Goal: Task Accomplishment & Management: Complete application form

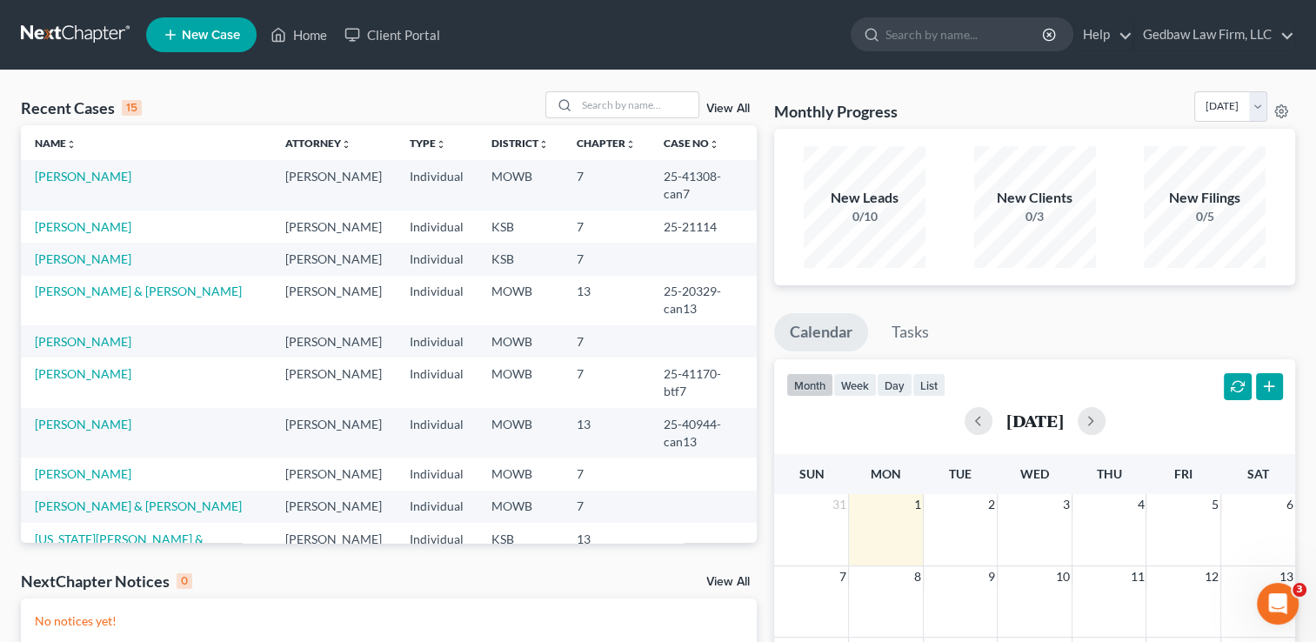
click at [223, 30] on span "New Case" at bounding box center [211, 35] width 58 height 13
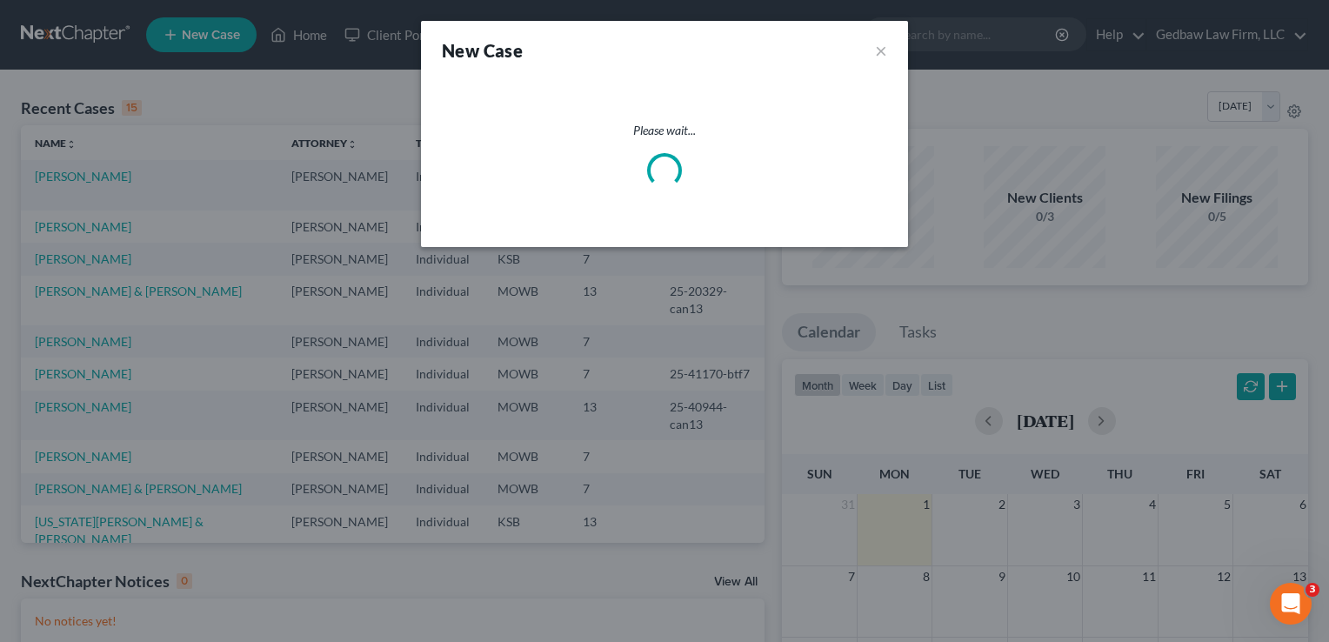
select select "46"
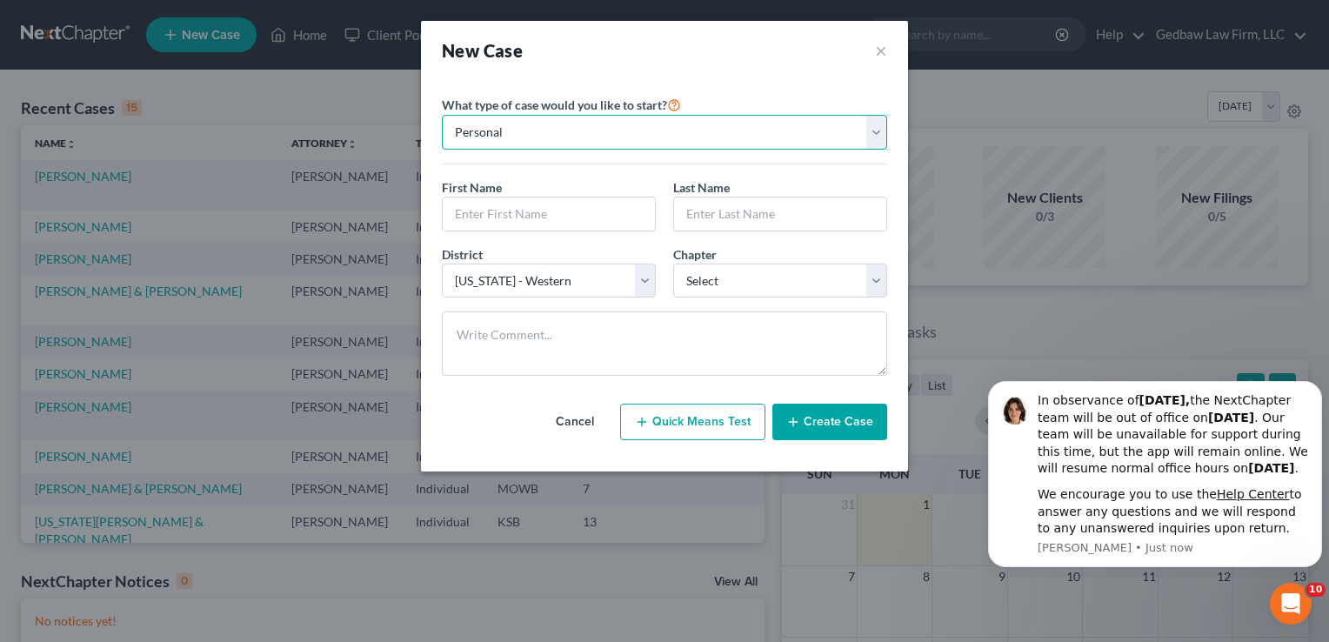
click at [563, 138] on select "Personal Business" at bounding box center [664, 132] width 445 height 35
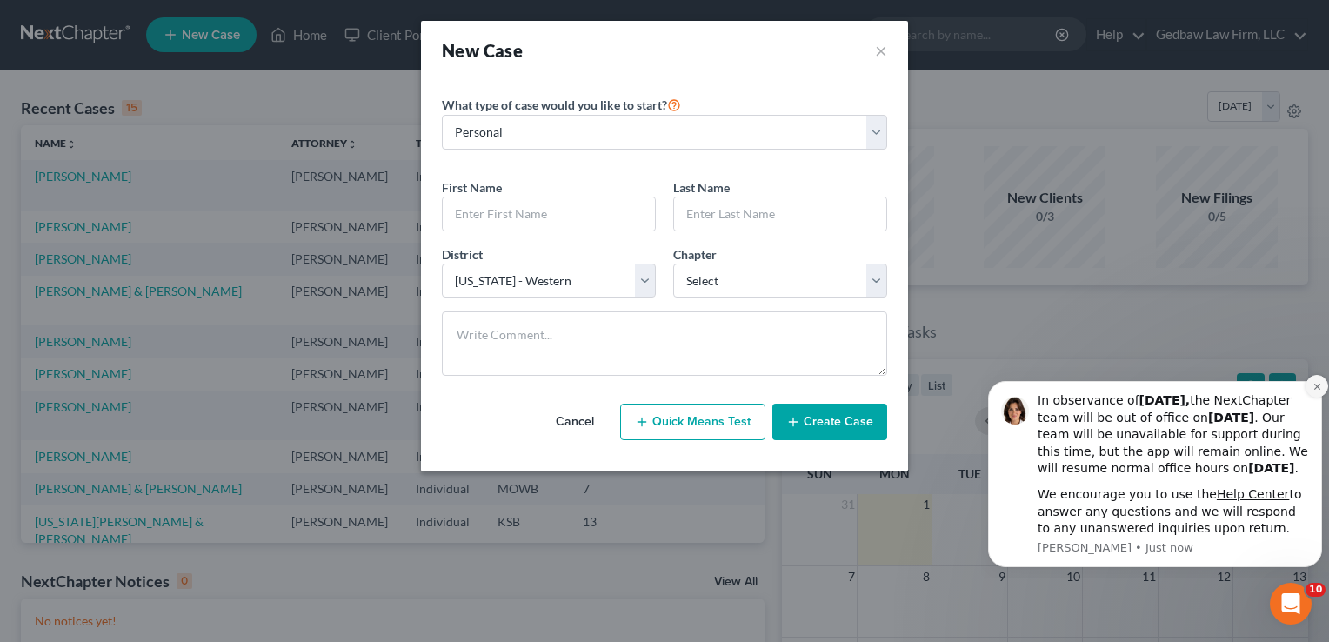
click at [1316, 382] on icon "Dismiss notification" at bounding box center [1317, 387] width 10 height 10
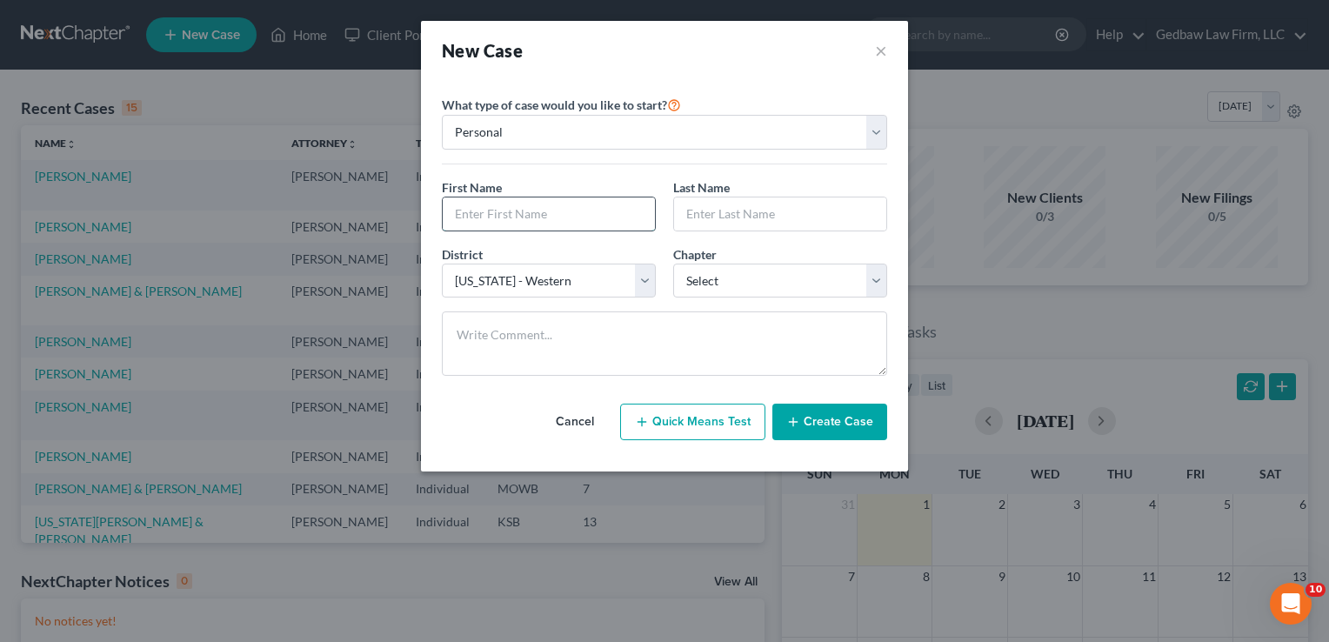
click at [550, 207] on input "text" at bounding box center [549, 213] width 212 height 33
type input "[PERSON_NAME]"
click at [764, 281] on select "Select 7 11 12 13" at bounding box center [780, 280] width 214 height 35
select select "3"
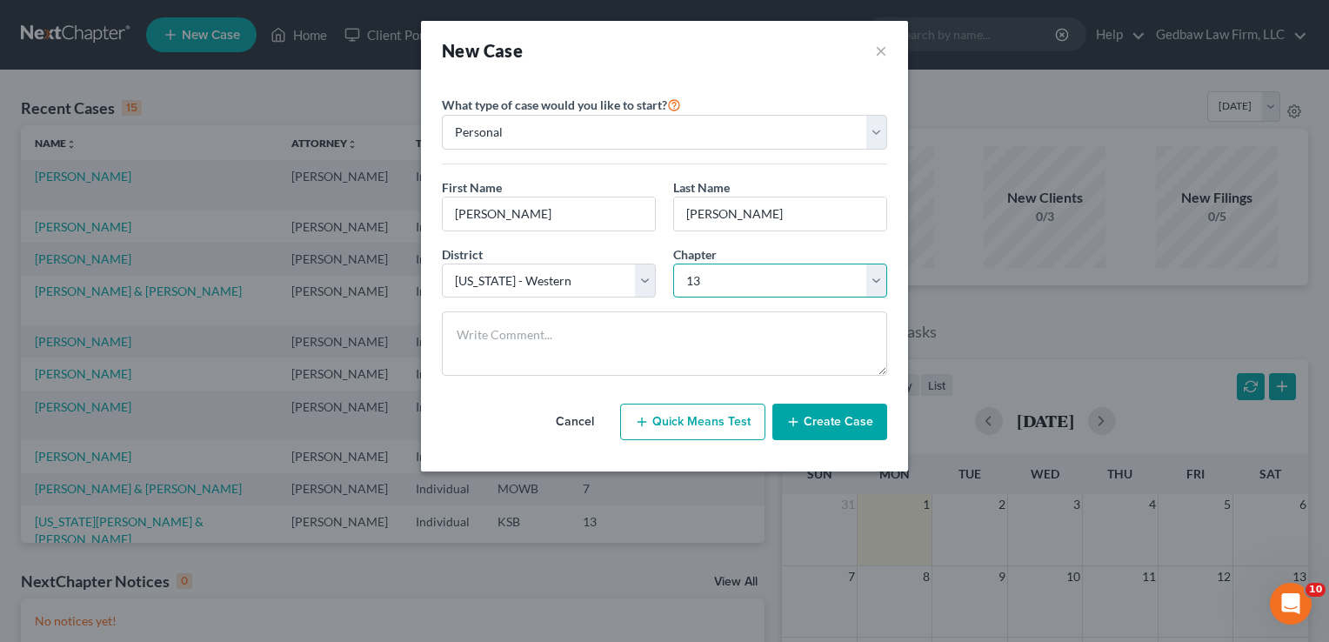
click at [673, 263] on select "Select 7 11 12 13" at bounding box center [780, 280] width 214 height 35
click at [870, 414] on button "Create Case" at bounding box center [829, 421] width 115 height 37
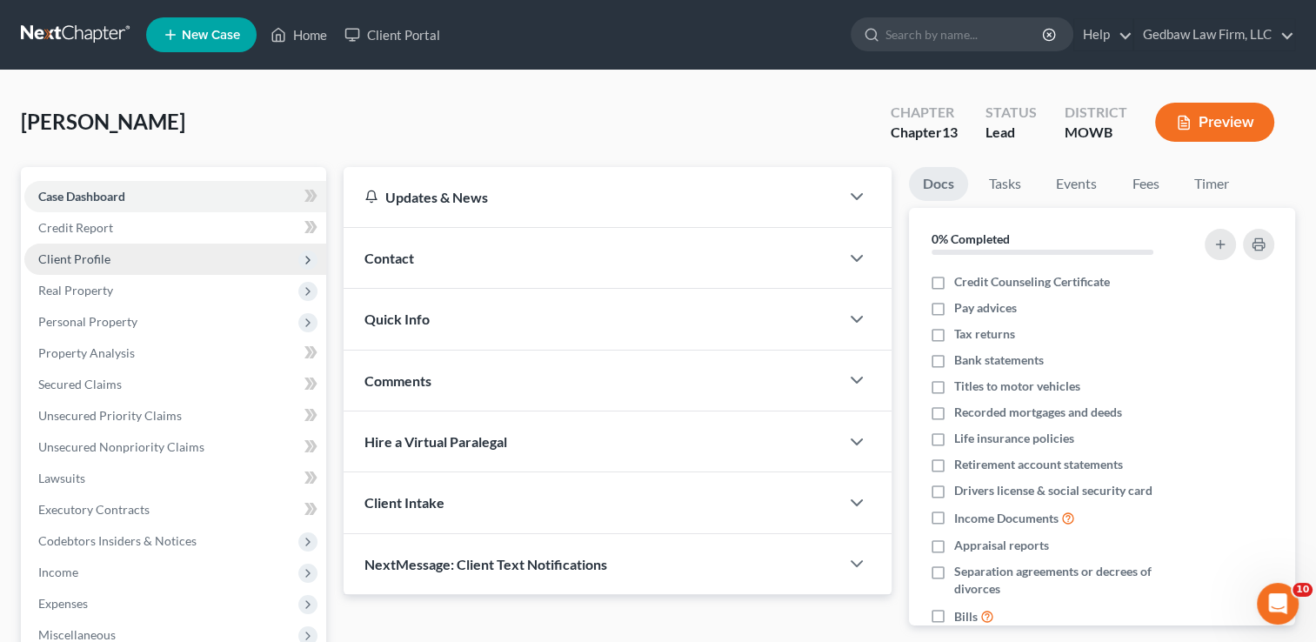
click at [97, 259] on span "Client Profile" at bounding box center [74, 258] width 72 height 15
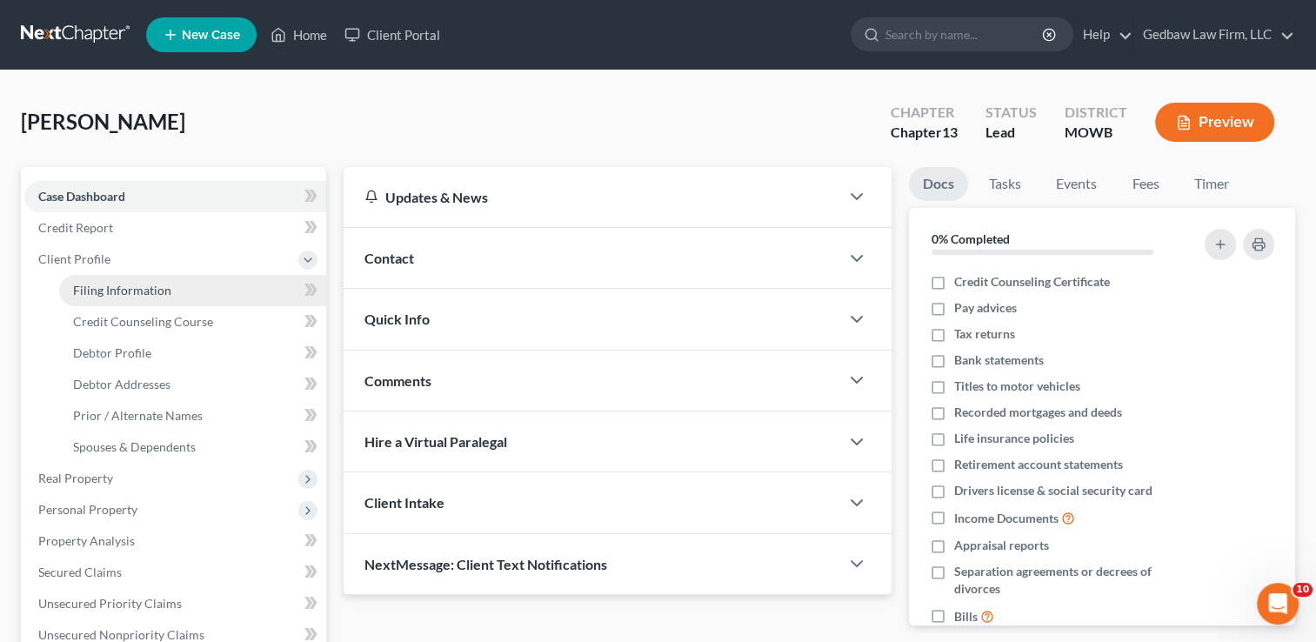
click at [132, 290] on span "Filing Information" at bounding box center [122, 290] width 98 height 15
select select "1"
select select "0"
select select "3"
select select "46"
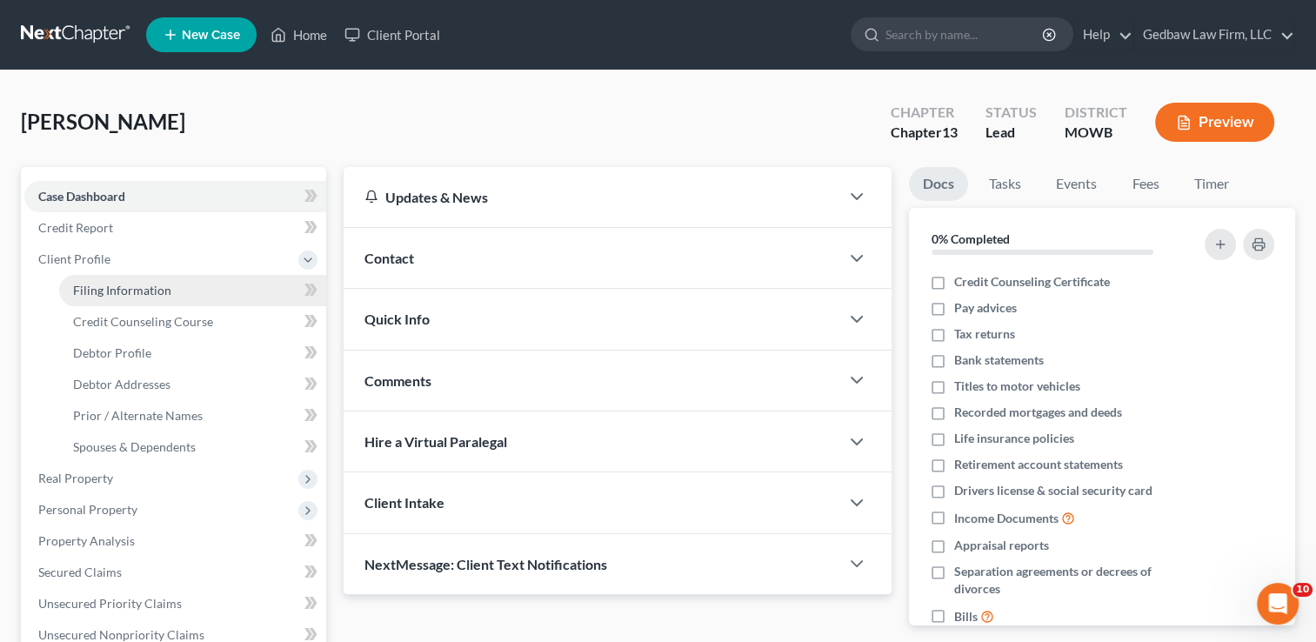
select select "0"
select select "26"
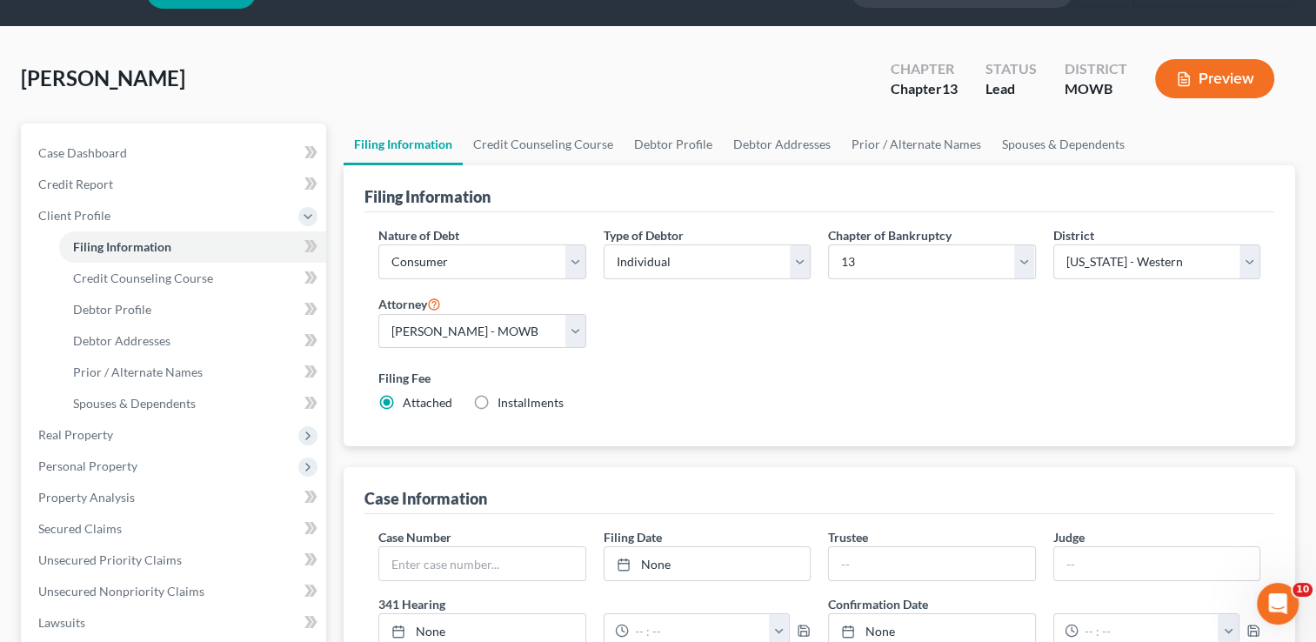
scroll to position [239, 0]
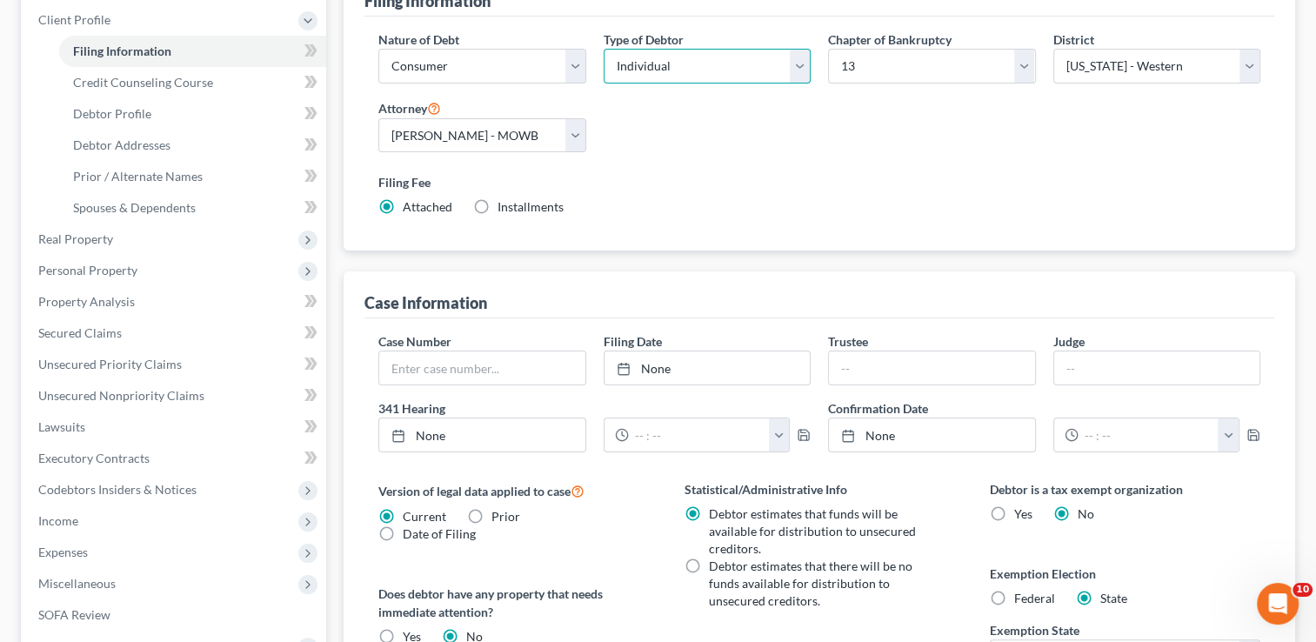
click at [768, 69] on select "Select Individual Joint" at bounding box center [706, 66] width 207 height 35
select select "1"
click at [603, 49] on select "Select Individual Joint" at bounding box center [706, 66] width 207 height 35
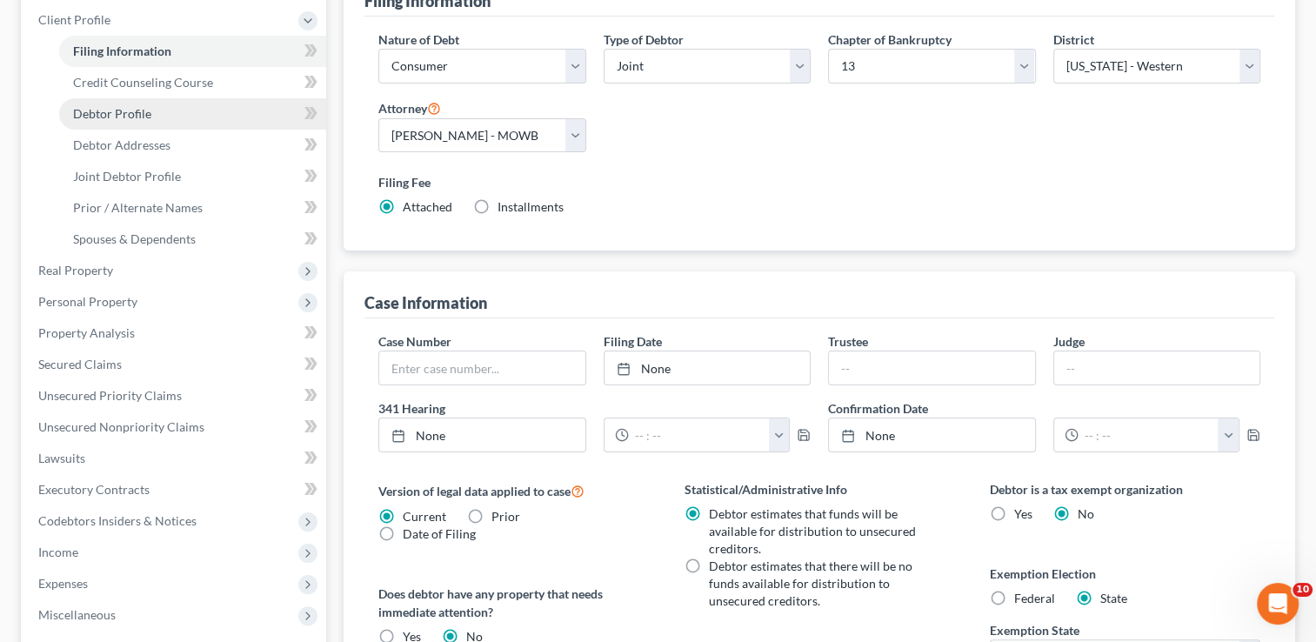
click at [143, 118] on span "Debtor Profile" at bounding box center [112, 113] width 78 height 15
select select "1"
select select "0"
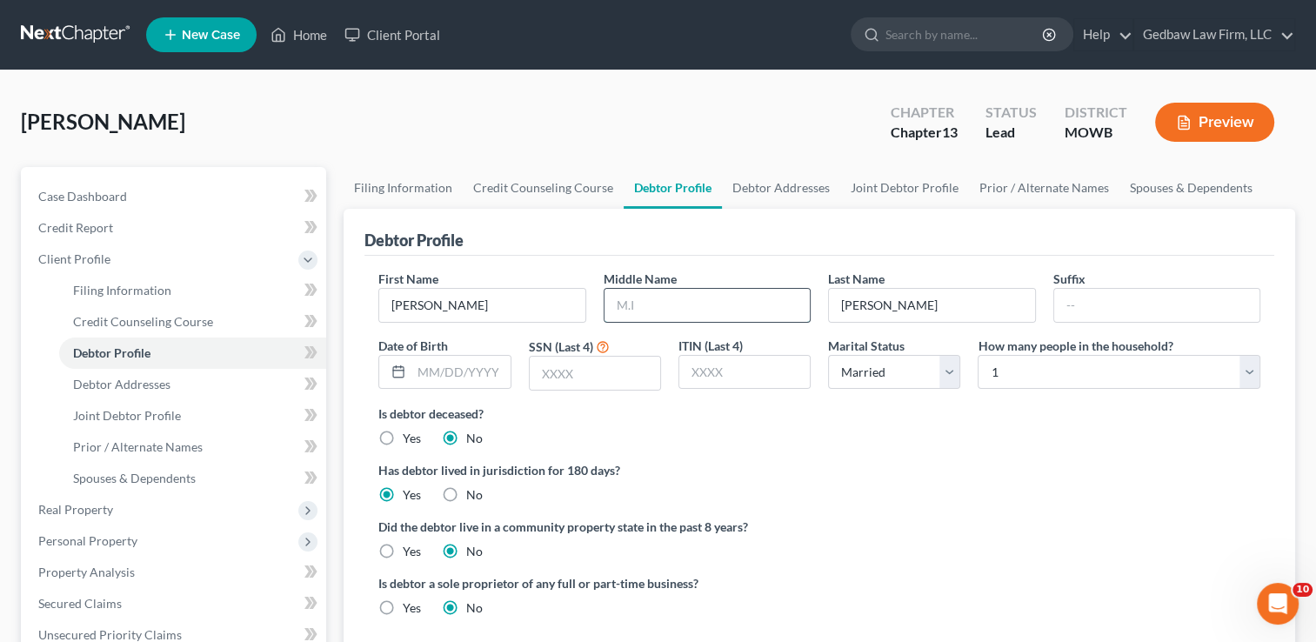
click at [654, 302] on input "text" at bounding box center [706, 305] width 205 height 33
type input "[PERSON_NAME]"
click at [571, 374] on input "text" at bounding box center [595, 373] width 130 height 33
type input "4681"
click at [1061, 372] on select "Select 1 2 3 4 5 6 7 8 9 10 11 12 13 14 15 16 17 18 19 20" at bounding box center [1118, 372] width 283 height 35
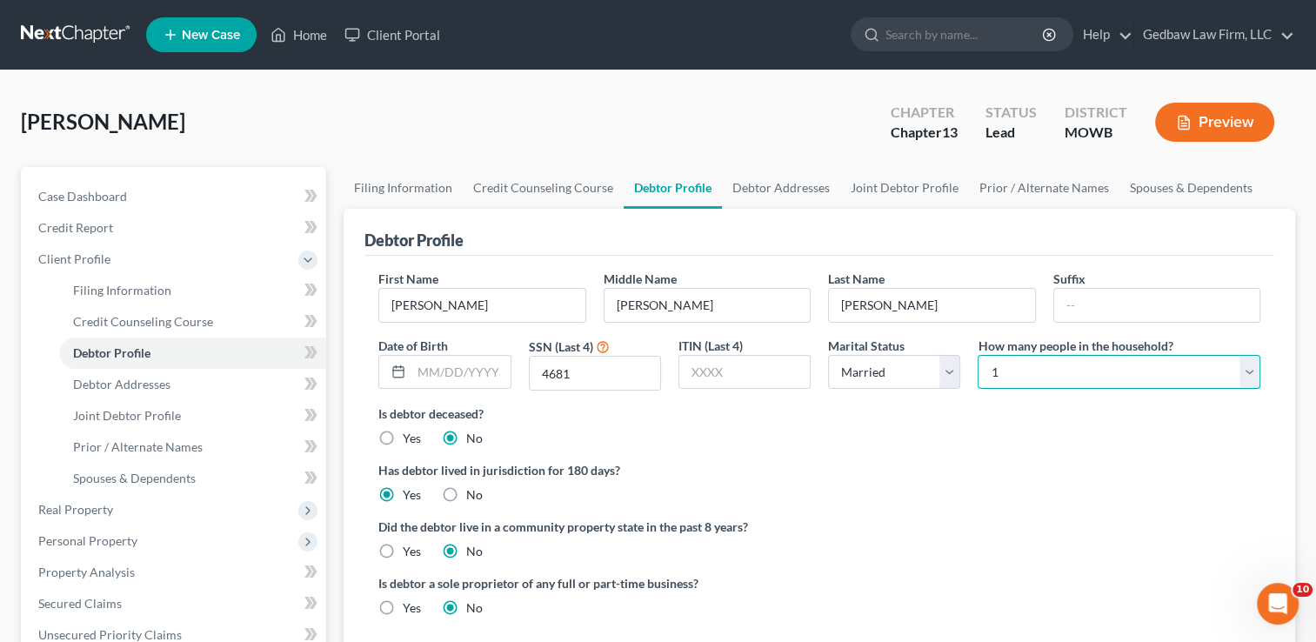
select select "3"
click at [977, 355] on select "Select 1 2 3 4 5 6 7 8 9 10 11 12 13 14 15 16 17 18 19 20" at bounding box center [1118, 372] width 283 height 35
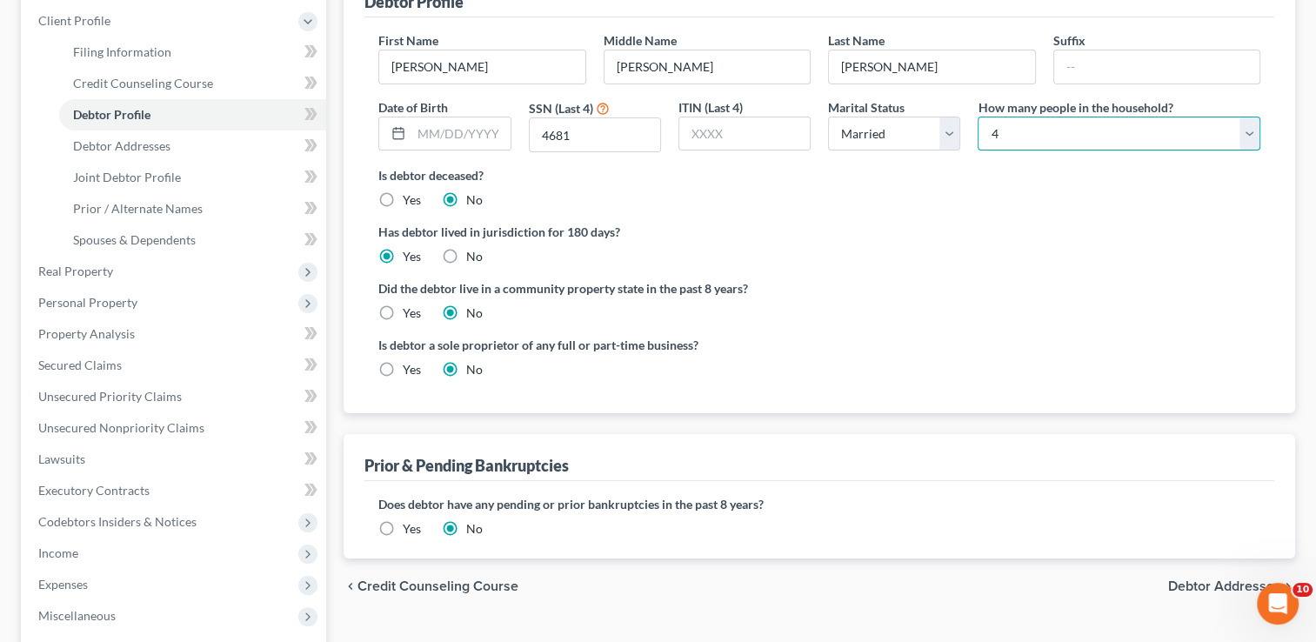
scroll to position [239, 0]
click at [1189, 583] on span "Debtor Addresses" at bounding box center [1224, 585] width 113 height 14
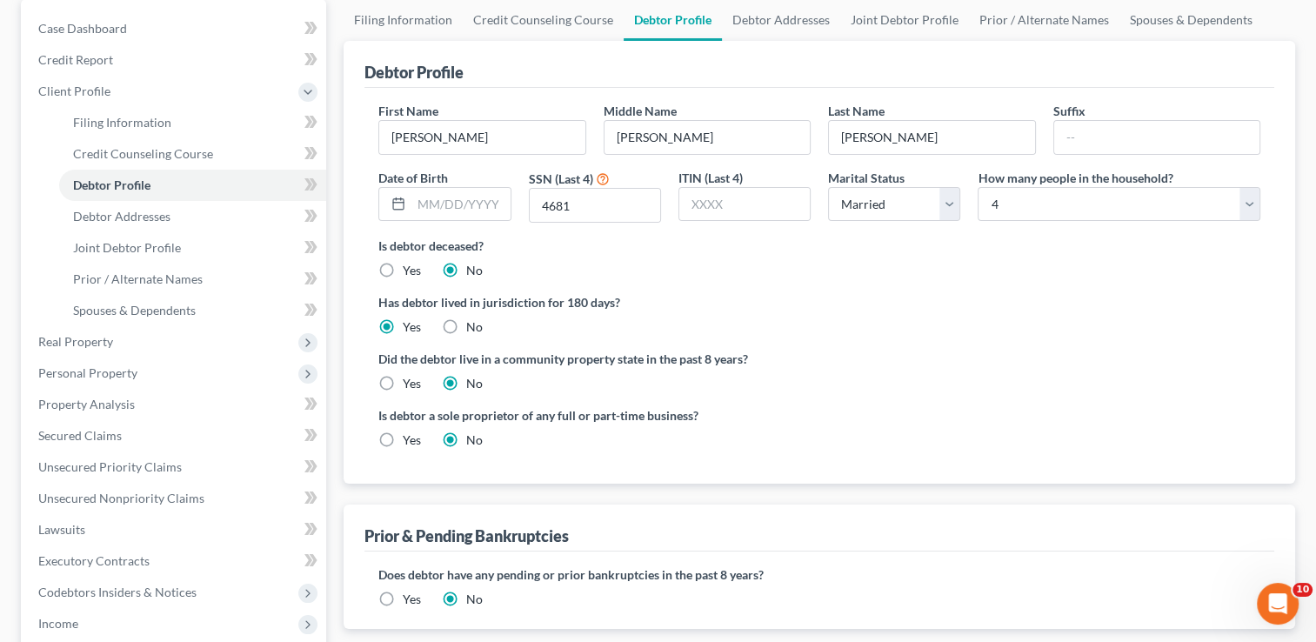
select select "0"
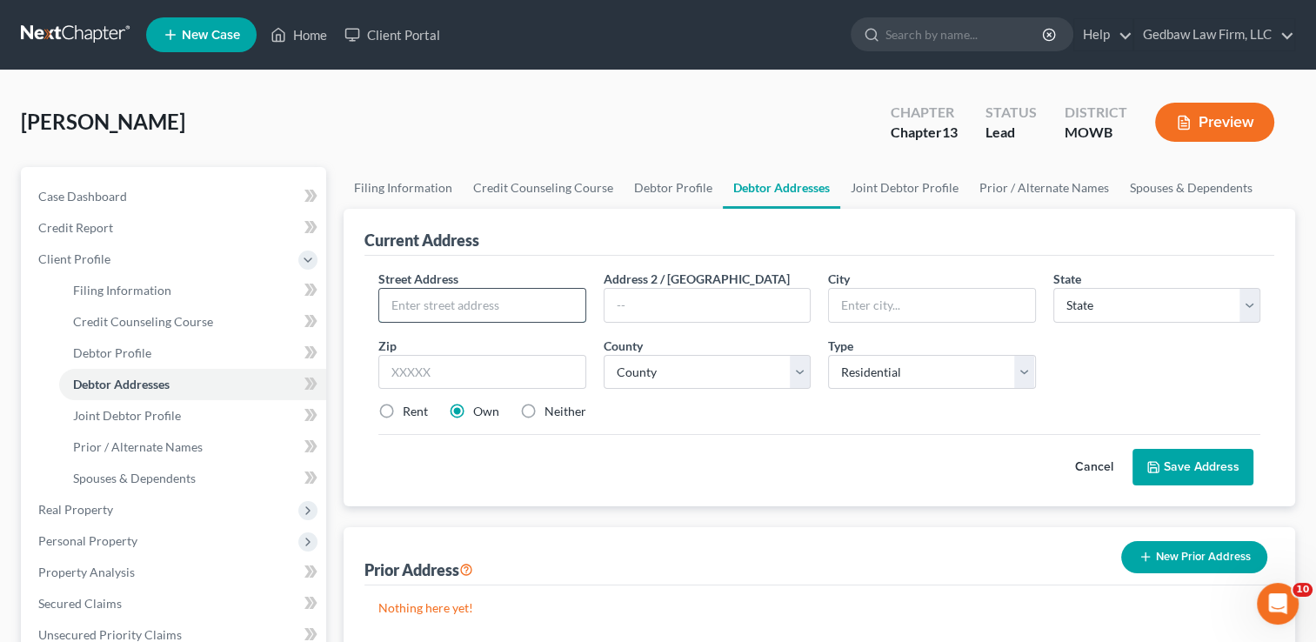
click at [485, 297] on input "text" at bounding box center [481, 305] width 205 height 33
type input "1015 State Road AA"
click at [508, 370] on input "text" at bounding box center [481, 372] width 207 height 35
type input "65648"
type input "[GEOGRAPHIC_DATA]"
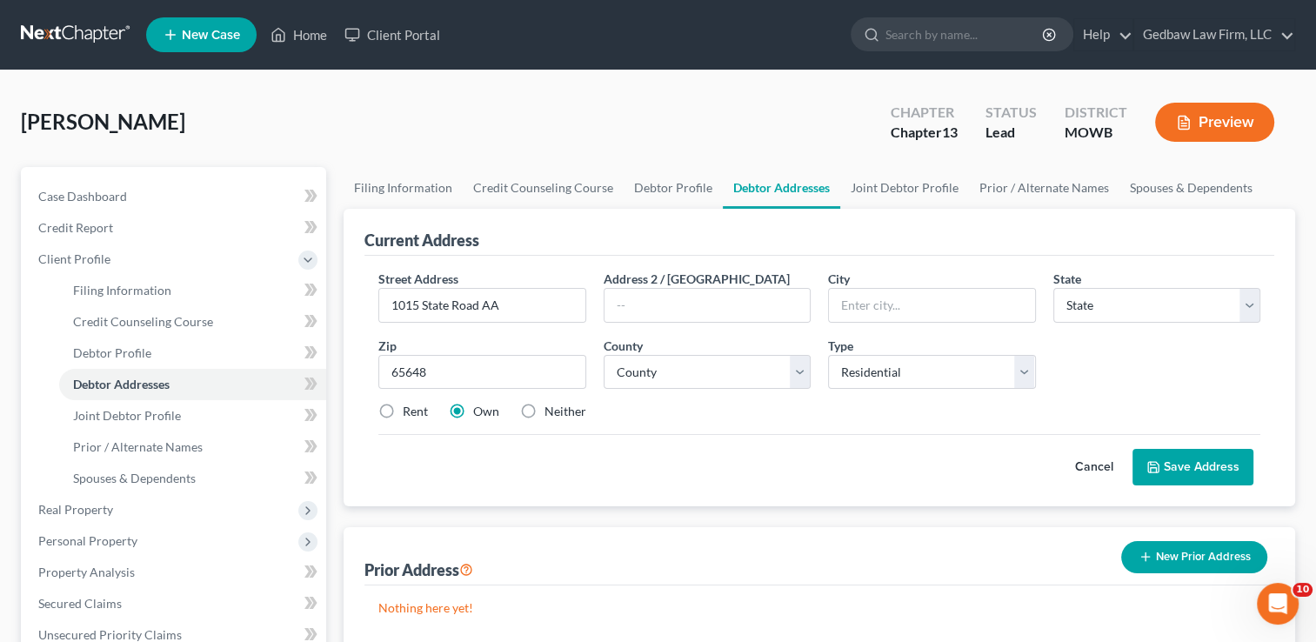
select select "26"
click at [707, 443] on div "Cancel Save Address" at bounding box center [819, 459] width 882 height 51
click at [728, 370] on select "County [GEOGRAPHIC_DATA] [GEOGRAPHIC_DATA] [GEOGRAPHIC_DATA] [GEOGRAPHIC_DATA] …" at bounding box center [706, 372] width 207 height 35
select select "29"
click at [603, 355] on select "County [GEOGRAPHIC_DATA] [GEOGRAPHIC_DATA] [GEOGRAPHIC_DATA] [GEOGRAPHIC_DATA] …" at bounding box center [706, 372] width 207 height 35
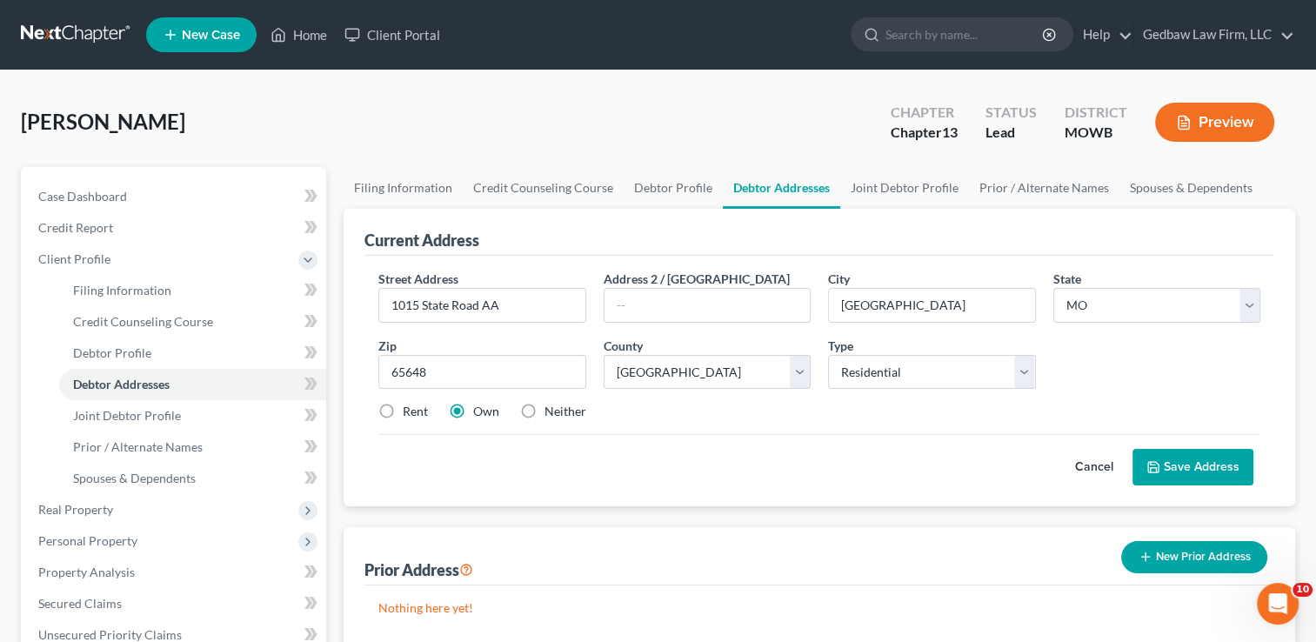
click at [1218, 468] on button "Save Address" at bounding box center [1192, 467] width 121 height 37
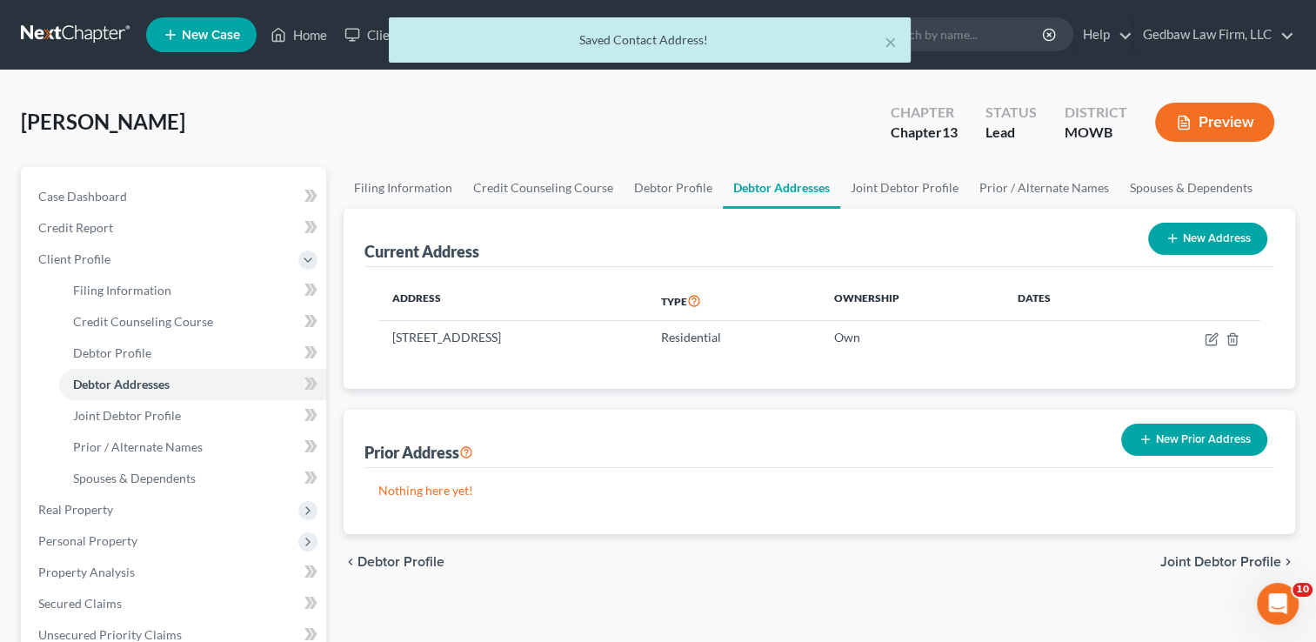
click at [1221, 440] on button "New Prior Address" at bounding box center [1194, 439] width 146 height 32
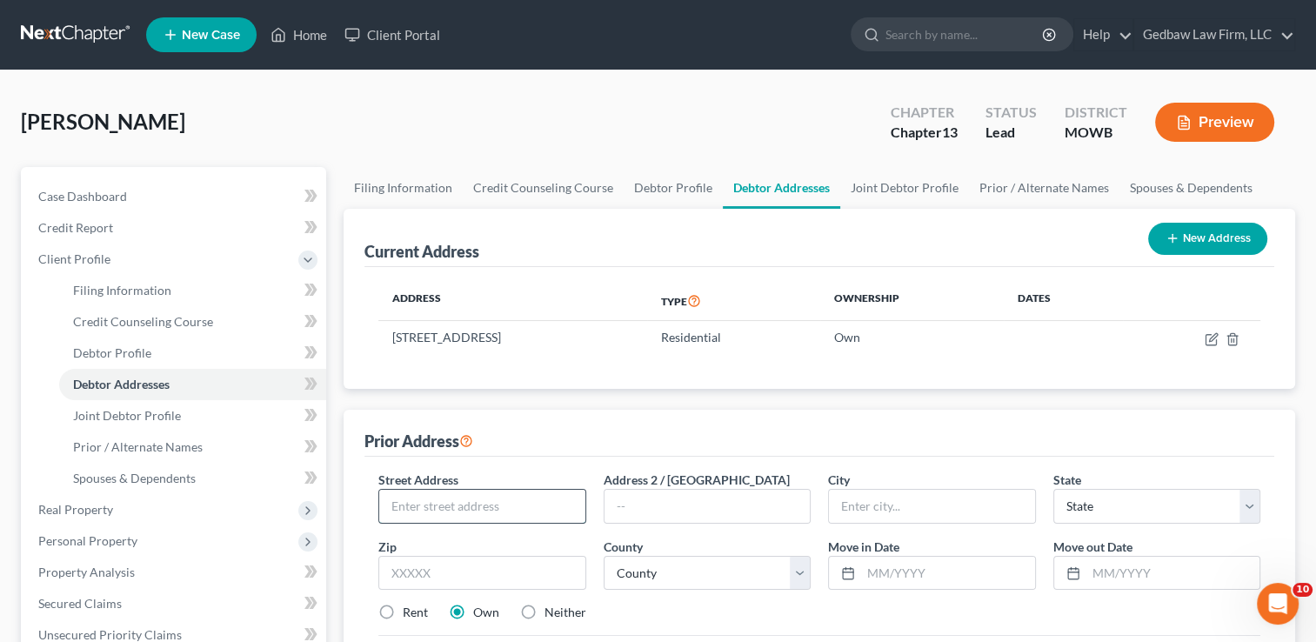
click at [466, 500] on input "text" at bounding box center [481, 506] width 205 height 33
type input "[STREET_ADDRESS]"
click at [470, 574] on input "text" at bounding box center [481, 573] width 207 height 35
type input "65804"
type input "[GEOGRAPHIC_DATA]"
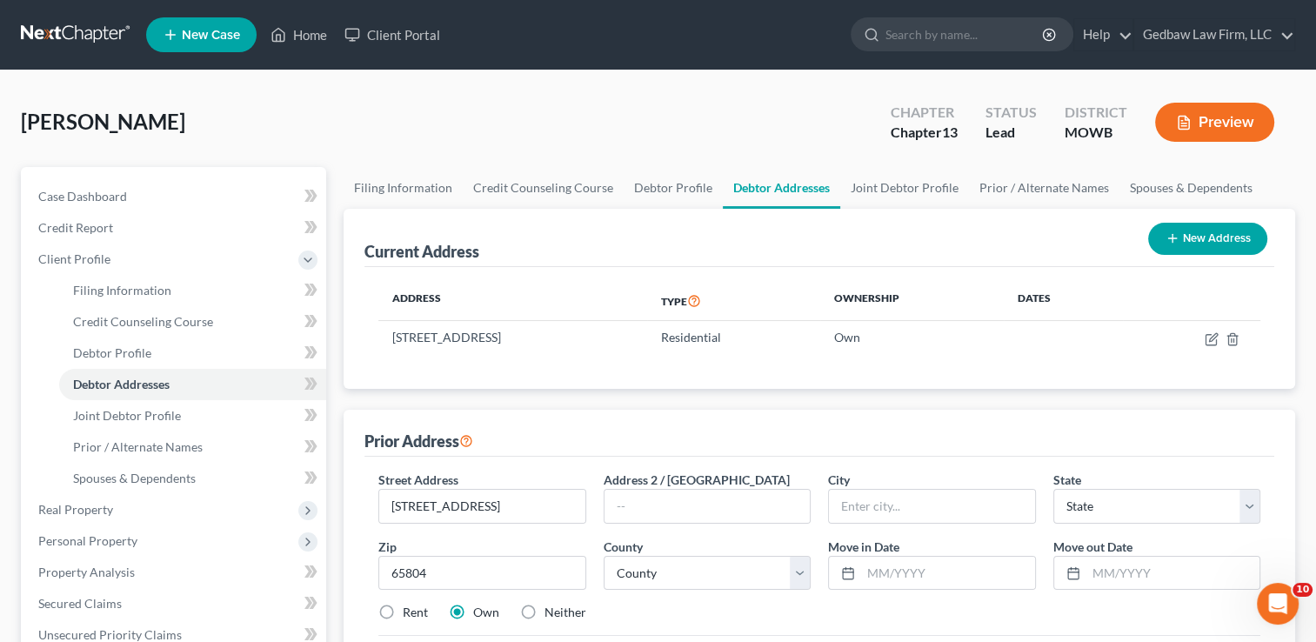
select select "26"
click at [700, 623] on div "Street Address * [STREET_ADDRESS] Address 2 / [GEOGRAPHIC_DATA] * [GEOGRAPHIC_D…" at bounding box center [819, 552] width 899 height 165
click at [689, 575] on select "County [GEOGRAPHIC_DATA] [GEOGRAPHIC_DATA] [GEOGRAPHIC_DATA] [GEOGRAPHIC_DATA] …" at bounding box center [706, 573] width 207 height 35
select select "38"
click at [603, 556] on select "County [GEOGRAPHIC_DATA] [GEOGRAPHIC_DATA] [GEOGRAPHIC_DATA] [GEOGRAPHIC_DATA] …" at bounding box center [706, 573] width 207 height 35
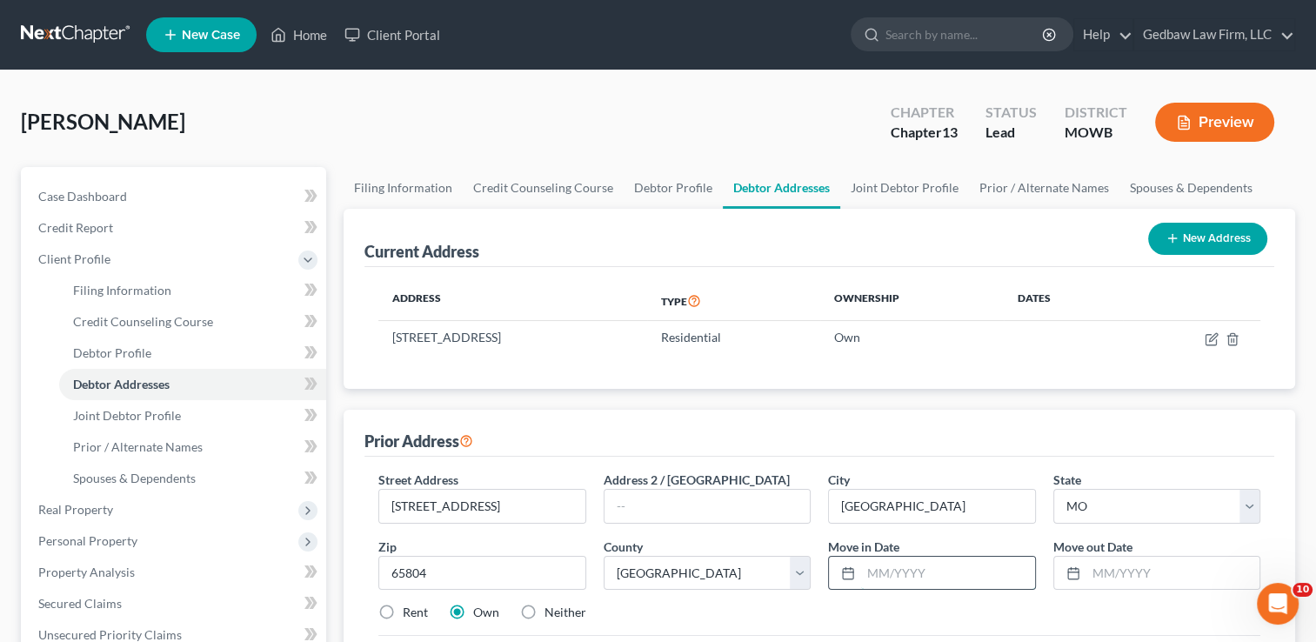
click at [883, 570] on input "text" at bounding box center [947, 572] width 173 height 33
type input "03/2023"
click at [1123, 568] on input "text" at bounding box center [1172, 572] width 173 height 33
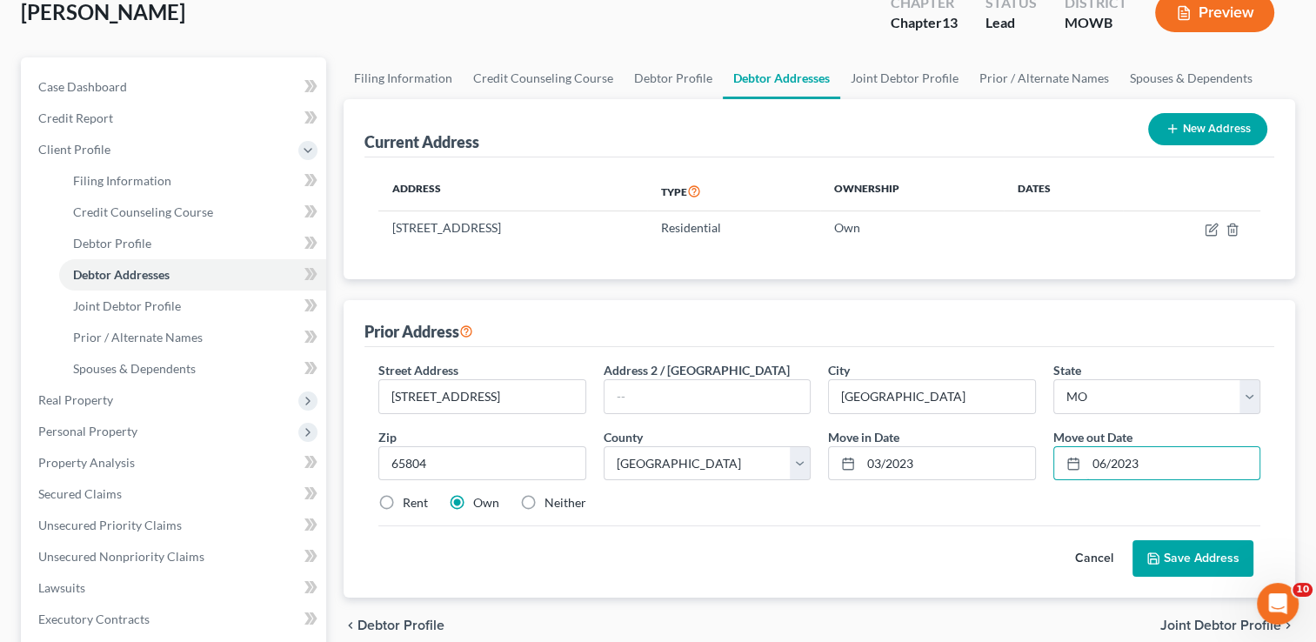
scroll to position [152, 0]
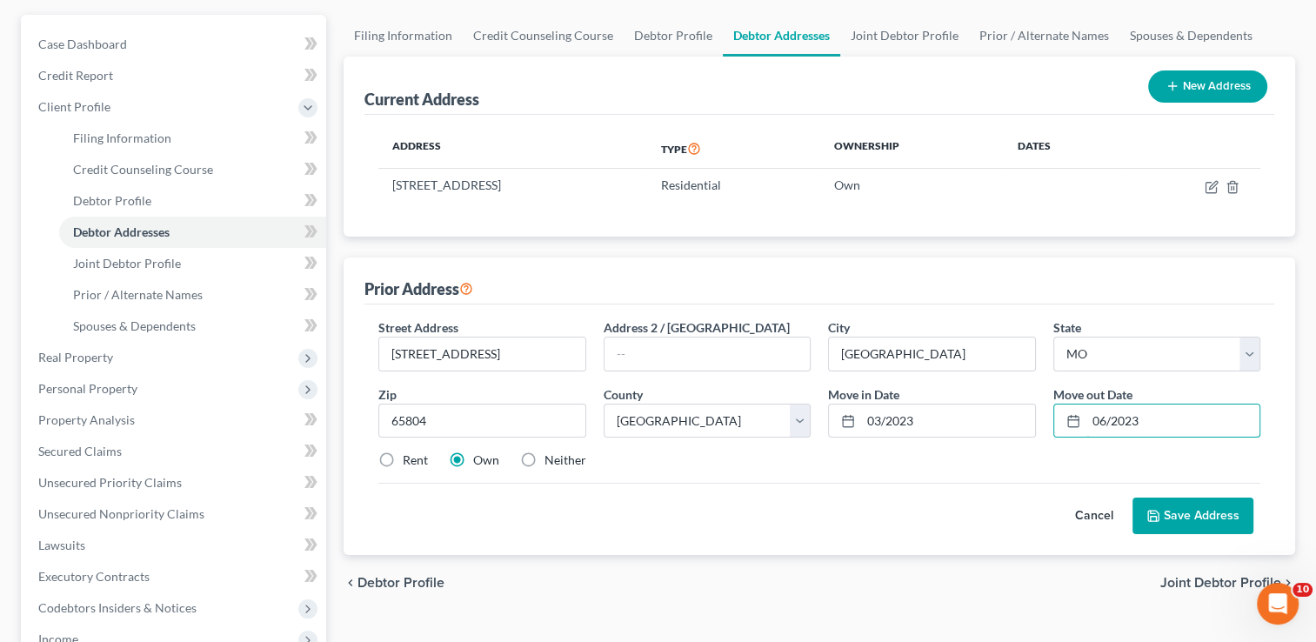
type input "06/2023"
click at [403, 457] on label "Rent" at bounding box center [415, 459] width 25 height 17
click at [410, 457] on input "Rent" at bounding box center [415, 456] width 11 height 11
radio input "true"
click at [1209, 518] on button "Save Address" at bounding box center [1192, 515] width 121 height 37
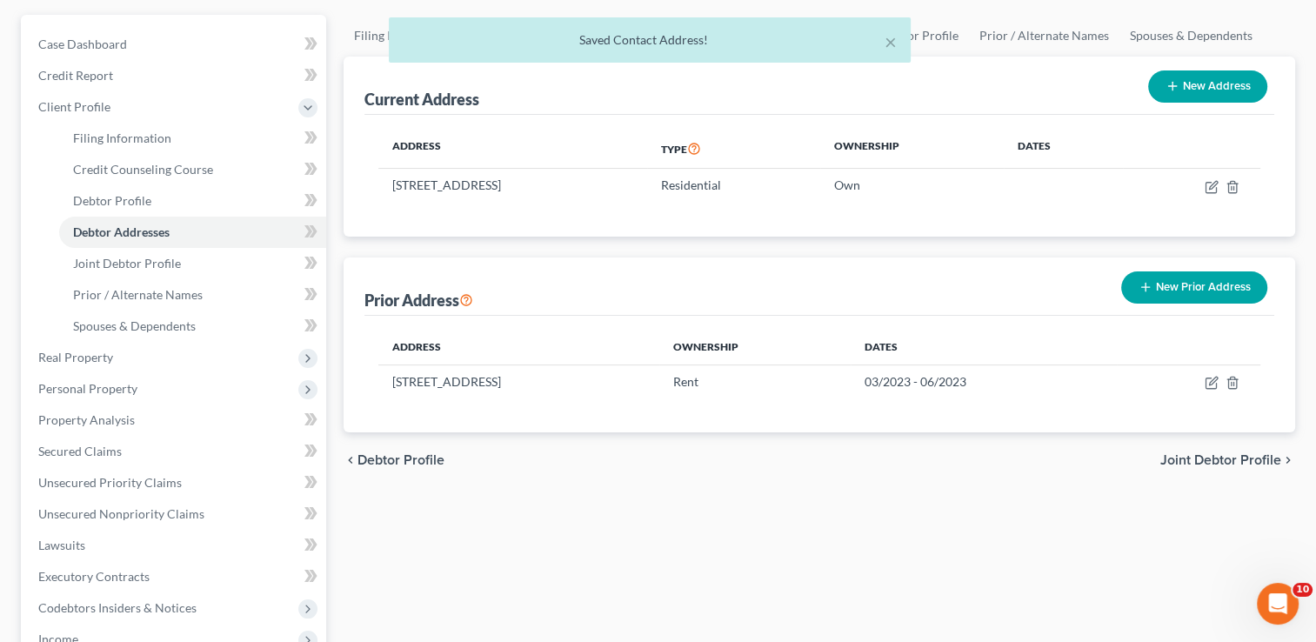
click at [1232, 287] on button "New Prior Address" at bounding box center [1194, 287] width 146 height 32
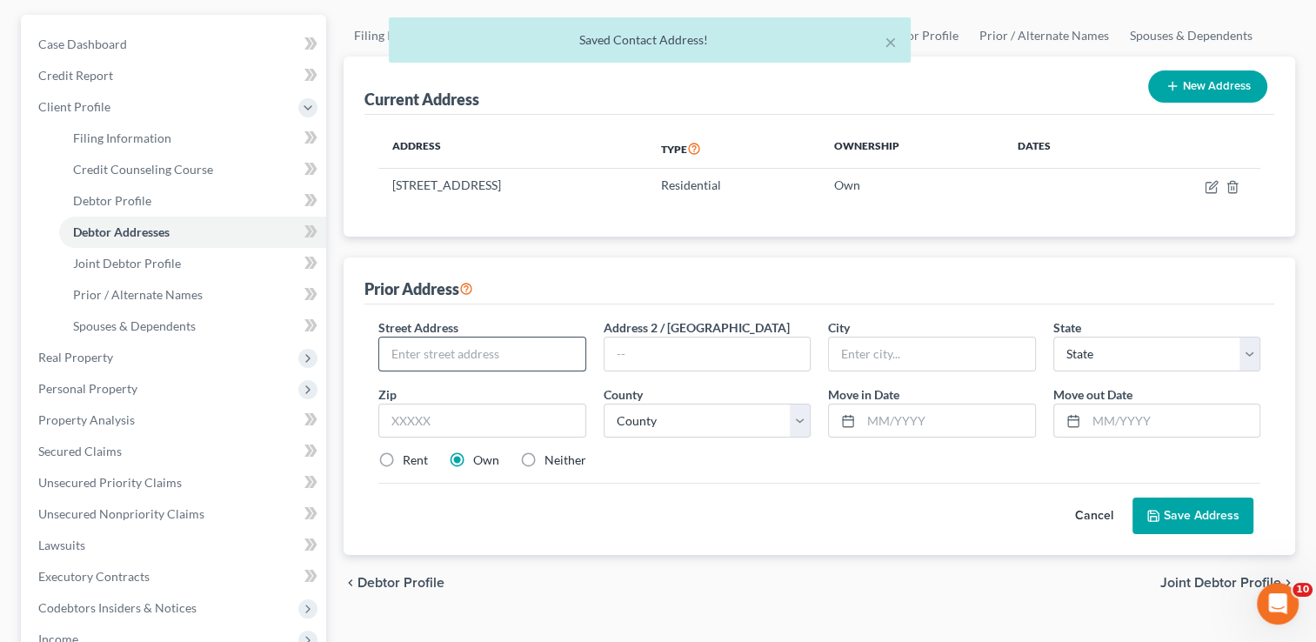
click at [540, 353] on input "text" at bounding box center [481, 353] width 205 height 33
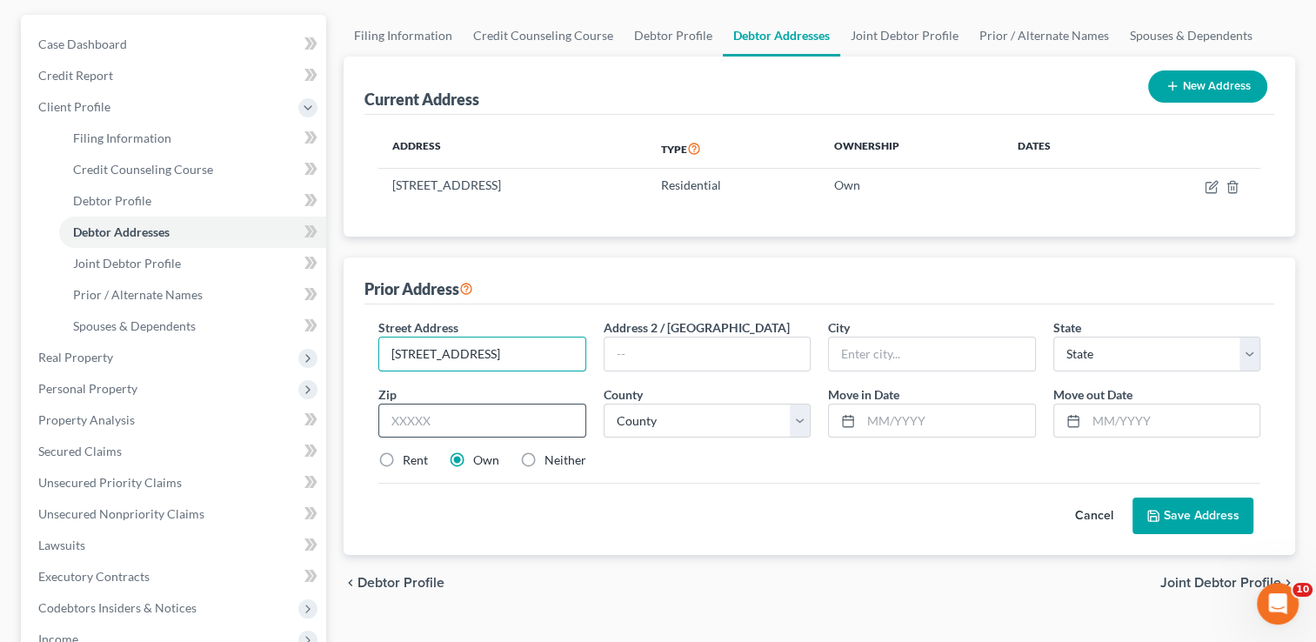
type input "[STREET_ADDRESS]"
click at [523, 419] on input "text" at bounding box center [481, 420] width 207 height 35
type input "65757"
click at [720, 525] on div "Cancel Save Address" at bounding box center [819, 508] width 882 height 51
type input "Strafford"
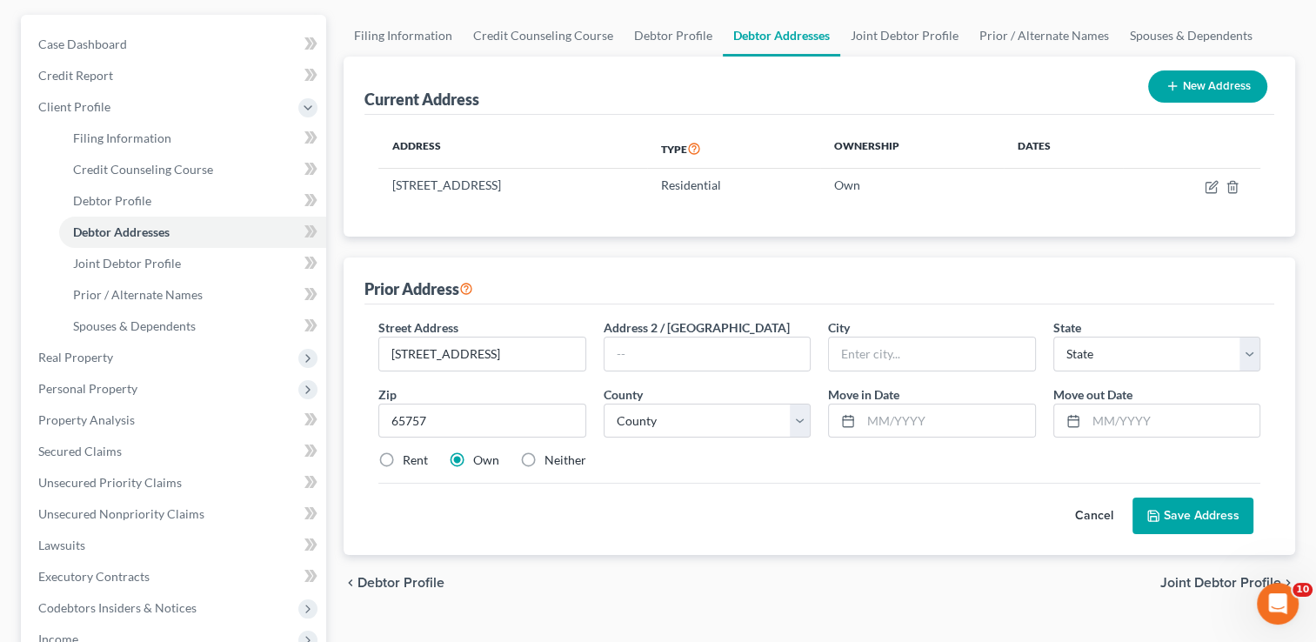
select select "26"
click at [662, 414] on select "County [GEOGRAPHIC_DATA] [GEOGRAPHIC_DATA] [GEOGRAPHIC_DATA] [GEOGRAPHIC_DATA] …" at bounding box center [706, 420] width 207 height 35
select select "38"
click at [603, 403] on select "County [GEOGRAPHIC_DATA] [GEOGRAPHIC_DATA] [GEOGRAPHIC_DATA] [GEOGRAPHIC_DATA] …" at bounding box center [706, 420] width 207 height 35
click at [891, 423] on input "text" at bounding box center [947, 420] width 173 height 33
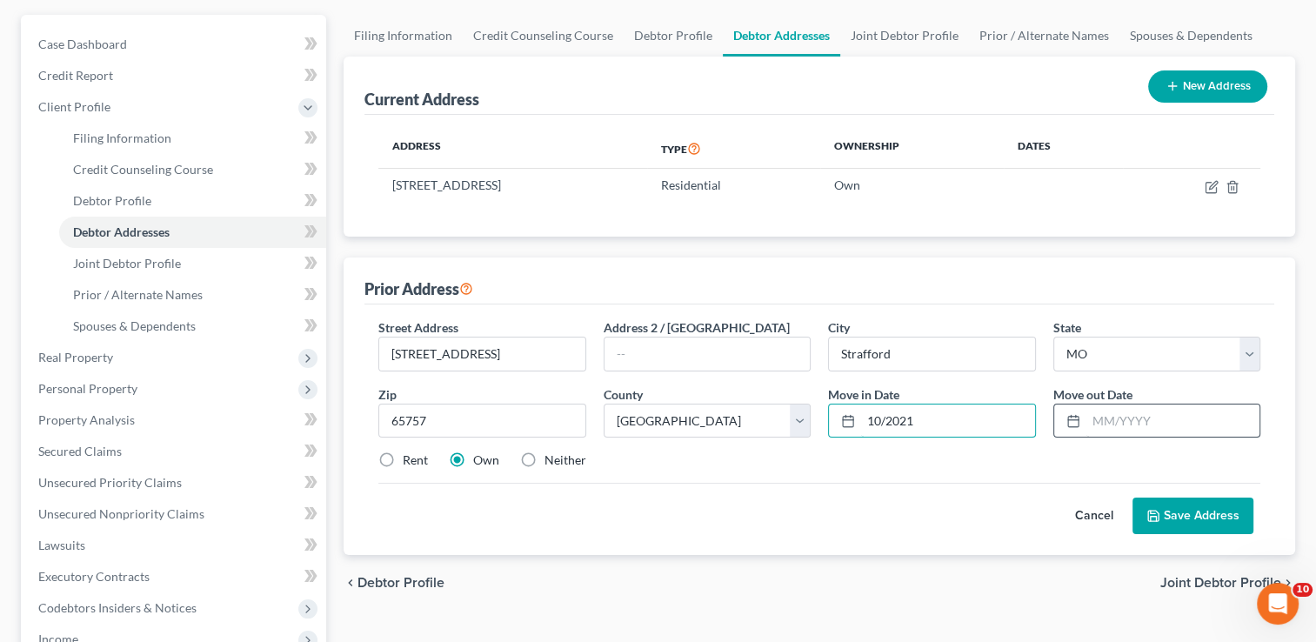
type input "10/2021"
click at [1108, 415] on input "text" at bounding box center [1172, 420] width 173 height 33
type input "03/2023"
click at [403, 459] on label "Rent" at bounding box center [415, 459] width 25 height 17
click at [410, 459] on input "Rent" at bounding box center [415, 456] width 11 height 11
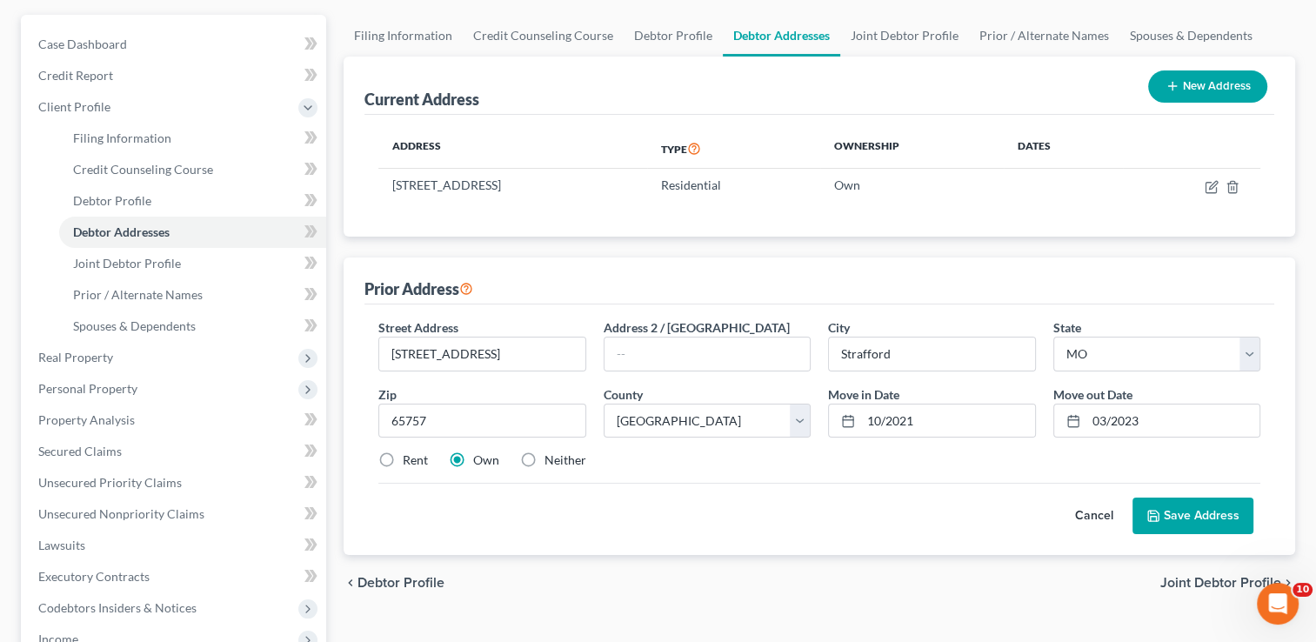
radio input "true"
click at [1227, 516] on button "Save Address" at bounding box center [1192, 515] width 121 height 37
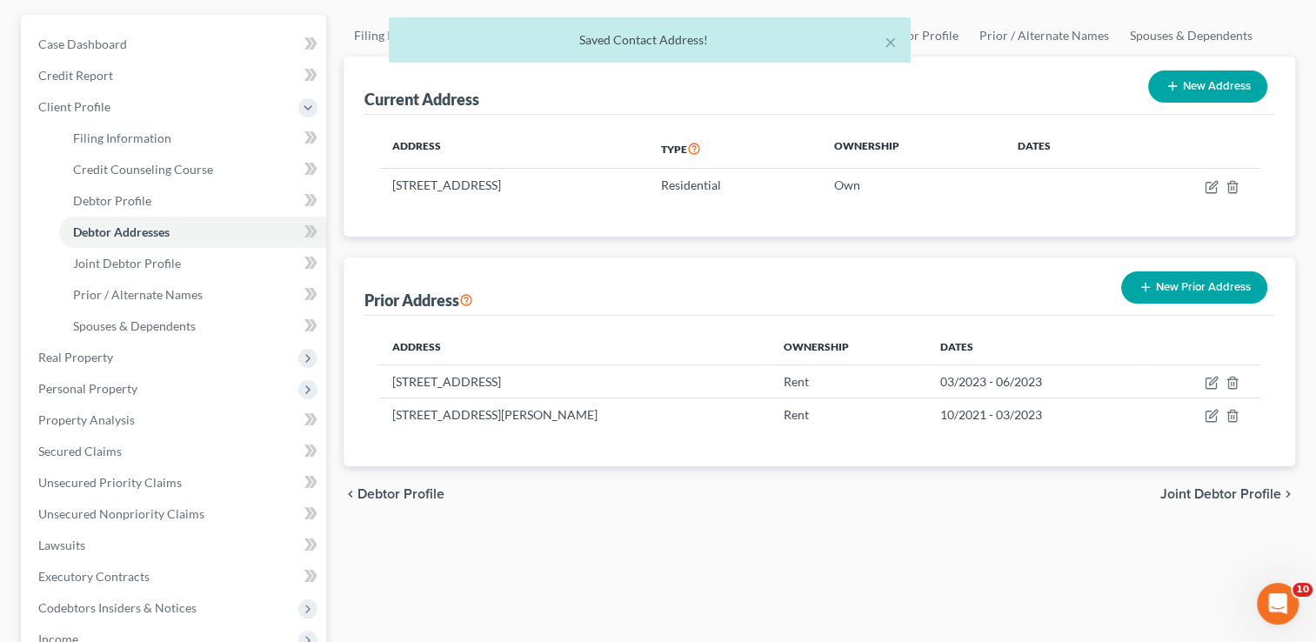
click at [1241, 493] on span "Joint Debtor Profile" at bounding box center [1220, 494] width 121 height 14
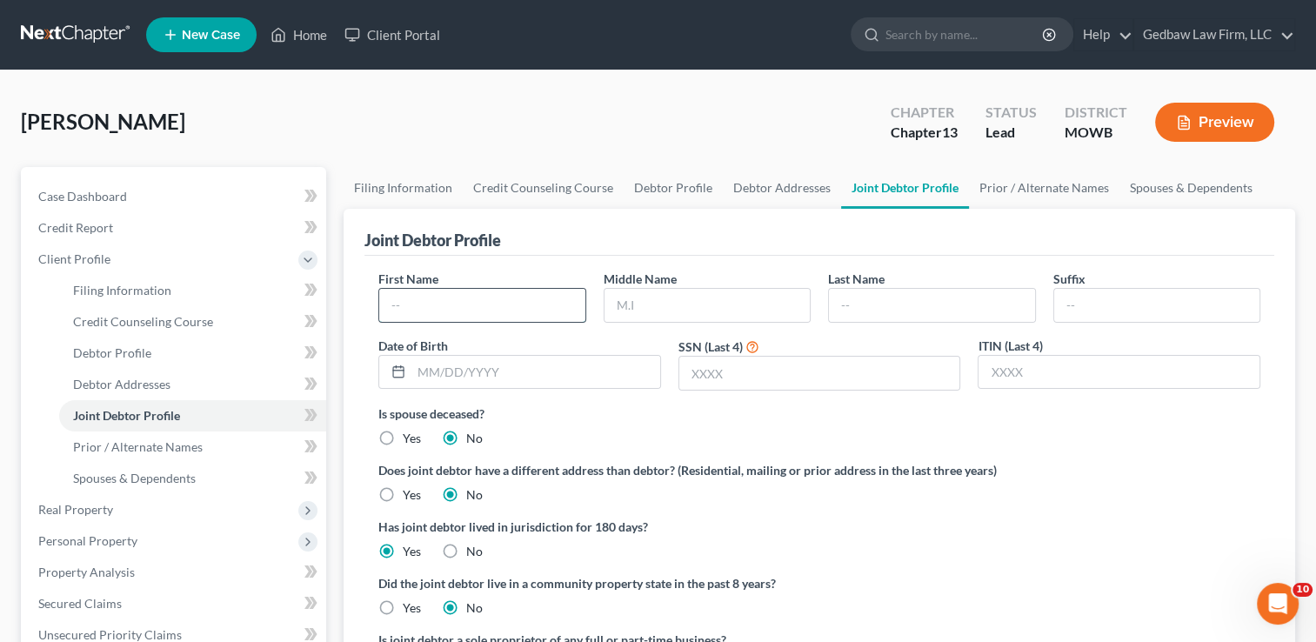
click at [458, 303] on input "text" at bounding box center [481, 305] width 205 height 33
type input "Hailey"
type input "[PERSON_NAME] [PERSON_NAME]"
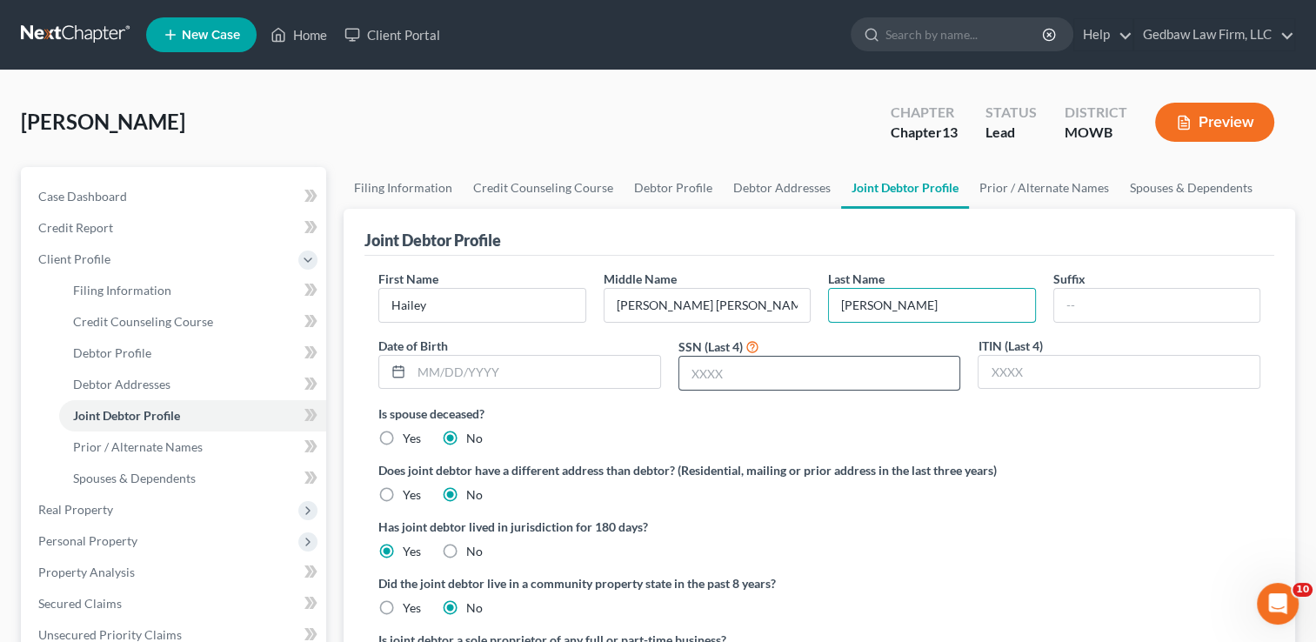
type input "[PERSON_NAME]"
click at [764, 371] on input "text" at bounding box center [819, 373] width 281 height 33
type input "5329"
click at [743, 428] on div "Is spouse deceased? Yes No" at bounding box center [819, 425] width 882 height 43
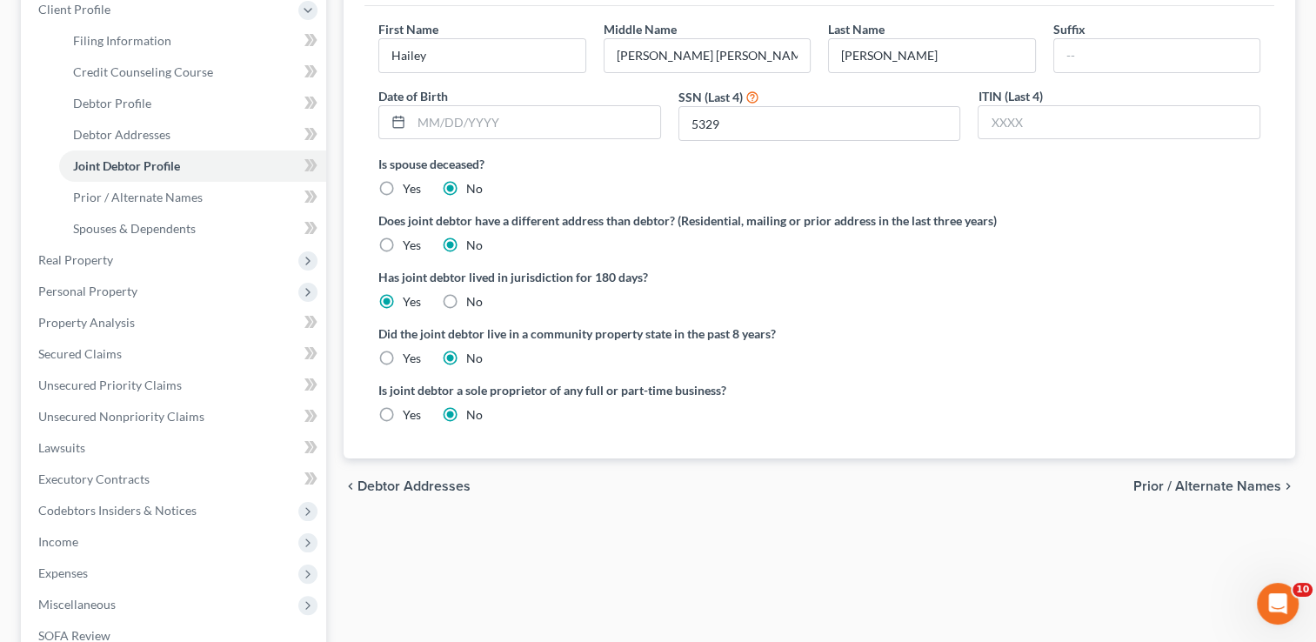
scroll to position [261, 0]
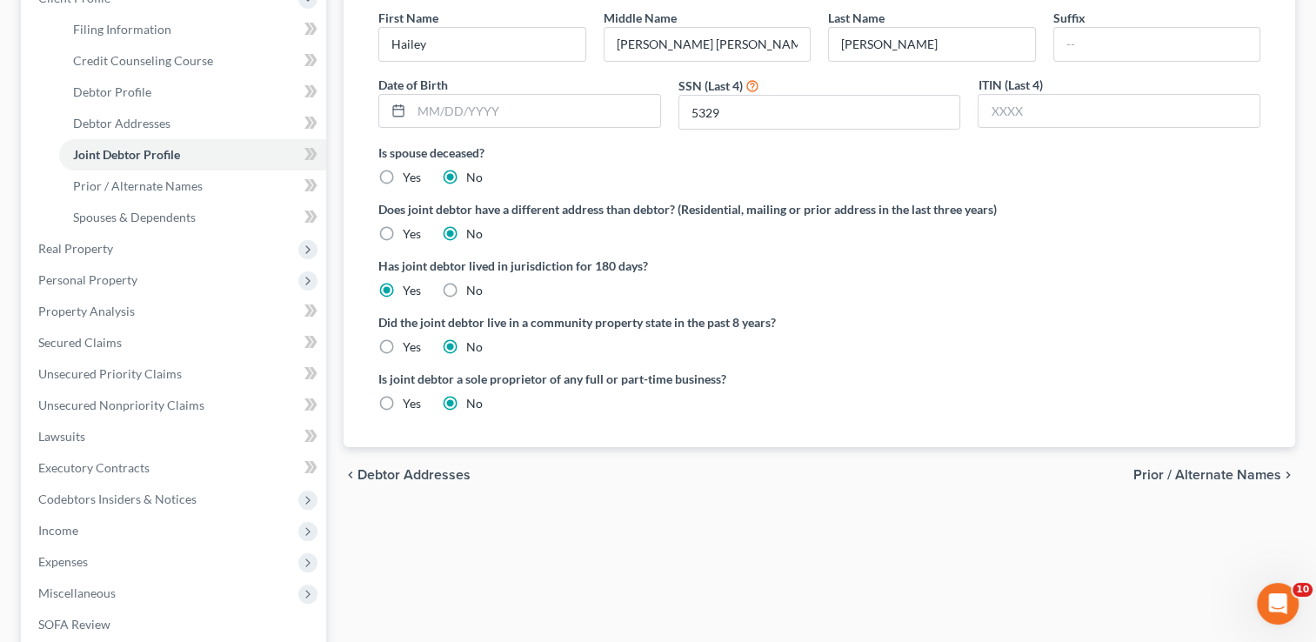
click at [1205, 473] on span "Prior / Alternate Names" at bounding box center [1207, 475] width 148 height 14
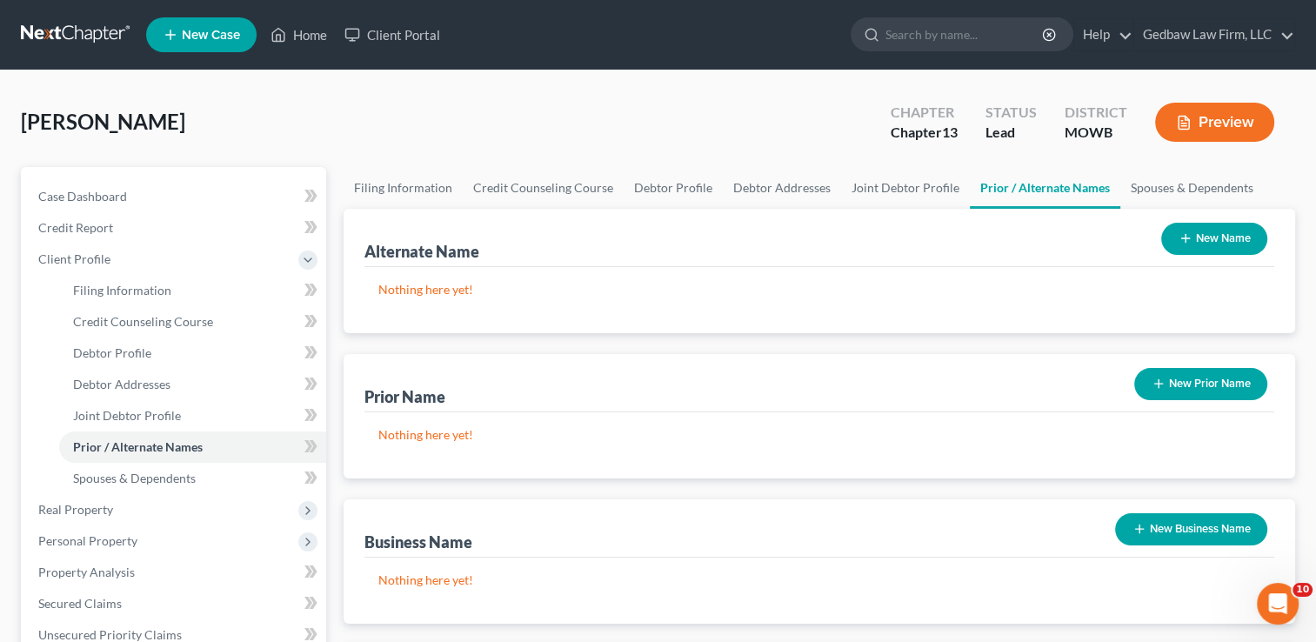
click at [1221, 378] on button "New Prior Name" at bounding box center [1200, 384] width 133 height 32
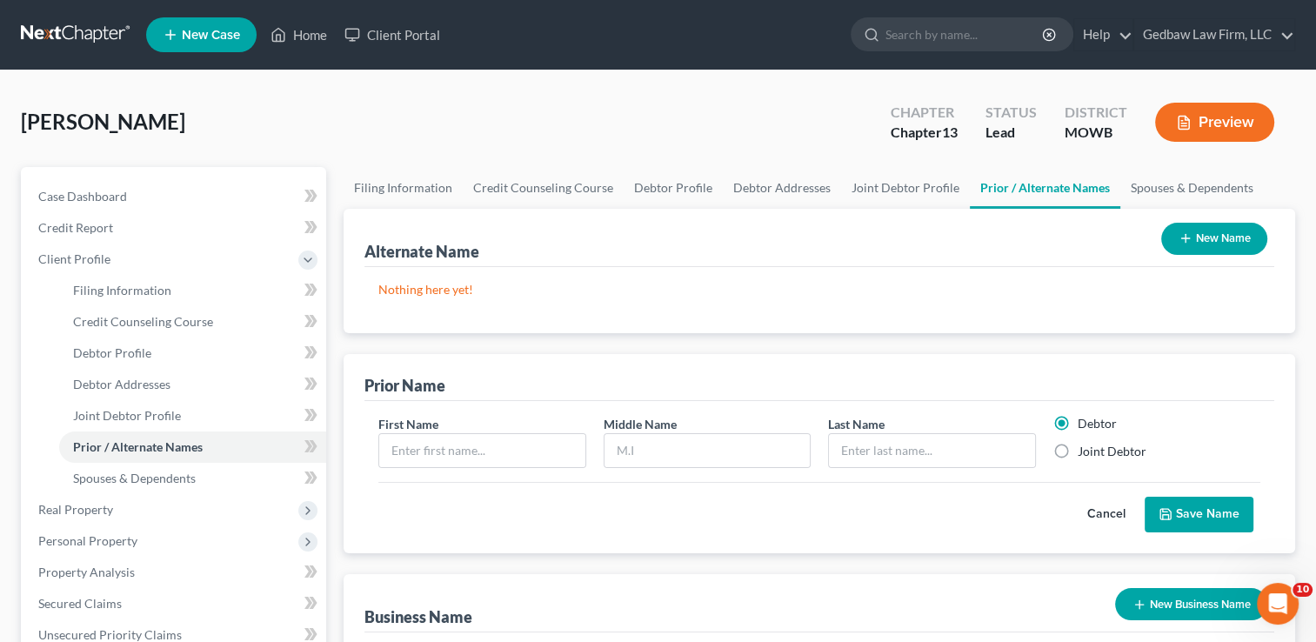
click at [1077, 450] on label "Joint Debtor" at bounding box center [1111, 451] width 69 height 17
click at [1084, 450] on input "Joint Debtor" at bounding box center [1089, 448] width 11 height 11
radio input "true"
radio input "false"
click at [440, 443] on input "text" at bounding box center [481, 450] width 205 height 33
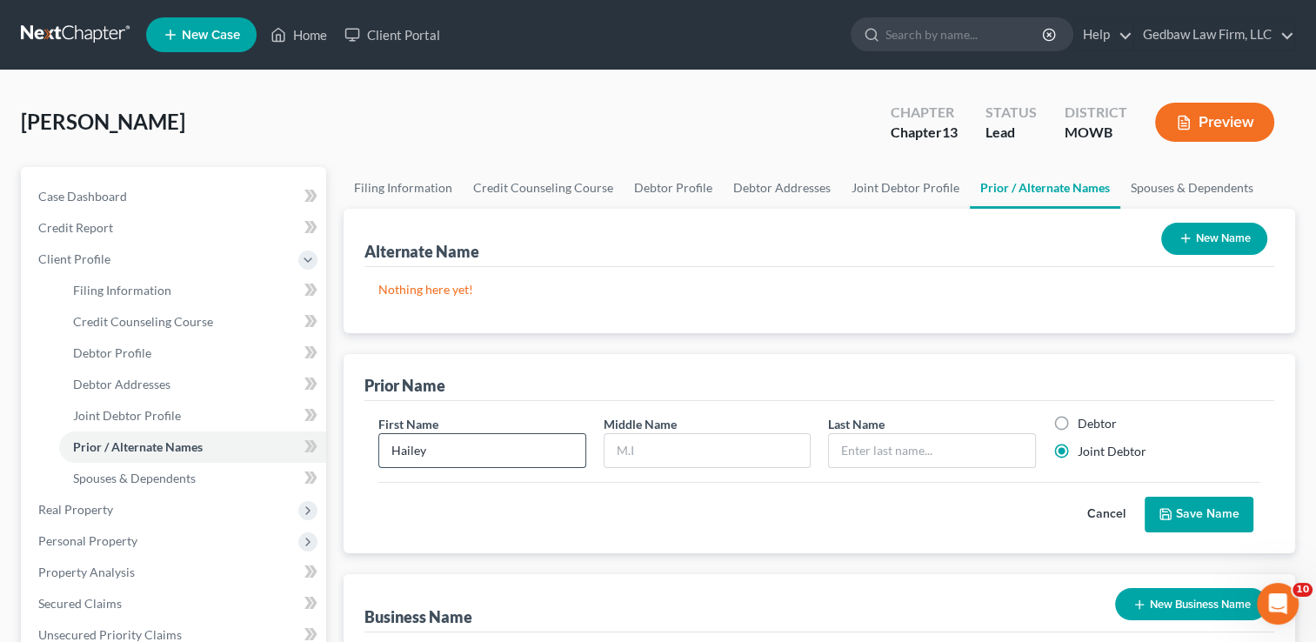
type input "Hailey"
type input "[PERSON_NAME] [PERSON_NAME]"
type input "Fry"
click at [1224, 513] on button "Save Name" at bounding box center [1198, 514] width 109 height 37
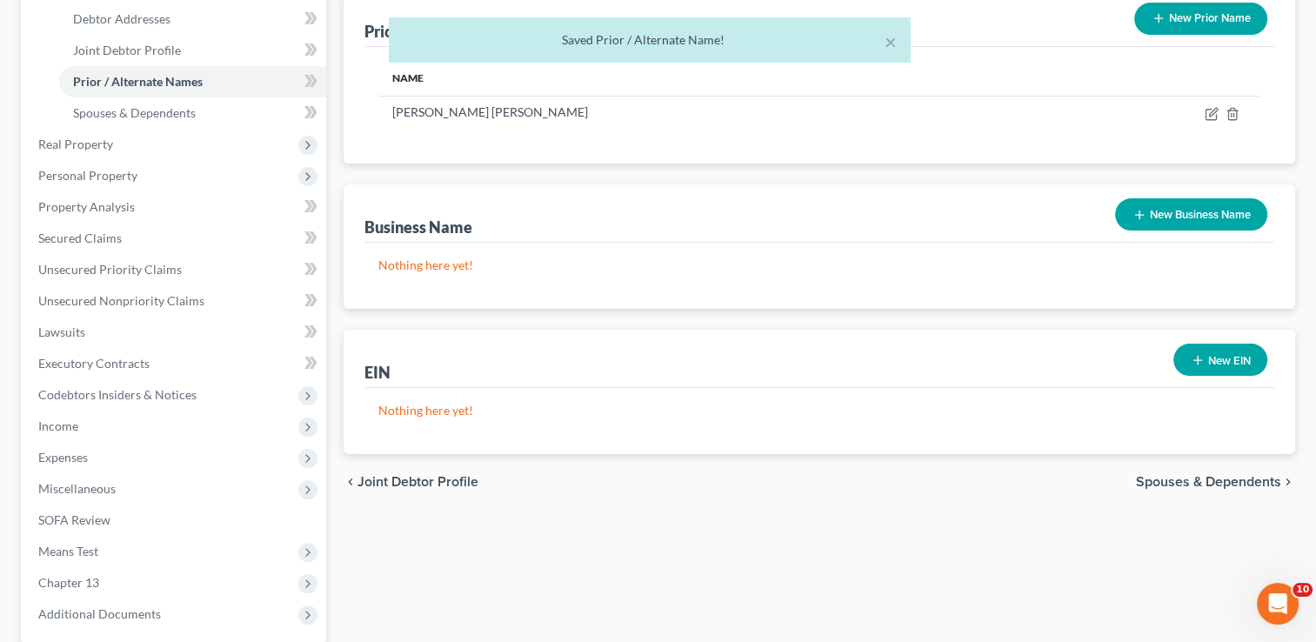
scroll to position [369, 0]
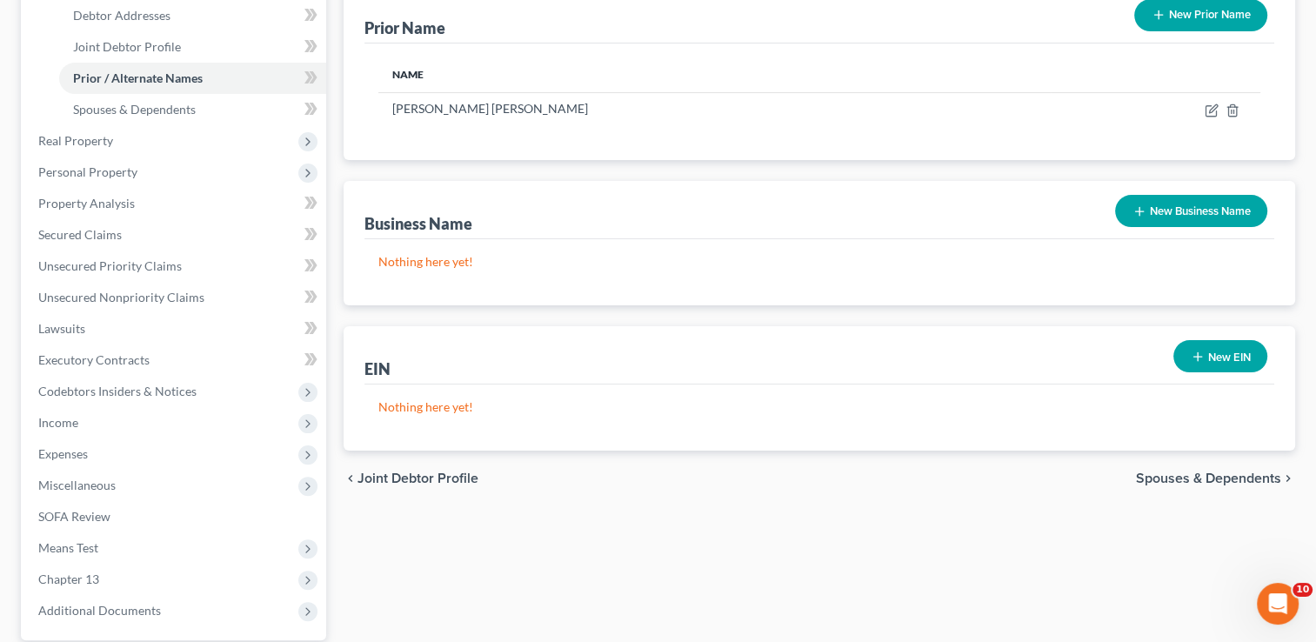
click at [1222, 476] on span "Spouses & Dependents" at bounding box center [1208, 478] width 145 height 14
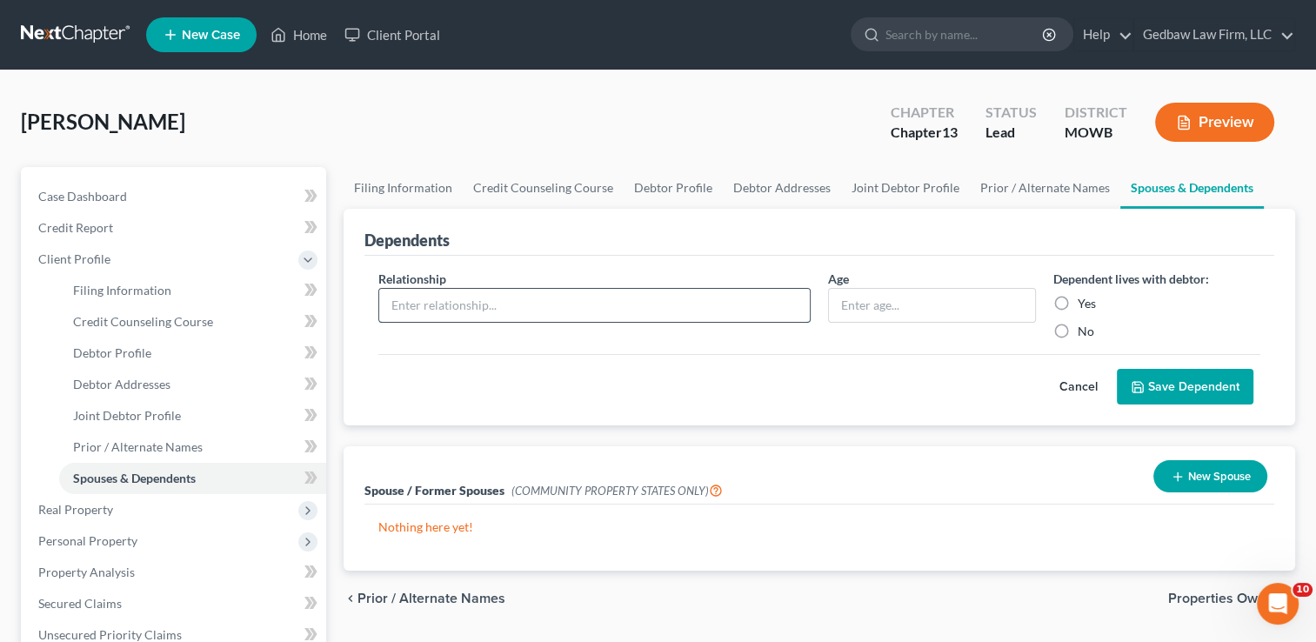
click at [511, 303] on input "text" at bounding box center [594, 305] width 430 height 33
type input "Son"
click at [876, 298] on input "text" at bounding box center [931, 305] width 205 height 33
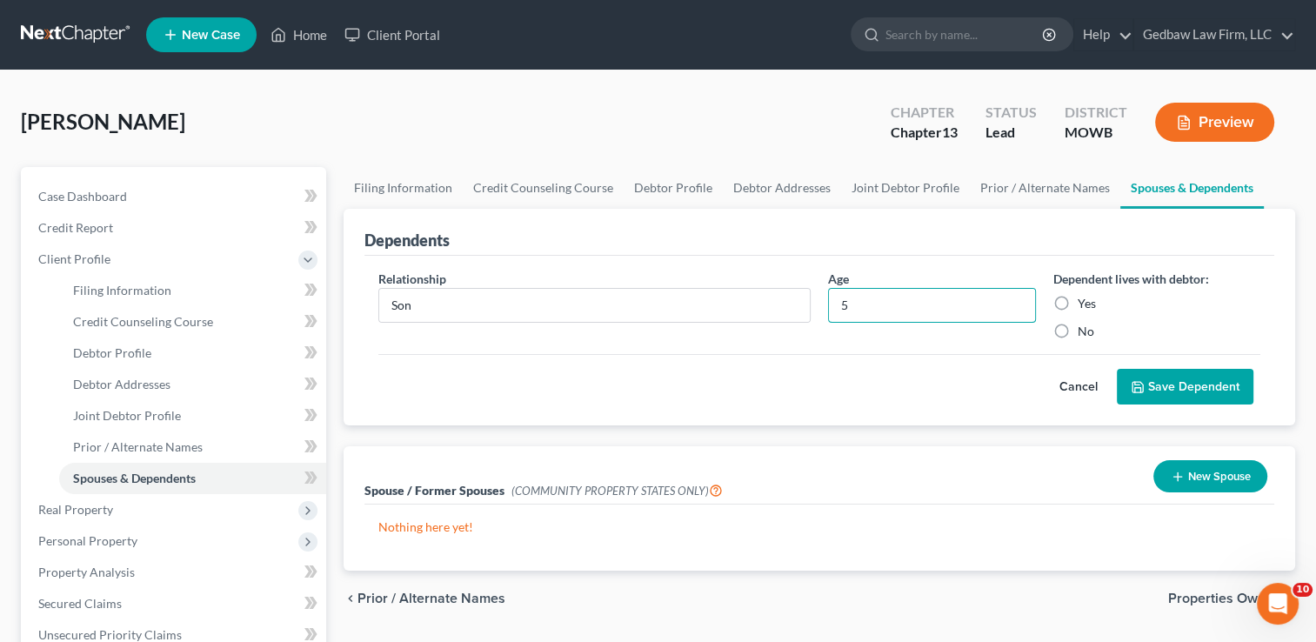
type input "5"
click at [1077, 303] on label "Yes" at bounding box center [1086, 303] width 18 height 17
click at [1084, 303] on input "Yes" at bounding box center [1089, 300] width 11 height 11
radio input "true"
click at [1203, 381] on button "Save Dependent" at bounding box center [1184, 387] width 137 height 37
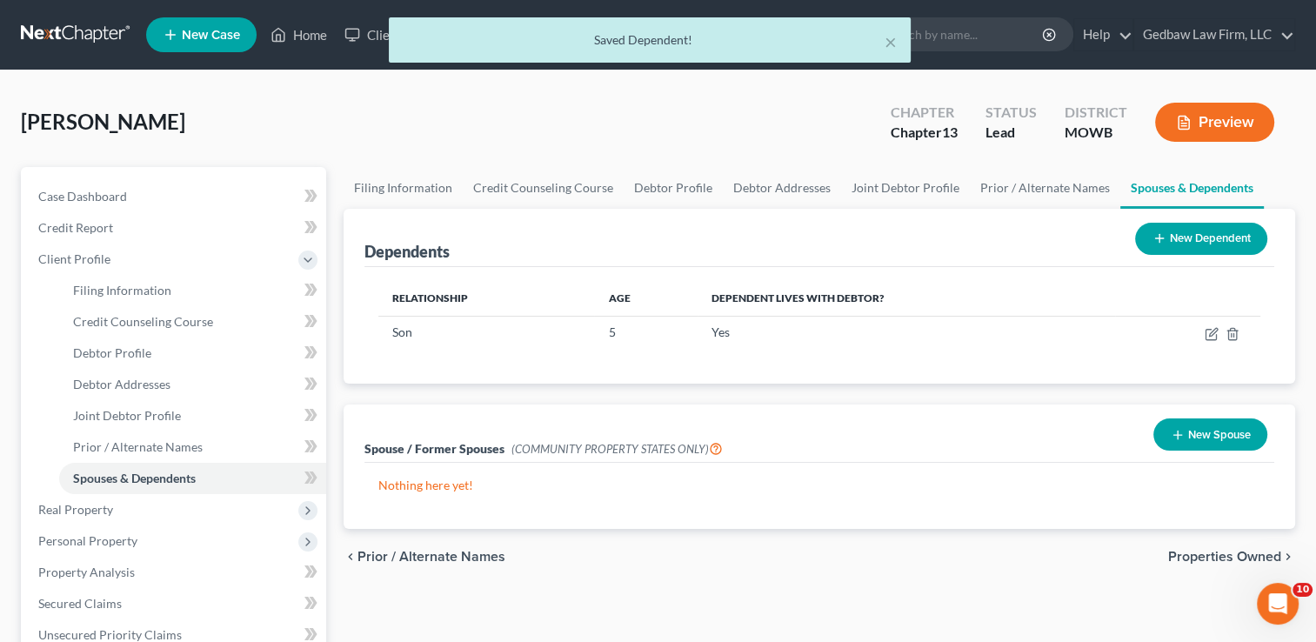
click at [1221, 243] on button "New Dependent" at bounding box center [1201, 239] width 132 height 32
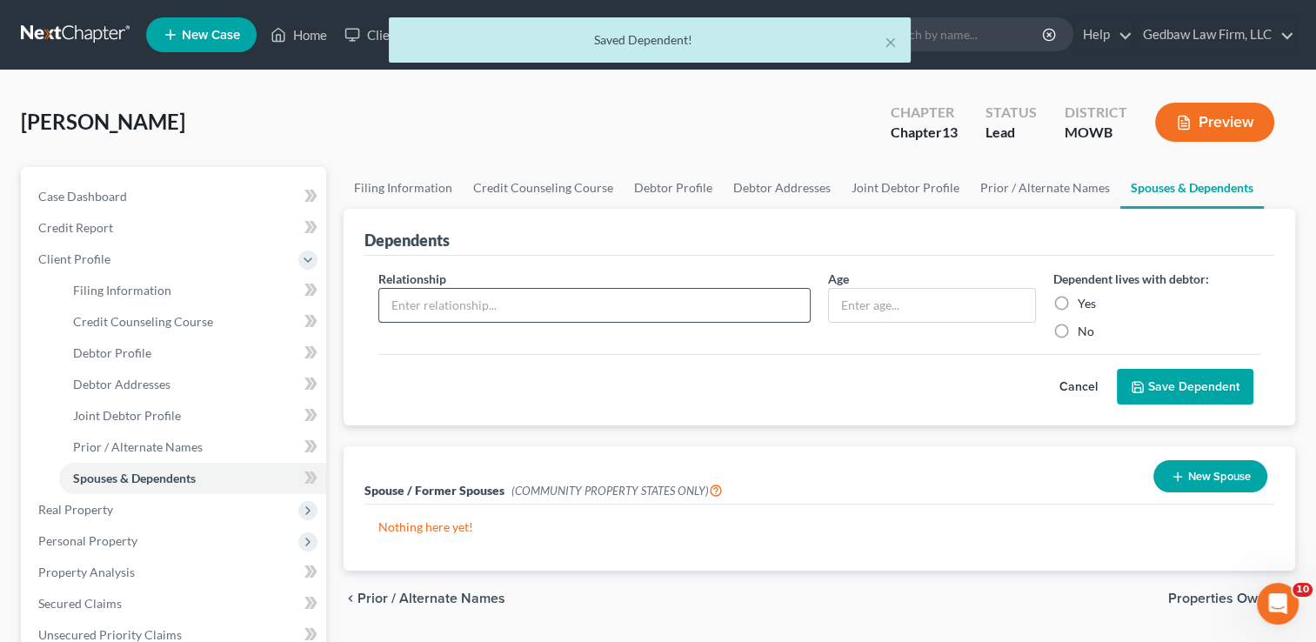
click at [645, 301] on input "text" at bounding box center [594, 305] width 430 height 33
type input "Son"
click at [882, 304] on input "text" at bounding box center [931, 305] width 205 height 33
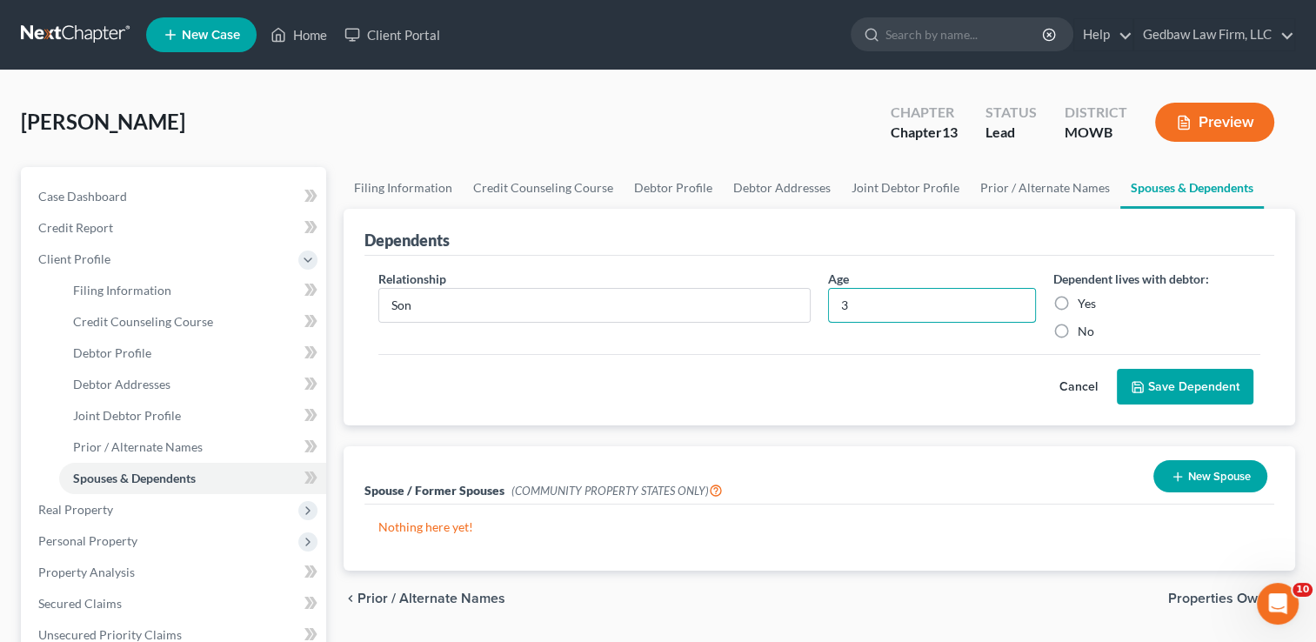
type input "3"
click at [1077, 297] on label "Yes" at bounding box center [1086, 303] width 18 height 17
click at [1084, 297] on input "Yes" at bounding box center [1089, 300] width 11 height 11
radio input "true"
click at [1208, 381] on button "Save Dependent" at bounding box center [1184, 387] width 137 height 37
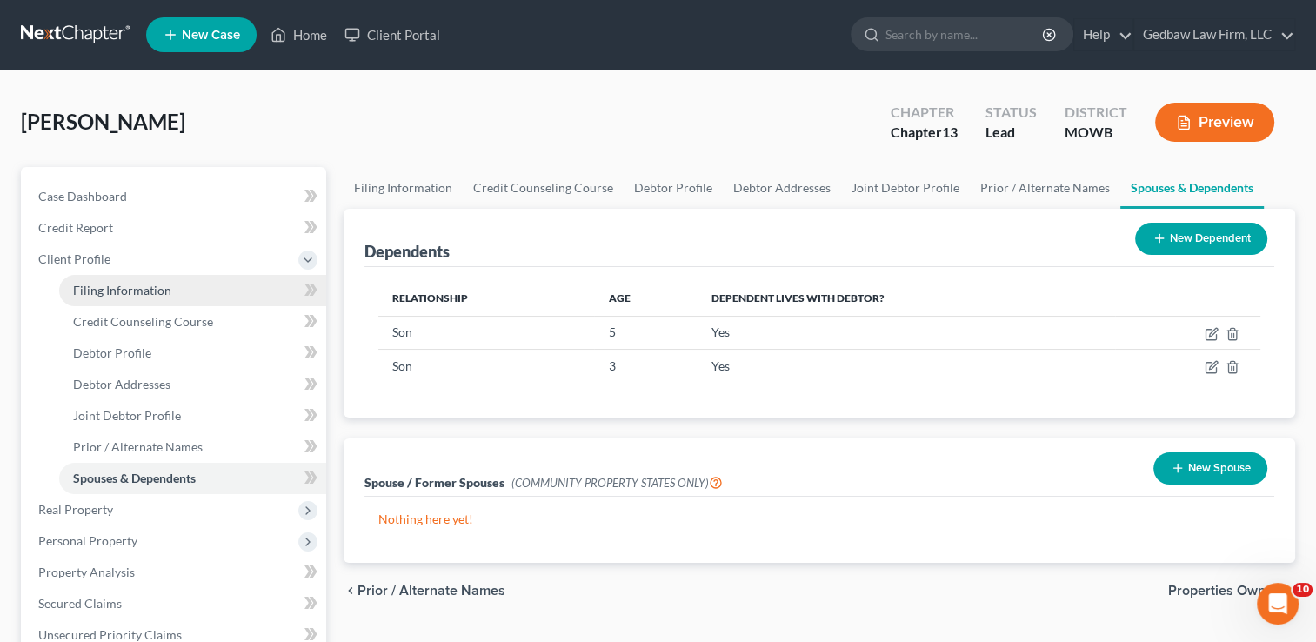
click at [150, 288] on span "Filing Information" at bounding box center [122, 290] width 98 height 15
select select "1"
select select "3"
select select "46"
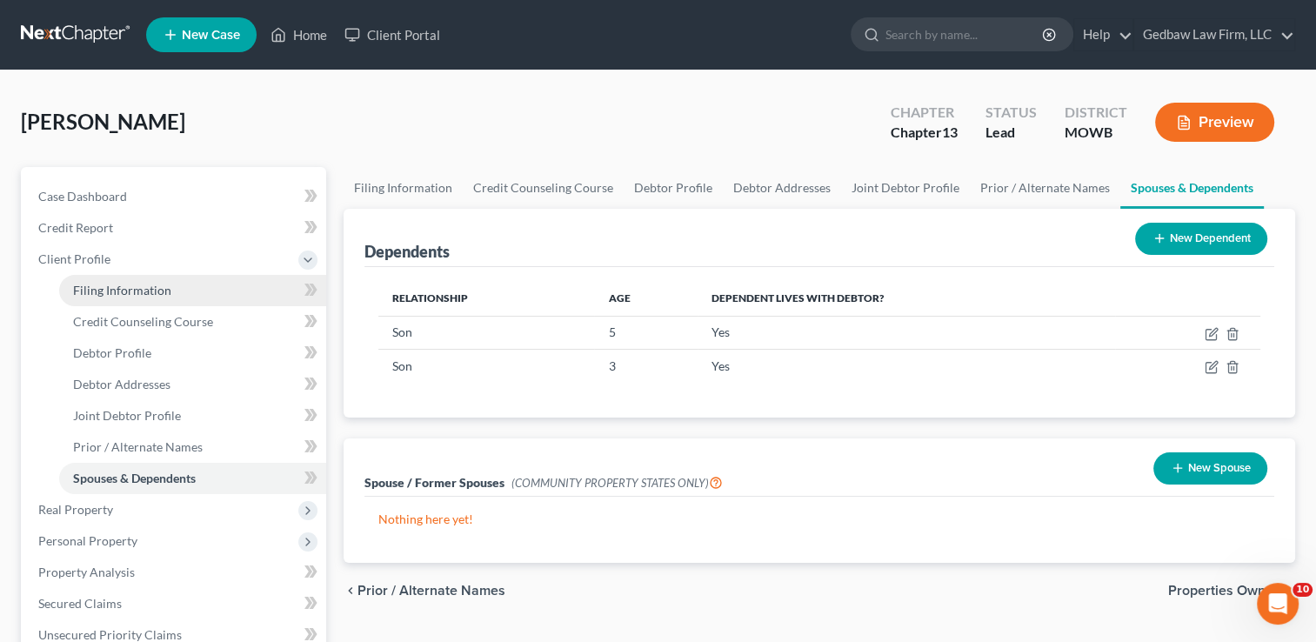
select select "0"
select select "26"
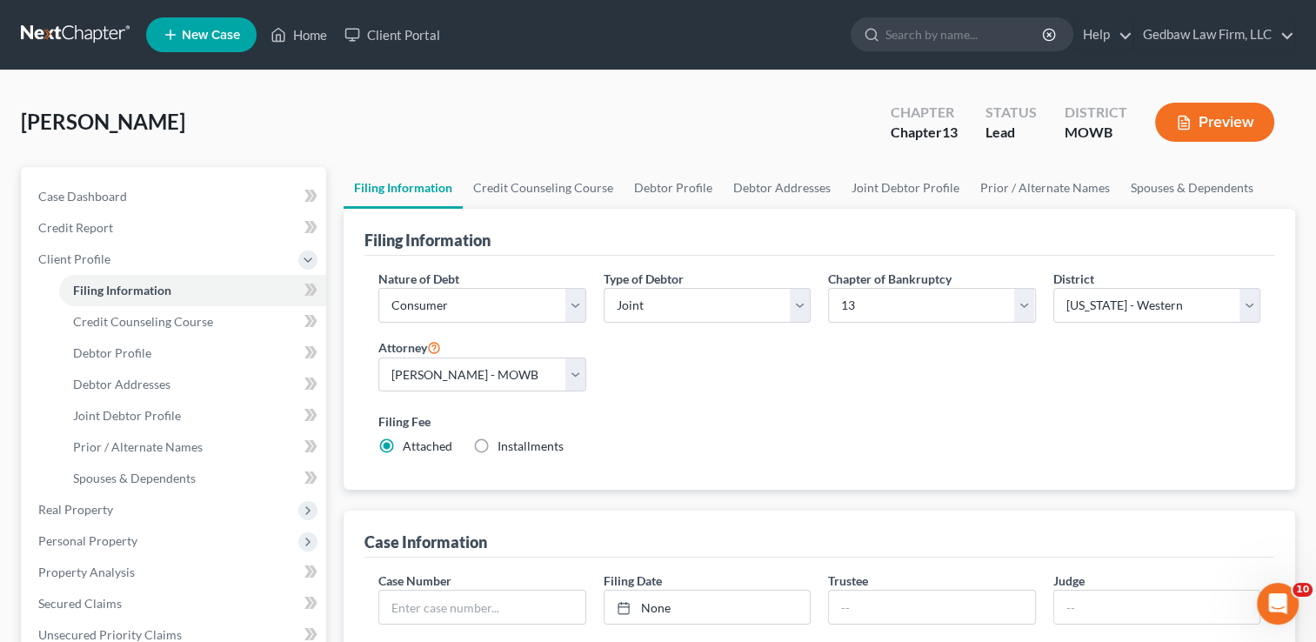
click at [497, 446] on label "Installments Installments" at bounding box center [530, 445] width 66 height 17
click at [504, 446] on input "Installments Installments" at bounding box center [509, 442] width 11 height 11
radio input "true"
radio input "false"
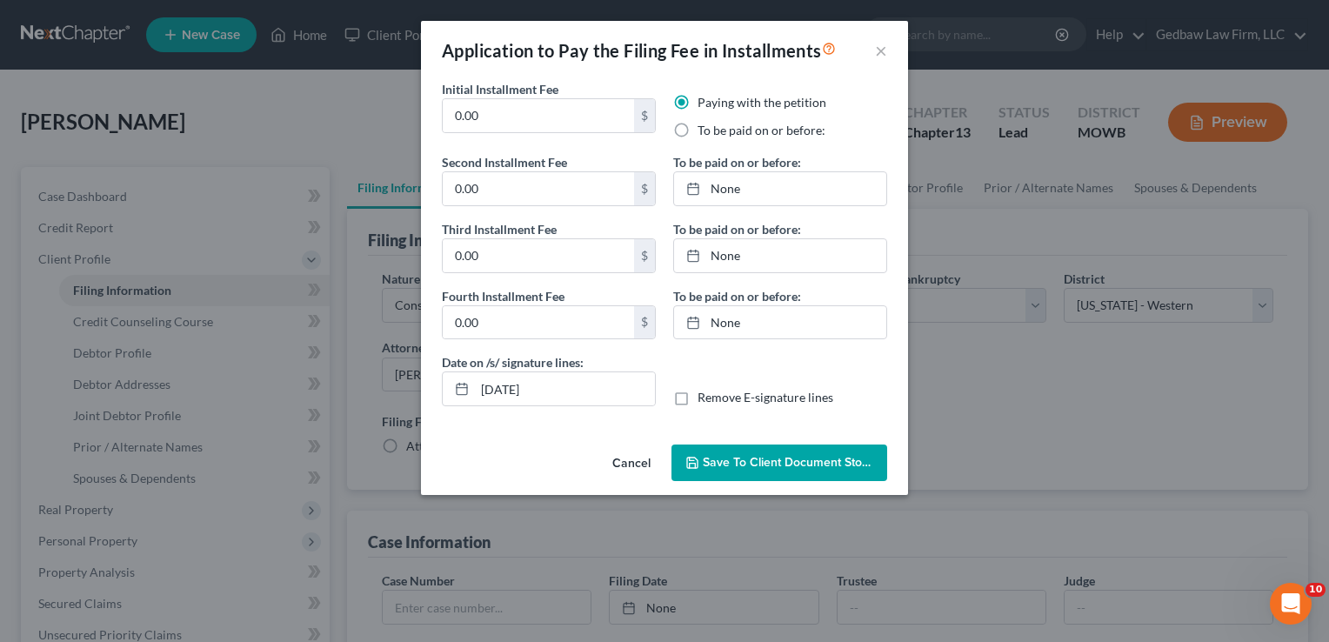
click at [697, 130] on label "To be paid on or before:" at bounding box center [761, 130] width 128 height 17
click at [704, 130] on input "To be paid on or before:" at bounding box center [709, 127] width 11 height 11
radio input "true"
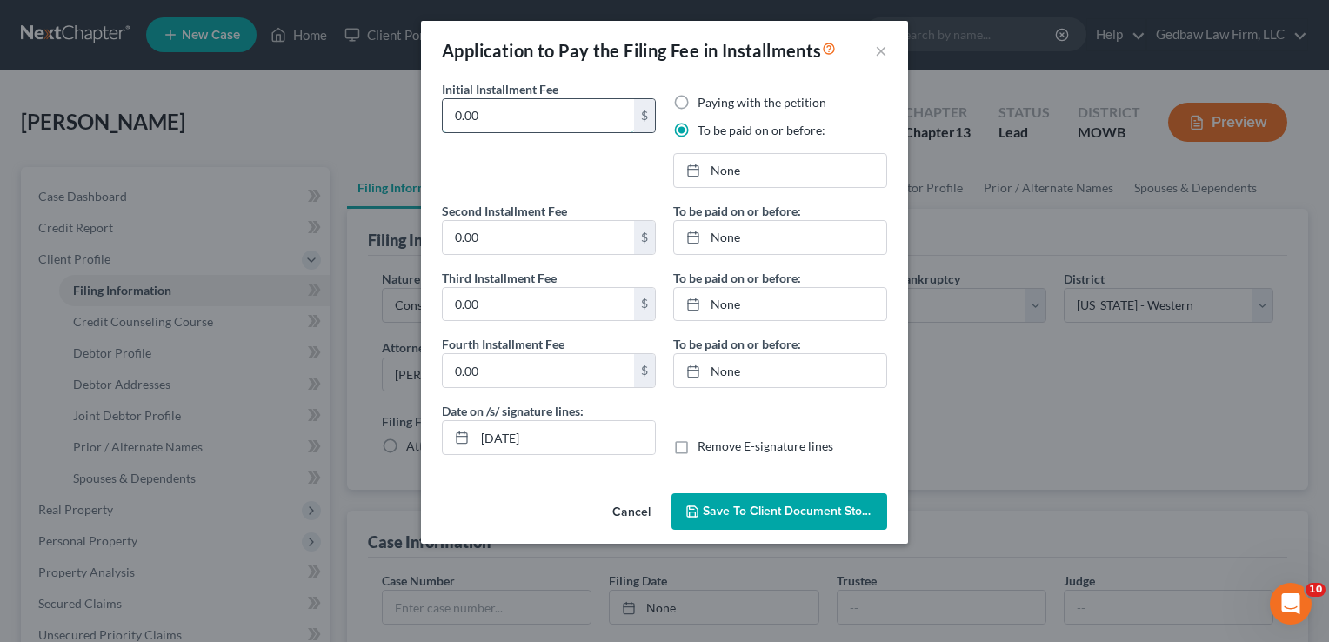
click at [550, 110] on input "0.00" at bounding box center [538, 115] width 191 height 33
type input "0"
type input "80"
click at [543, 230] on input "0.00" at bounding box center [538, 237] width 191 height 33
type input "80"
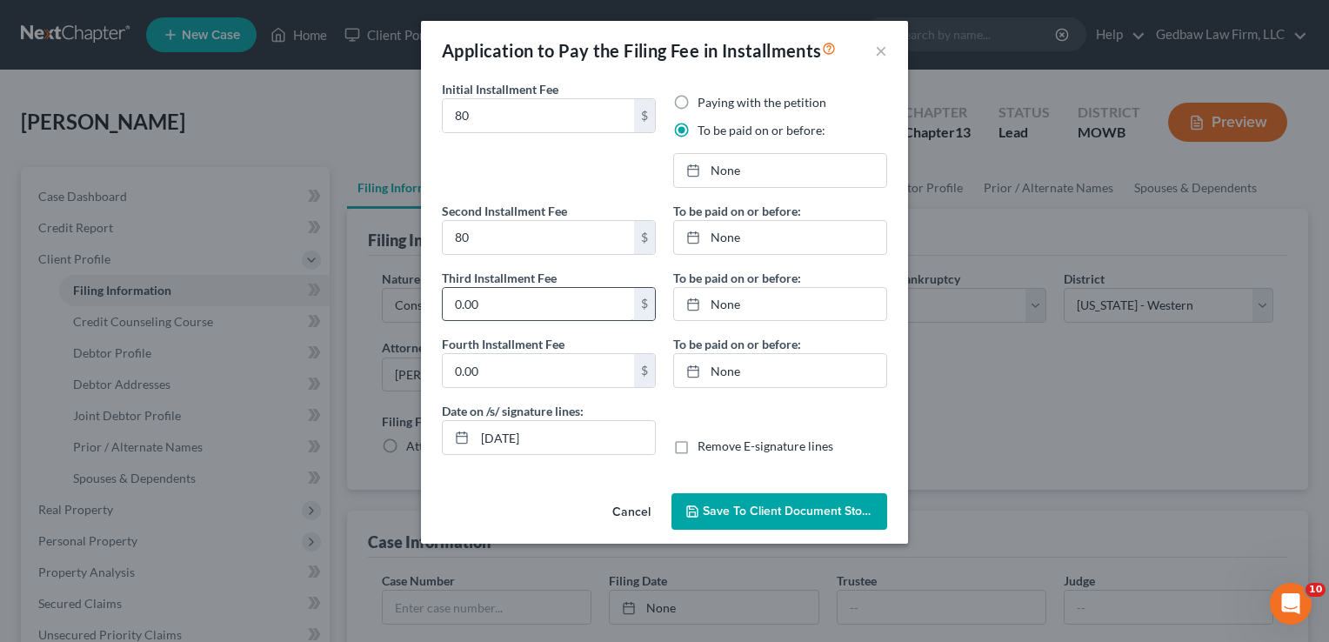
click at [538, 298] on input "0.00" at bounding box center [538, 304] width 191 height 33
type input "80"
click at [504, 367] on input "0.00" at bounding box center [538, 370] width 191 height 33
type input "73"
click at [731, 171] on link "None" at bounding box center [780, 170] width 212 height 33
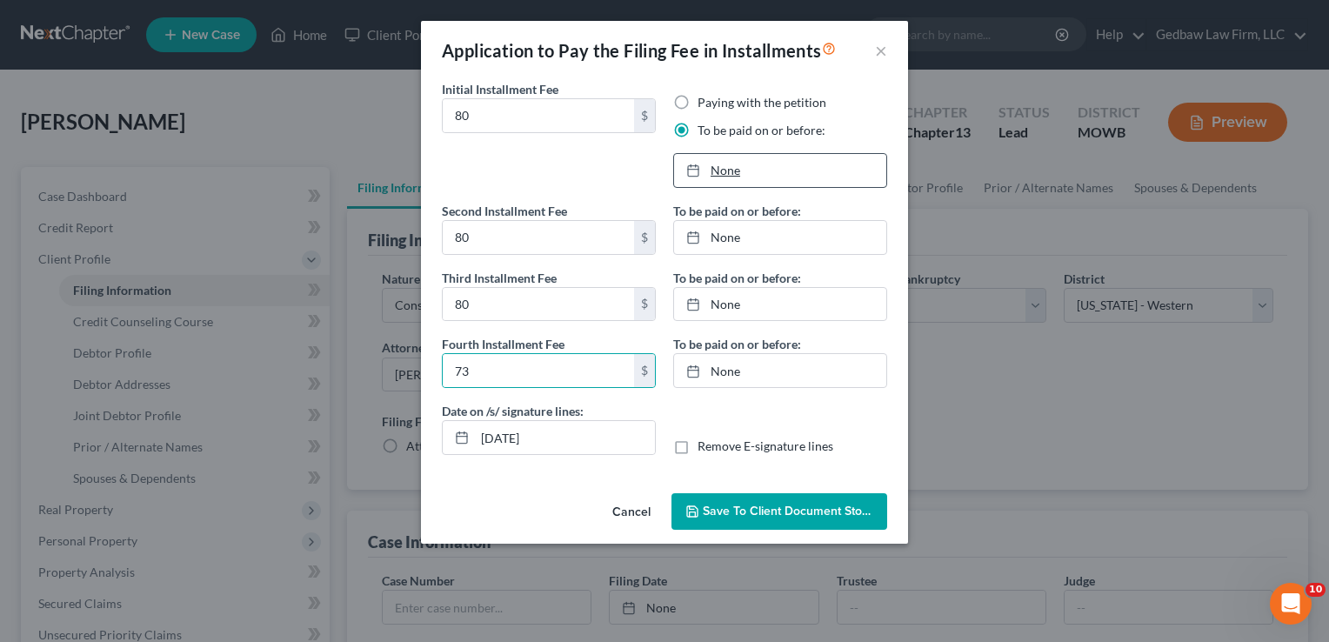
type input "[DATE]"
click at [727, 236] on link "None" at bounding box center [780, 237] width 212 height 33
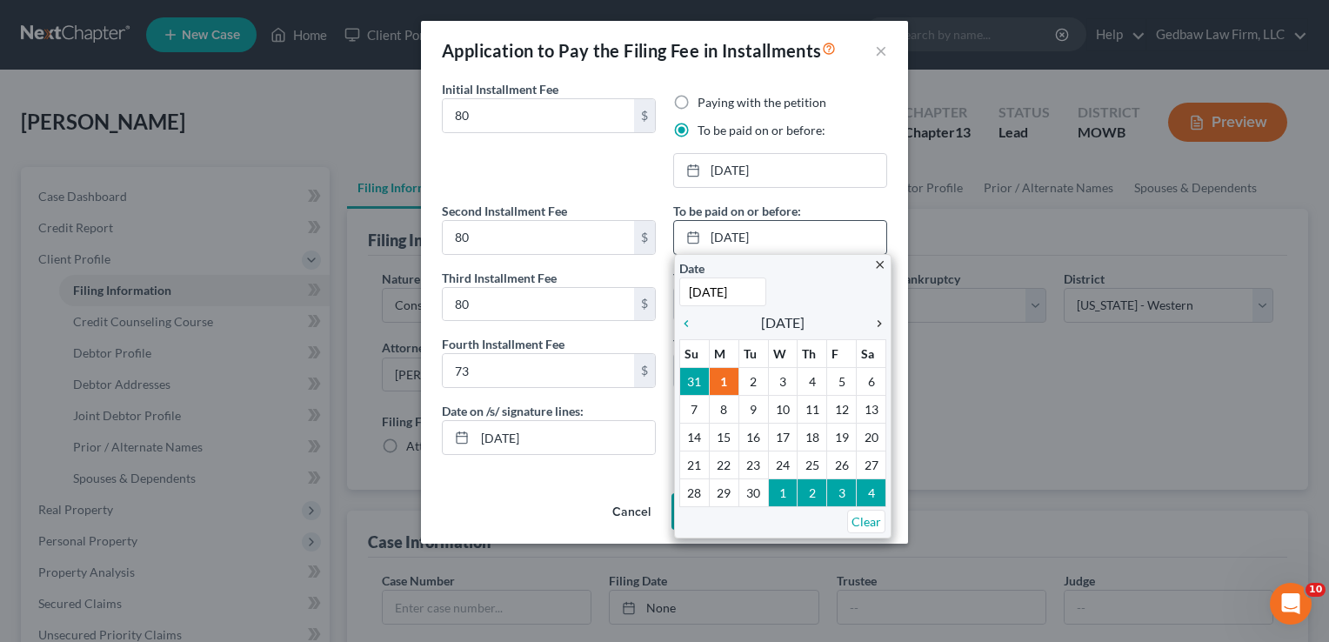
click at [876, 320] on icon "chevron_right" at bounding box center [874, 324] width 23 height 14
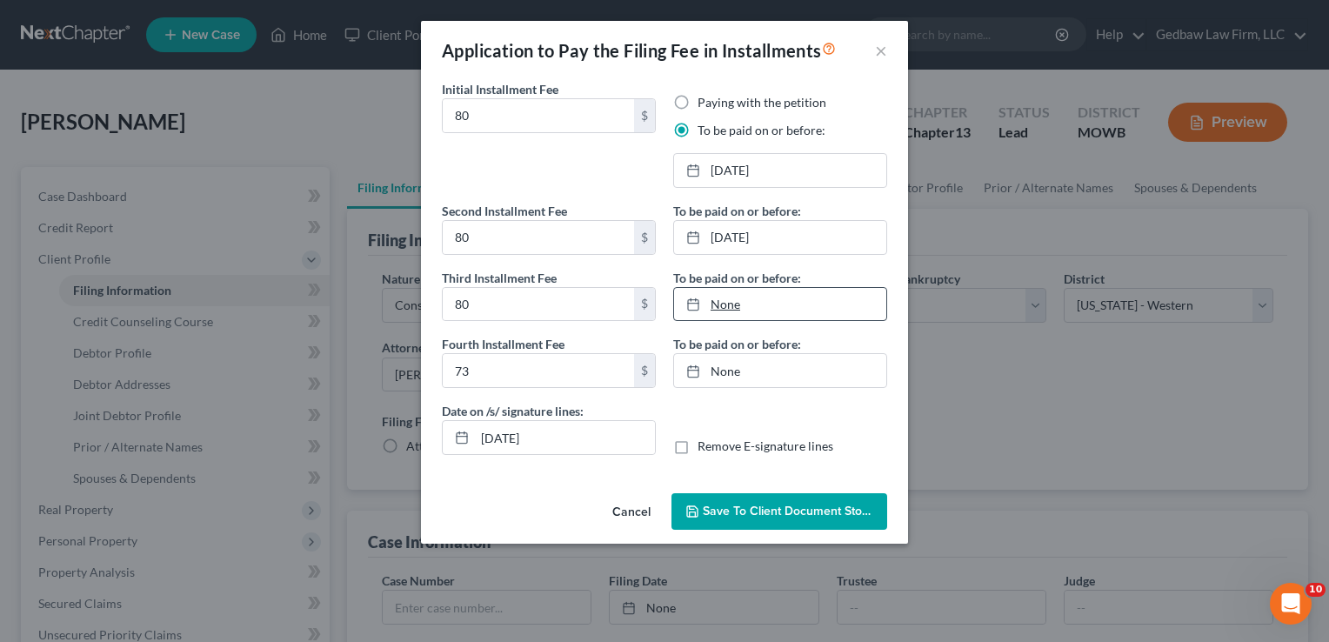
type input "[DATE]"
click at [736, 305] on link "None" at bounding box center [780, 304] width 212 height 33
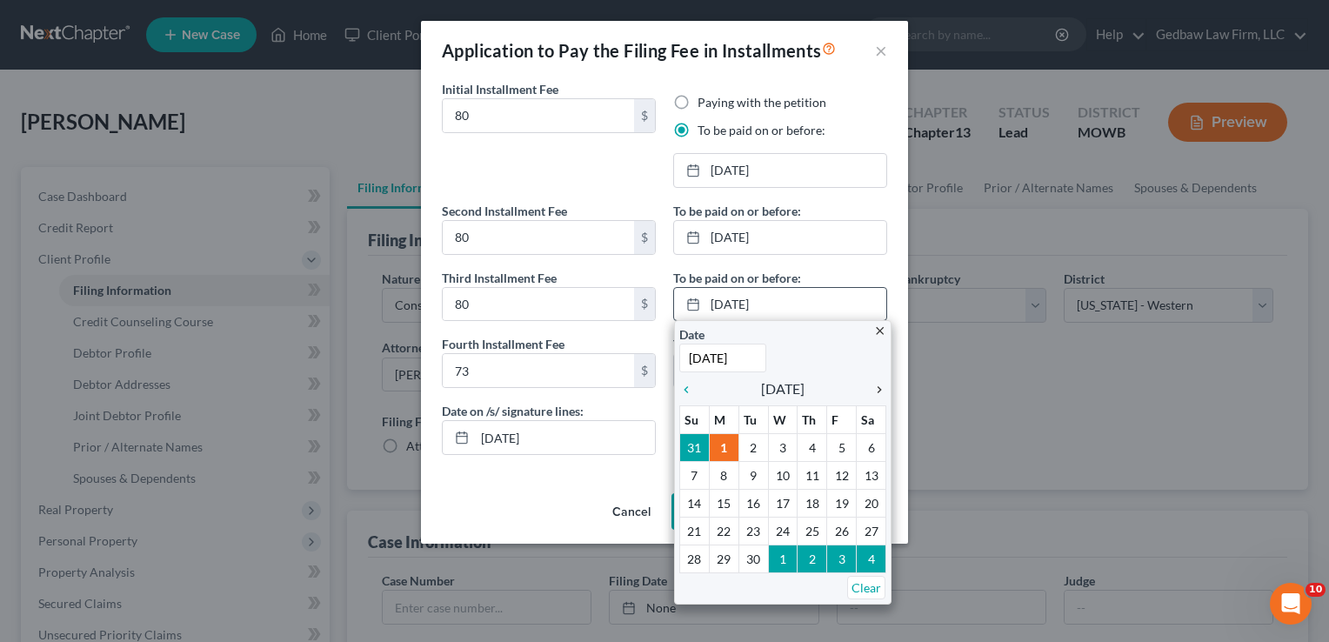
click at [876, 387] on icon "chevron_right" at bounding box center [874, 390] width 23 height 14
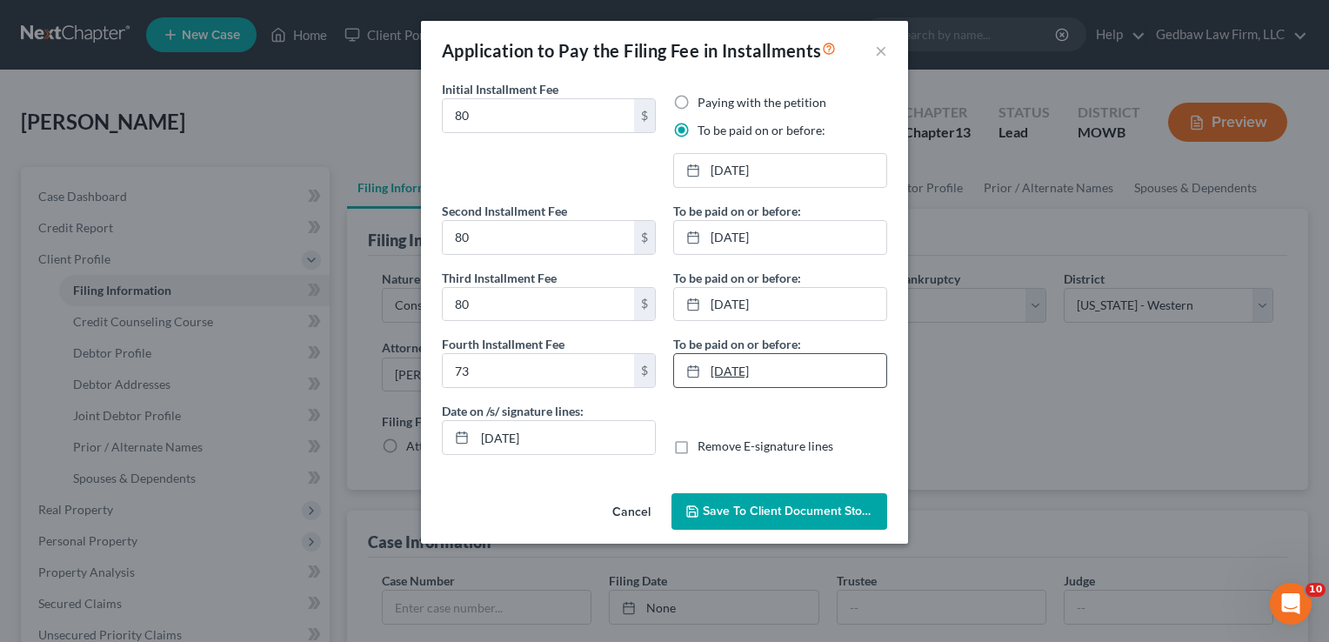
type input "[DATE]"
click at [736, 370] on link "[DATE]" at bounding box center [780, 370] width 212 height 33
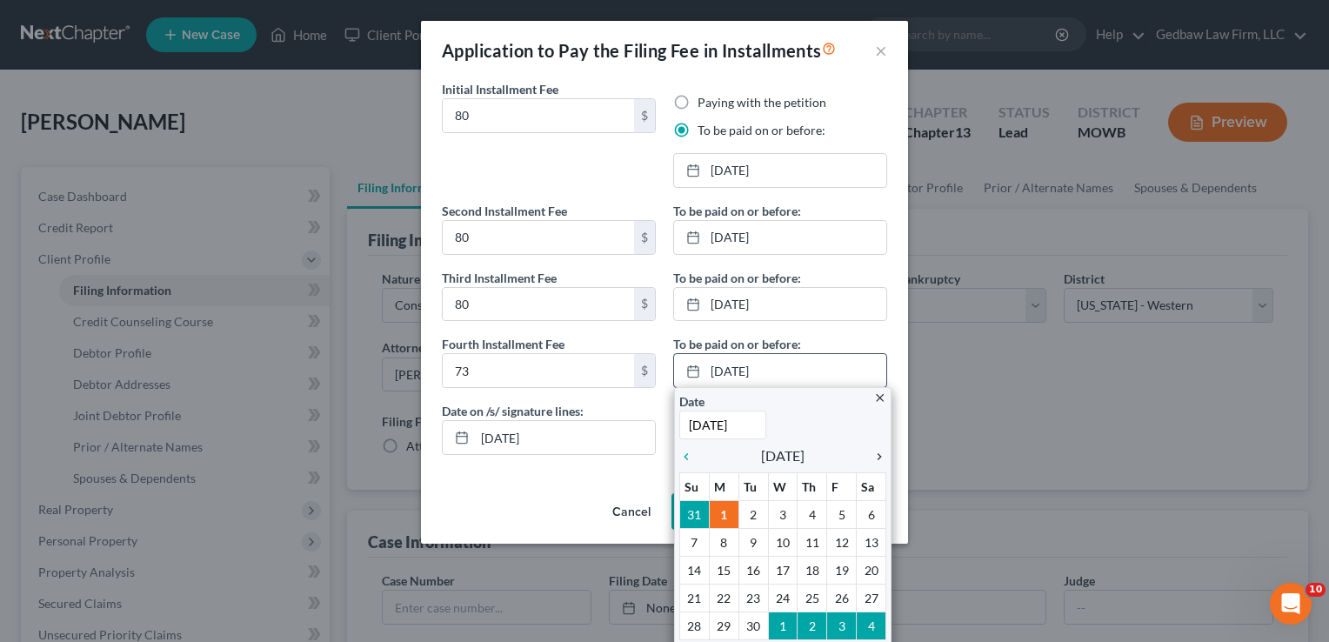
click at [870, 453] on icon "chevron_right" at bounding box center [874, 457] width 23 height 14
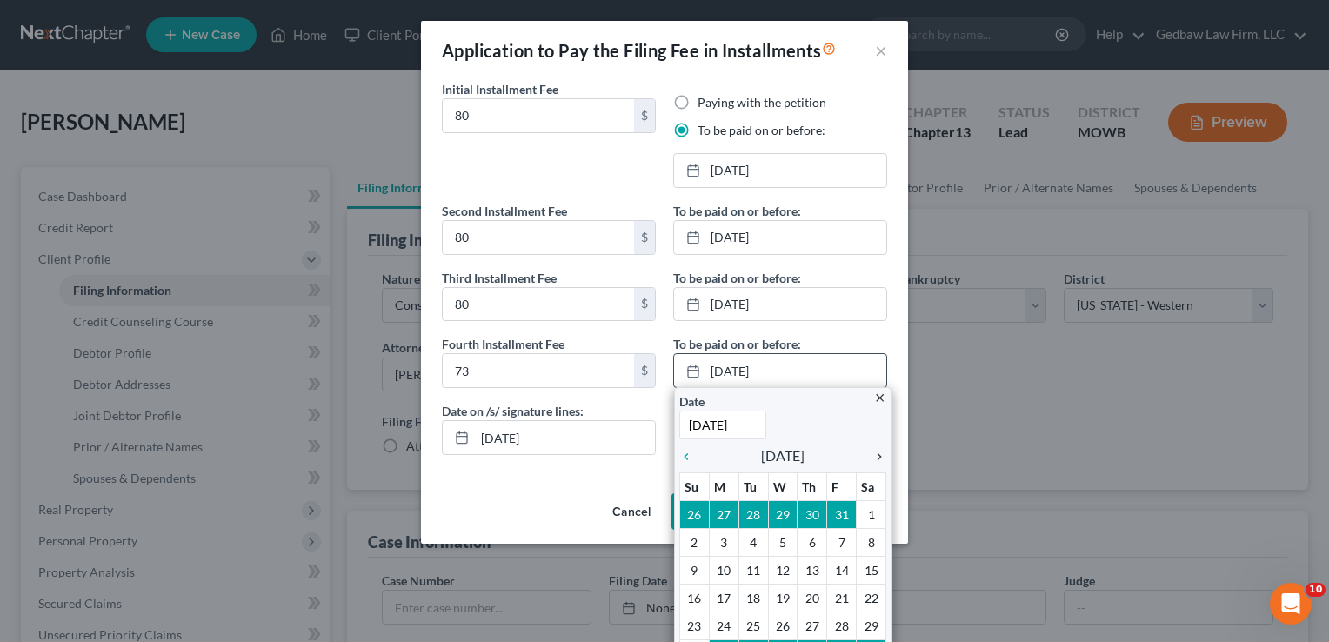
click at [870, 453] on icon "chevron_right" at bounding box center [874, 457] width 23 height 14
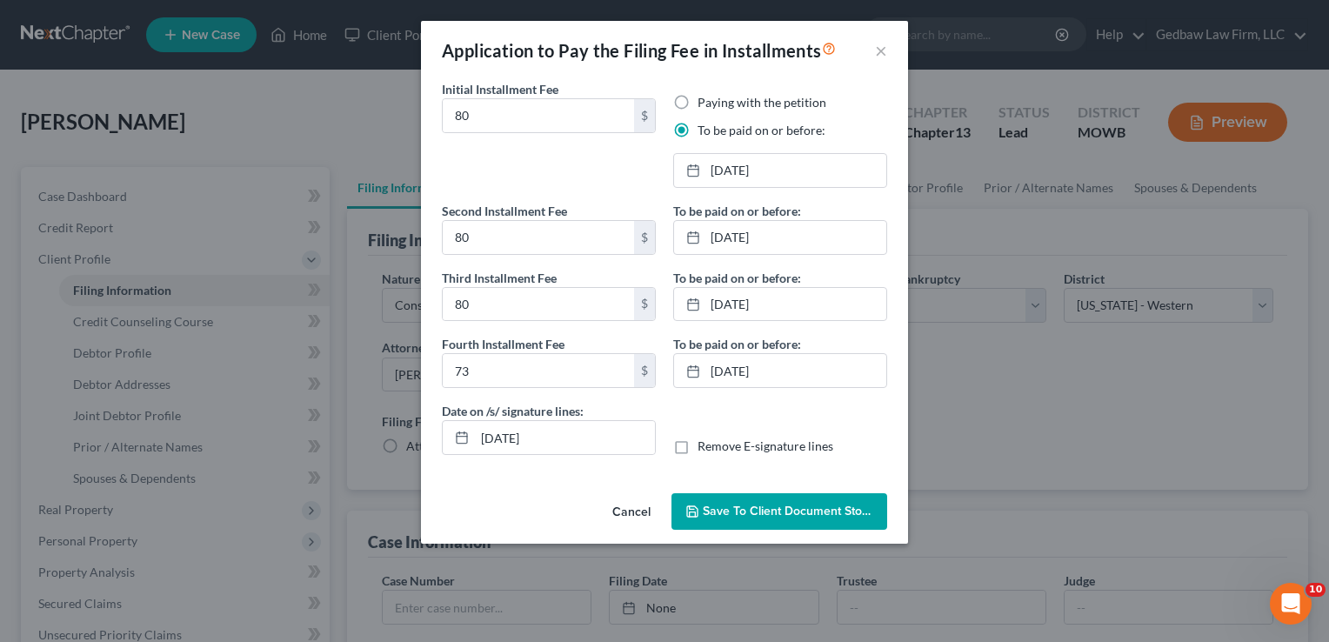
click at [791, 510] on span "Save to Client Document Storage" at bounding box center [795, 510] width 184 height 15
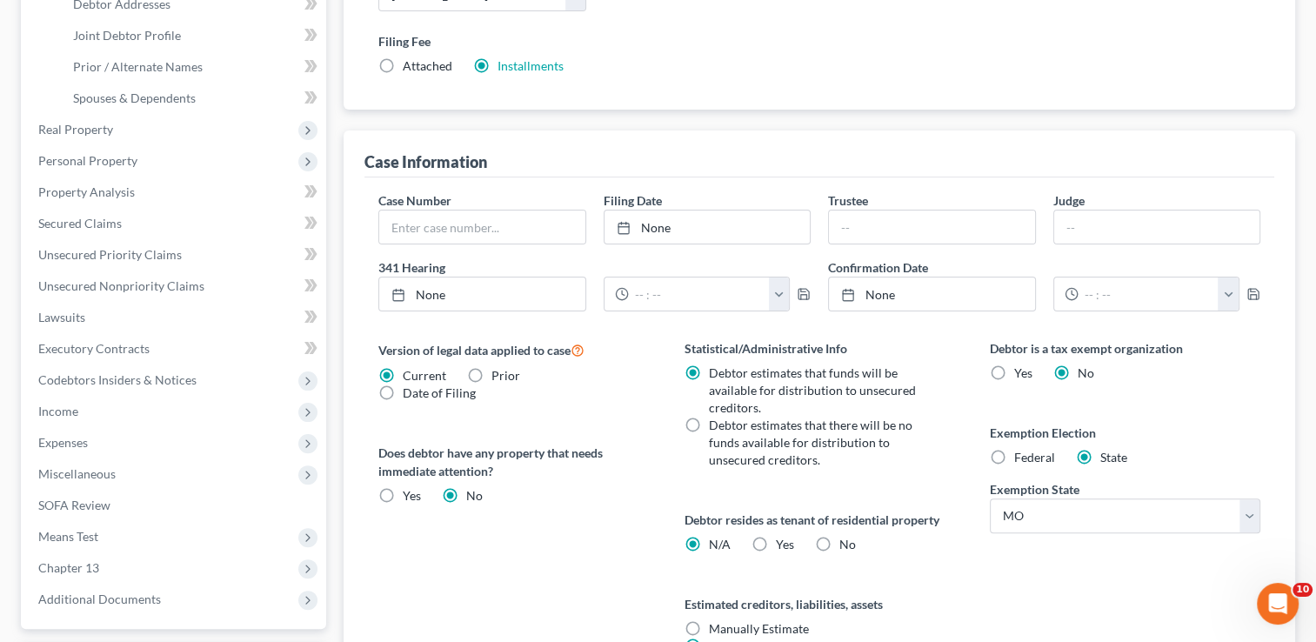
scroll to position [391, 0]
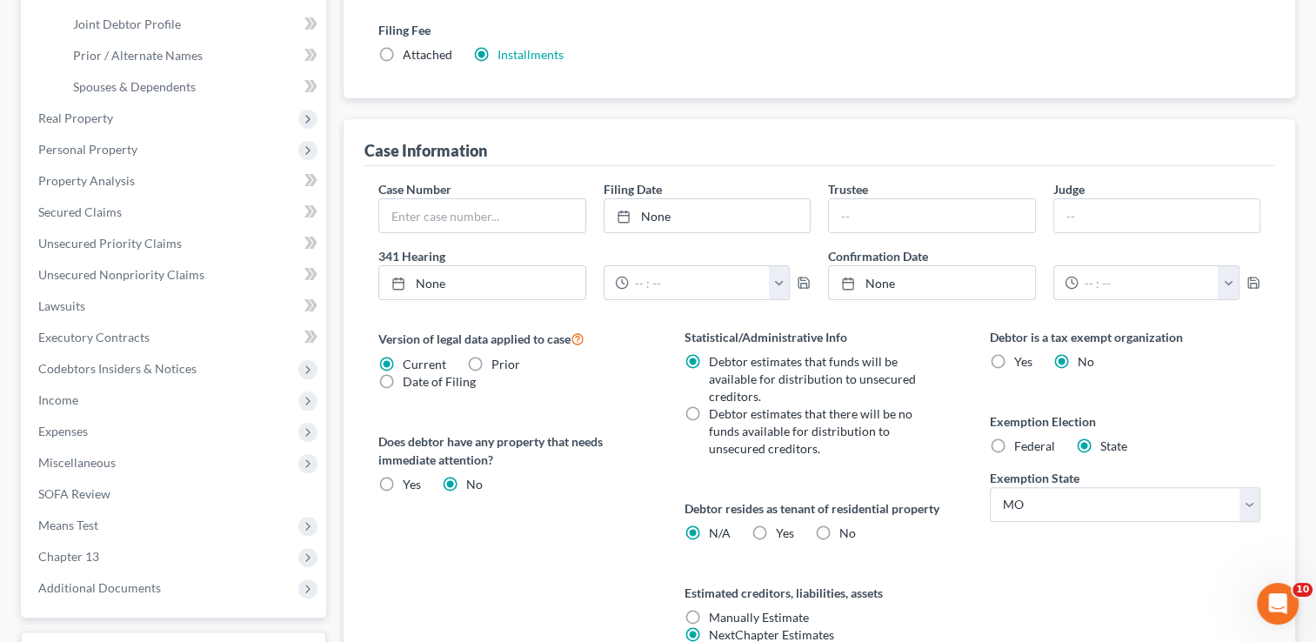
click at [839, 529] on label "No" at bounding box center [847, 532] width 17 height 17
click at [846, 529] on input "No" at bounding box center [851, 529] width 11 height 11
radio input "true"
radio input "false"
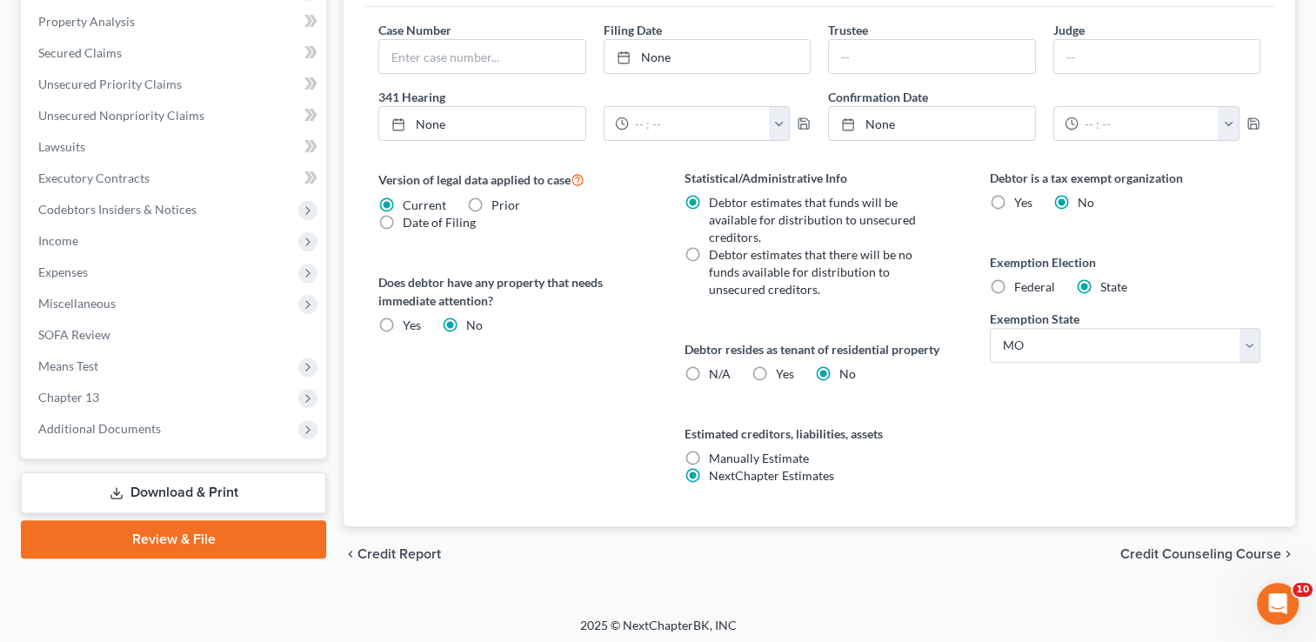
scroll to position [553, 0]
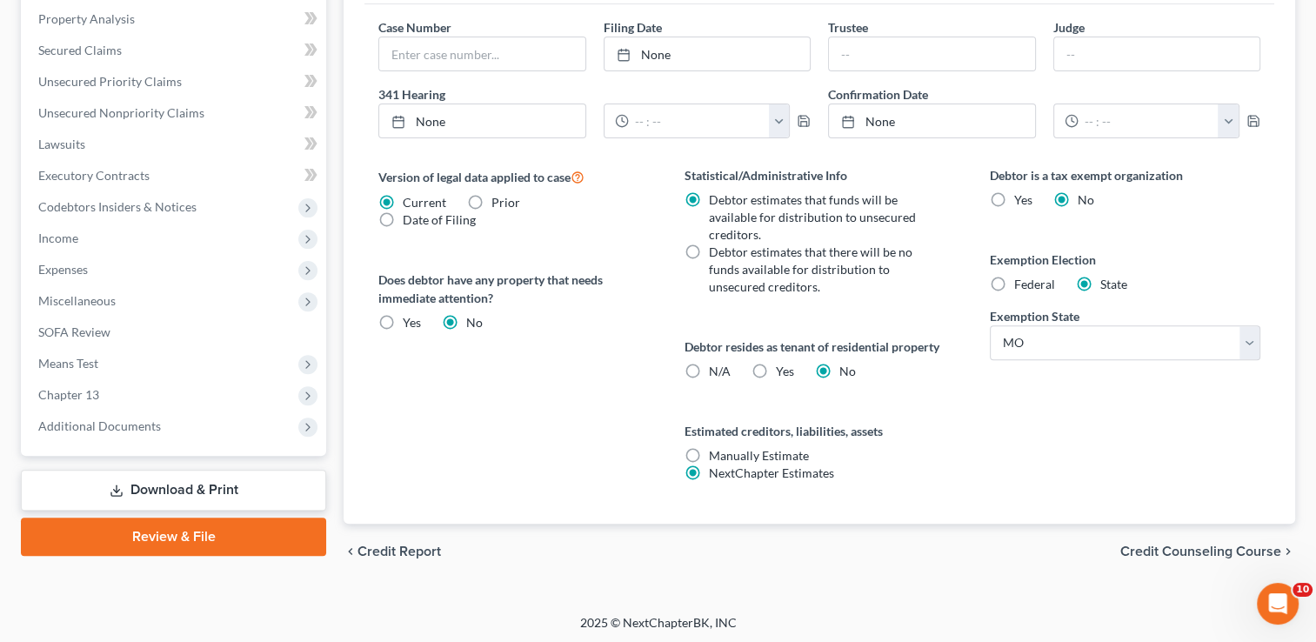
click at [1186, 549] on span "Credit Counseling Course" at bounding box center [1200, 551] width 161 height 14
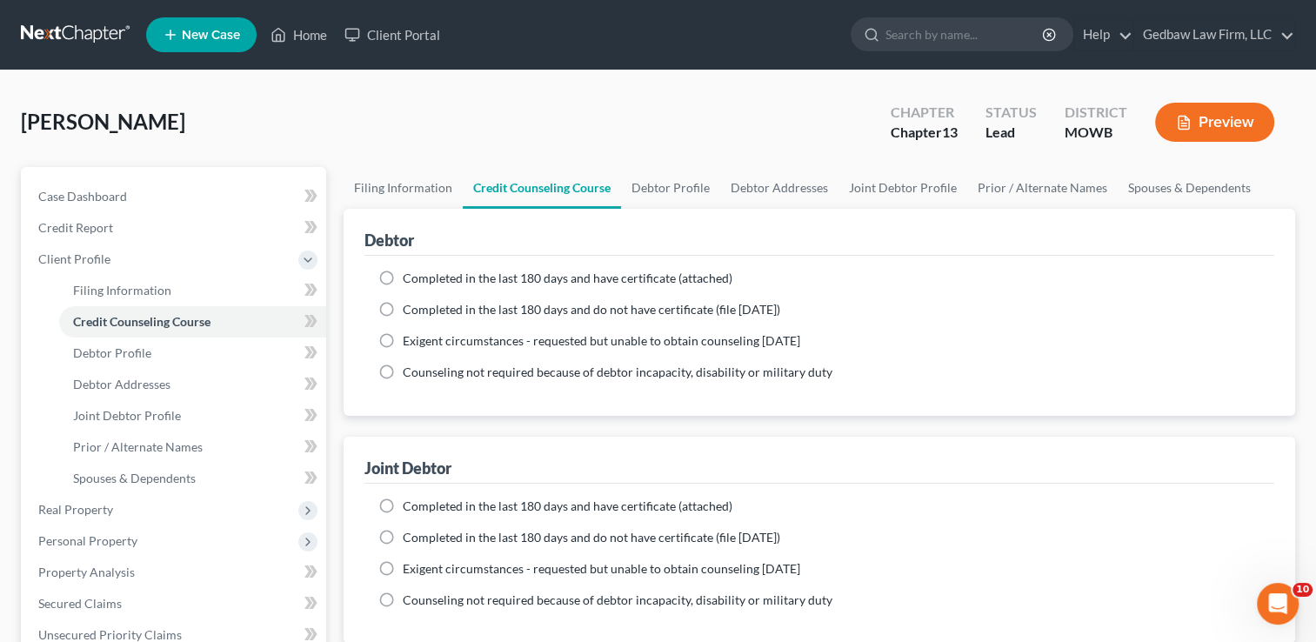
click at [403, 277] on label "Completed in the last 180 days and have certificate (attached)" at bounding box center [568, 278] width 330 height 17
click at [410, 277] on input "Completed in the last 180 days and have certificate (attached)" at bounding box center [415, 275] width 11 height 11
radio input "true"
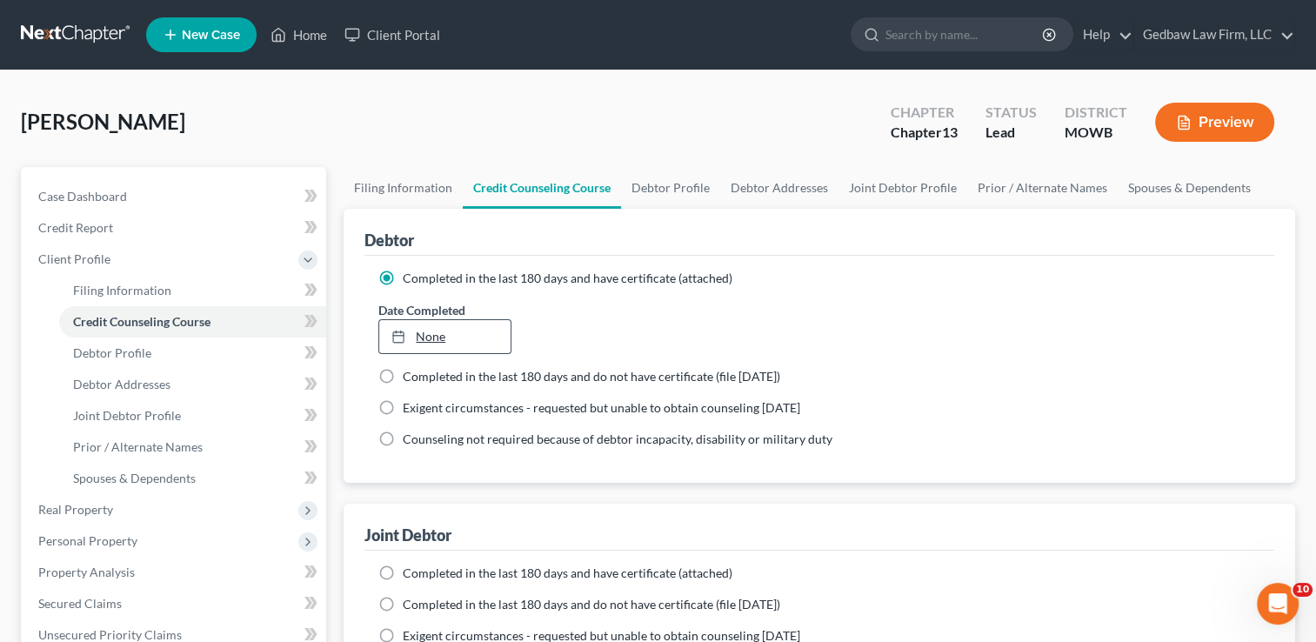
type input "[DATE]"
click at [426, 329] on link "[DATE]" at bounding box center [444, 336] width 130 height 33
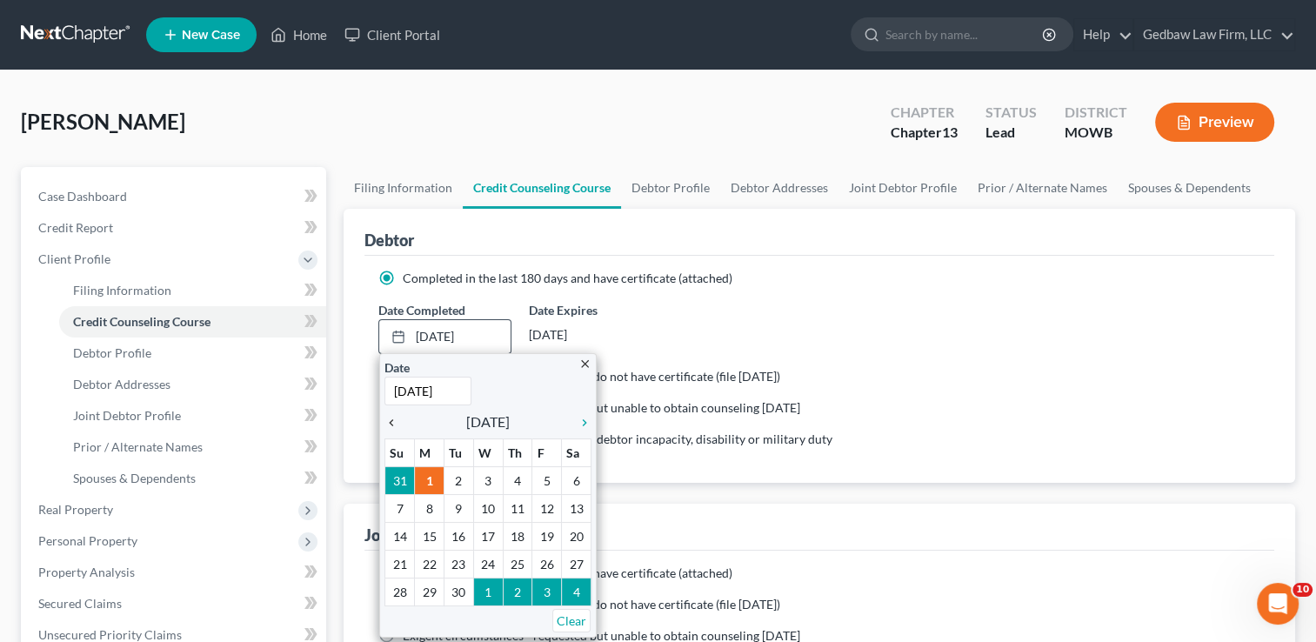
click at [389, 422] on icon "chevron_left" at bounding box center [395, 423] width 23 height 14
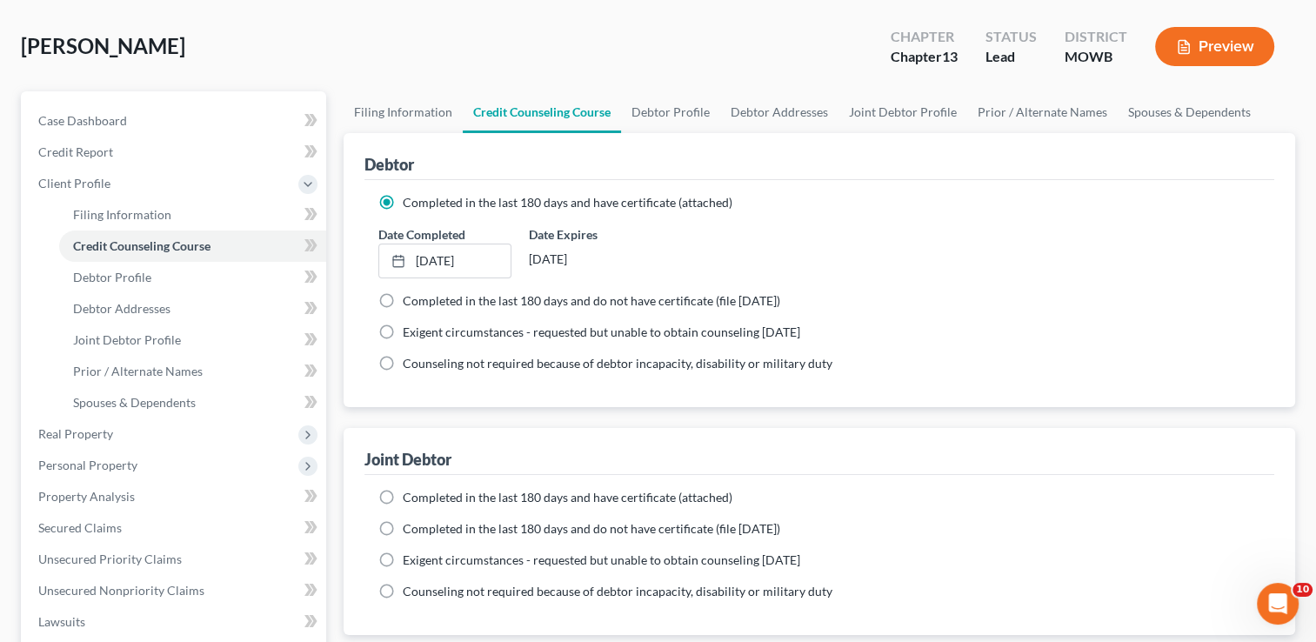
scroll to position [87, 0]
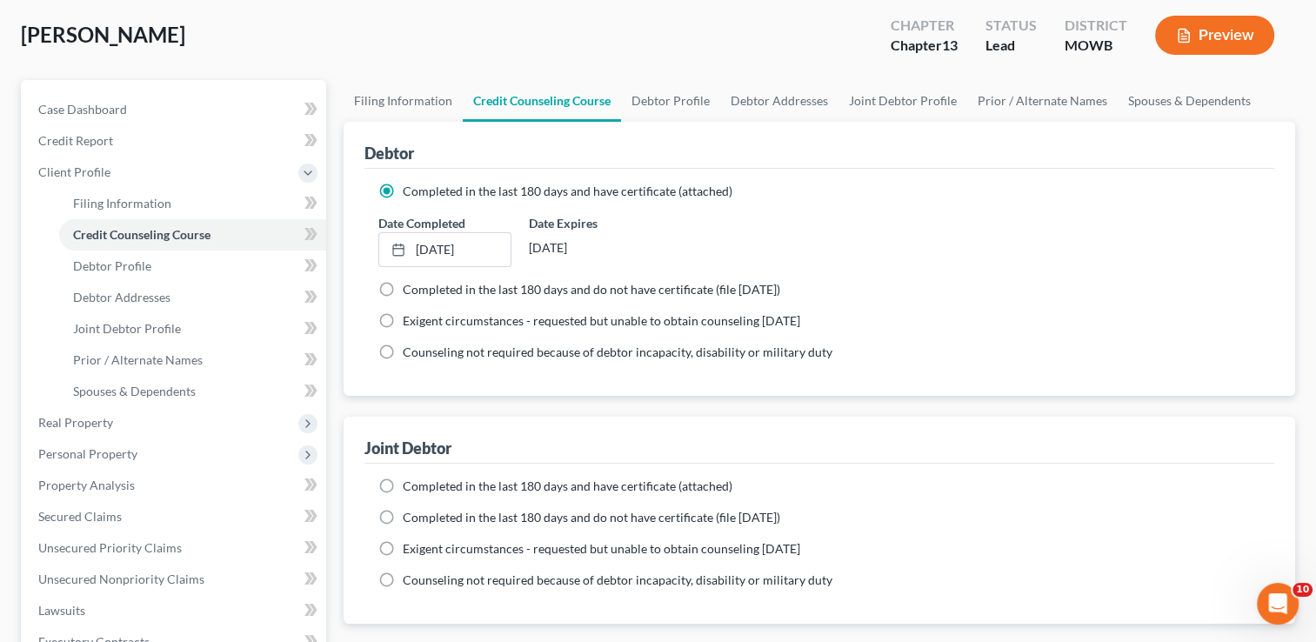
click at [403, 483] on label "Completed in the last 180 days and have certificate (attached)" at bounding box center [568, 485] width 330 height 17
click at [410, 483] on input "Completed in the last 180 days and have certificate (attached)" at bounding box center [415, 482] width 11 height 11
radio input "true"
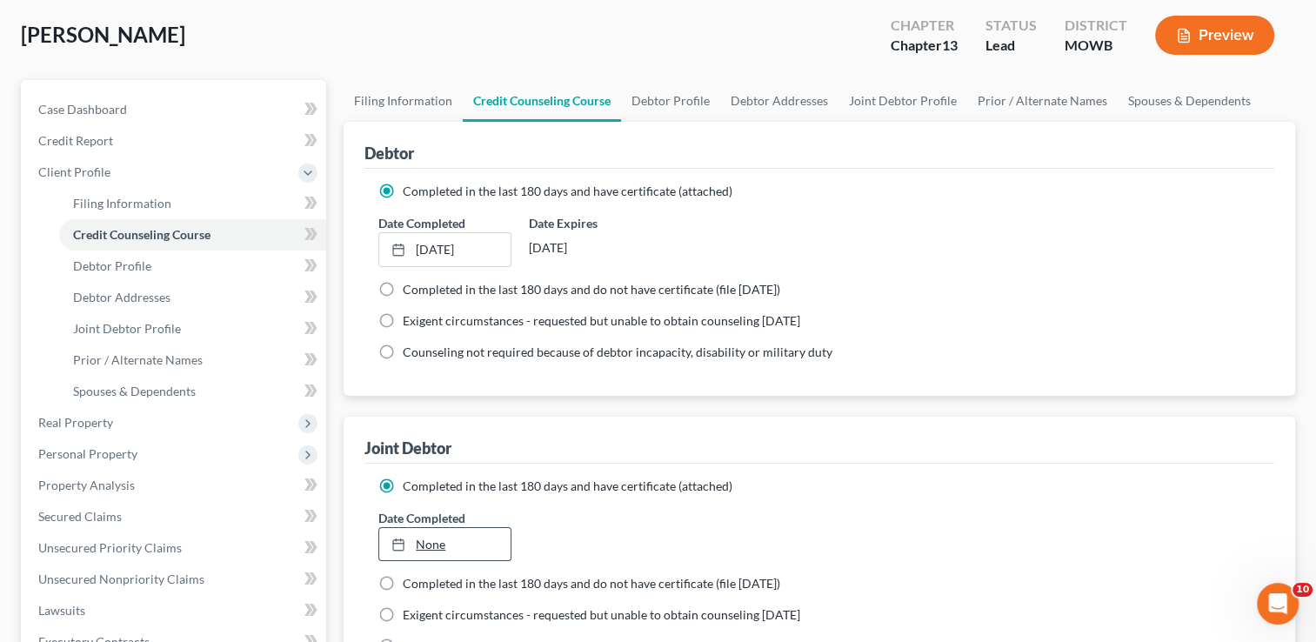
type input "[DATE]"
click at [402, 548] on icon at bounding box center [398, 544] width 14 height 14
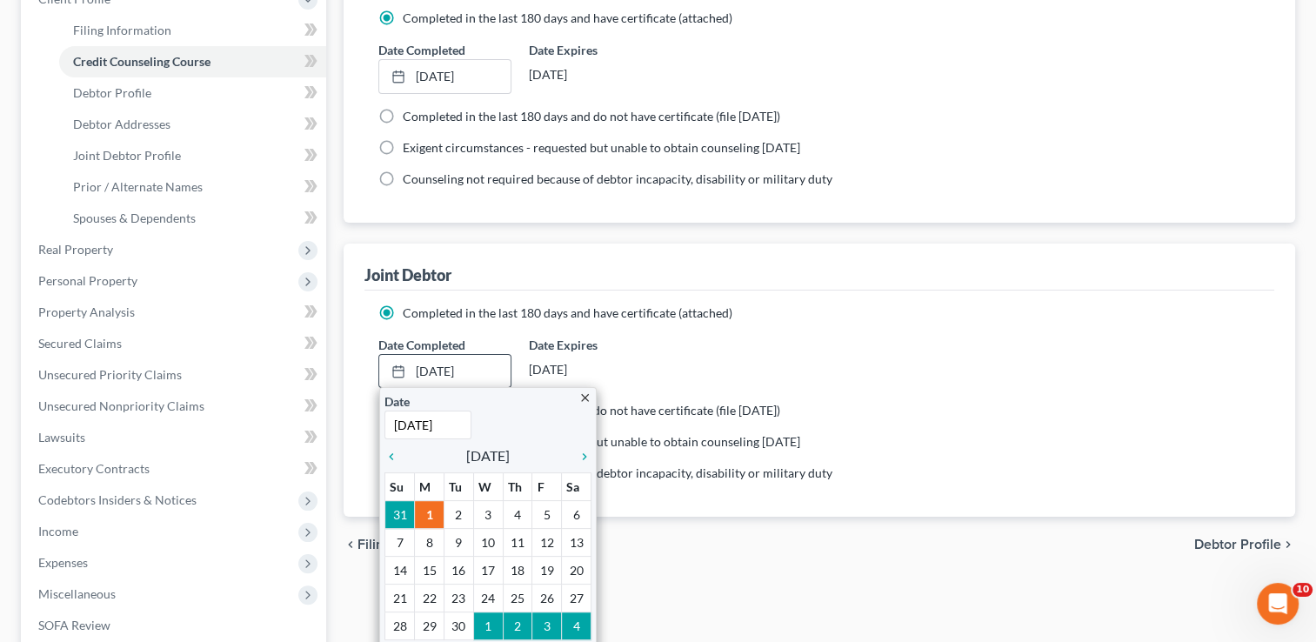
scroll to position [261, 0]
click at [391, 450] on icon "chevron_left" at bounding box center [395, 456] width 23 height 14
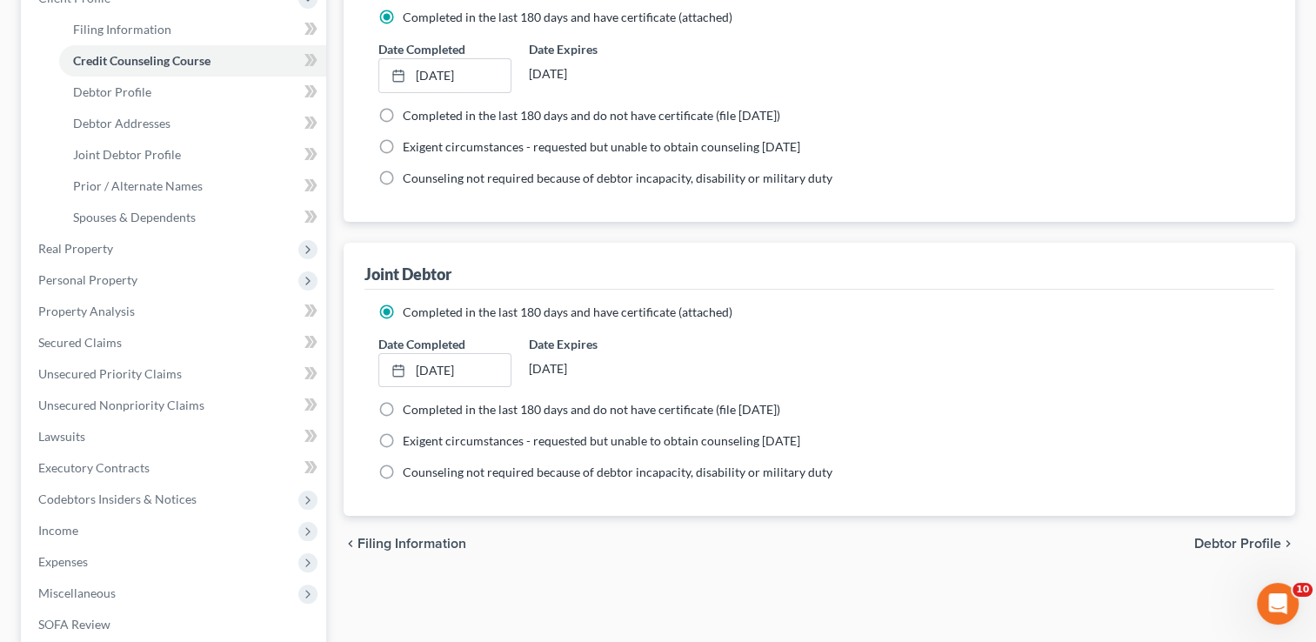
click at [1246, 541] on span "Debtor Profile" at bounding box center [1237, 543] width 87 height 14
select select "1"
select select "3"
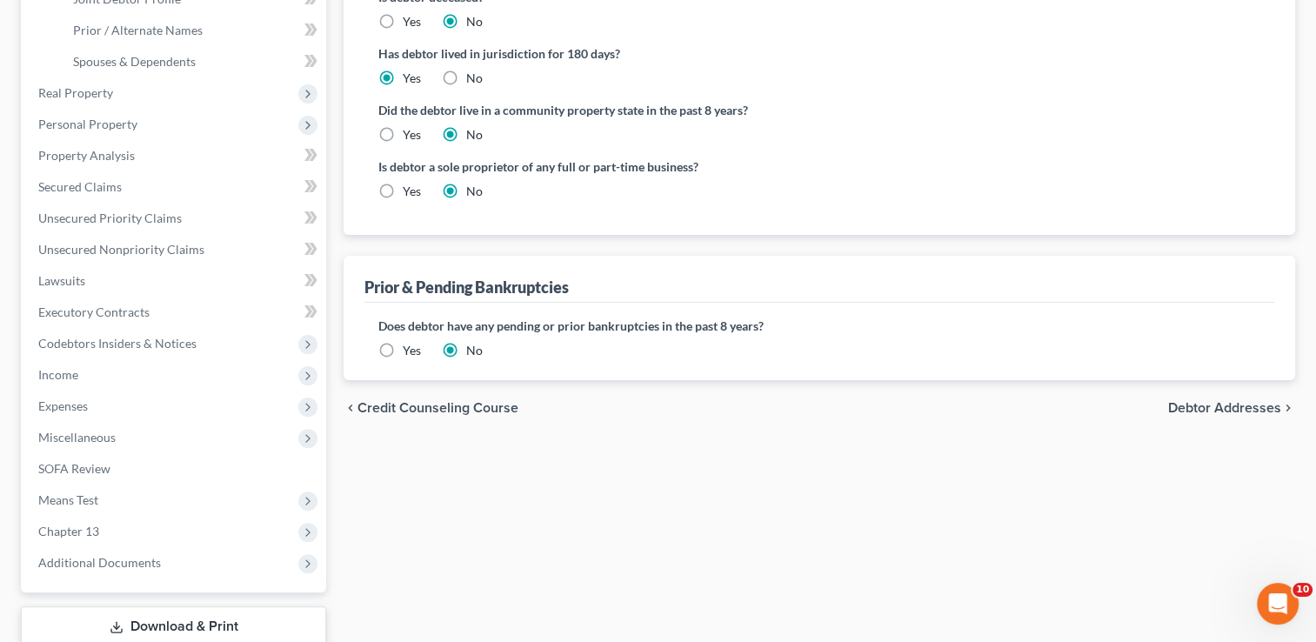
scroll to position [435, 0]
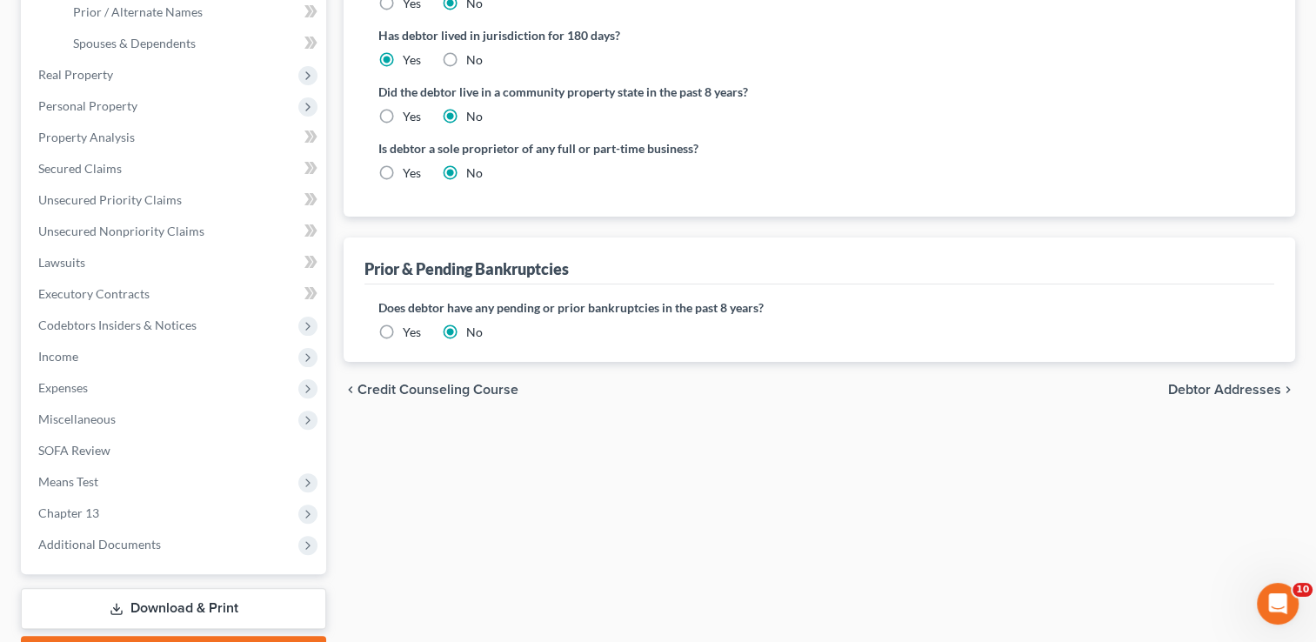
click at [1215, 387] on span "Debtor Addresses" at bounding box center [1224, 390] width 113 height 14
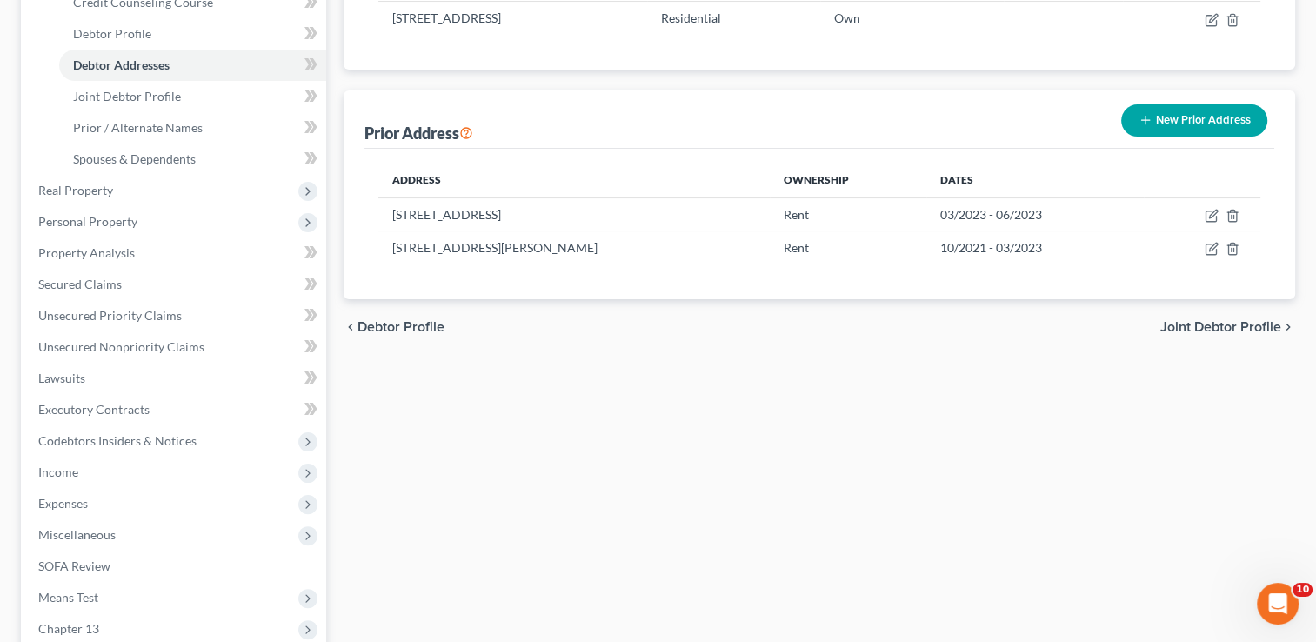
scroll to position [326, 0]
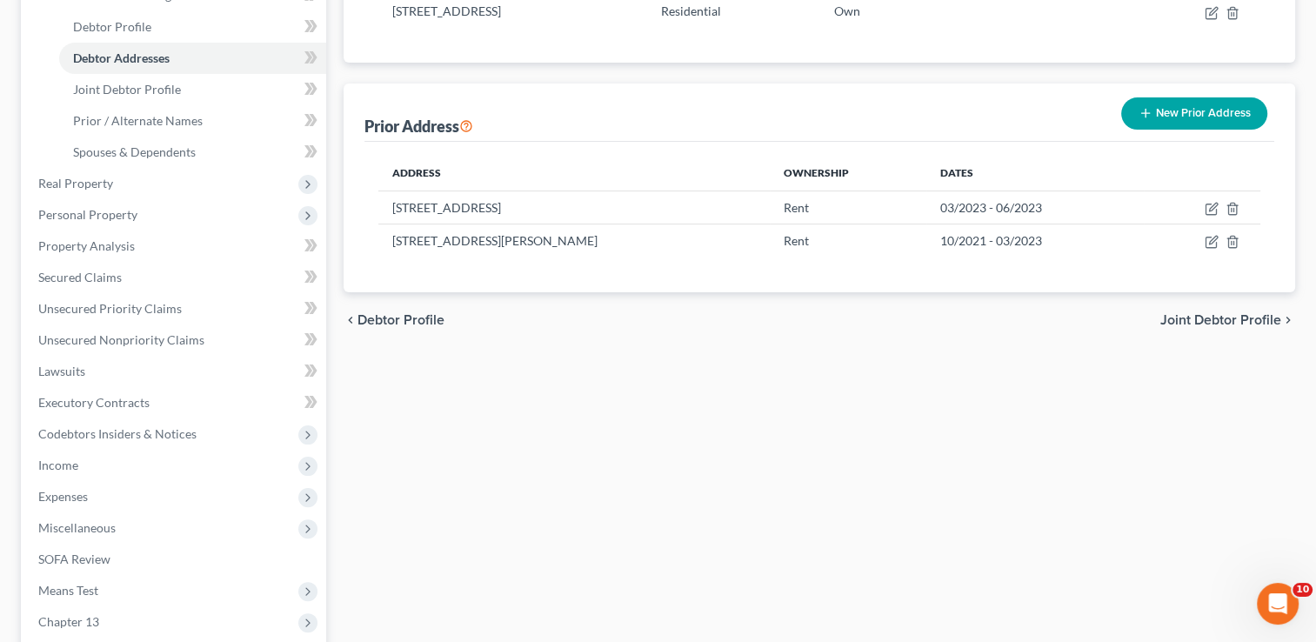
click at [1235, 315] on span "Joint Debtor Profile" at bounding box center [1220, 320] width 121 height 14
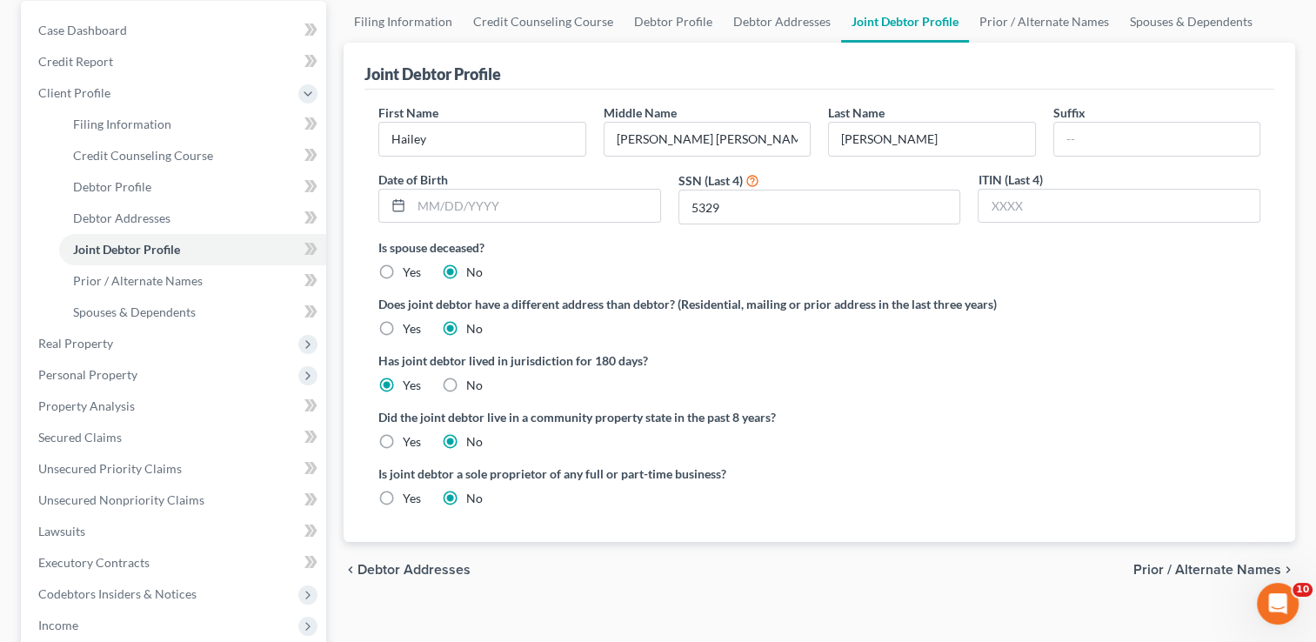
scroll to position [195, 0]
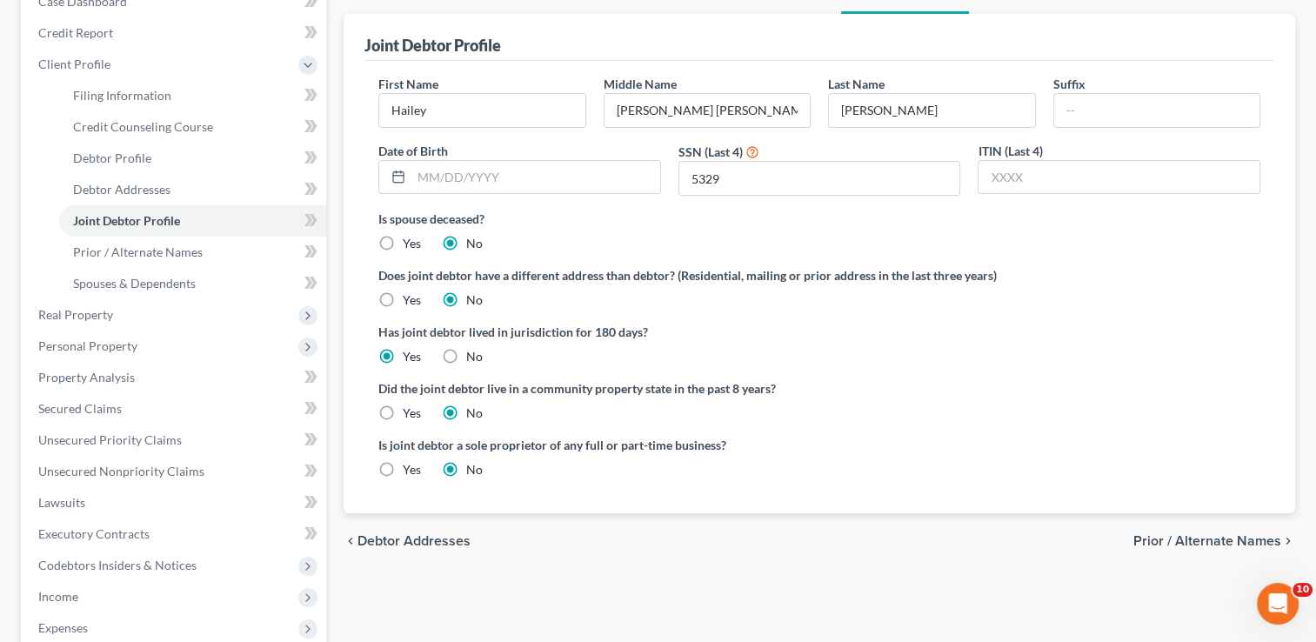
click at [1186, 541] on span "Prior / Alternate Names" at bounding box center [1207, 541] width 148 height 14
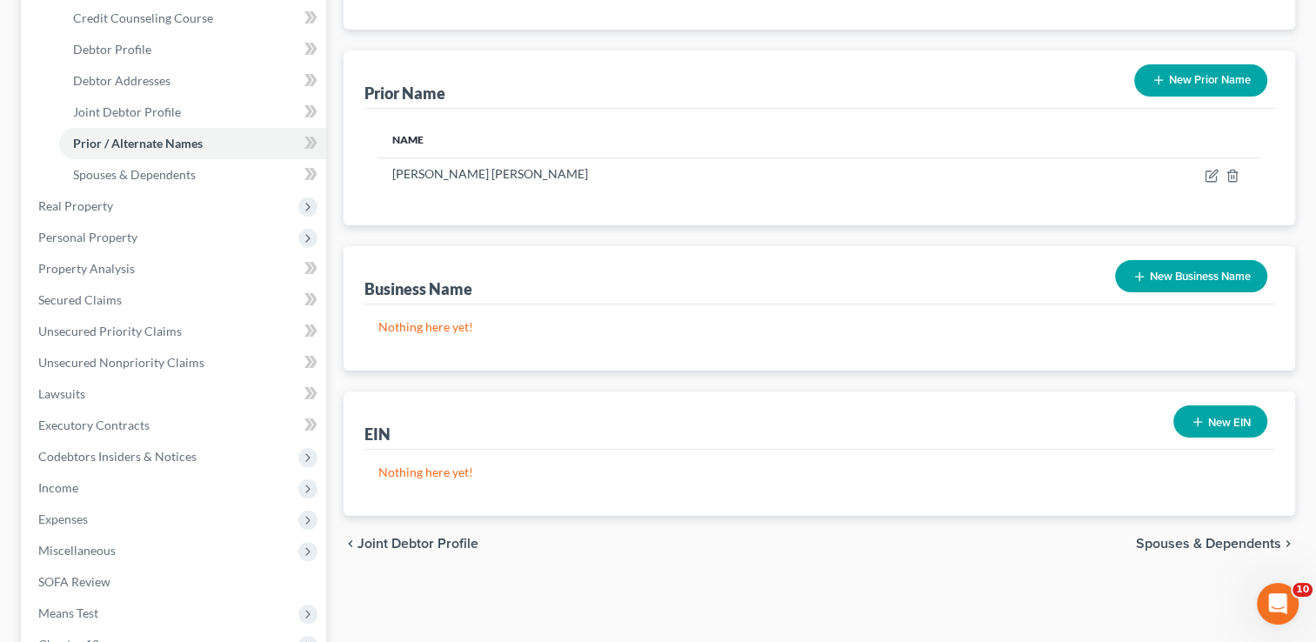
scroll to position [304, 0]
click at [1205, 540] on span "Spouses & Dependents" at bounding box center [1208, 543] width 145 height 14
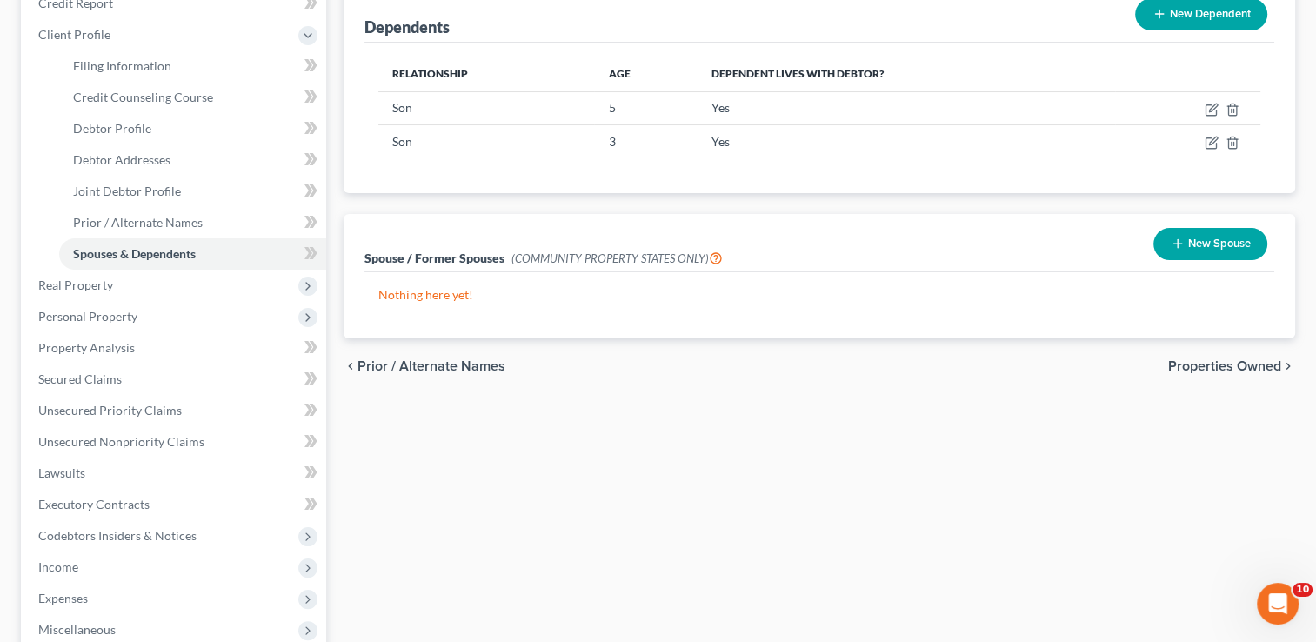
scroll to position [239, 0]
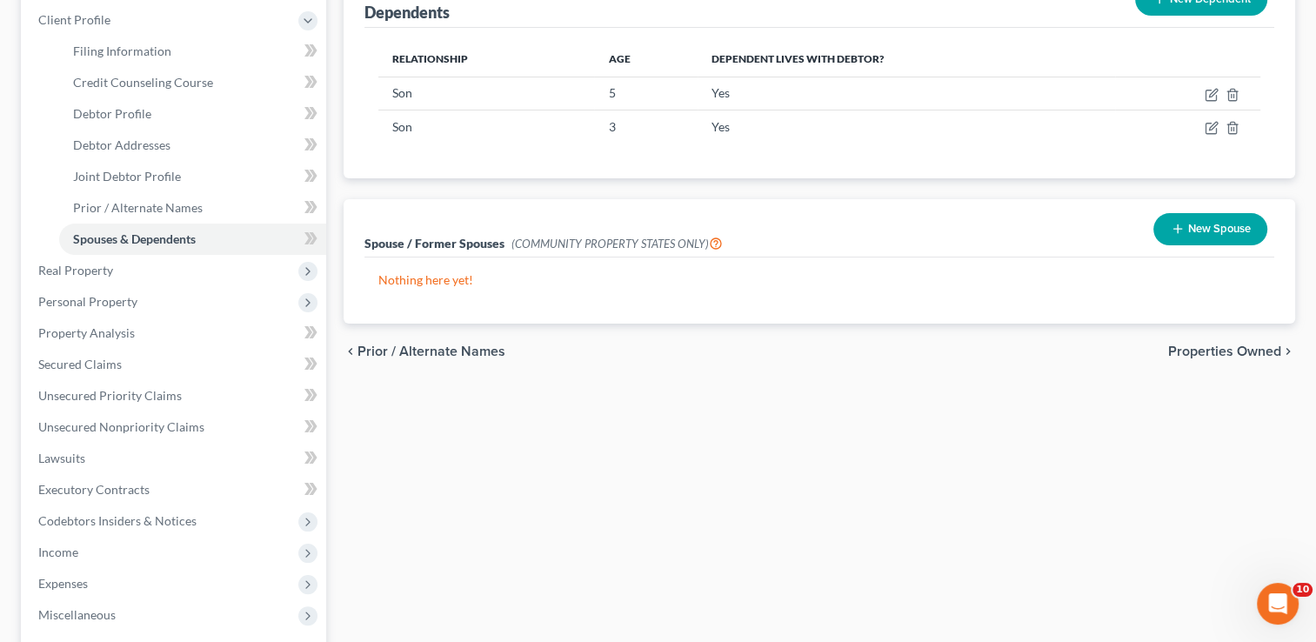
click at [1223, 350] on span "Properties Owned" at bounding box center [1224, 351] width 113 height 14
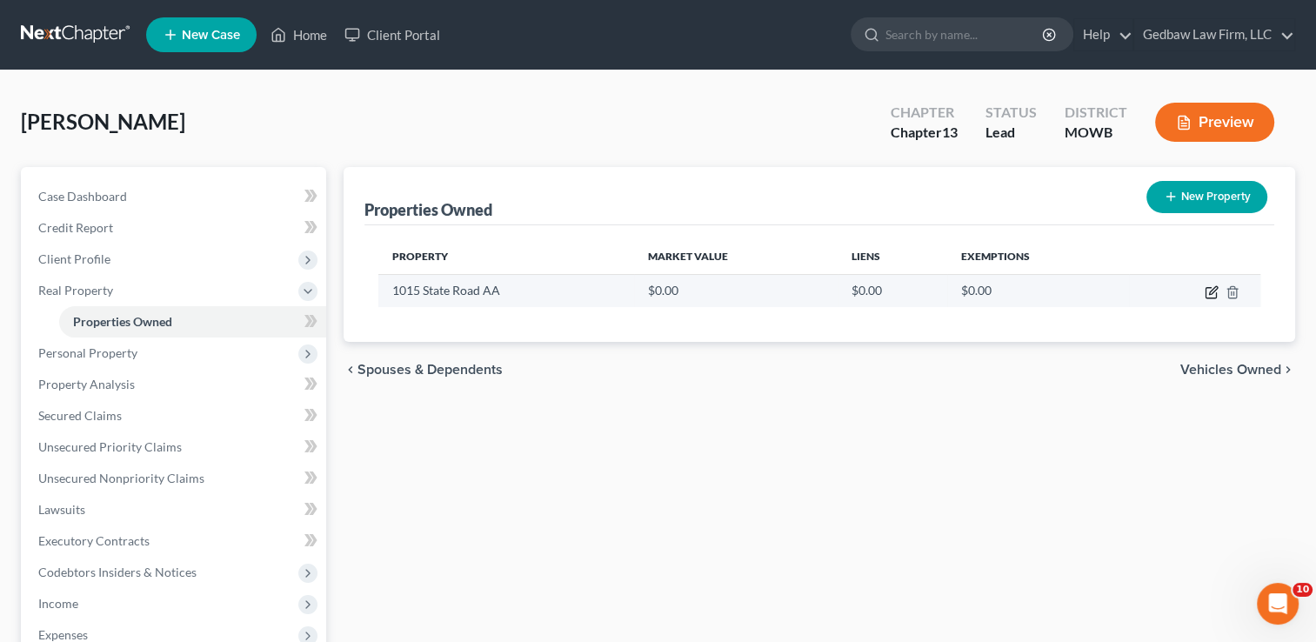
click at [1209, 294] on icon "button" at bounding box center [1213, 290] width 8 height 8
select select "26"
select select "29"
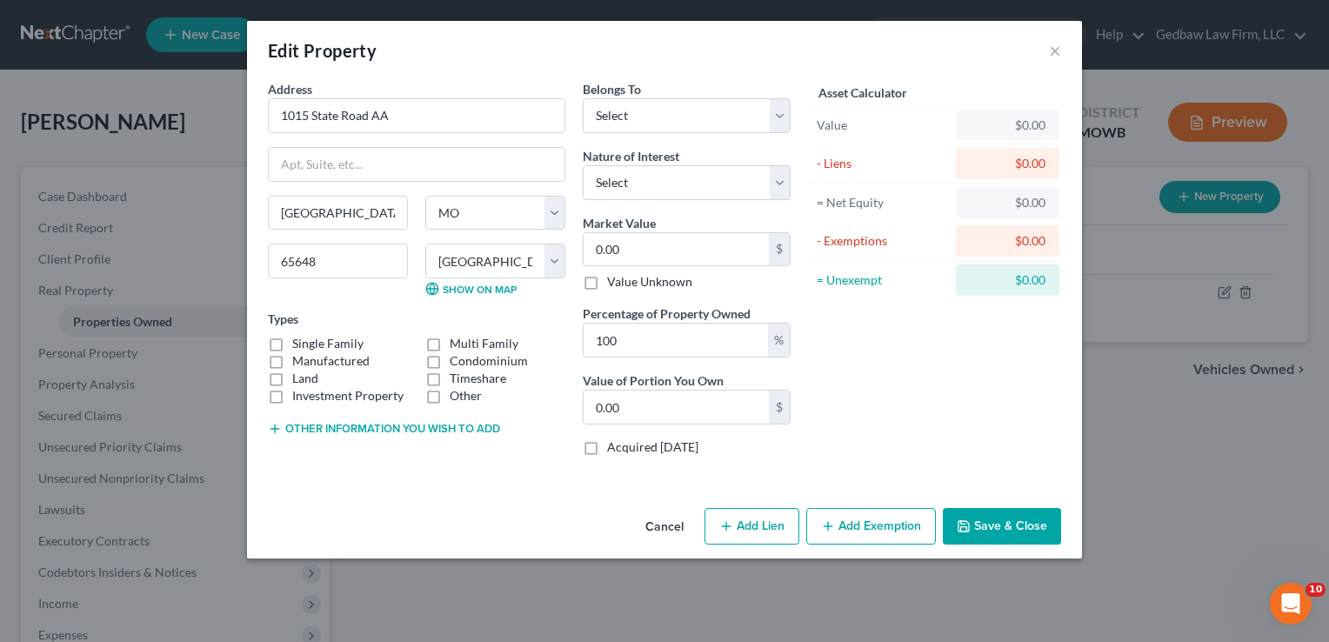
click at [292, 342] on label "Single Family" at bounding box center [327, 343] width 71 height 17
click at [299, 342] on input "Single Family" at bounding box center [304, 340] width 11 height 11
checkbox input "true"
click at [664, 110] on select "Select Debtor 1 Only Debtor 2 Only Debtor 1 And Debtor 2 Only At Least One Of T…" at bounding box center [687, 115] width 208 height 35
select select "2"
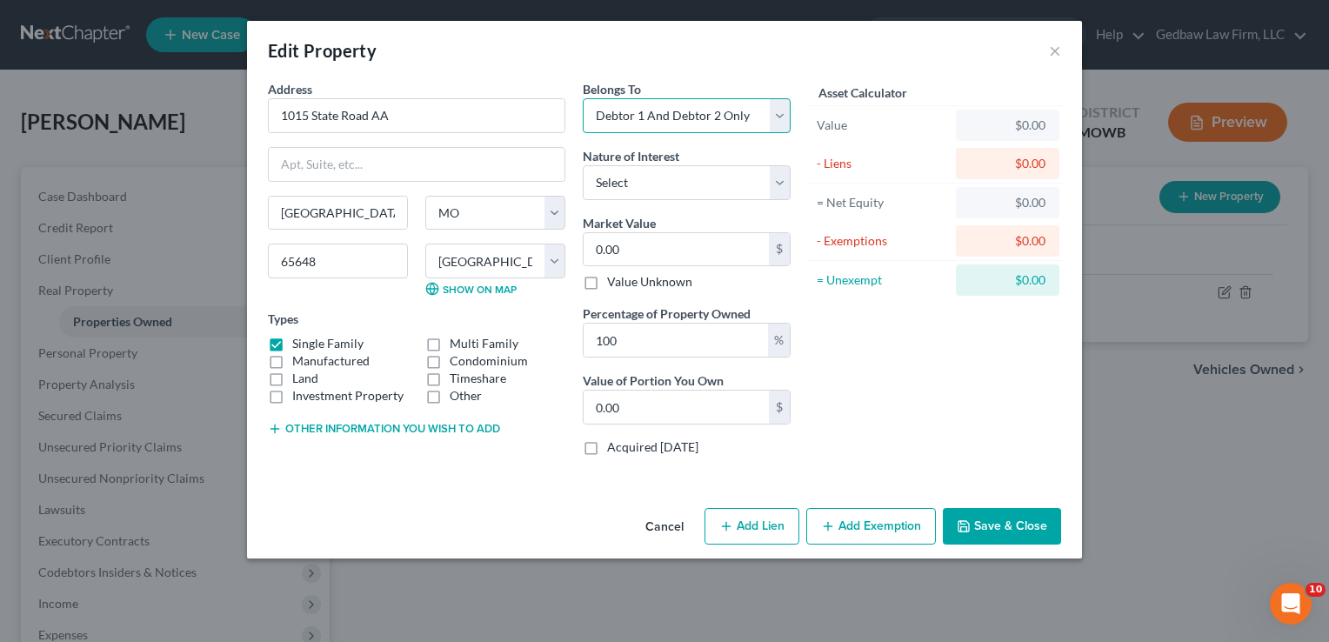
click at [583, 98] on select "Select Debtor 1 Only Debtor 2 Only Debtor 1 And Debtor 2 Only At Least One Of T…" at bounding box center [687, 115] width 208 height 35
click at [696, 183] on select "Select Fee Simple Joint Tenant Life Estate Equitable Interest Future Interest T…" at bounding box center [687, 182] width 208 height 35
select select "0"
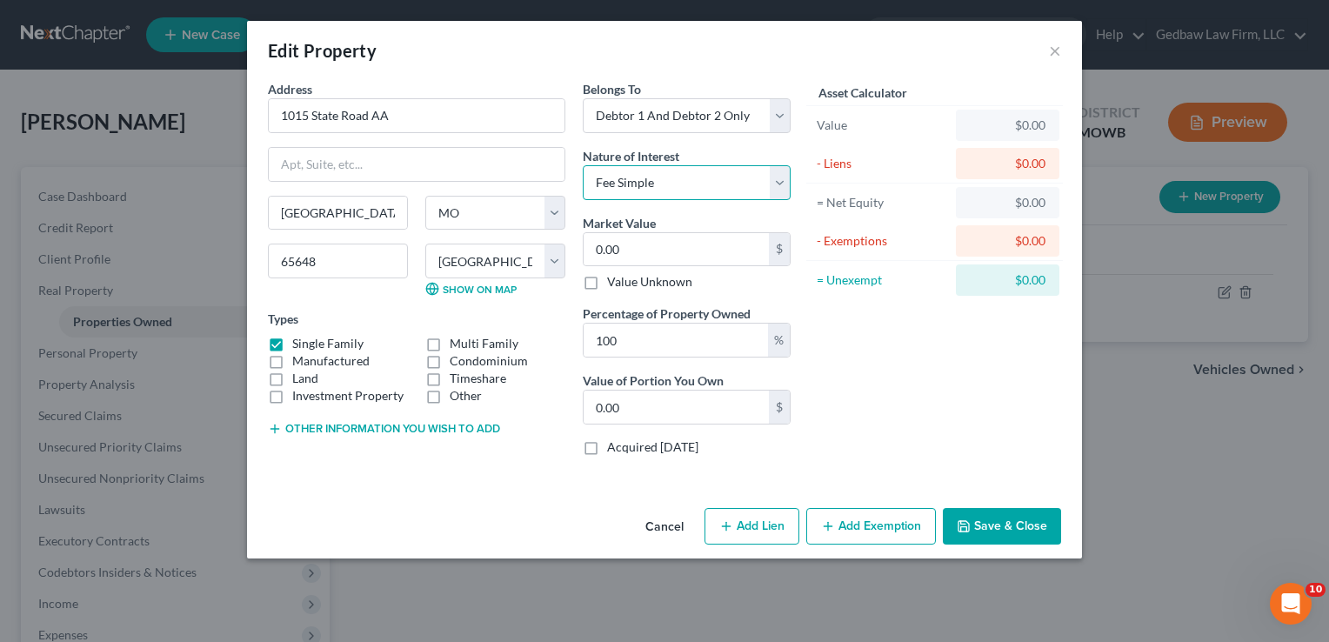
click at [583, 165] on select "Select Fee Simple Joint Tenant Life Estate Equitable Interest Future Interest T…" at bounding box center [687, 182] width 208 height 35
click at [678, 247] on input "0.00" at bounding box center [675, 249] width 185 height 33
type input "2"
type input "2.00"
type input "24"
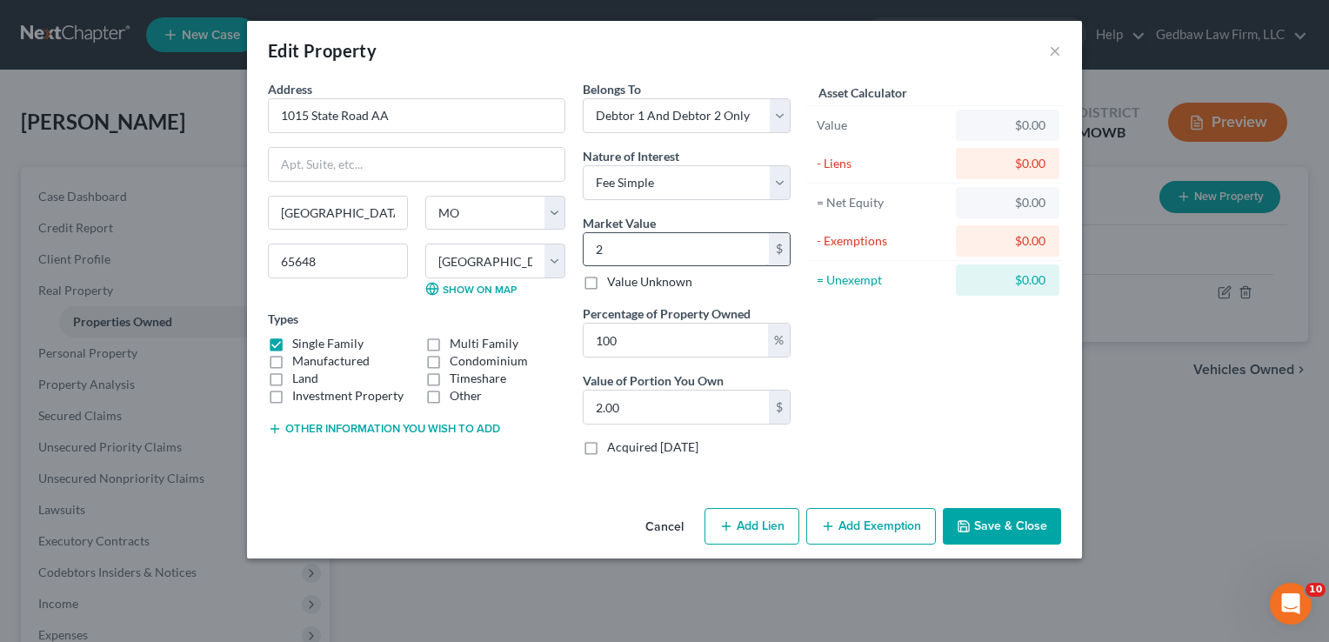
type input "24.00"
type input "240"
type input "240.00"
type input "2400"
type input "2,400.00"
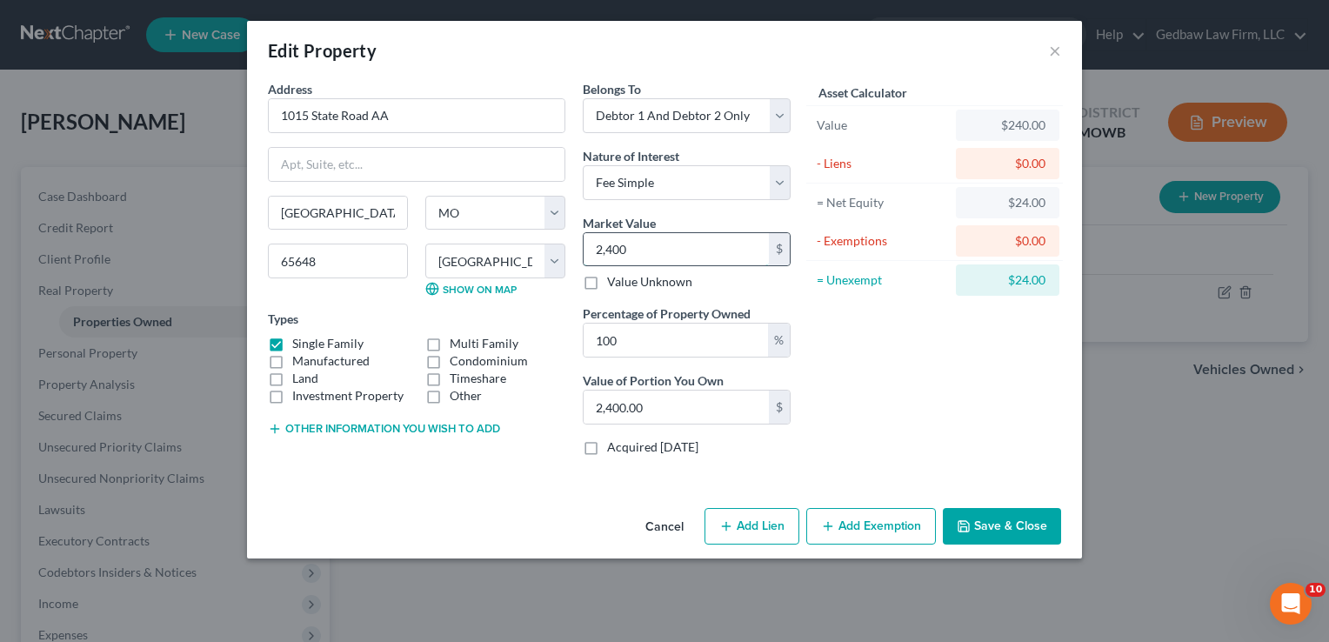
type input "2,4000"
type input "24,000.00"
type input "24,0000"
type input "240,000.00"
type input "240,000"
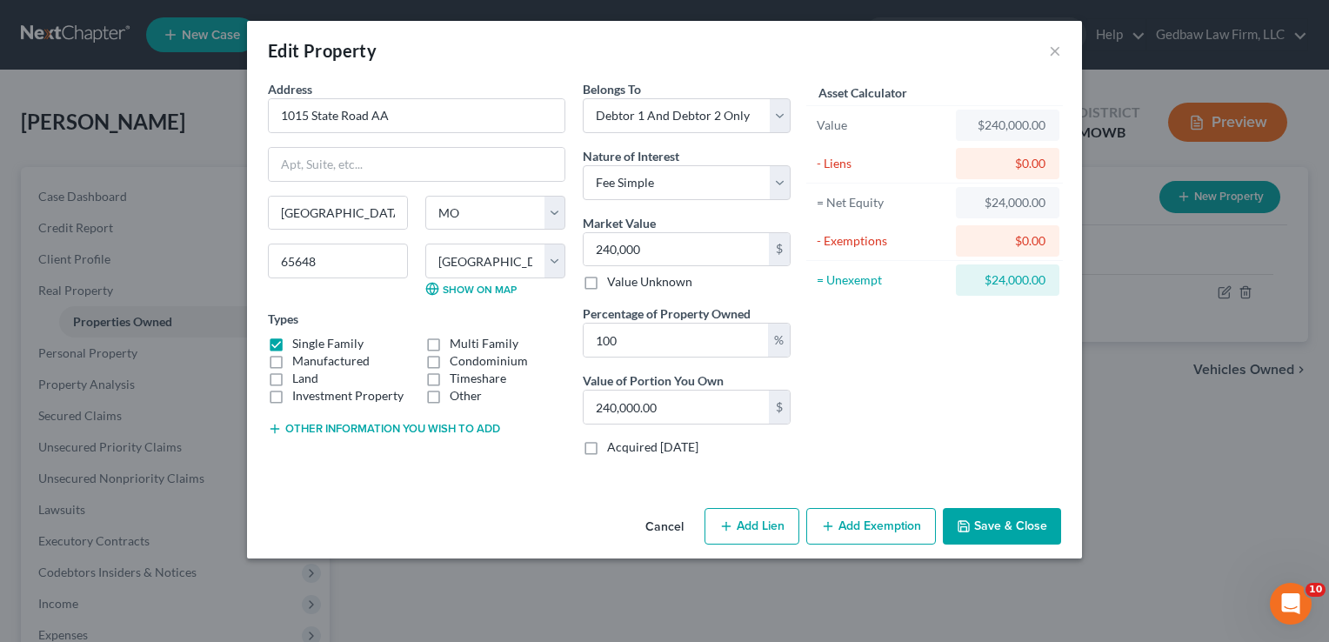
click at [899, 523] on button "Add Exemption" at bounding box center [871, 526] width 130 height 37
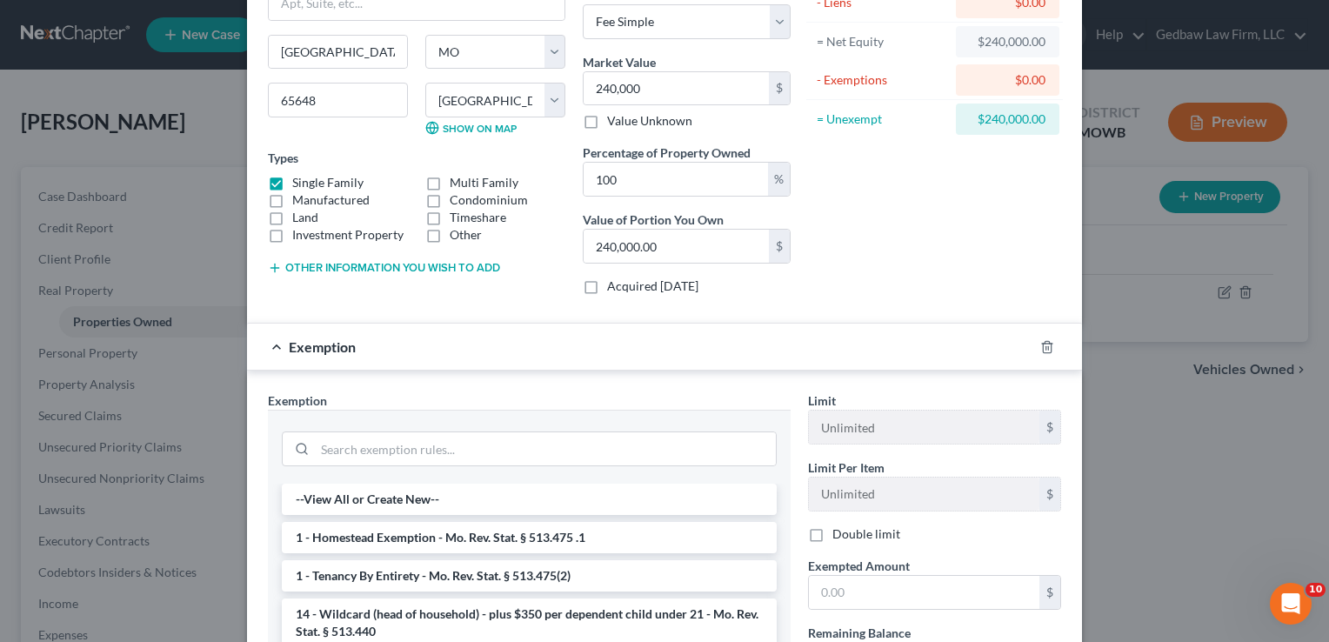
scroll to position [217, 0]
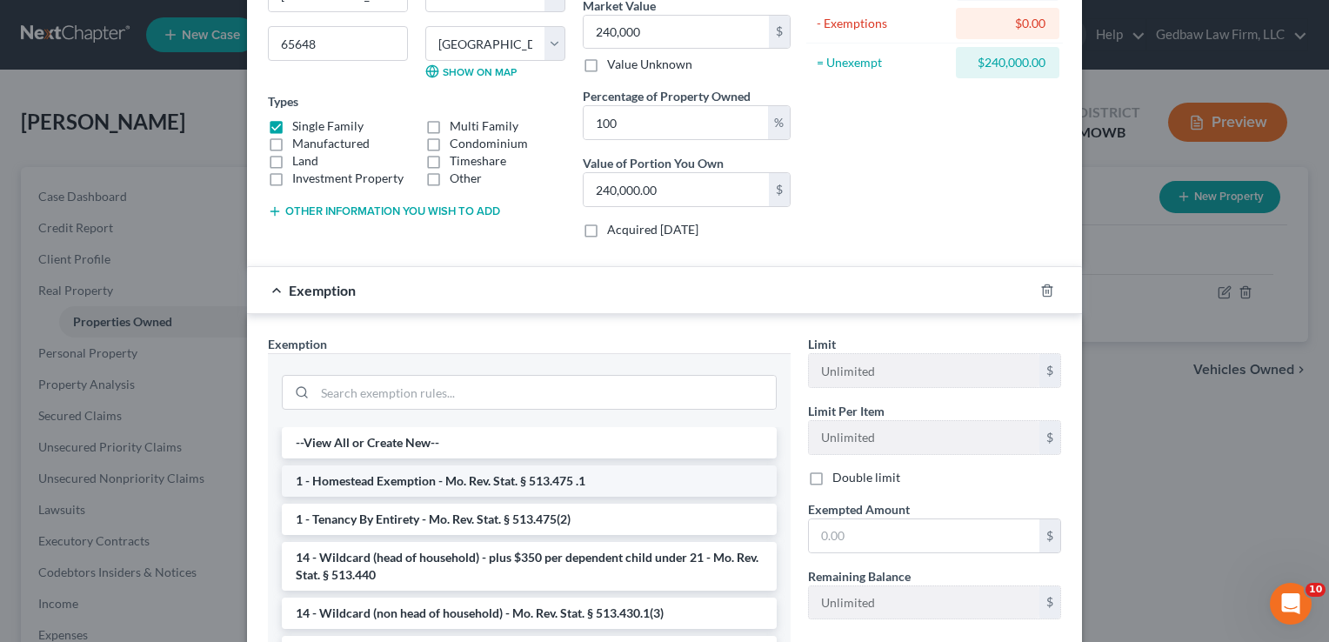
click at [489, 476] on li "1 - Homestead Exemption - Mo. Rev. Stat. § 513.475 .1" at bounding box center [529, 480] width 495 height 31
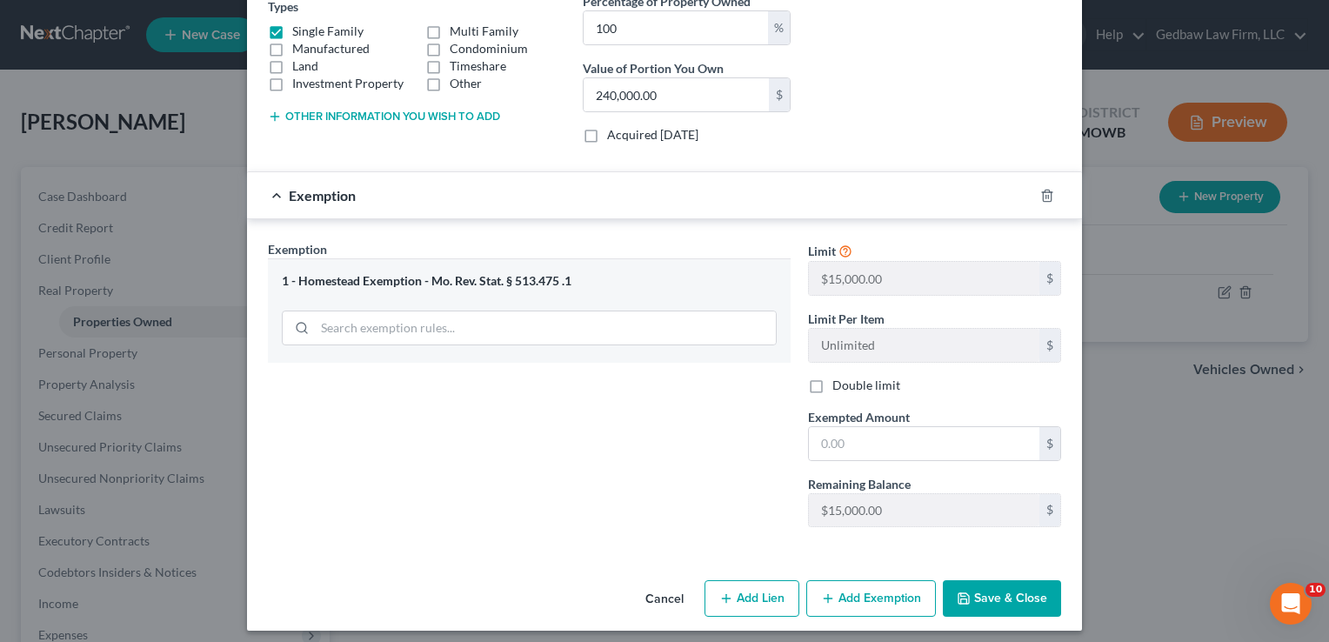
scroll to position [317, 0]
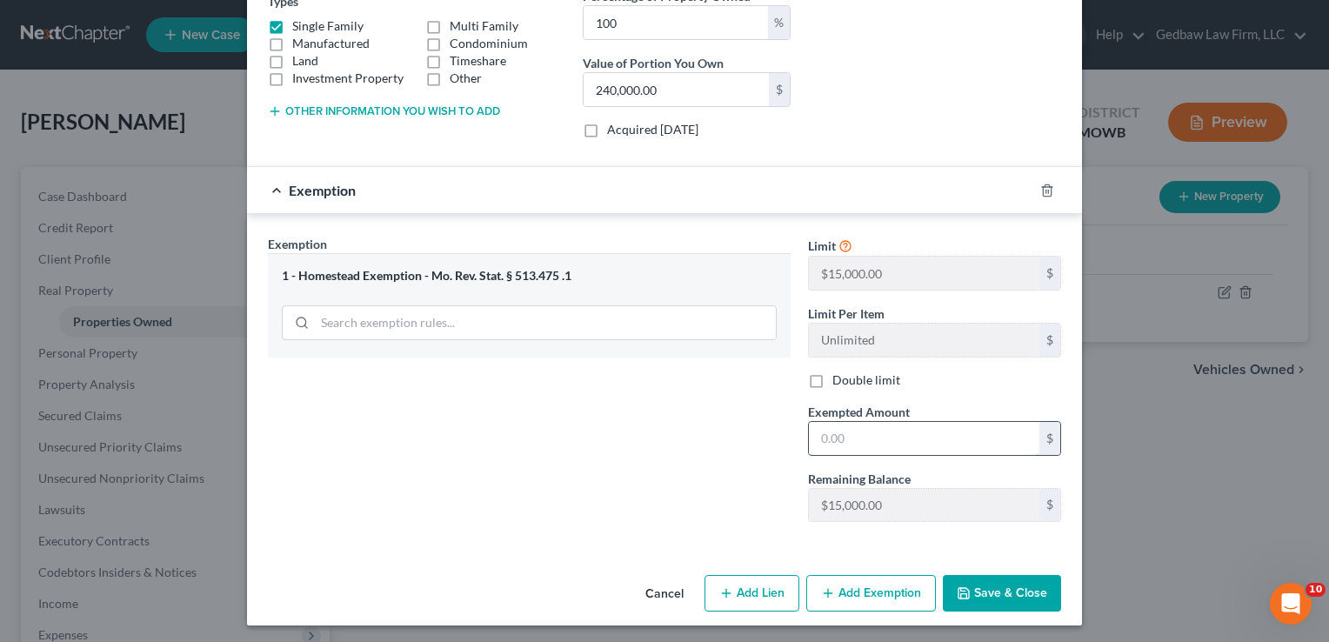
click at [857, 434] on input "text" at bounding box center [924, 438] width 230 height 33
type input "15,000"
click at [768, 590] on button "Add Lien" at bounding box center [751, 593] width 95 height 37
select select "2"
select select "0"
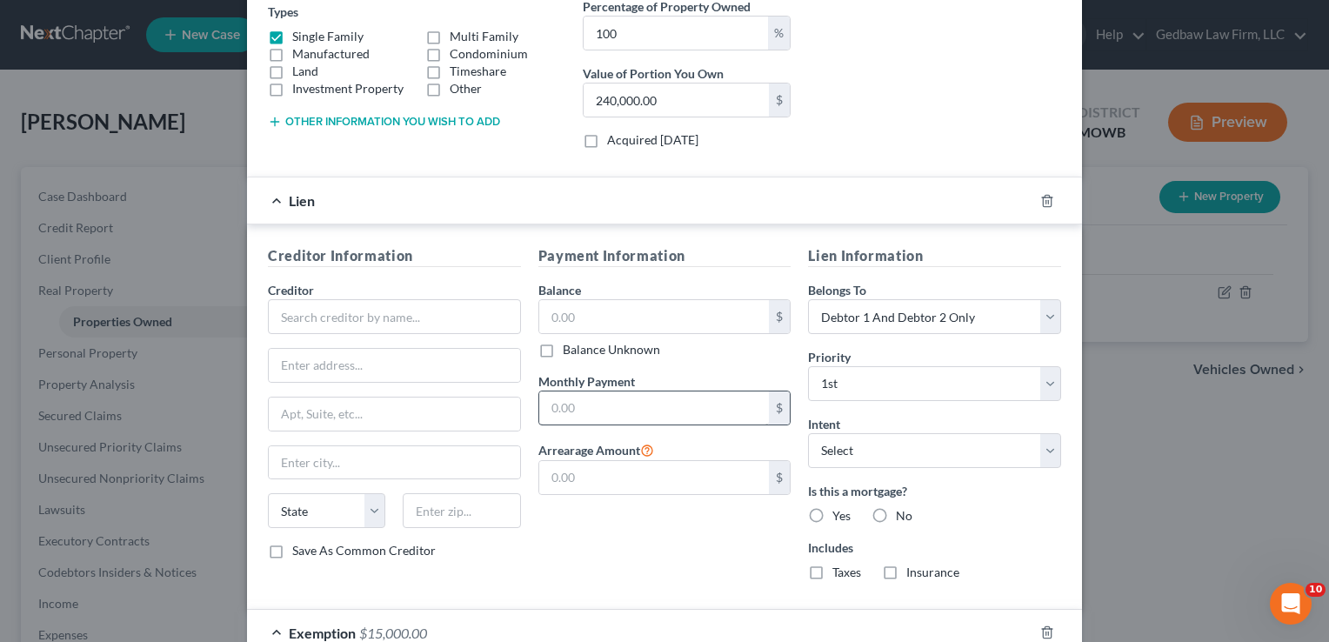
scroll to position [292, 0]
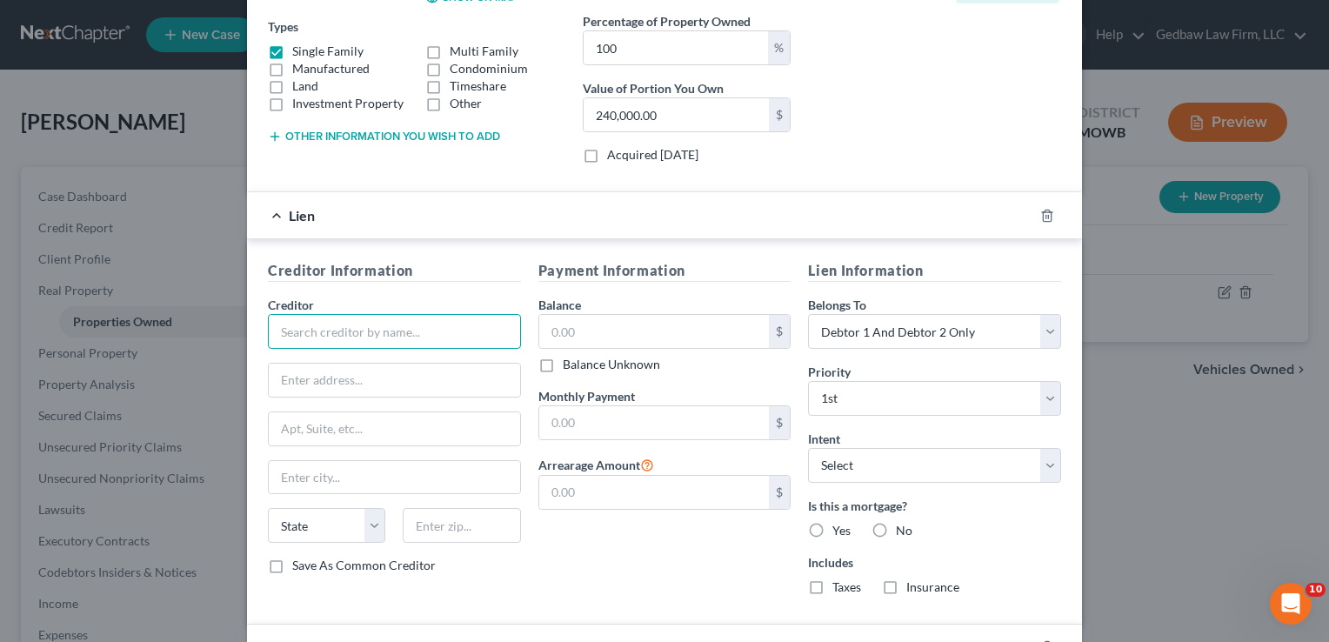
click at [375, 331] on input "text" at bounding box center [394, 331] width 253 height 35
type input "Shellpoint Mortgage"
click at [490, 376] on input "text" at bounding box center [394, 379] width 251 height 33
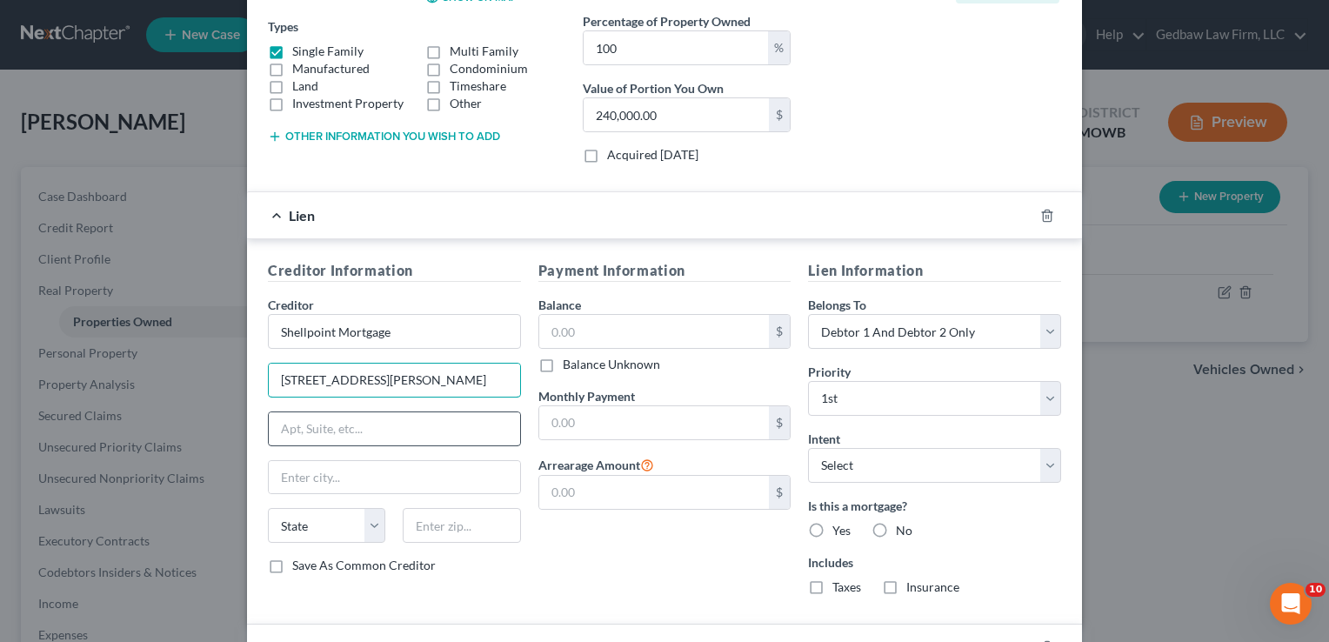
type input "[STREET_ADDRESS][PERSON_NAME]"
click at [463, 430] on input "text" at bounding box center [394, 428] width 251 height 33
type input "Suite 600"
click at [467, 516] on input "text" at bounding box center [461, 525] width 117 height 35
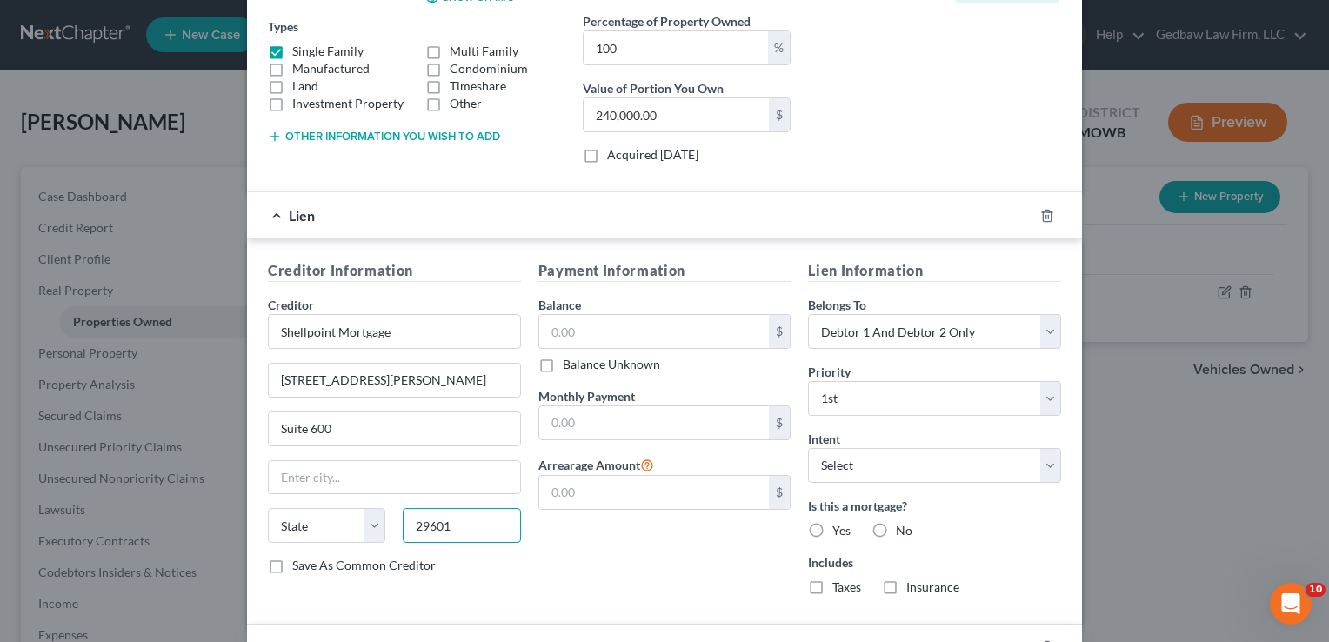
type input "29601"
click at [636, 562] on div "Payment Information Balance $ Balance Unknown Balance Undetermined $ Balance Un…" at bounding box center [665, 434] width 270 height 349
type input "[GEOGRAPHIC_DATA]"
select select "42"
click at [292, 562] on label "Save As Common Creditor" at bounding box center [363, 564] width 143 height 17
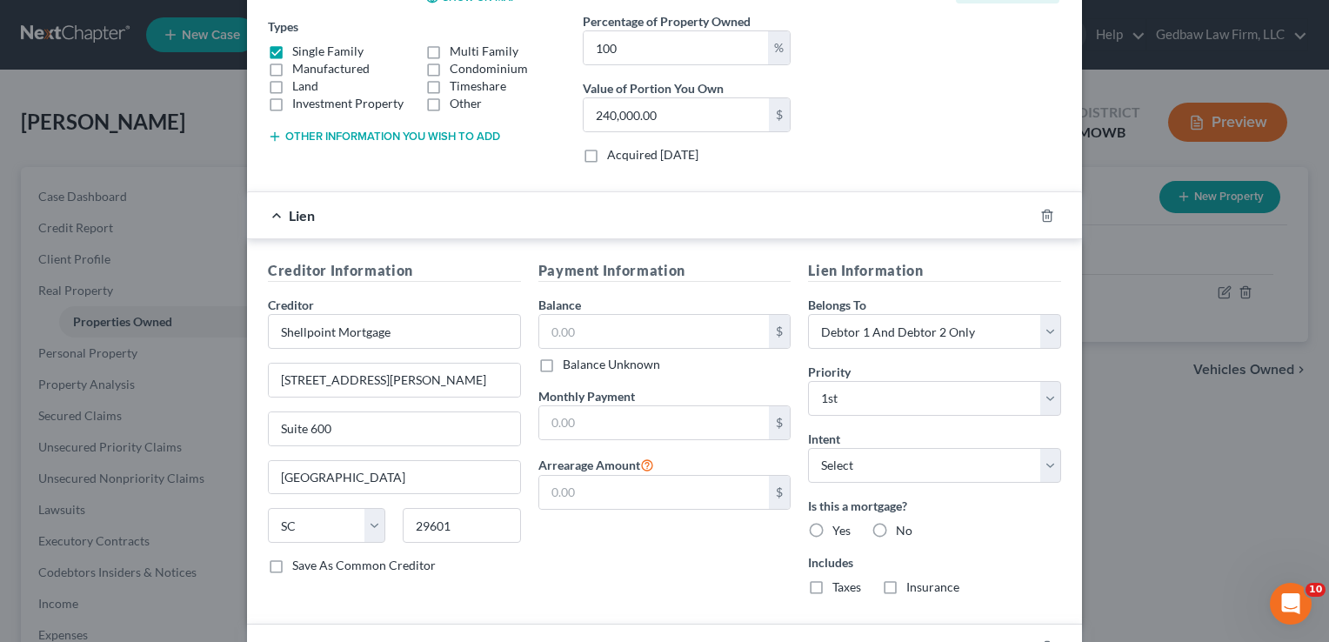
click at [299, 562] on input "Save As Common Creditor" at bounding box center [304, 561] width 11 height 11
checkbox input "true"
click at [610, 319] on input "text" at bounding box center [654, 331] width 230 height 33
type input "229,000"
click at [613, 416] on input "text" at bounding box center [654, 422] width 230 height 33
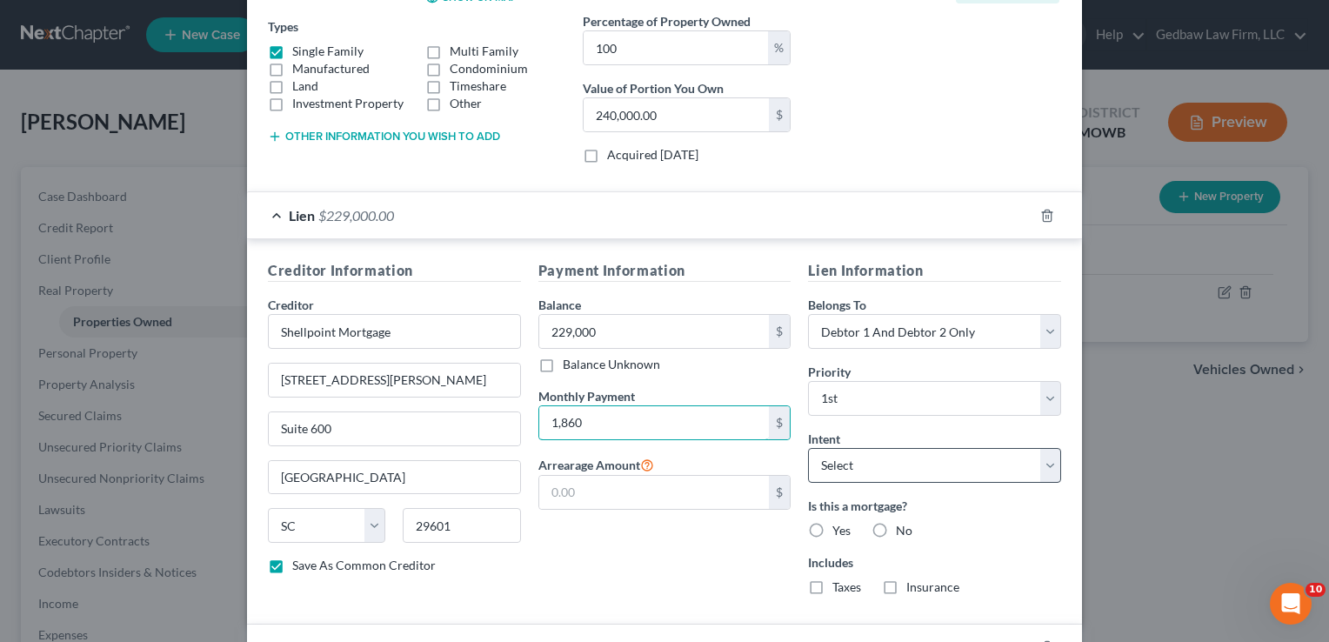
type input "1,860"
click at [904, 463] on select "Select Surrender Redeem Reaffirm Avoid Other" at bounding box center [934, 465] width 253 height 35
select select "2"
click at [808, 448] on select "Select Surrender Redeem Reaffirm Avoid Other" at bounding box center [934, 465] width 253 height 35
click at [832, 525] on label "Yes" at bounding box center [841, 530] width 18 height 17
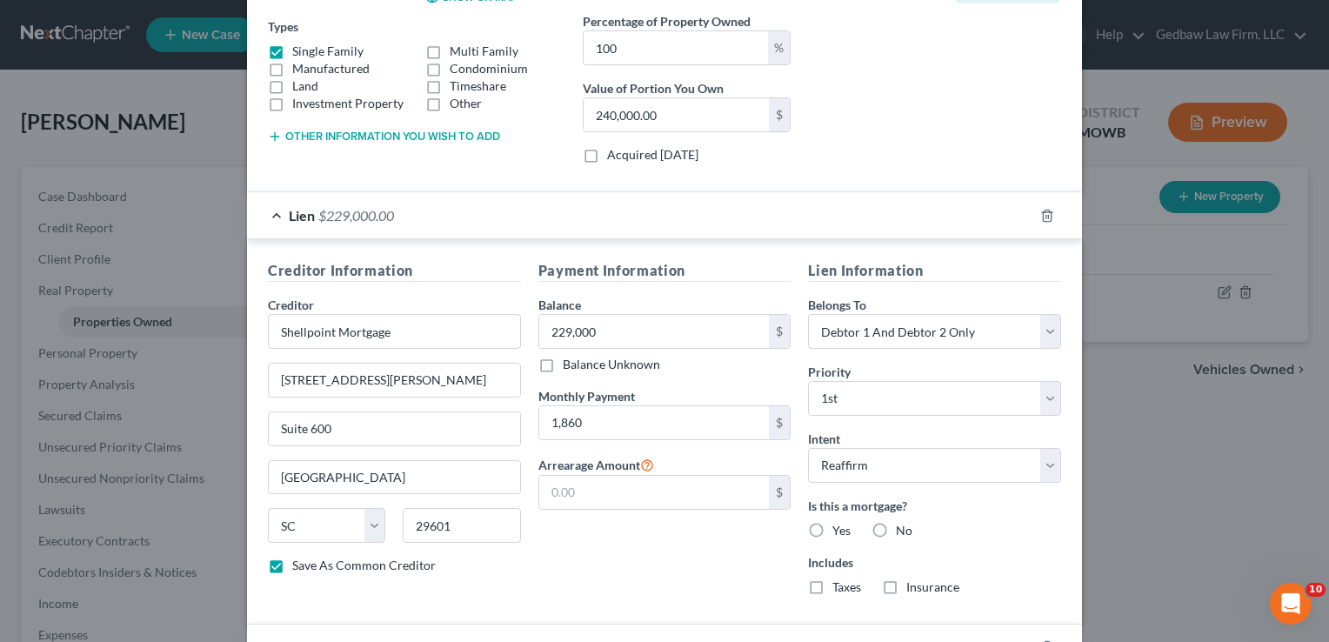
click at [839, 525] on input "Yes" at bounding box center [844, 527] width 11 height 11
radio input "true"
click at [832, 585] on label "Taxes" at bounding box center [846, 586] width 29 height 17
click at [839, 585] on input "Taxes" at bounding box center [844, 583] width 11 height 11
checkbox input "true"
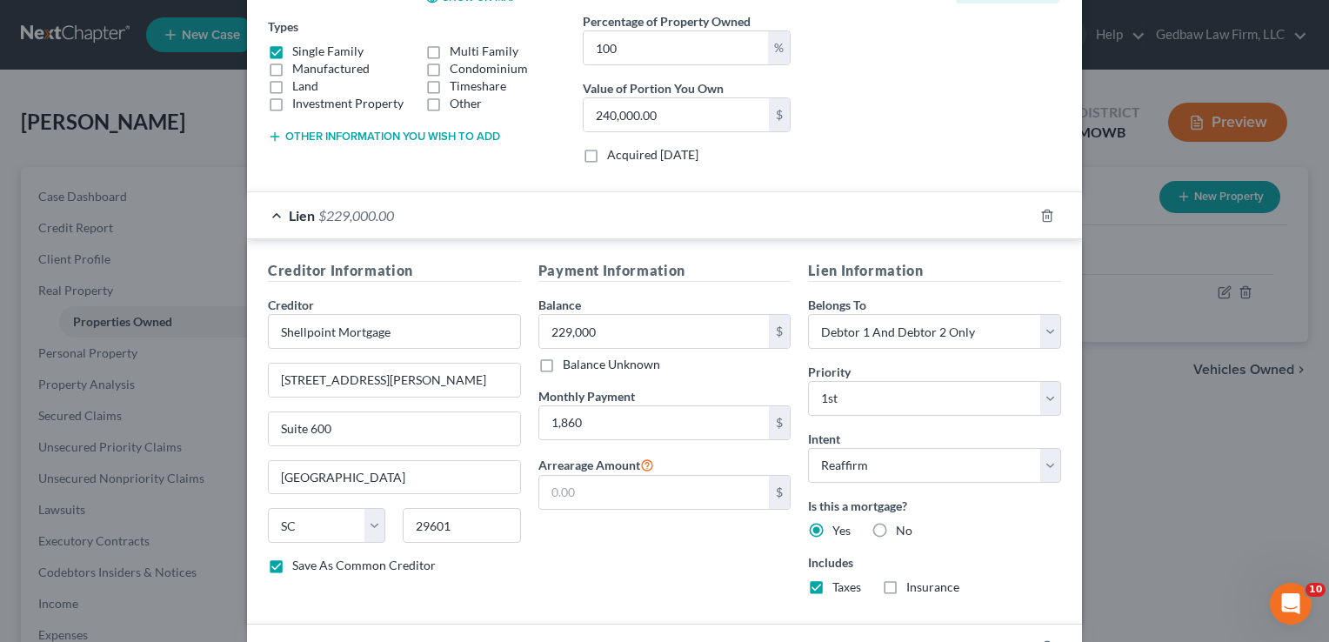
click at [906, 583] on label "Insurance" at bounding box center [932, 586] width 53 height 17
click at [913, 583] on input "Insurance" at bounding box center [918, 583] width 11 height 11
checkbox input "true"
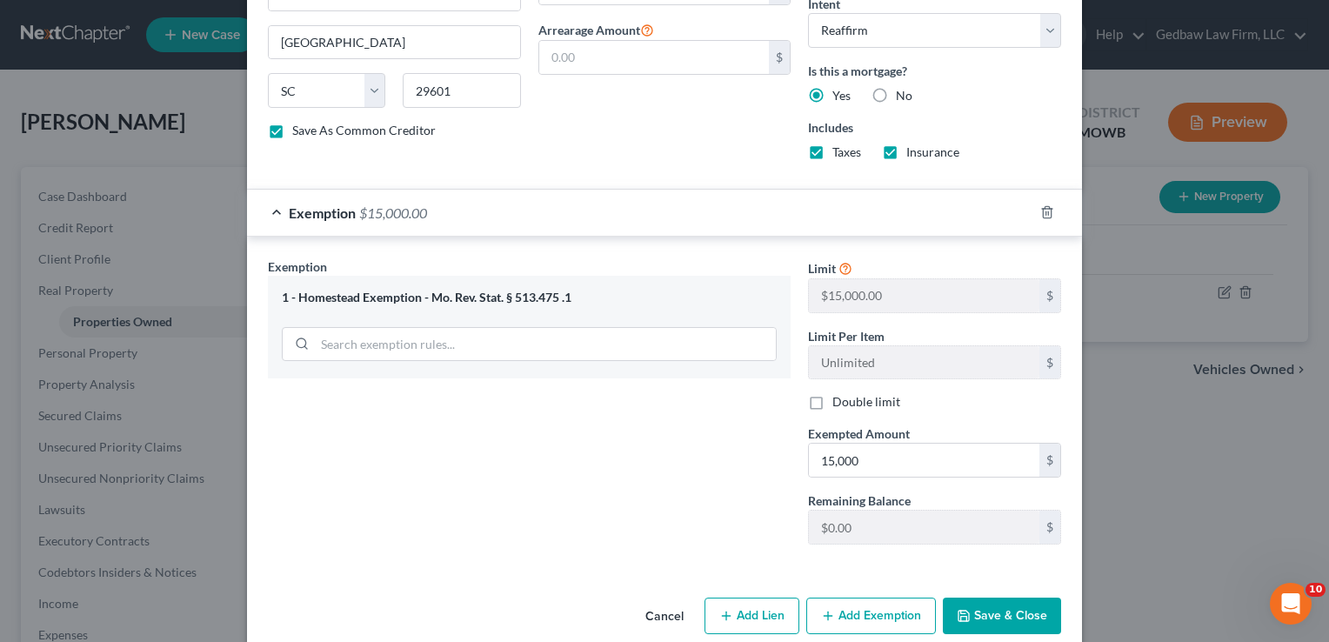
scroll to position [748, 0]
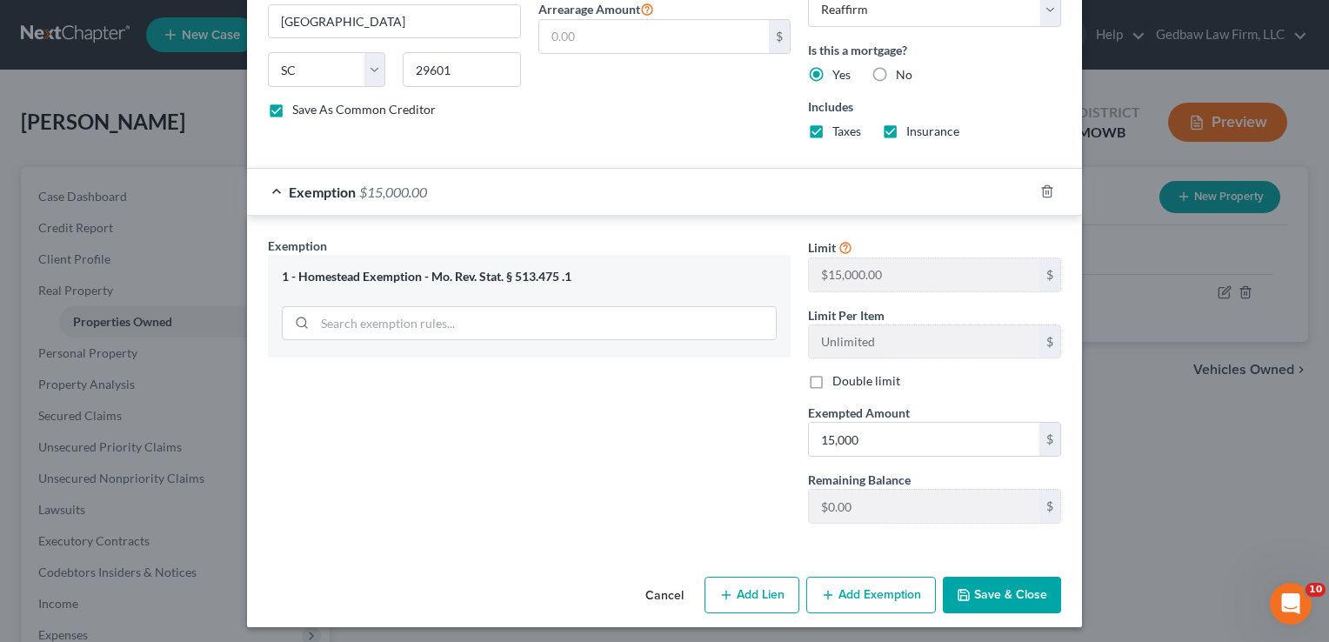
click at [1020, 584] on button "Save & Close" at bounding box center [1002, 594] width 118 height 37
checkbox input "false"
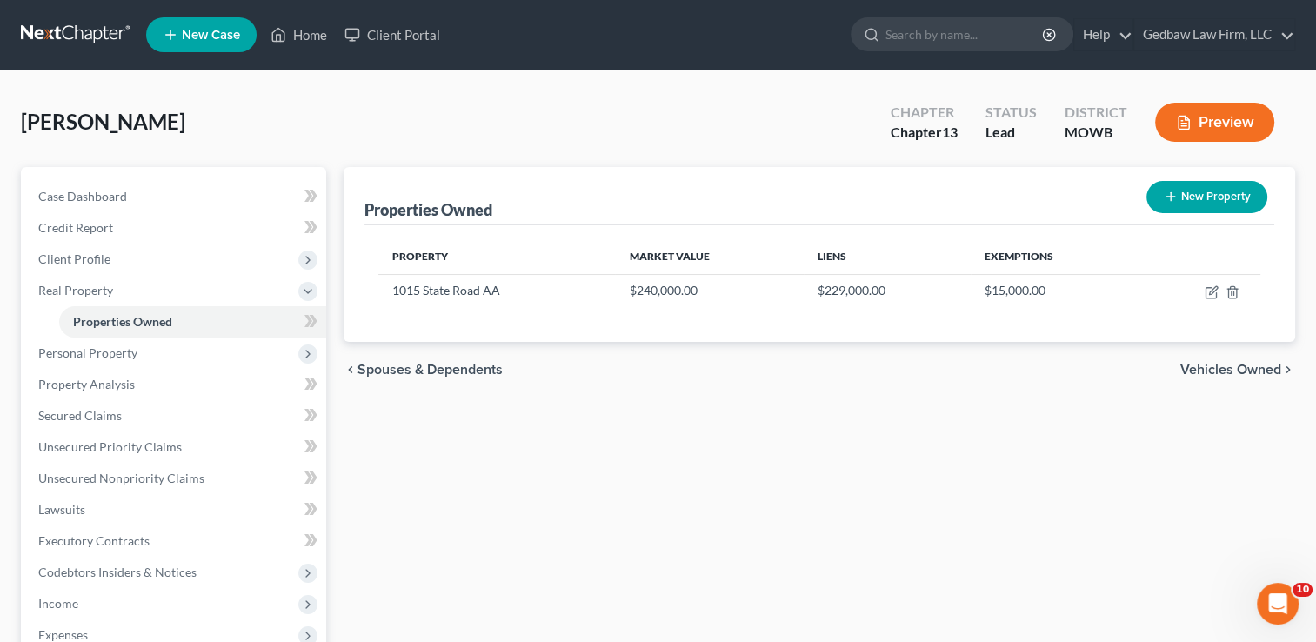
click at [1247, 370] on span "Vehicles Owned" at bounding box center [1230, 370] width 101 height 14
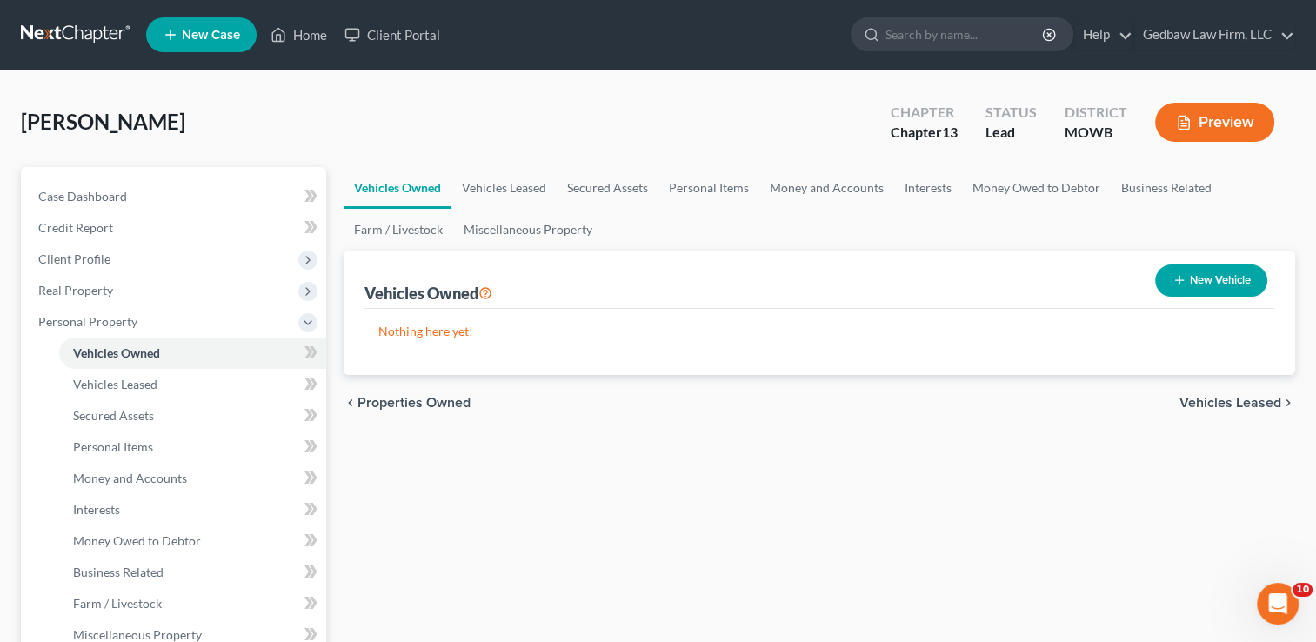
click at [1231, 279] on button "New Vehicle" at bounding box center [1211, 280] width 112 height 32
select select "0"
select select "2"
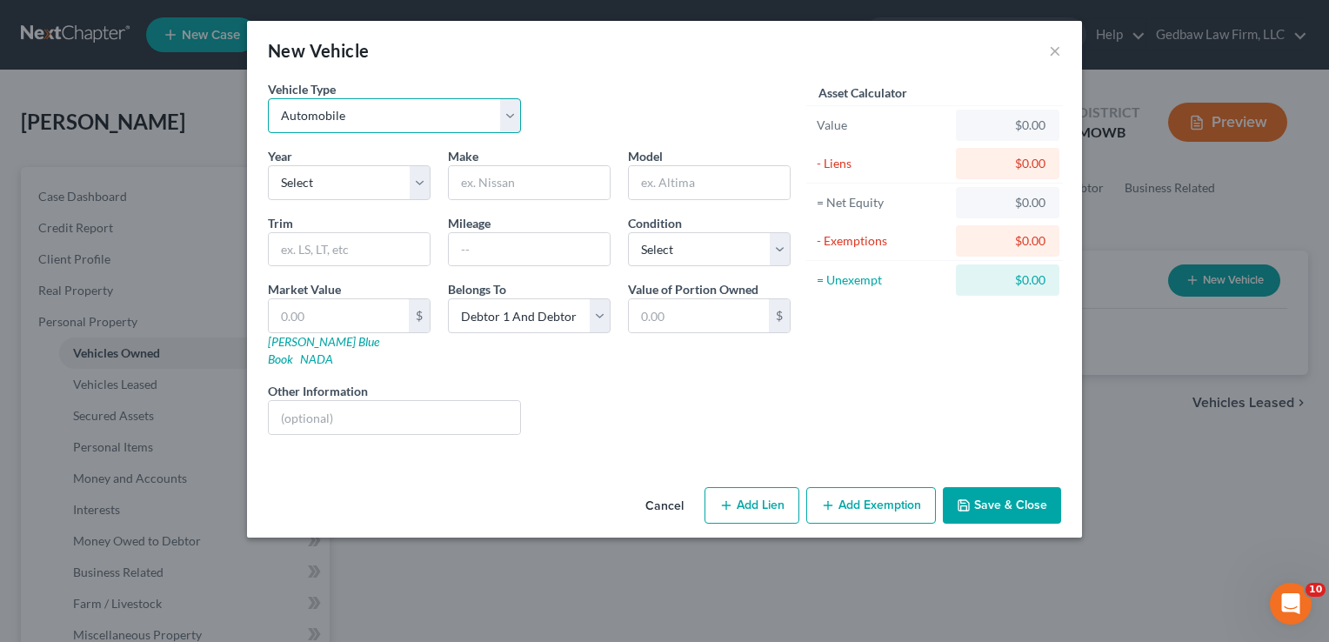
click at [359, 109] on select "Select Automobile Truck Trailer Watercraft Aircraft Motor Home Atv Other Vehicle" at bounding box center [394, 115] width 253 height 35
select select "5"
click at [268, 98] on select "Select Automobile Truck Trailer Watercraft Aircraft Motor Home Atv Other Vehicle" at bounding box center [394, 115] width 253 height 35
click at [331, 317] on input "text" at bounding box center [339, 315] width 140 height 33
type input "3"
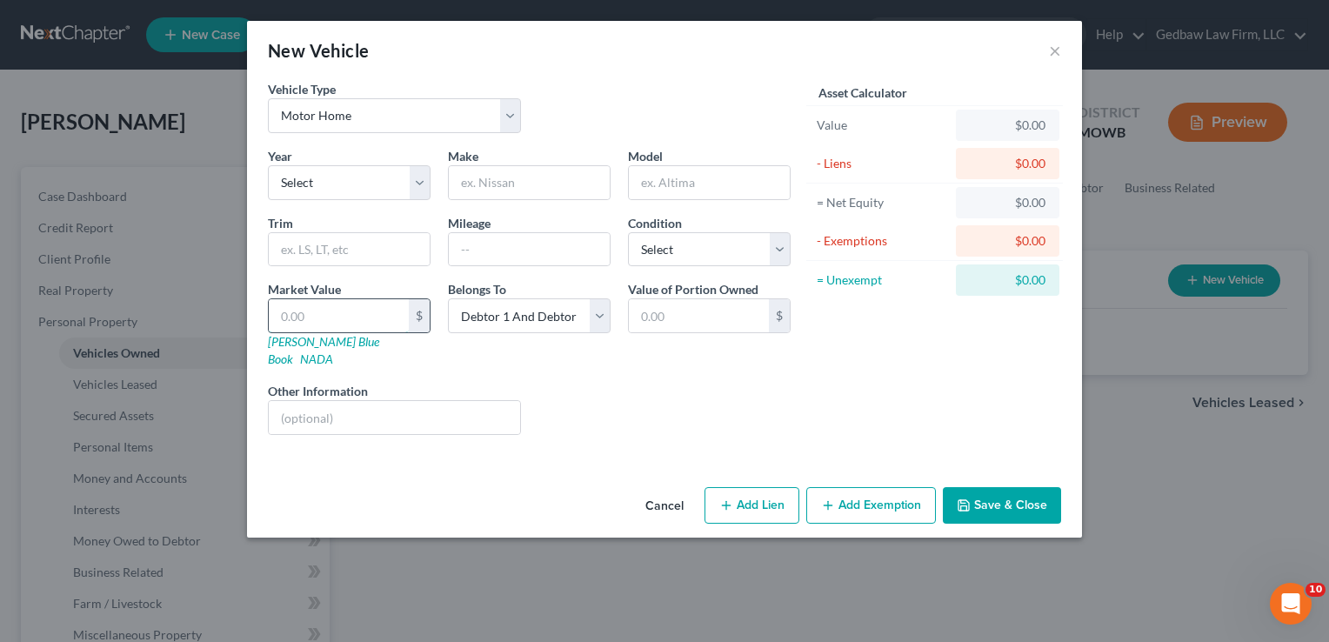
type input "3.00"
type input "31"
type input "31.00"
type input "310"
type input "310.00"
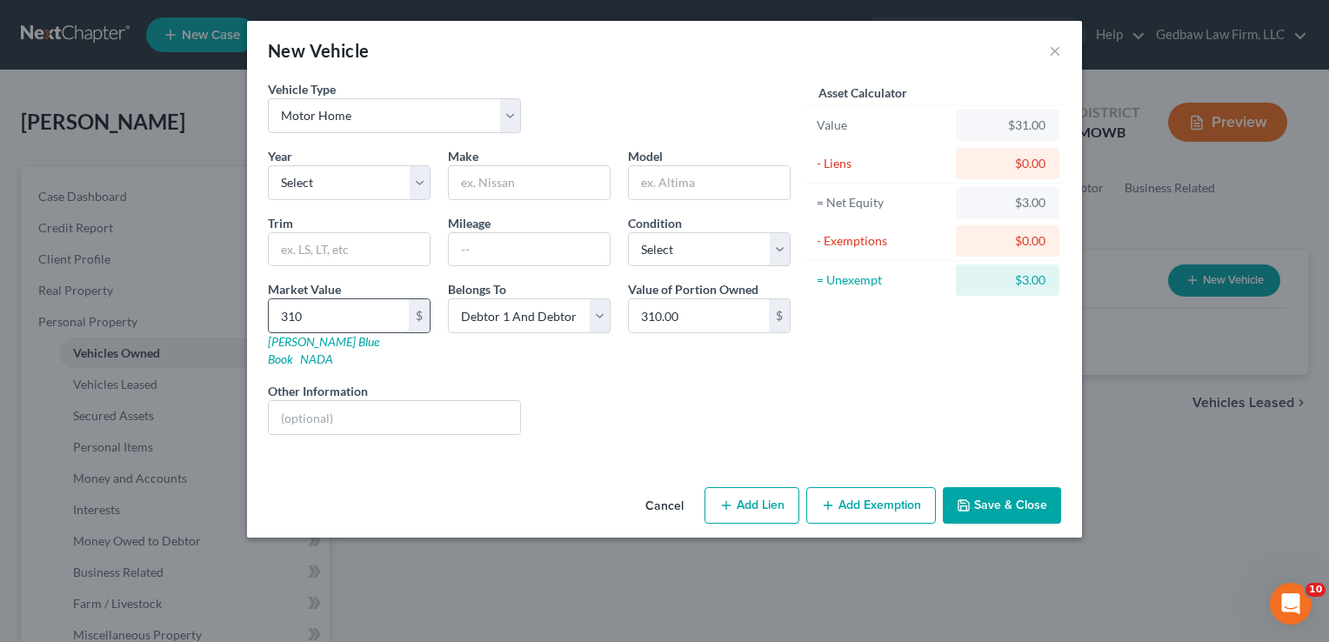
type input "3100"
type input "3,100.00"
type input "3,1000"
type input "31,000.00"
type input "31,000"
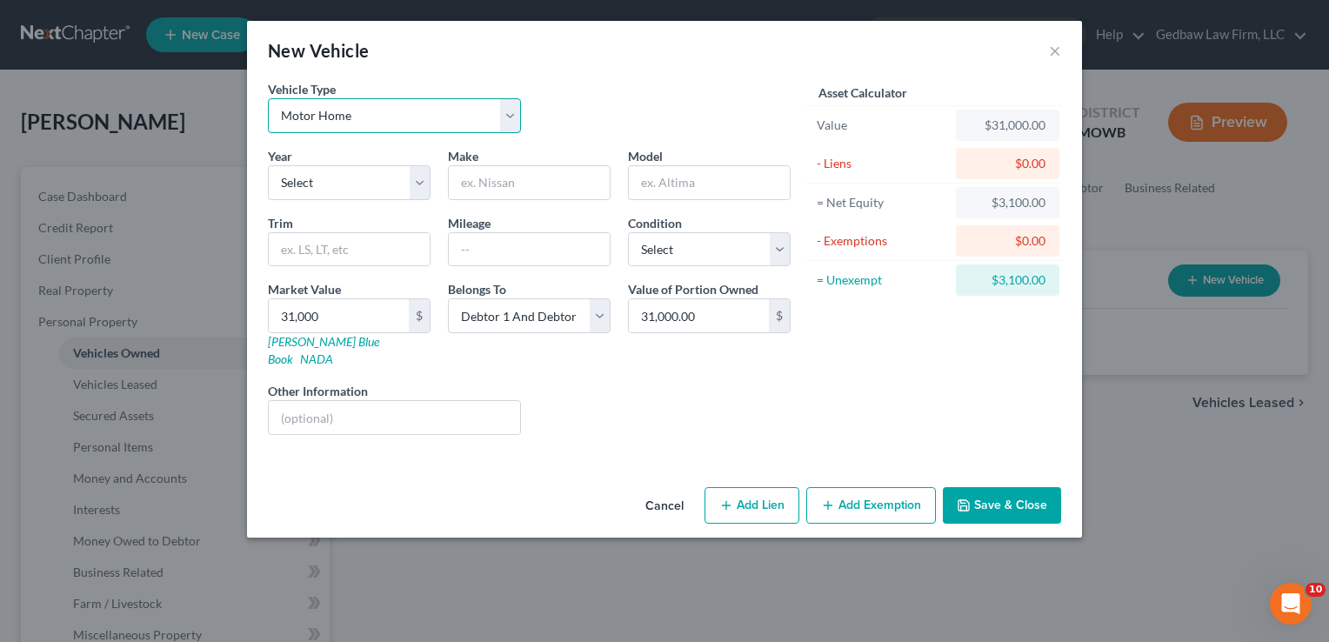
click at [450, 117] on select "Select Automobile Truck Trailer Watercraft Aircraft Motor Home Atv Other Vehicle" at bounding box center [394, 115] width 253 height 35
select select "7"
click at [268, 98] on select "Select Automobile Truck Trailer Watercraft Aircraft Motor Home Atv Other Vehicle" at bounding box center [394, 115] width 253 height 35
click at [455, 115] on select "Select Automobile Truck Trailer Watercraft Aircraft Motor Home Atv Other Vehicle" at bounding box center [394, 115] width 253 height 35
click at [627, 82] on div "Vehicle Type Select Automobile Truck Trailer Watercraft Aircraft Motor Home Atv…" at bounding box center [529, 113] width 540 height 67
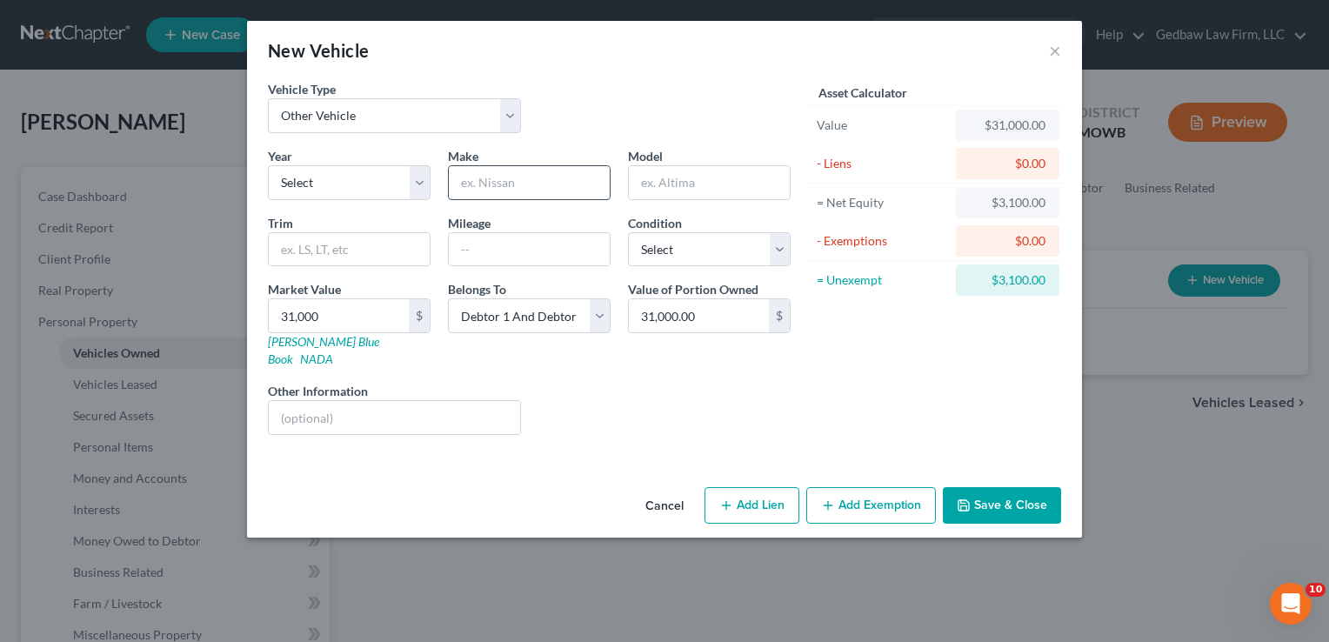
click at [550, 181] on input "text" at bounding box center [529, 182] width 161 height 33
type input "RV"
click at [739, 487] on button "Add Lien" at bounding box center [751, 505] width 95 height 37
select select "2"
select select "0"
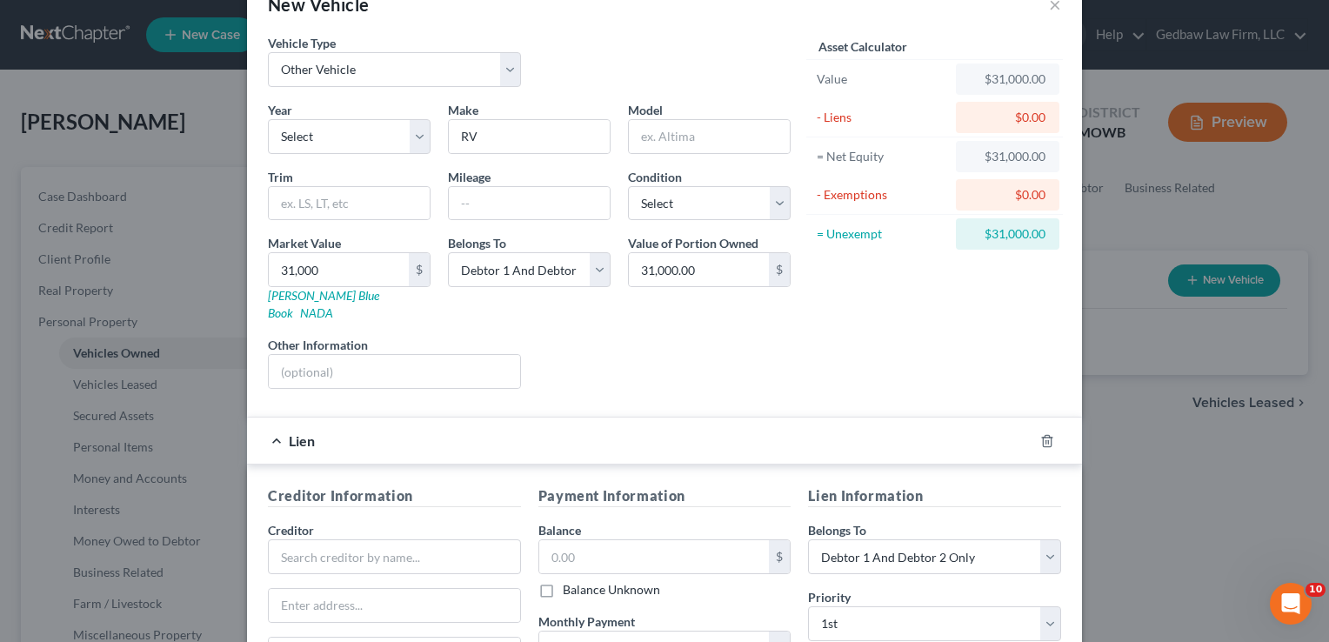
scroll to position [195, 0]
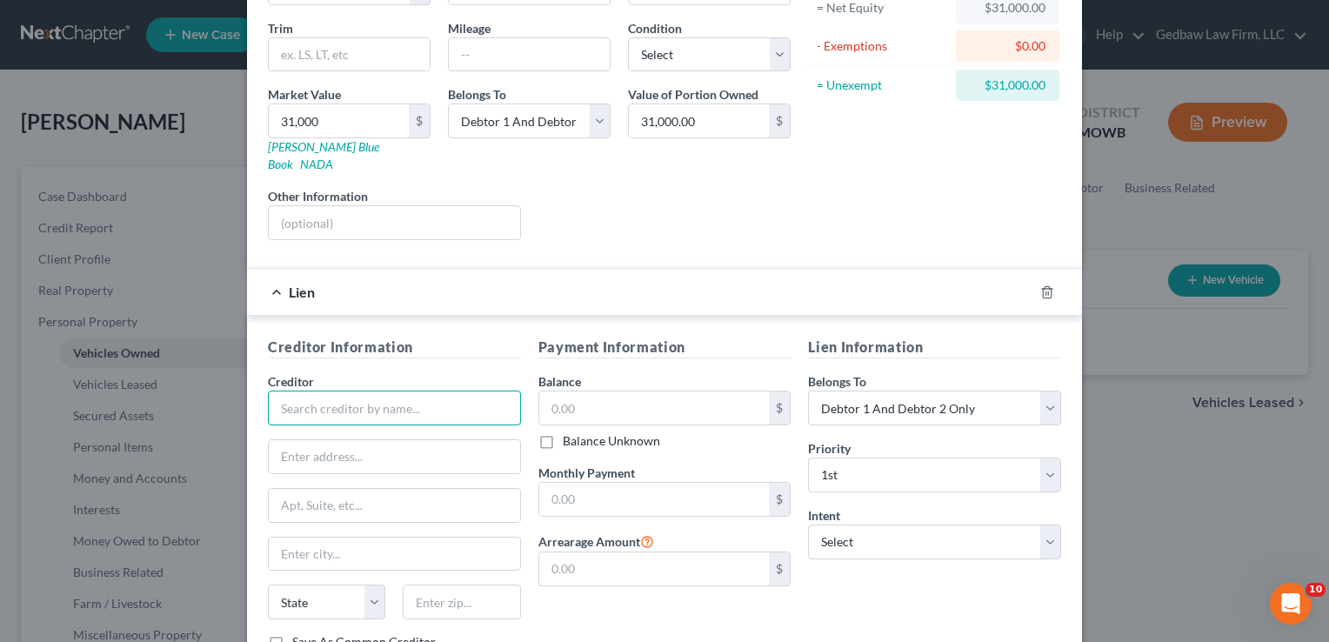
click at [447, 390] on input "text" at bounding box center [394, 407] width 253 height 35
type input "Tinker Credit Union"
click at [474, 440] on input "text" at bounding box center [394, 456] width 251 height 33
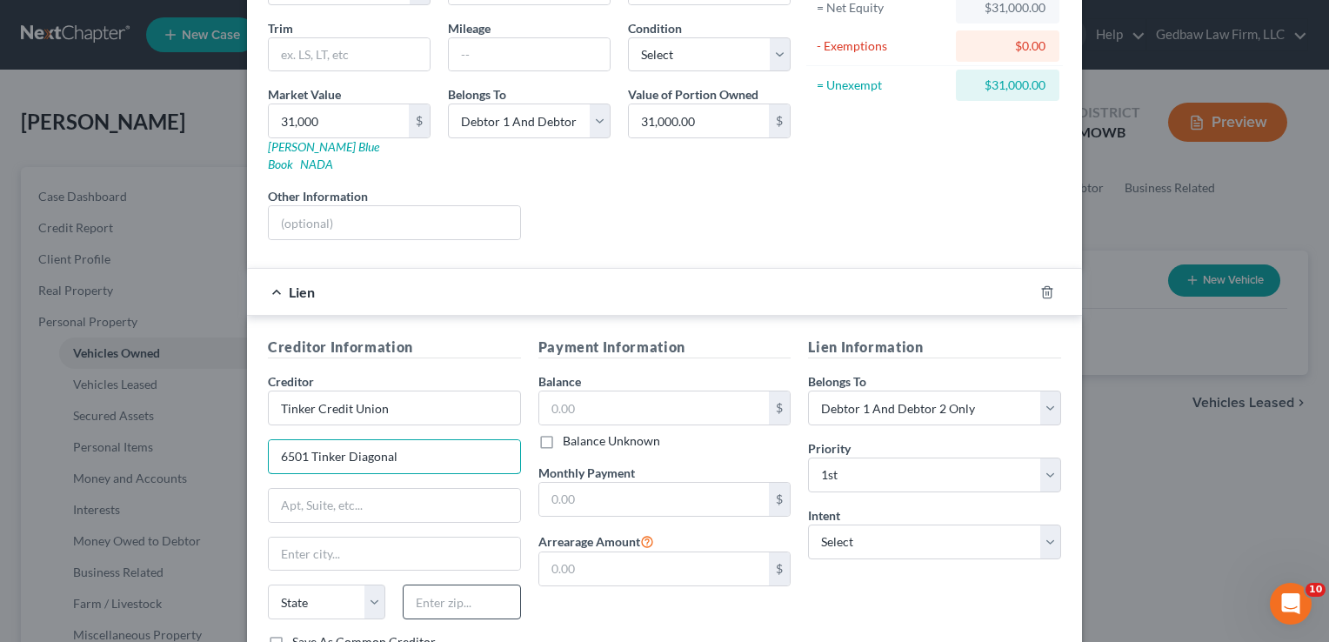
type input "6501 Tinker Diagonal"
click at [460, 587] on input "text" at bounding box center [461, 601] width 117 height 35
type input "73110"
type input "[GEOGRAPHIC_DATA]"
select select "37"
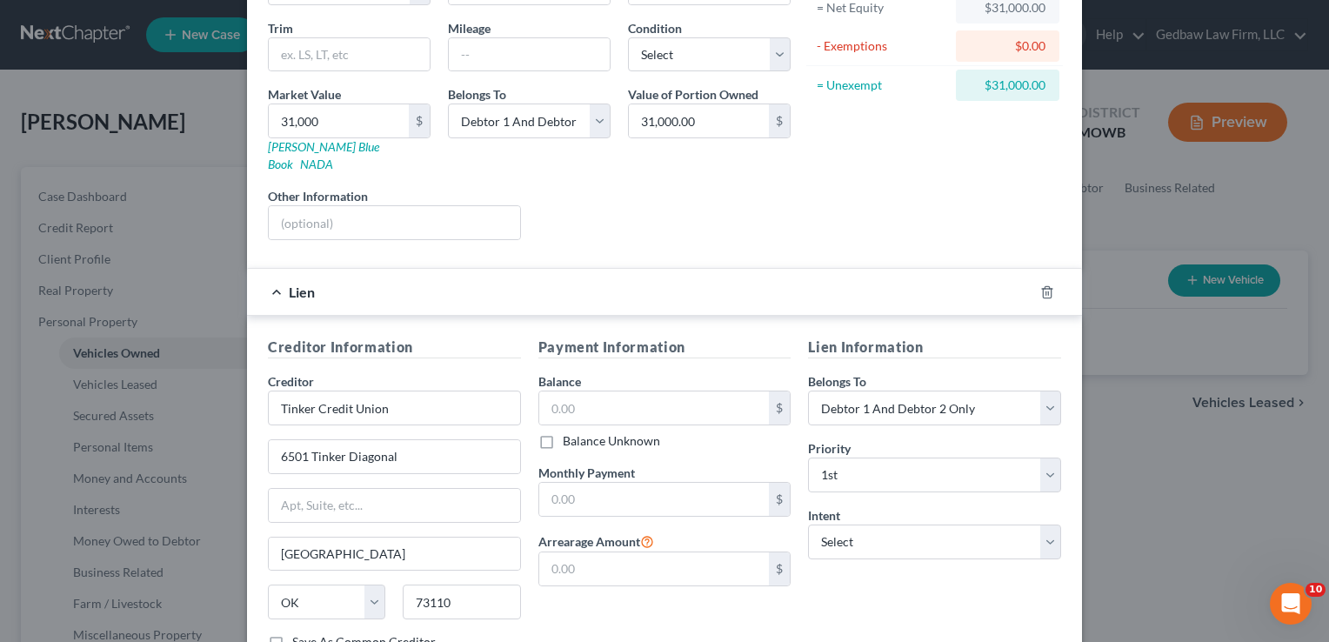
click at [683, 603] on div "Payment Information Balance $ Balance Unknown Balance Undetermined $ Balance Un…" at bounding box center [665, 501] width 270 height 328
drag, startPoint x: 406, startPoint y: 530, endPoint x: 271, endPoint y: 523, distance: 135.0
click at [271, 537] on input "[GEOGRAPHIC_DATA]" at bounding box center [394, 553] width 251 height 33
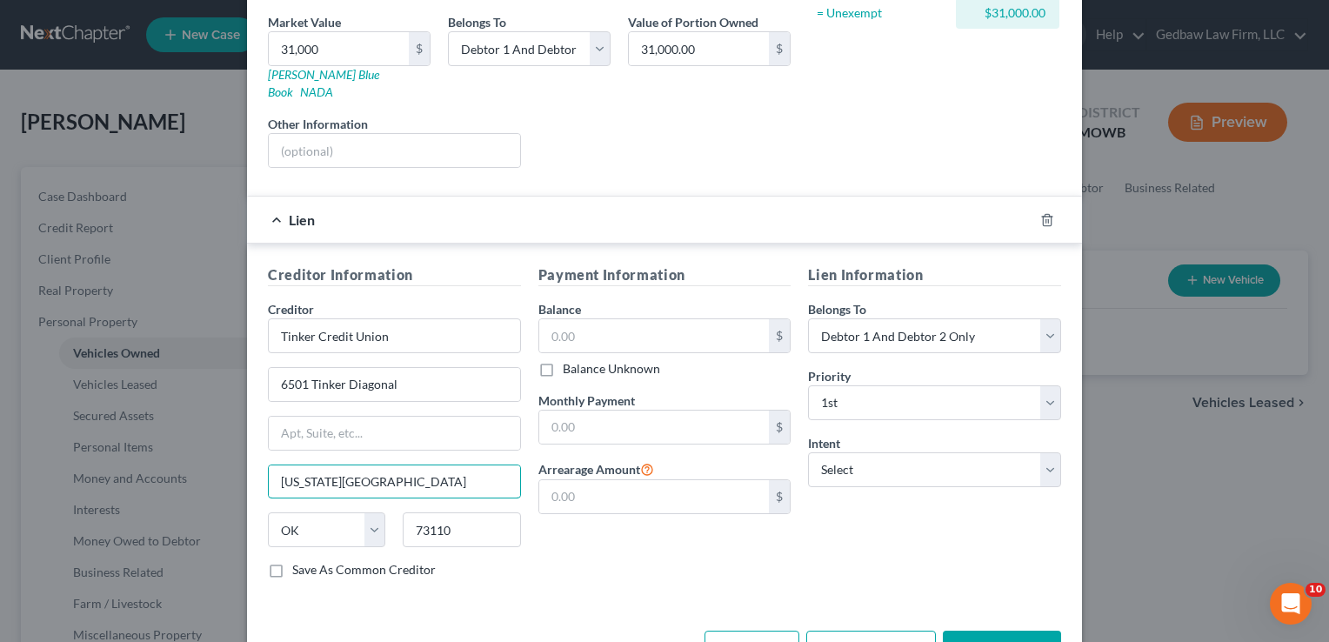
scroll to position [305, 0]
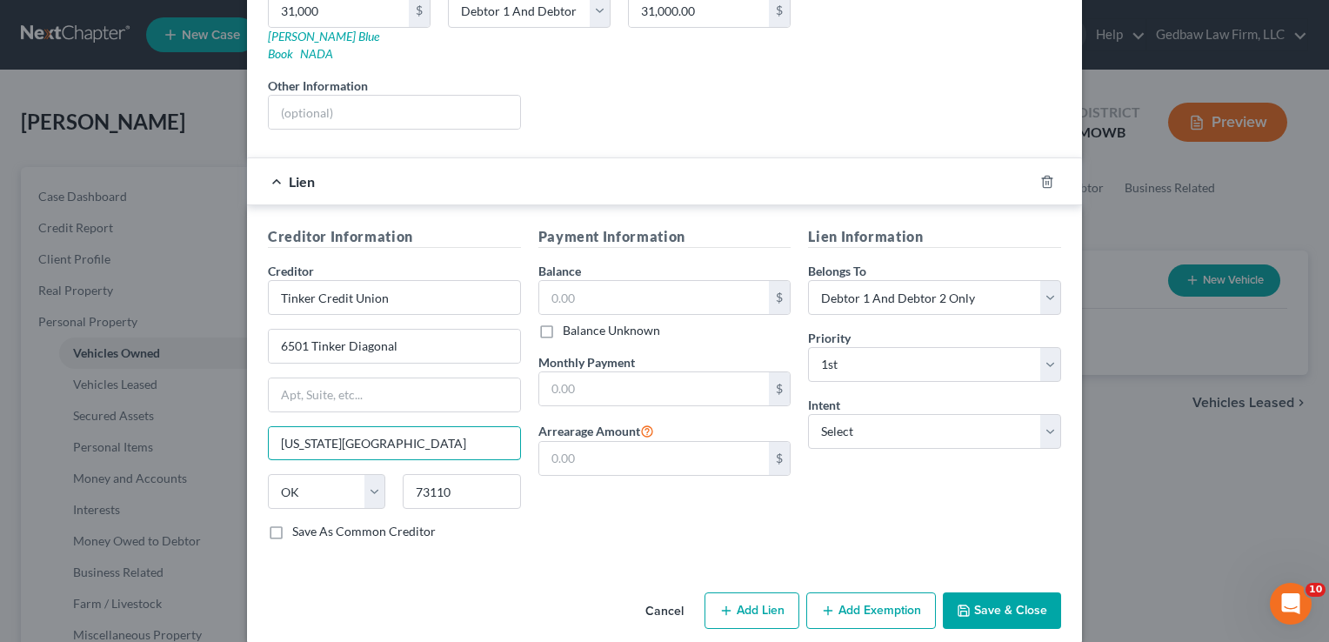
type input "[US_STATE][GEOGRAPHIC_DATA]"
click at [292, 523] on label "Save As Common Creditor" at bounding box center [363, 531] width 143 height 17
click at [299, 523] on input "Save As Common Creditor" at bounding box center [304, 528] width 11 height 11
checkbox input "true"
click at [650, 281] on input "text" at bounding box center [654, 297] width 230 height 33
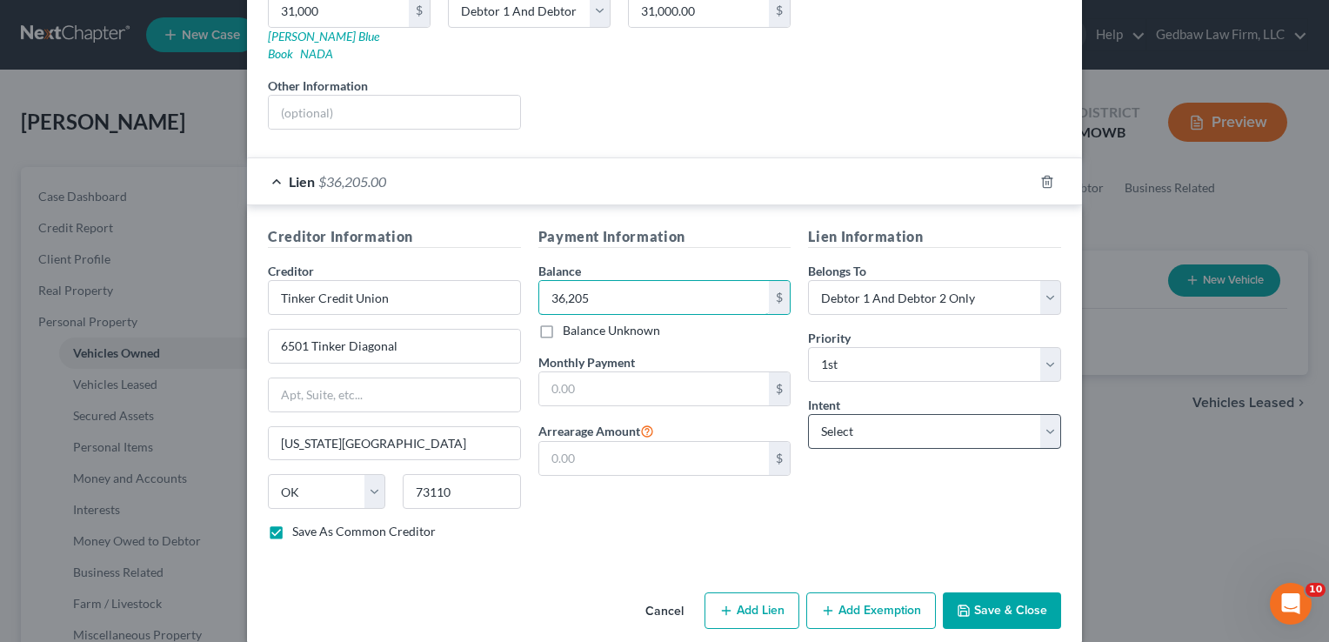
type input "36,205"
click at [950, 416] on select "Select Surrender Redeem Reaffirm Avoid Other" at bounding box center [934, 431] width 253 height 35
select select "0"
click at [808, 414] on select "Select Surrender Redeem Reaffirm Avoid Other" at bounding box center [934, 431] width 253 height 35
click at [1019, 593] on button "Save & Close" at bounding box center [1002, 610] width 118 height 37
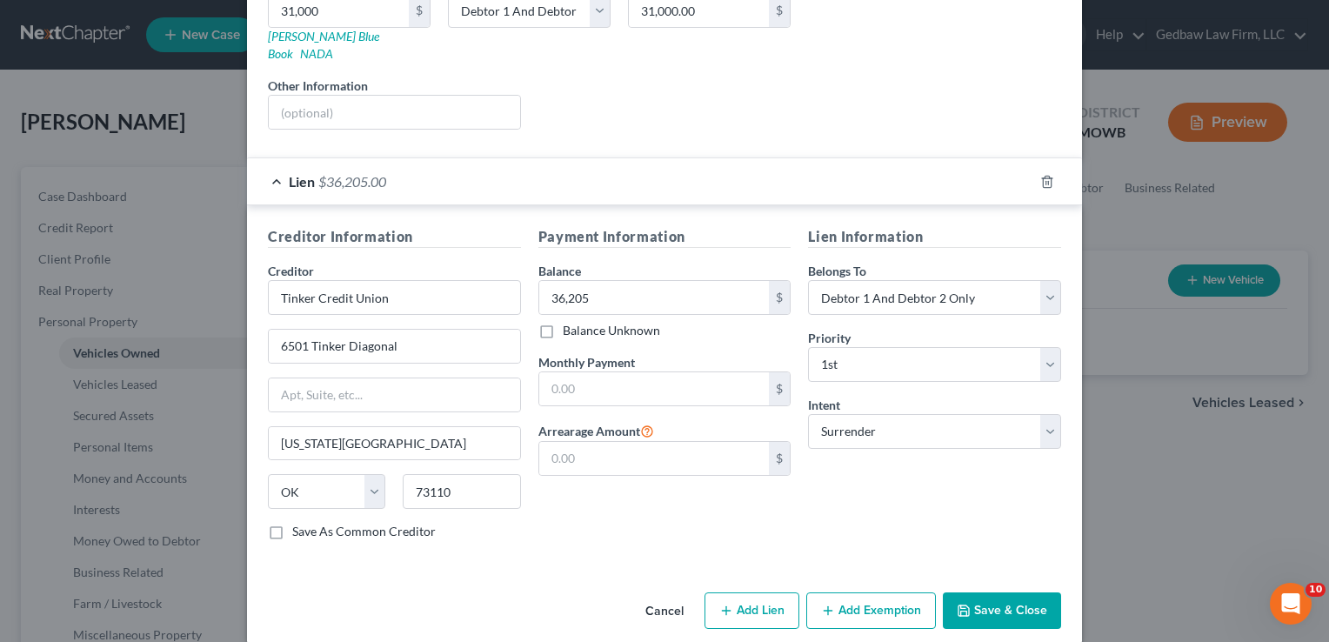
checkbox input "false"
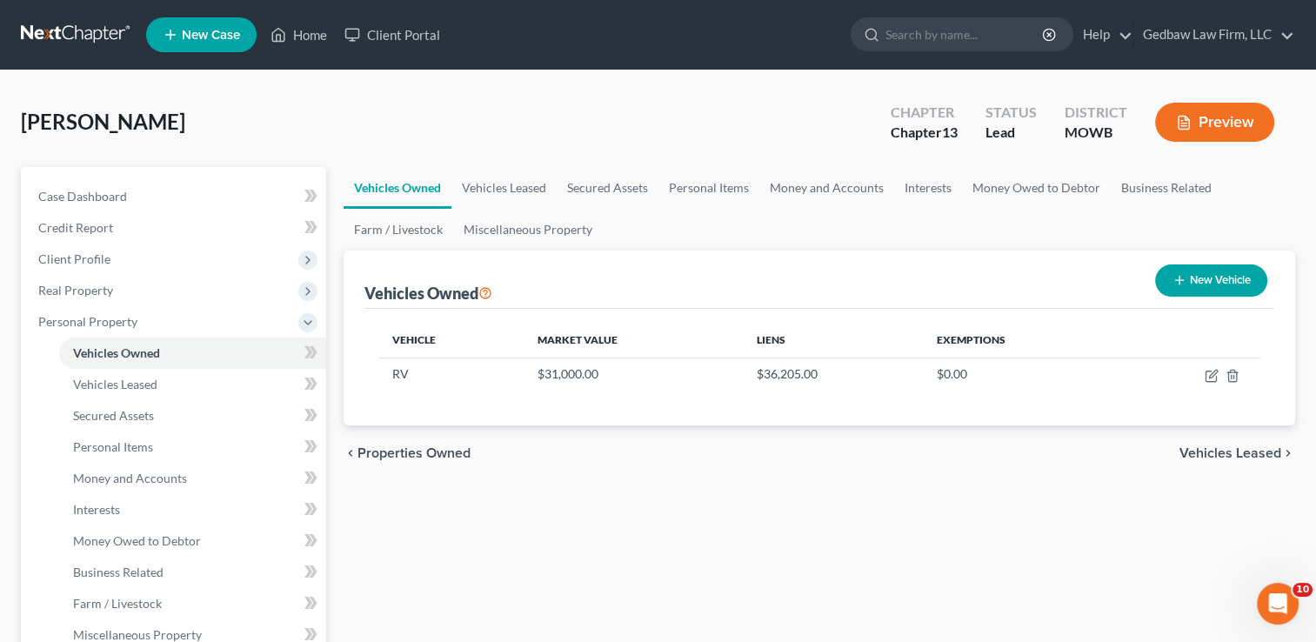
click at [1228, 283] on button "New Vehicle" at bounding box center [1211, 280] width 112 height 32
select select "0"
select select "2"
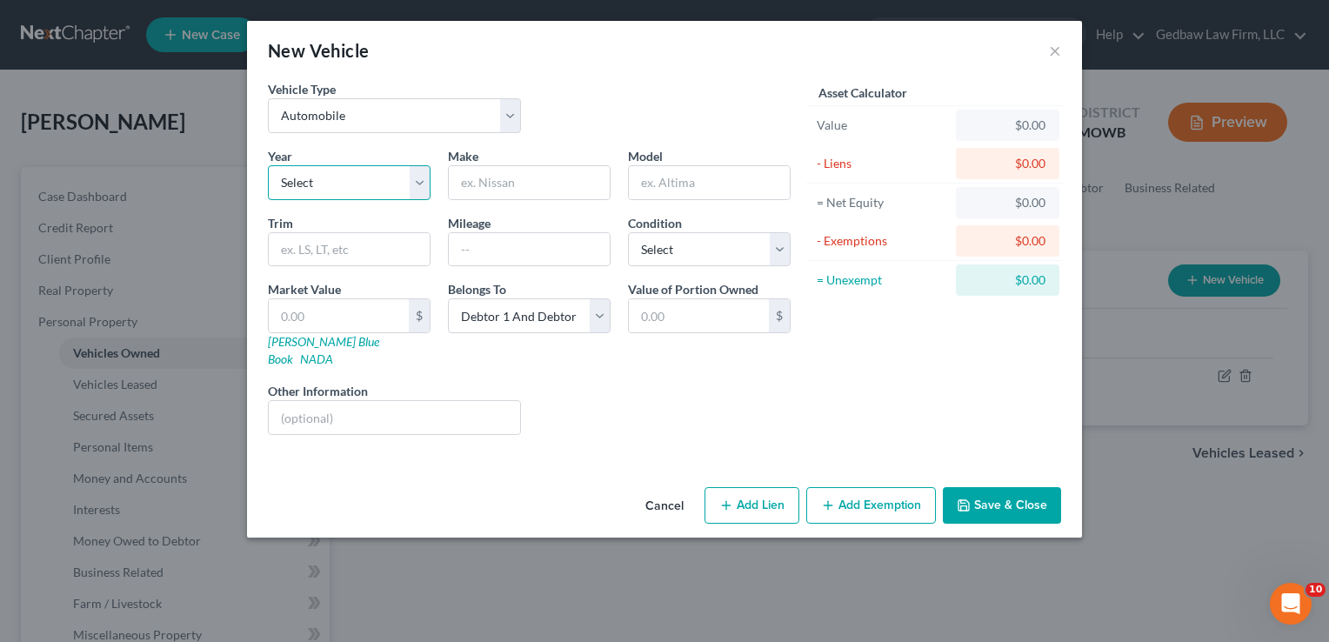
click at [376, 183] on select "Select 2026 2025 2024 2023 2022 2021 2020 2019 2018 2017 2016 2015 2014 2013 20…" at bounding box center [349, 182] width 163 height 35
select select "8"
click at [268, 165] on select "Select 2026 2025 2024 2023 2022 2021 2020 2019 2018 2017 2016 2015 2014 2013 20…" at bounding box center [349, 182] width 163 height 35
click at [510, 178] on input "text" at bounding box center [529, 182] width 161 height 33
type input "Dodge"
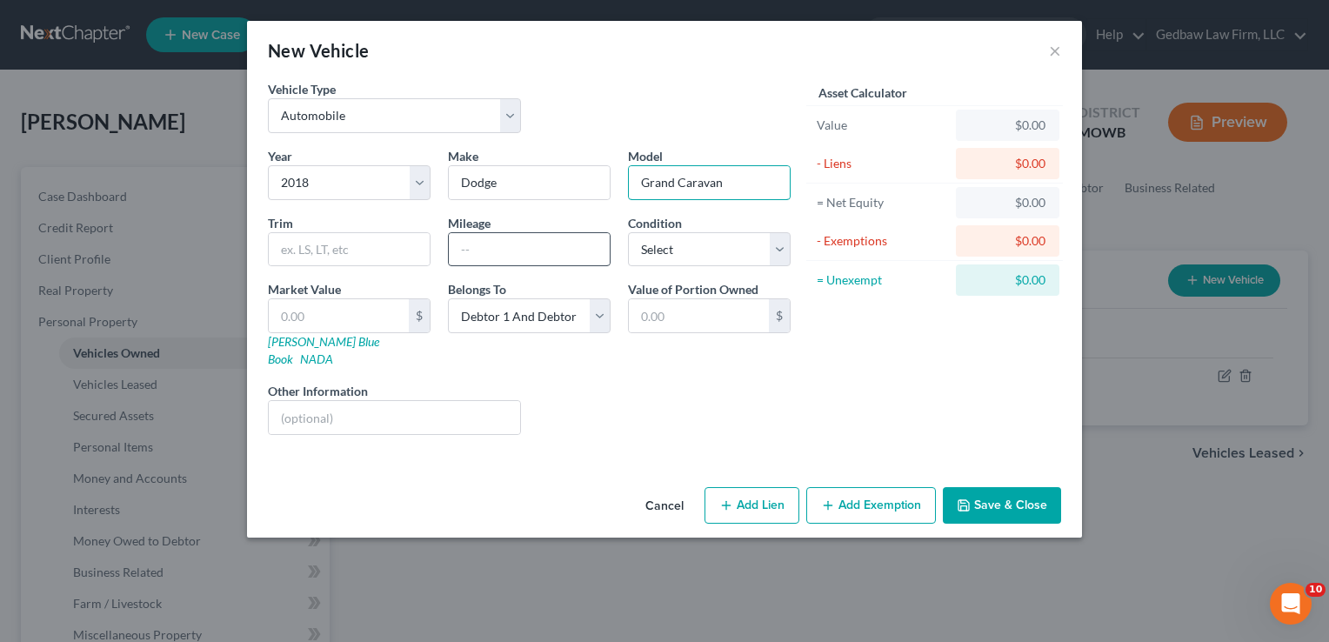
type input "Grand Caravan"
click at [492, 245] on input "text" at bounding box center [529, 249] width 161 height 33
type input "117000"
click at [730, 257] on select "Select Excellent Very Good Good Fair Poor" at bounding box center [709, 249] width 163 height 35
select select "3"
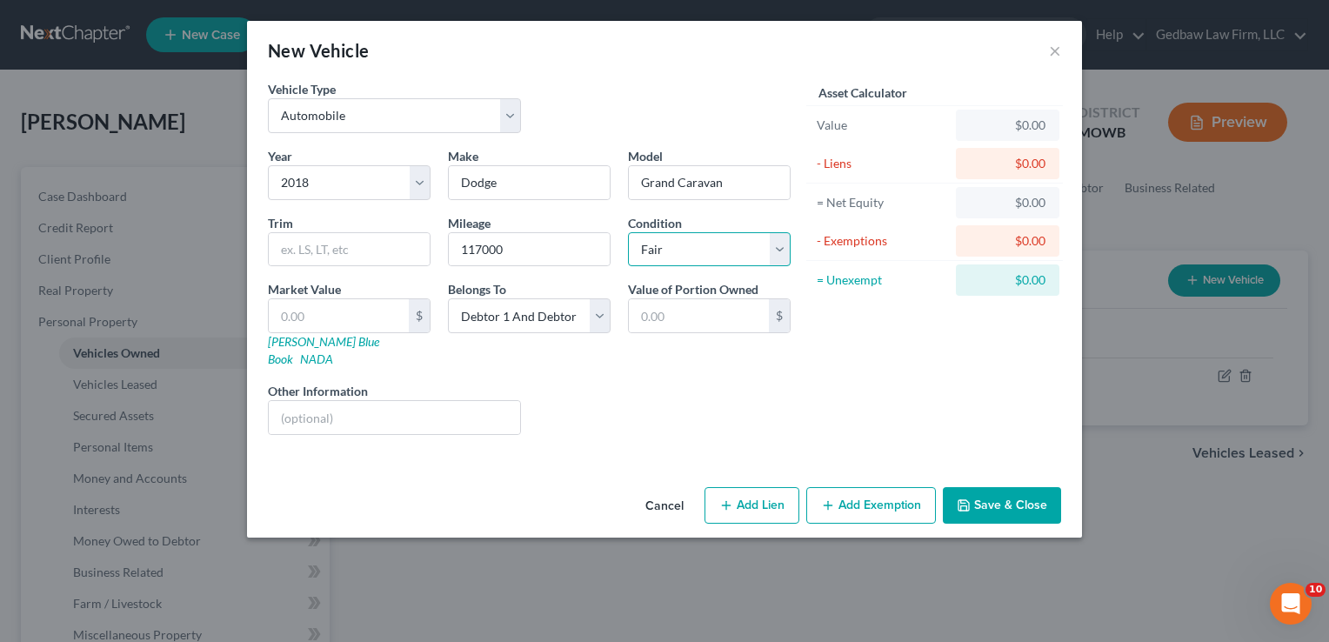
click at [628, 232] on select "Select Excellent Very Good Good Fair Poor" at bounding box center [709, 249] width 163 height 35
click at [329, 339] on link "[PERSON_NAME] Blue Book" at bounding box center [323, 350] width 111 height 32
click at [700, 312] on input "text" at bounding box center [699, 315] width 140 height 33
type input "8,000"
click at [710, 407] on div "Liens Select" at bounding box center [665, 408] width 270 height 53
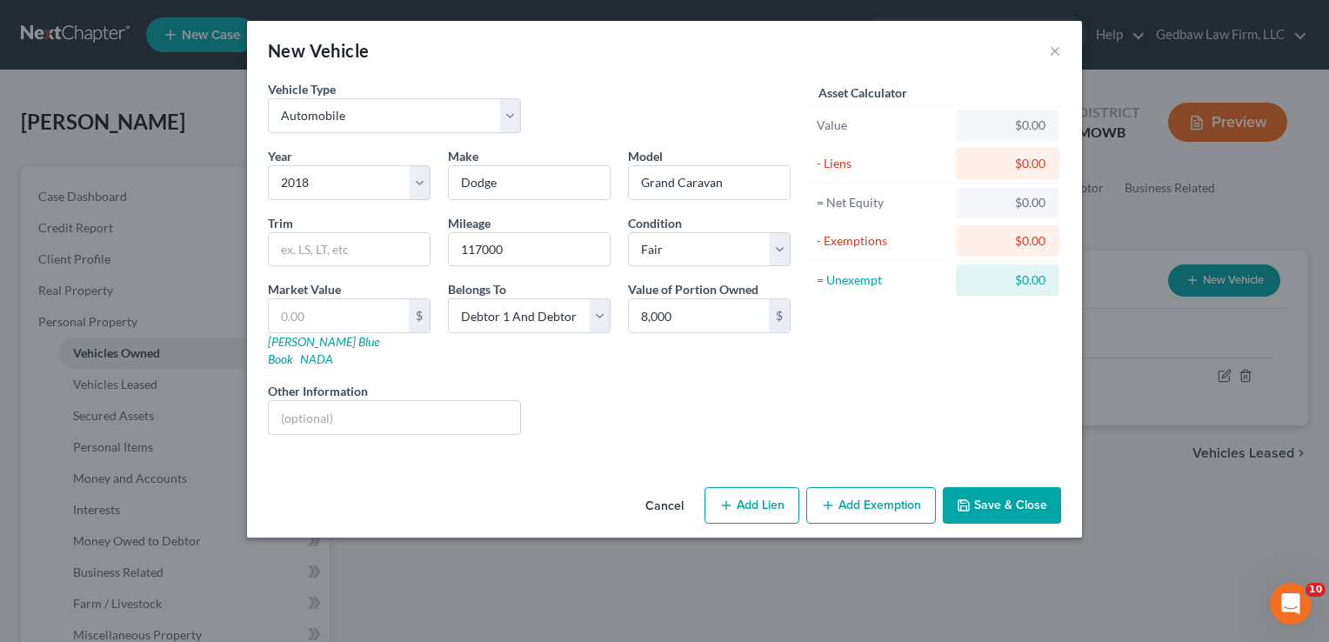
click at [770, 488] on button "Add Lien" at bounding box center [751, 505] width 95 height 37
select select "2"
select select "0"
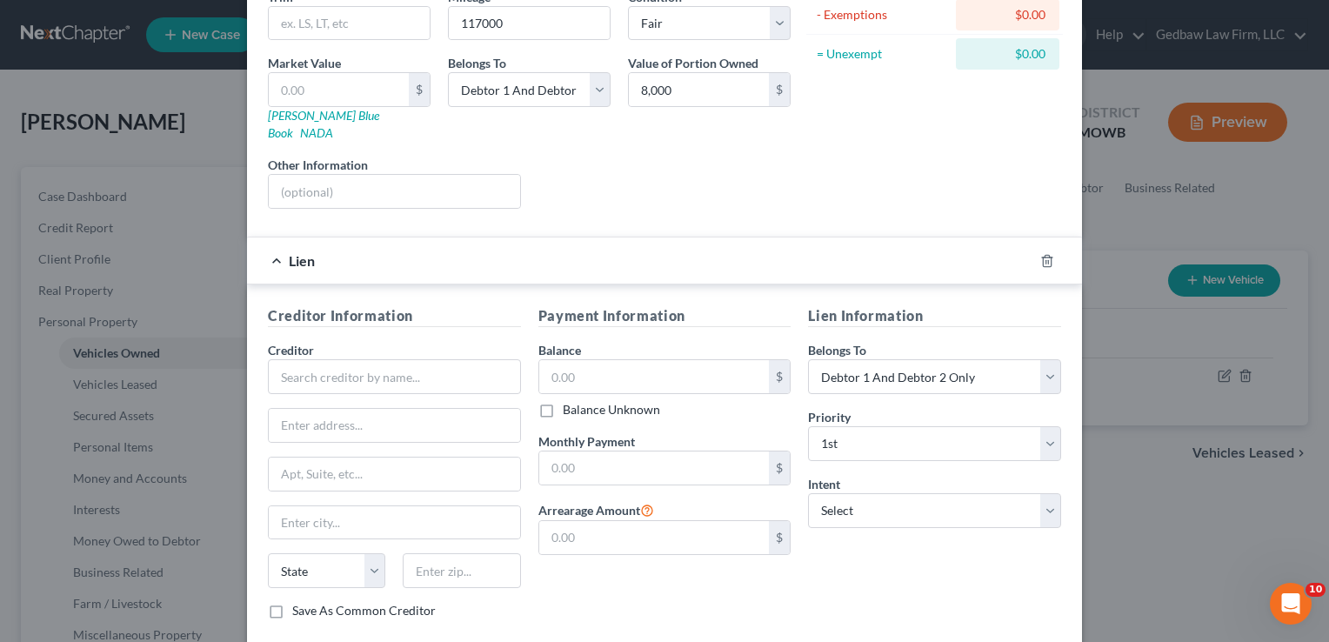
scroll to position [239, 0]
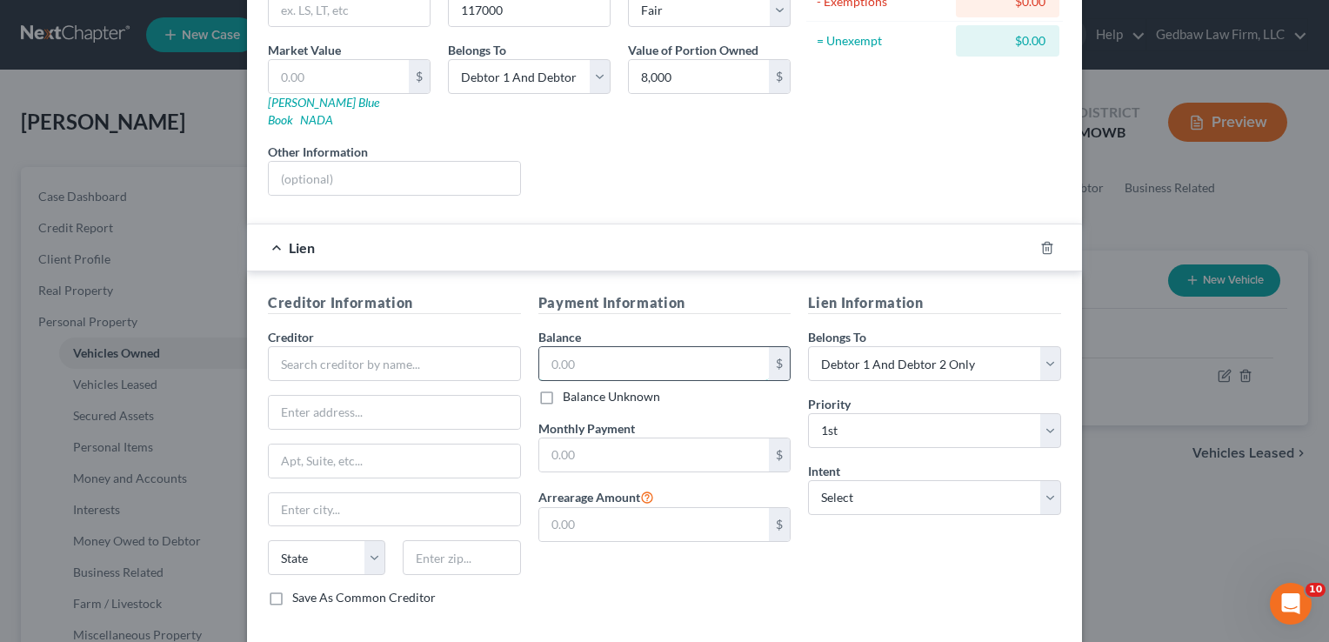
click at [583, 347] on input "text" at bounding box center [654, 363] width 230 height 33
type input "9,681"
click at [638, 562] on div "Payment Information Balance 9,681.00 $ Balance Unknown Balance Undetermined 9,6…" at bounding box center [665, 456] width 270 height 328
click at [347, 162] on input "text" at bounding box center [394, 178] width 251 height 33
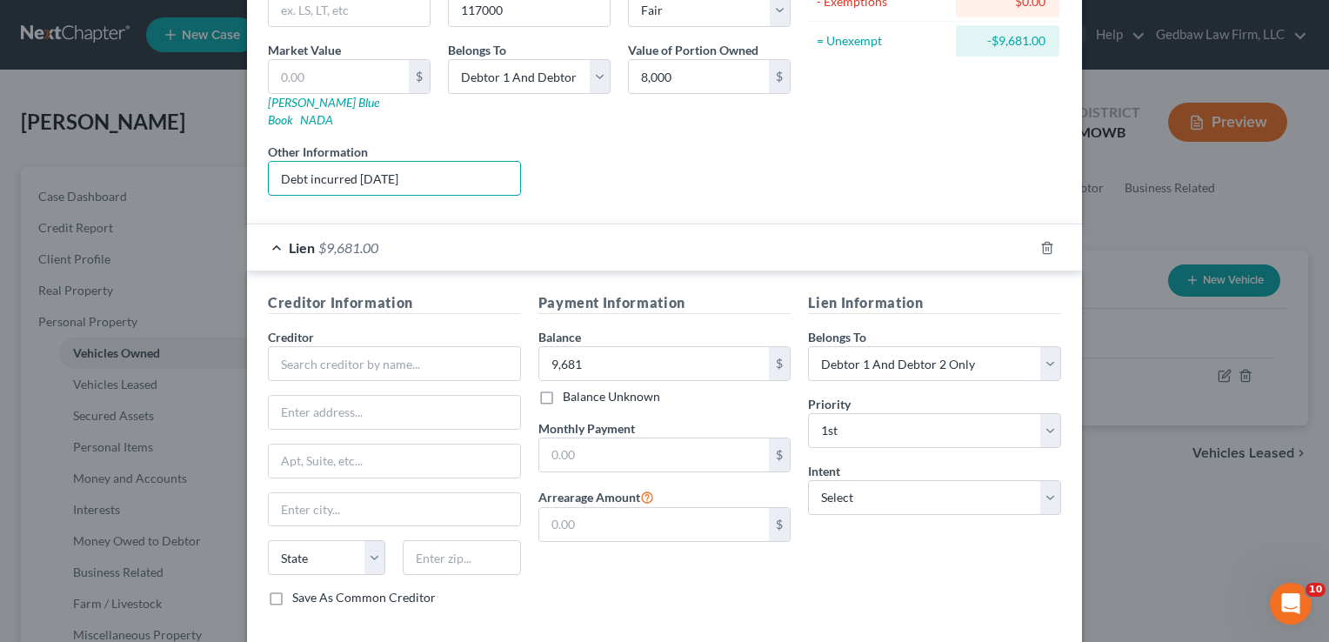
type input "Debt incurred [DATE]"
click at [676, 176] on div "Liens Select" at bounding box center [665, 169] width 270 height 53
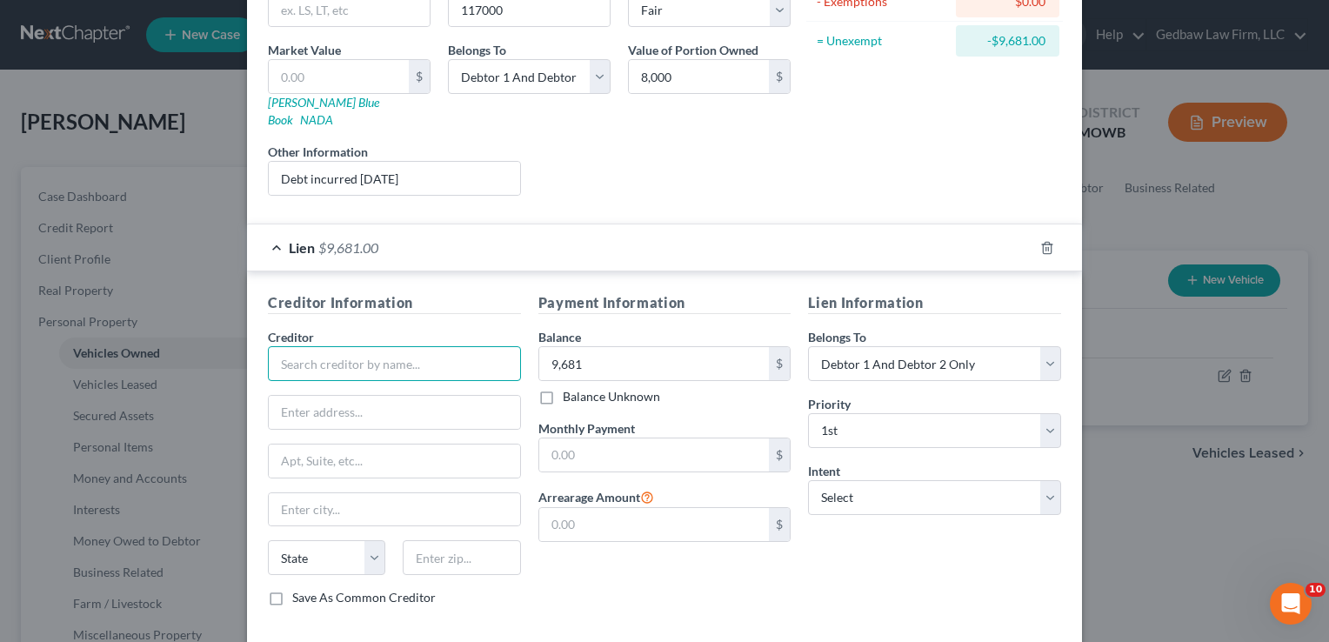
click at [450, 346] on input "text" at bounding box center [394, 363] width 253 height 35
type input "[PERSON_NAME] Fargo Auto Finance"
click at [452, 396] on input "text" at bounding box center [394, 412] width 251 height 33
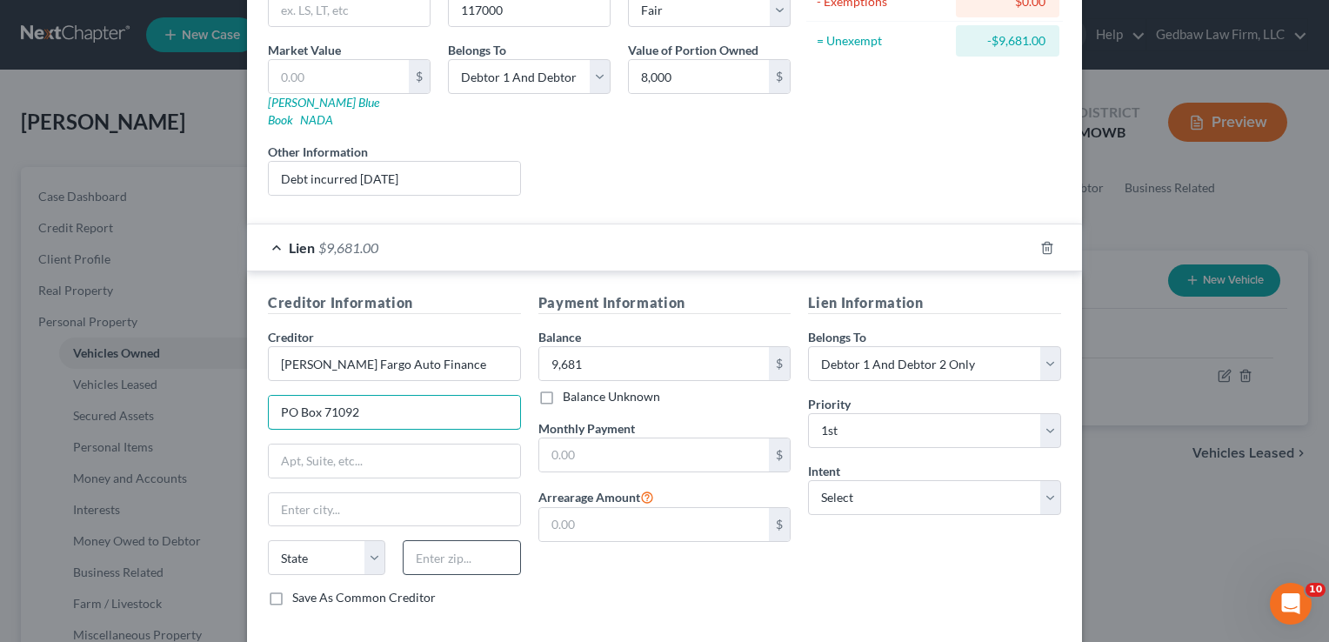
type input "PO Box 71092"
click at [473, 543] on input "text" at bounding box center [461, 557] width 117 height 35
type input "28272"
type input "Charlotte"
select select "28"
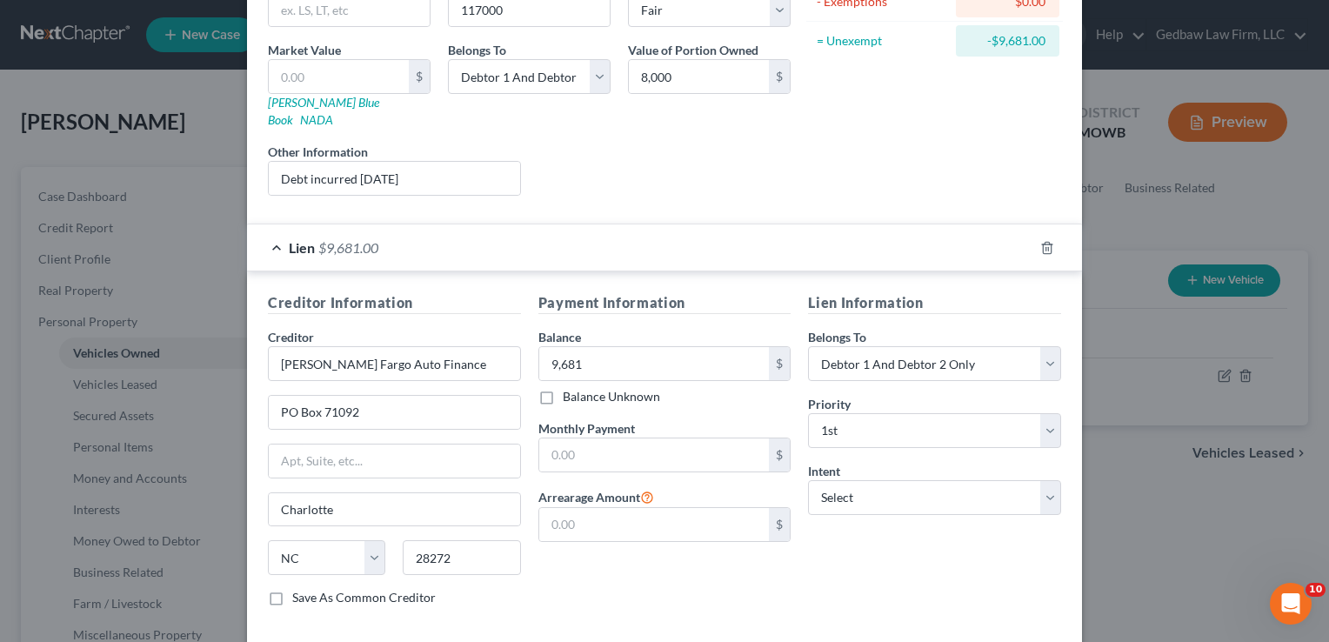
click at [675, 551] on div "Payment Information Balance 9,681.00 $ Balance Unknown Balance Undetermined 9,6…" at bounding box center [665, 456] width 270 height 328
click at [292, 589] on label "Save As Common Creditor" at bounding box center [363, 597] width 143 height 17
click at [299, 589] on input "Save As Common Creditor" at bounding box center [304, 594] width 11 height 11
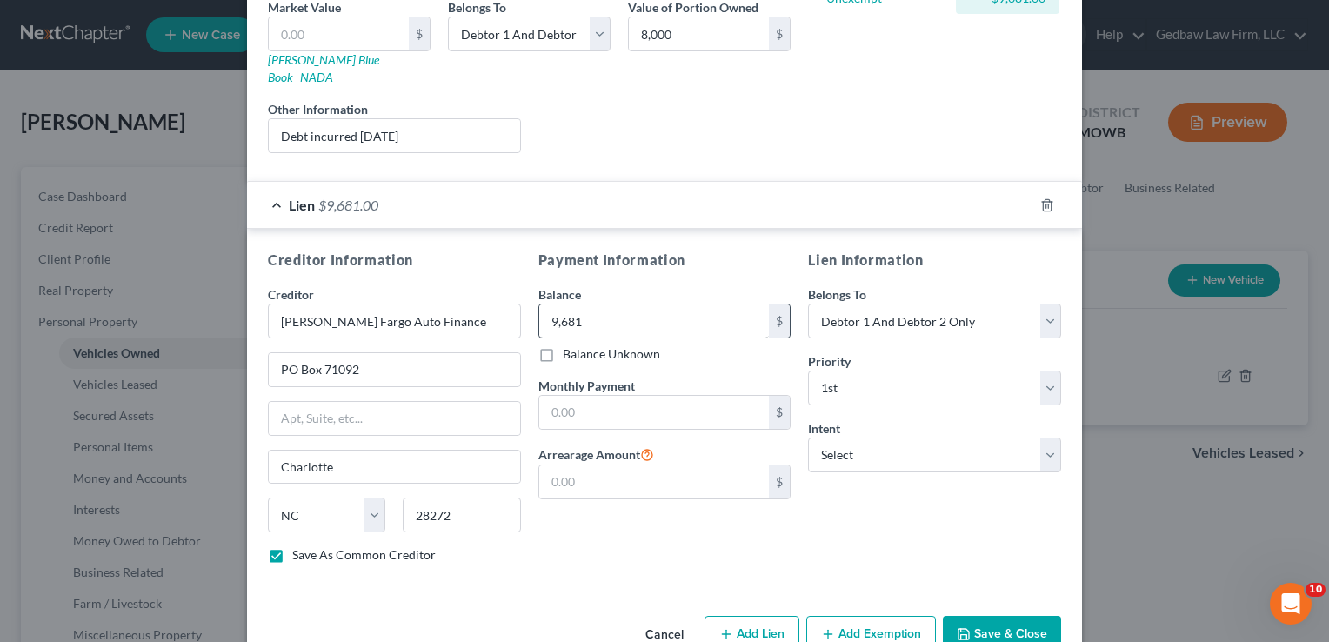
scroll to position [304, 0]
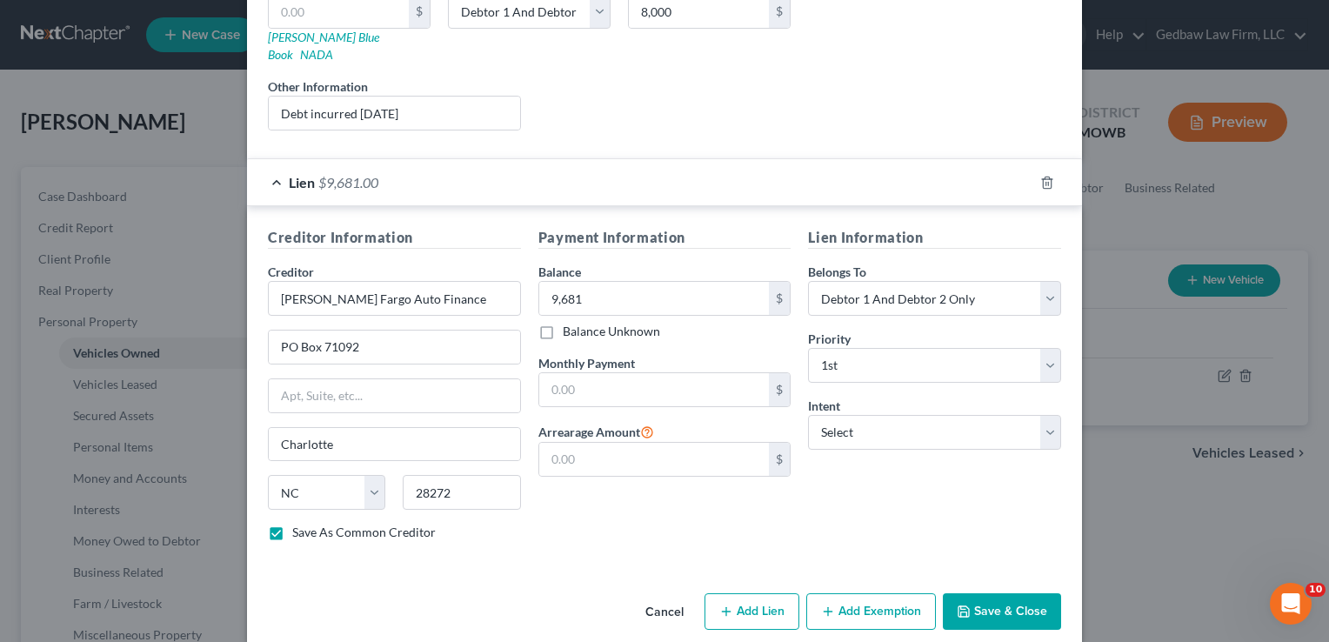
click at [1026, 593] on button "Save & Close" at bounding box center [1002, 611] width 118 height 37
checkbox input "false"
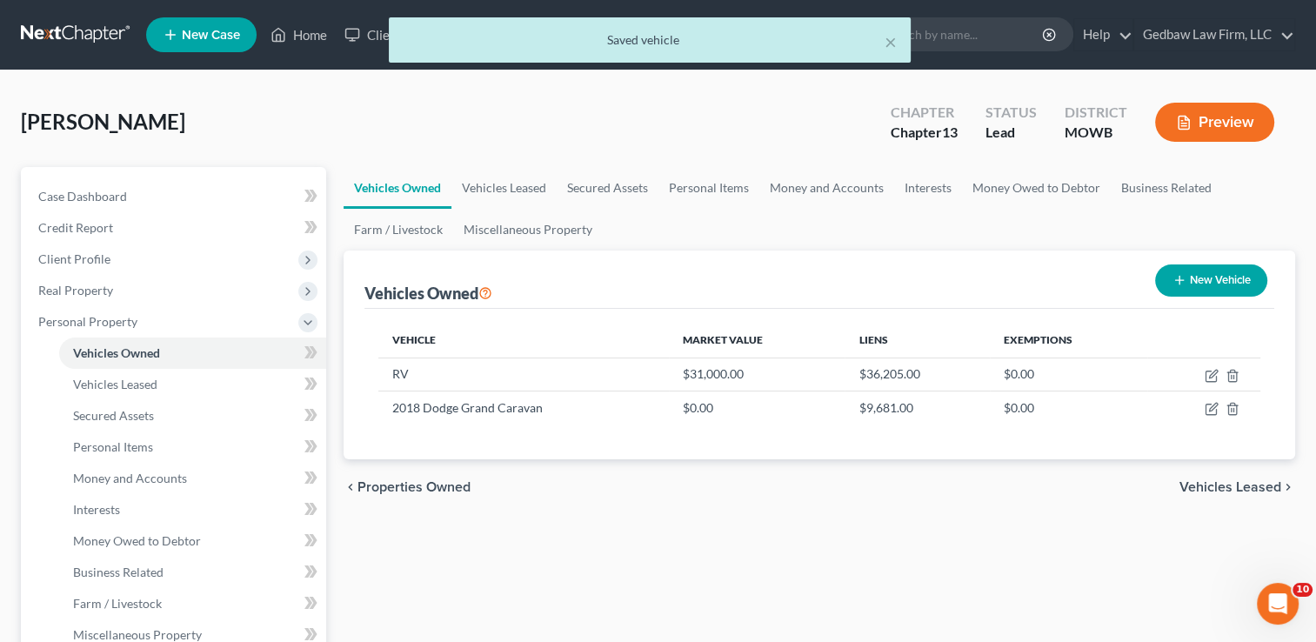
click at [1223, 277] on button "New Vehicle" at bounding box center [1211, 280] width 112 height 32
select select "0"
select select "2"
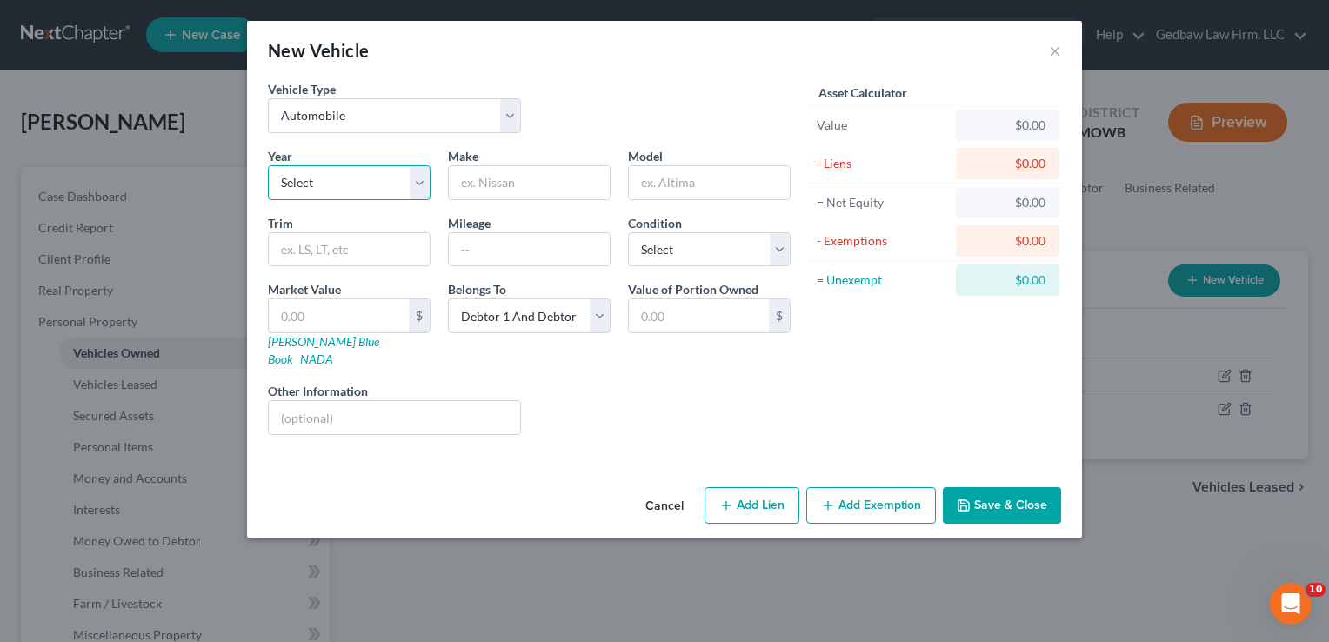
click at [390, 184] on select "Select 2026 2025 2024 2023 2022 2021 2020 2019 2018 2017 2016 2015 2014 2013 20…" at bounding box center [349, 182] width 163 height 35
click at [399, 118] on select "Select Automobile Truck Trailer Watercraft Aircraft Motor Home Atv Other Vehicle" at bounding box center [394, 115] width 253 height 35
select select "1"
click at [268, 98] on select "Select Automobile Truck Trailer Watercraft Aircraft Motor Home Atv Other Vehicle" at bounding box center [394, 115] width 253 height 35
click at [385, 183] on select "Select 2026 2025 2024 2023 2022 2021 2020 2019 2018 2017 2016 2015 2014 2013 20…" at bounding box center [349, 182] width 163 height 35
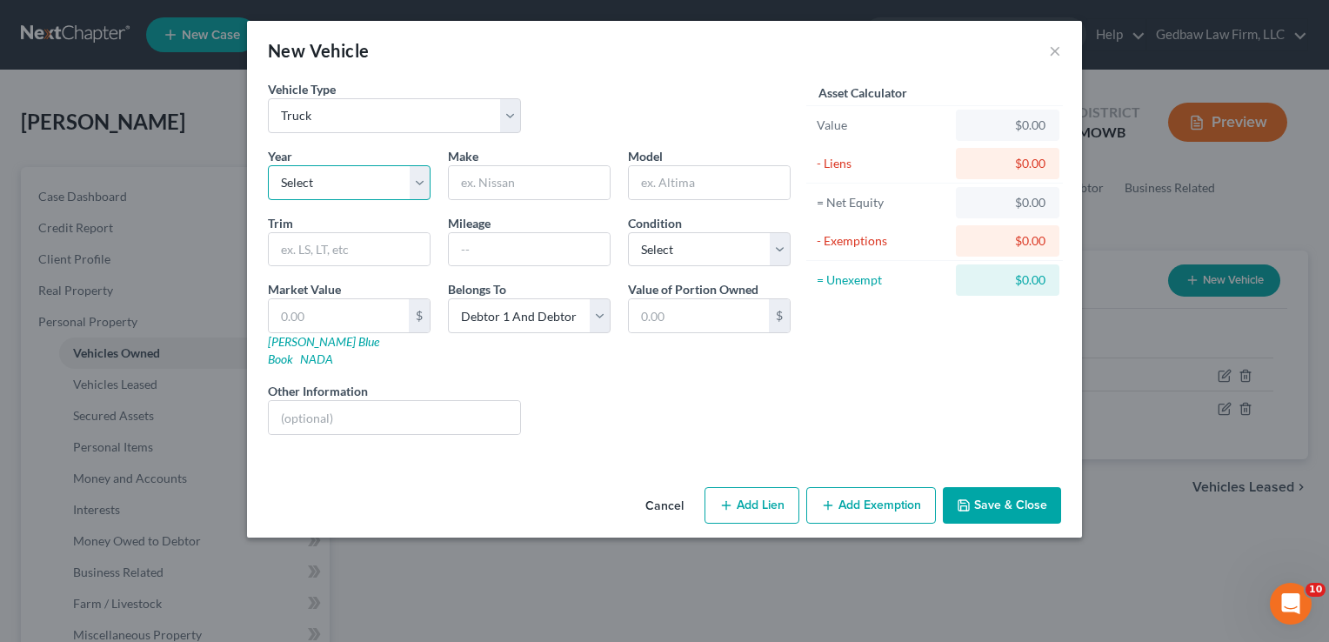
select select "15"
click at [268, 165] on select "Select 2026 2025 2024 2023 2022 2021 2020 2019 2018 2017 2016 2015 2014 2013 20…" at bounding box center [349, 182] width 163 height 35
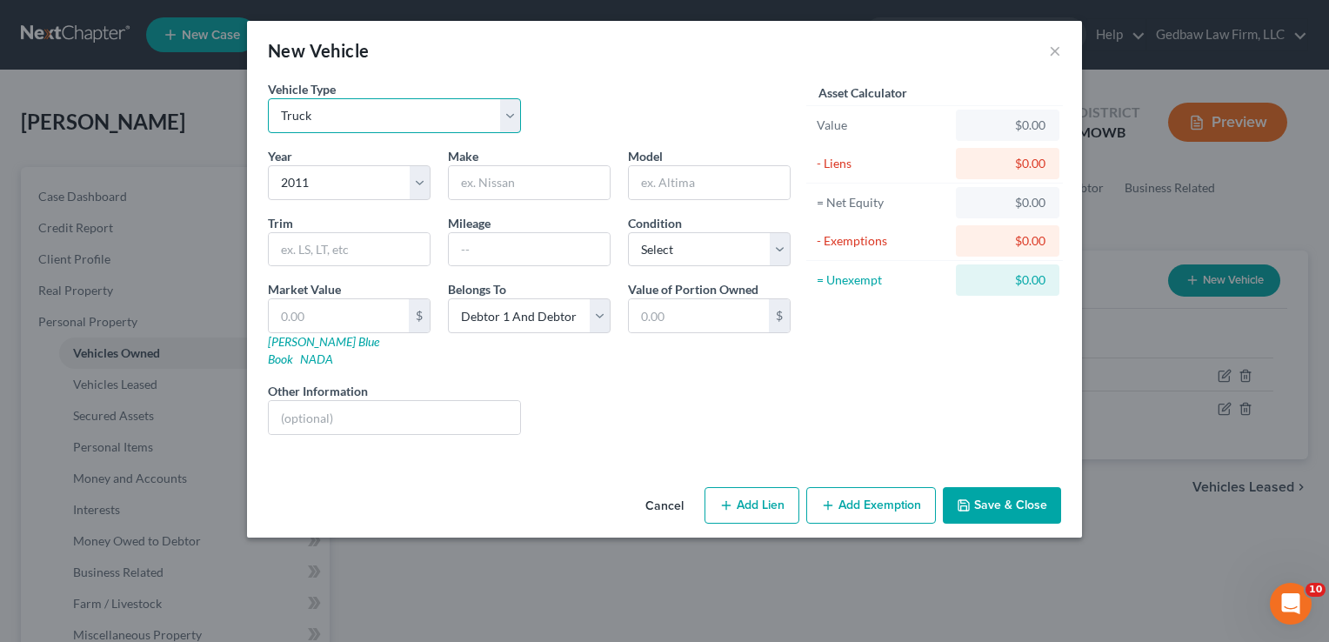
click at [485, 107] on select "Select Automobile Truck Trailer Watercraft Aircraft Motor Home Atv Other Vehicle" at bounding box center [394, 115] width 253 height 35
click at [520, 178] on input "text" at bounding box center [529, 182] width 161 height 33
type input "Ford"
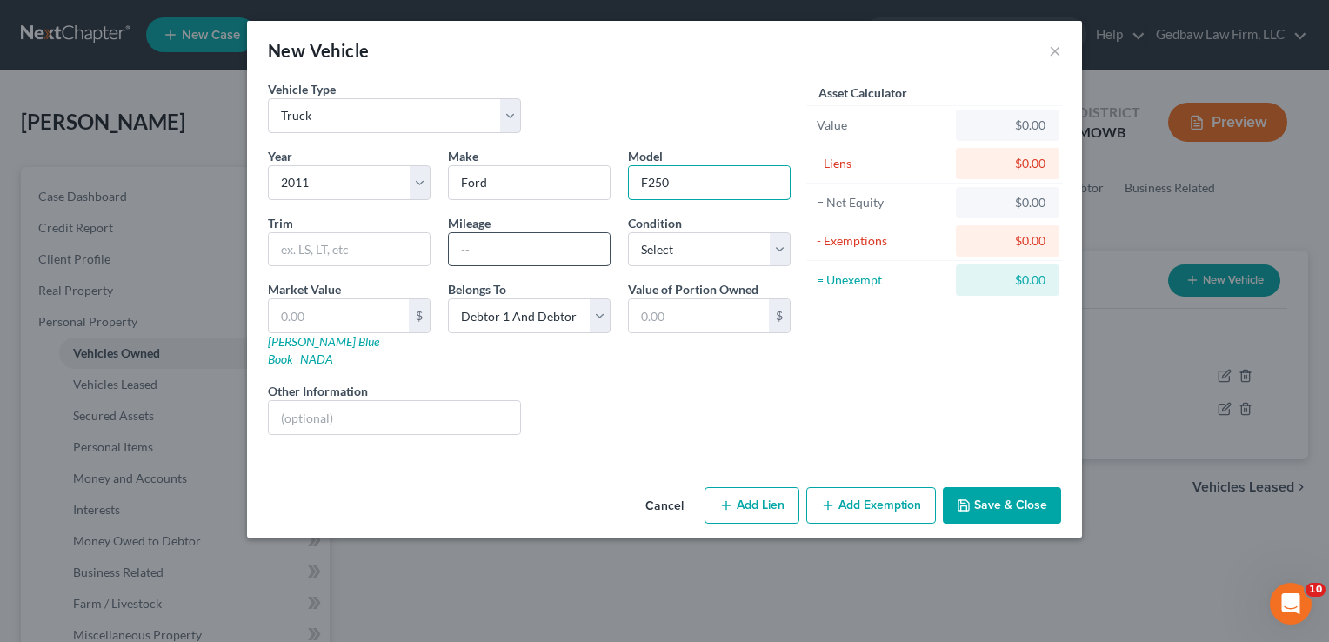
type input "F250"
click at [496, 248] on input "text" at bounding box center [529, 249] width 161 height 33
type input "200000"
click at [754, 247] on select "Select Excellent Very Good Good Fair Poor" at bounding box center [709, 249] width 163 height 35
click at [628, 232] on select "Select Excellent Very Good Good Fair Poor" at bounding box center [709, 249] width 163 height 35
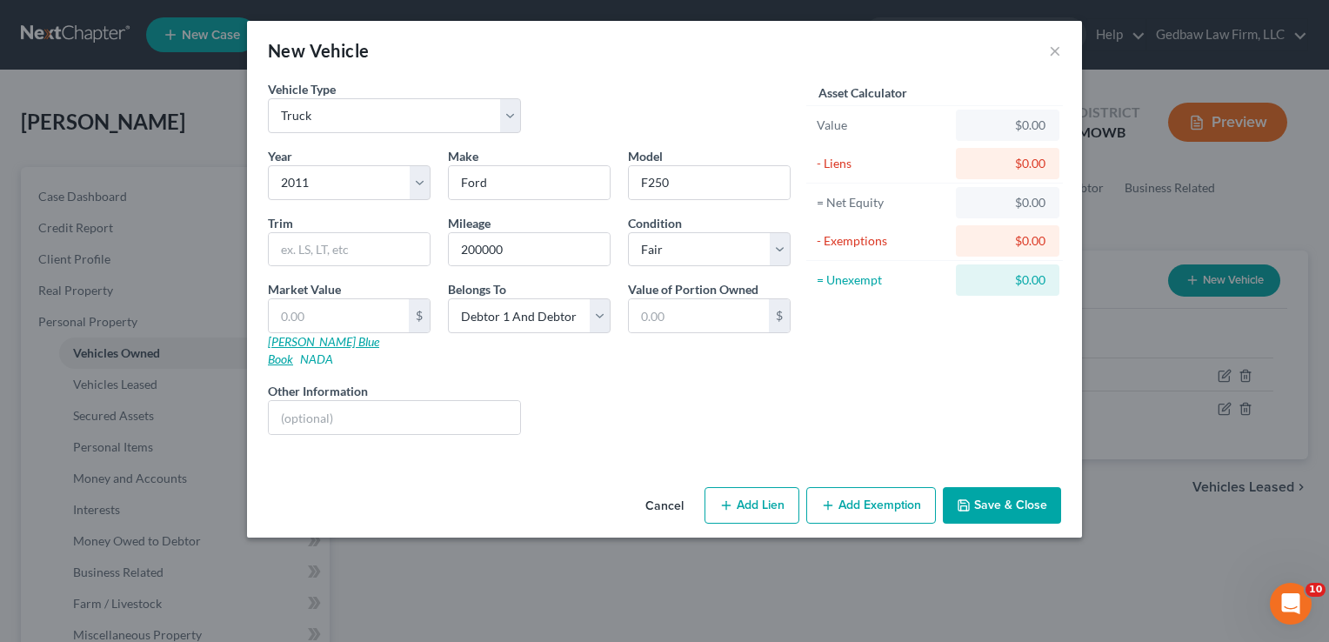
click at [314, 343] on link "[PERSON_NAME] Blue Book" at bounding box center [323, 350] width 111 height 32
click at [721, 243] on select "Select Excellent Very Good Good Fair Poor" at bounding box center [709, 249] width 163 height 35
select select "4"
click at [628, 232] on select "Select Excellent Very Good Good Fair Poor" at bounding box center [709, 249] width 163 height 35
click at [339, 401] on input "text" at bounding box center [394, 417] width 251 height 33
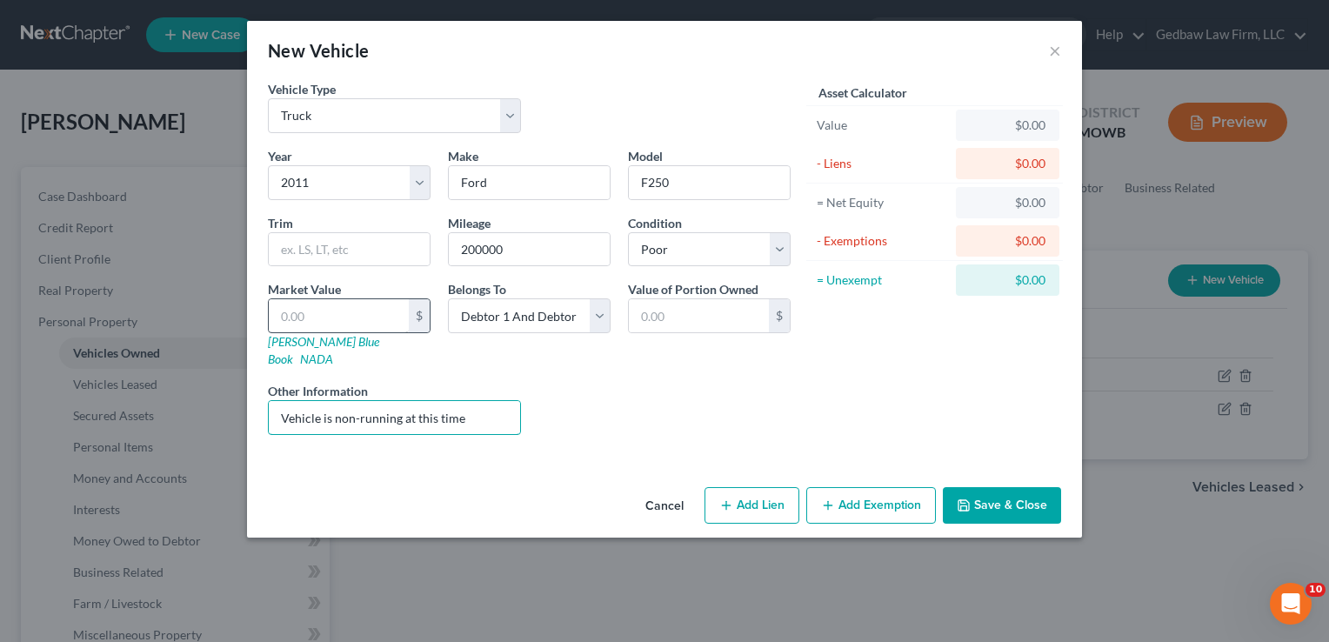
type input "Vehicle is non-running at this time"
click at [336, 317] on input "text" at bounding box center [339, 315] width 140 height 33
type input "3"
type input "3.00"
type input "30"
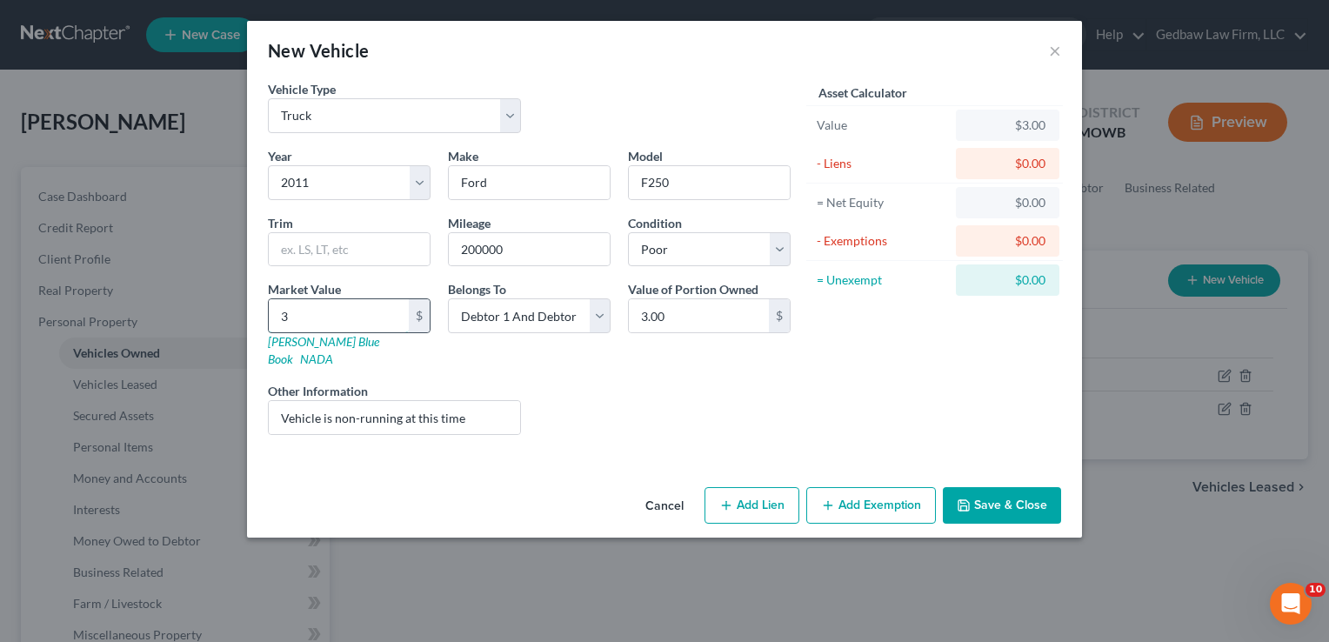
type input "30.00"
type input "300"
type input "300.00"
type input "3000"
type input "3,000.00"
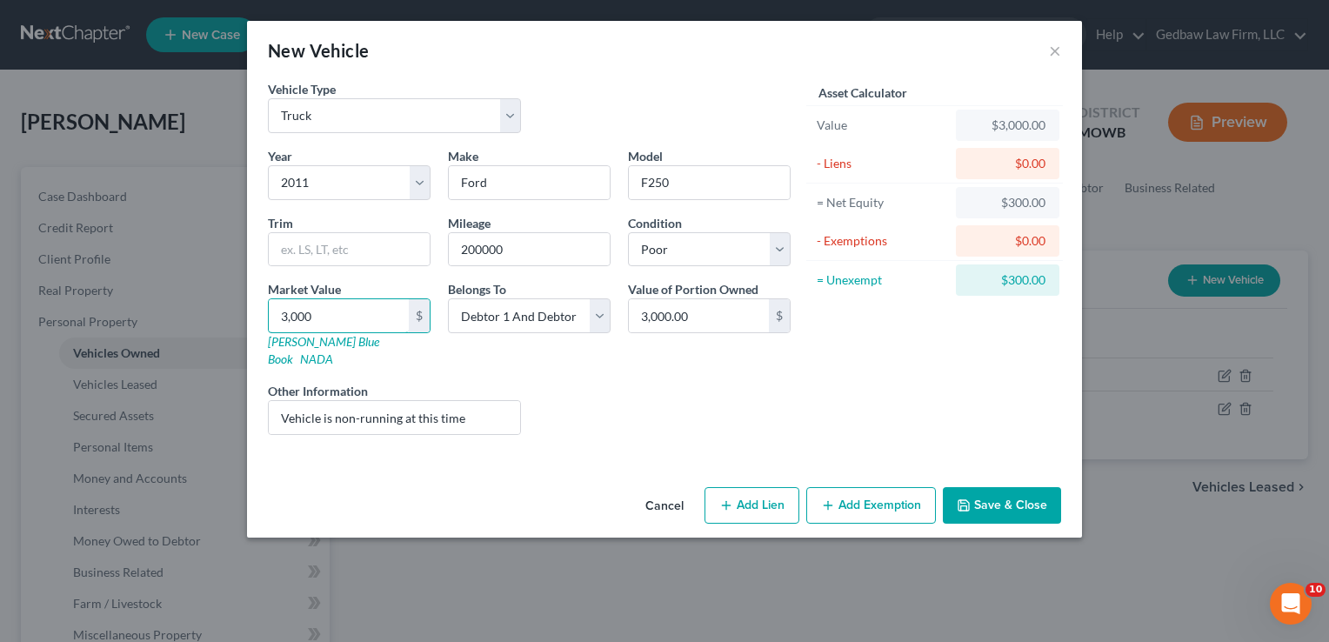
type input "3,000"
click at [913, 493] on button "Add Exemption" at bounding box center [871, 505] width 130 height 37
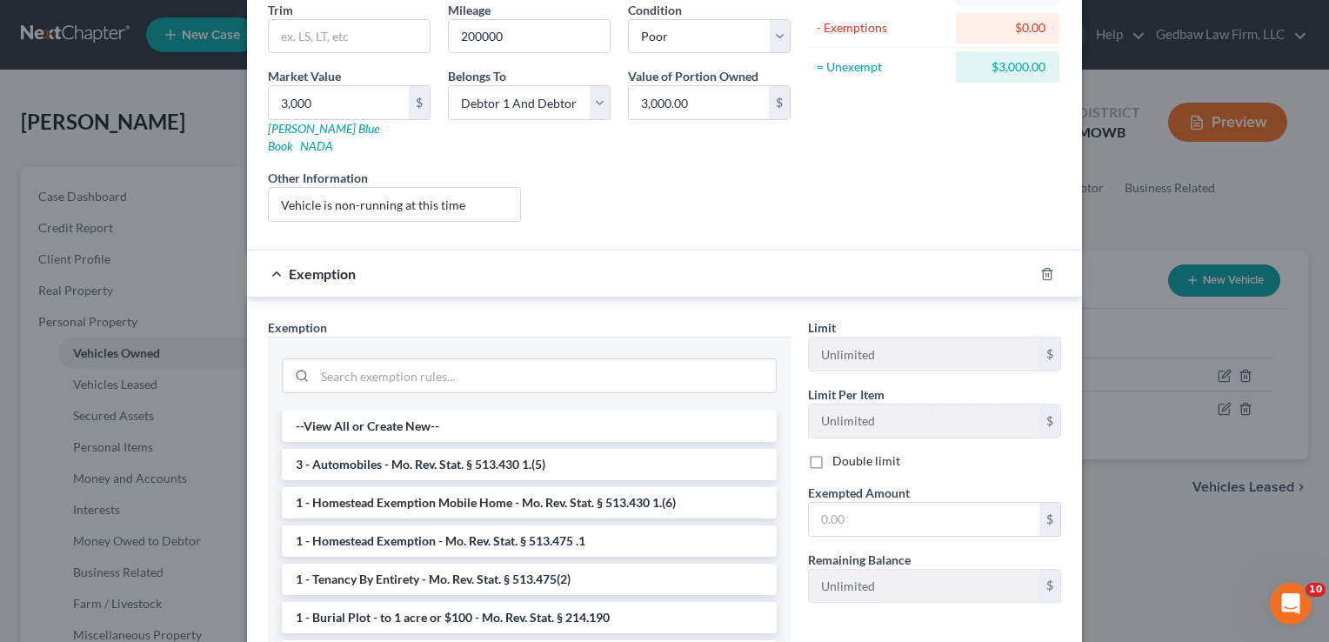
scroll to position [239, 0]
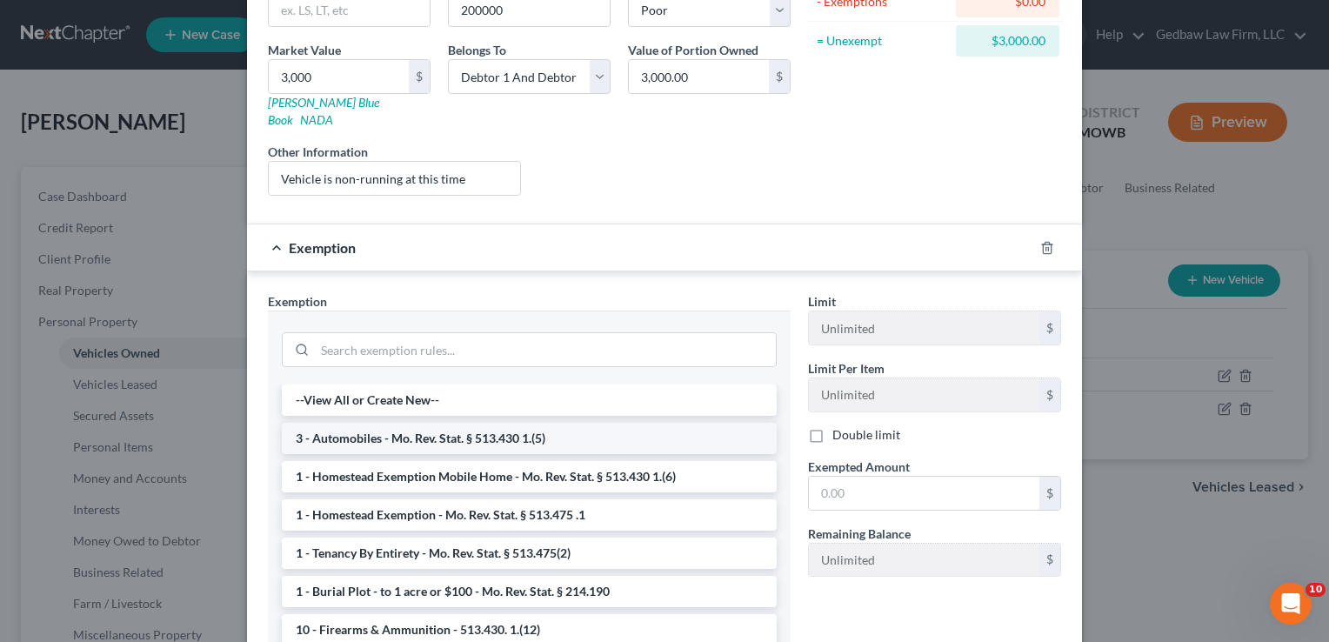
click at [526, 427] on li "3 - Automobiles - Mo. Rev. Stat. § 513.430 1.(5)" at bounding box center [529, 438] width 495 height 31
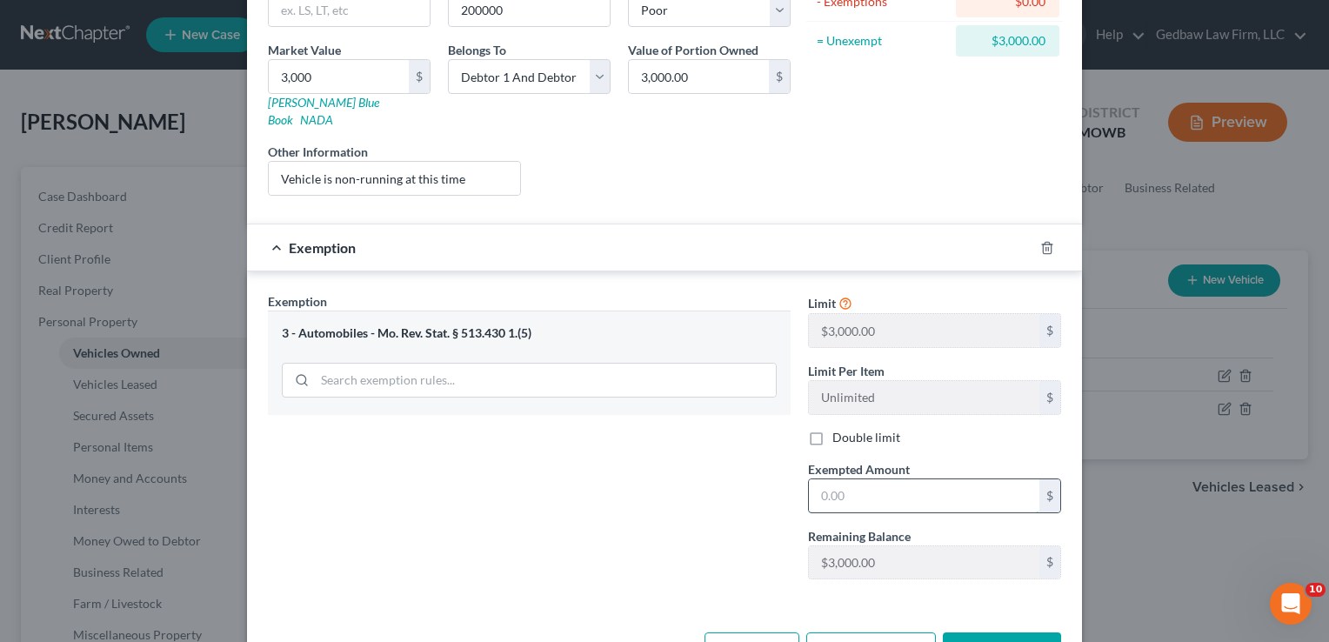
click at [871, 482] on input "text" at bounding box center [924, 495] width 230 height 33
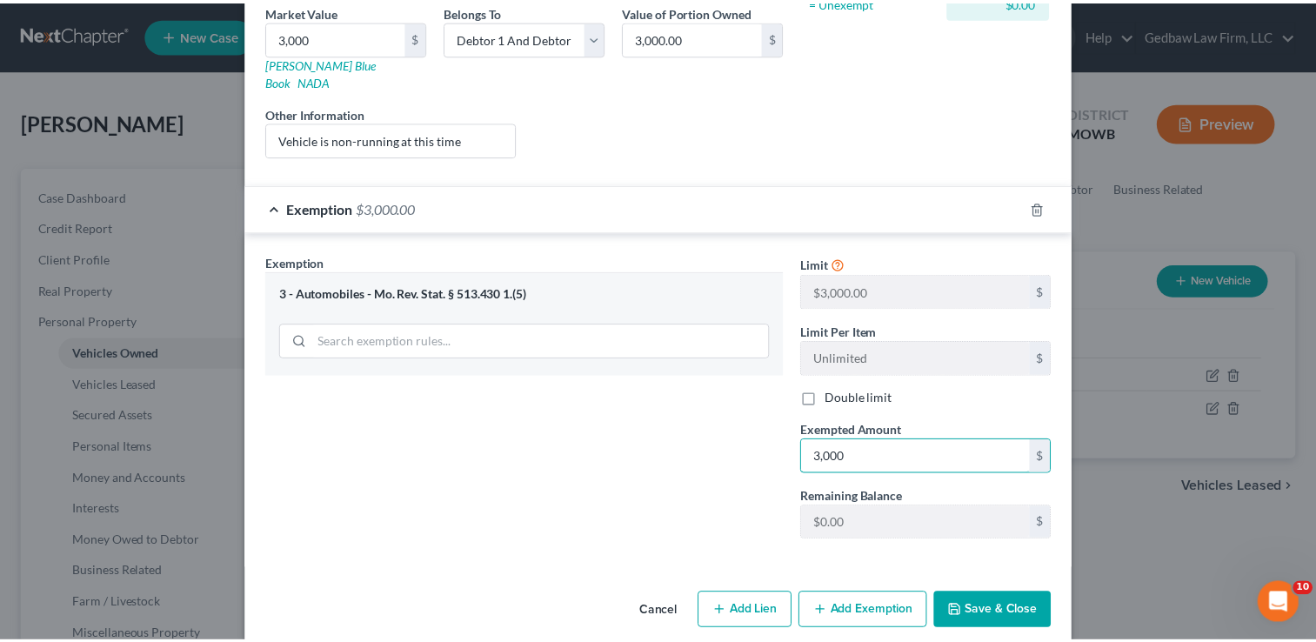
scroll to position [279, 0]
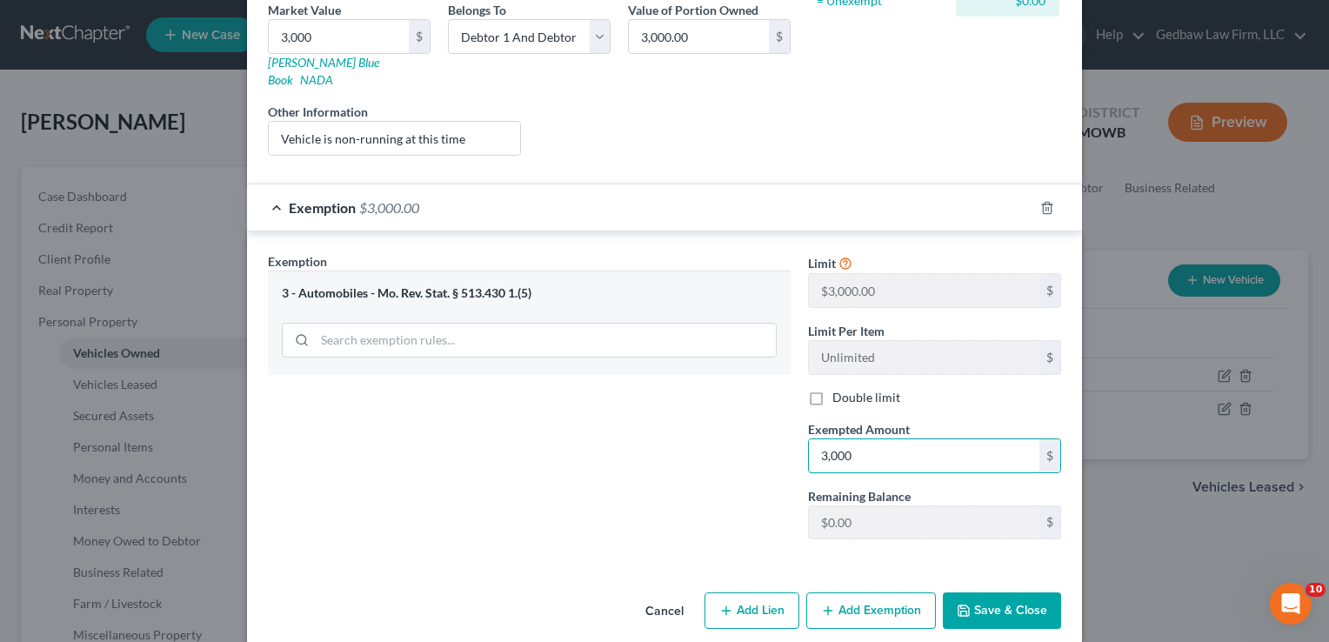
type input "3,000"
click at [832, 389] on label "Double limit" at bounding box center [866, 397] width 68 height 17
click at [839, 389] on input "Double limit" at bounding box center [844, 394] width 11 height 11
checkbox input "true"
click at [1022, 592] on button "Save & Close" at bounding box center [1002, 610] width 118 height 37
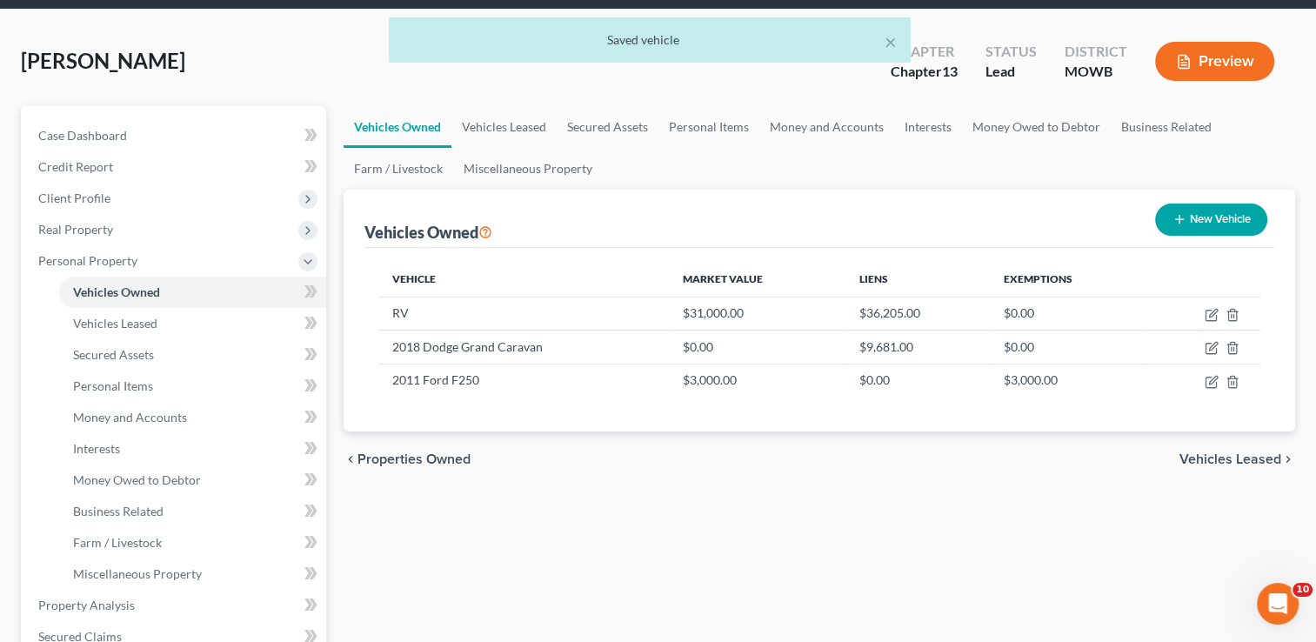
scroll to position [65, 0]
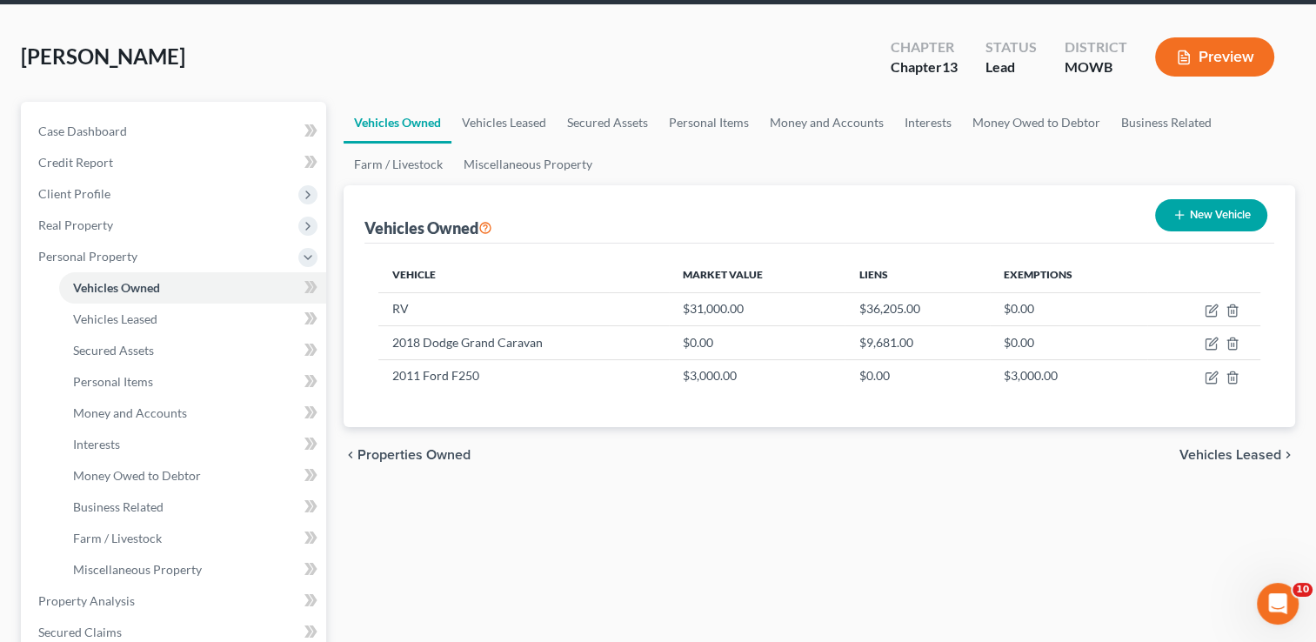
click at [1251, 454] on span "Vehicles Leased" at bounding box center [1230, 455] width 102 height 14
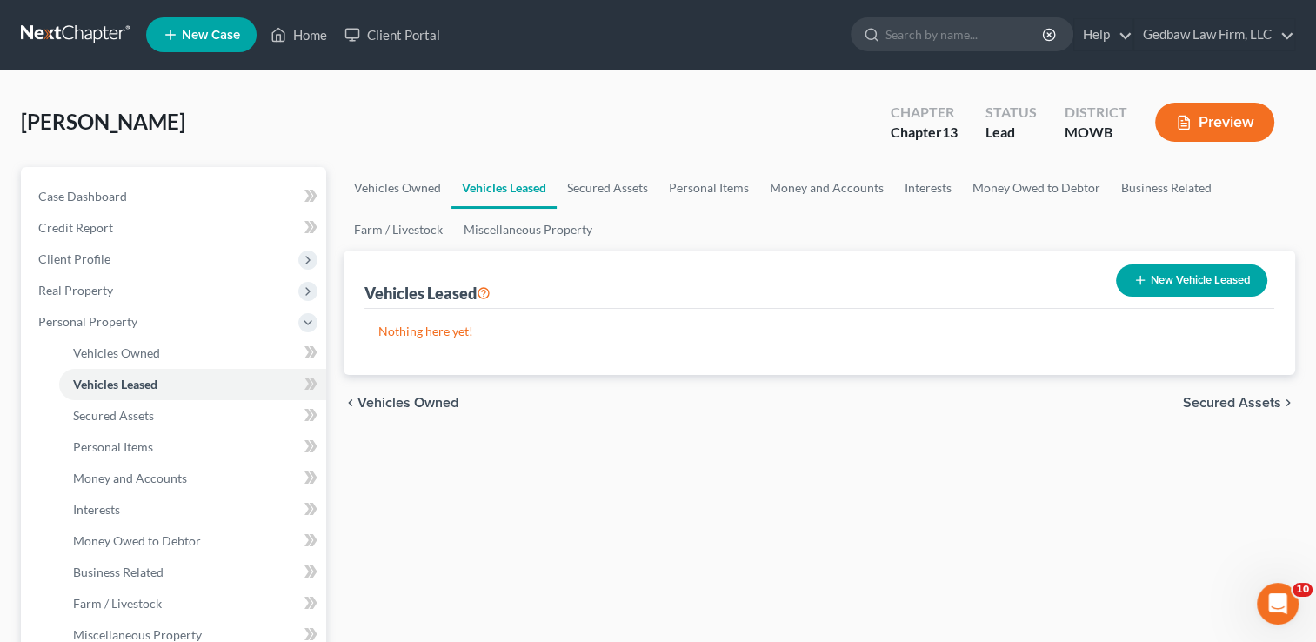
click at [1245, 406] on span "Secured Assets" at bounding box center [1232, 403] width 98 height 14
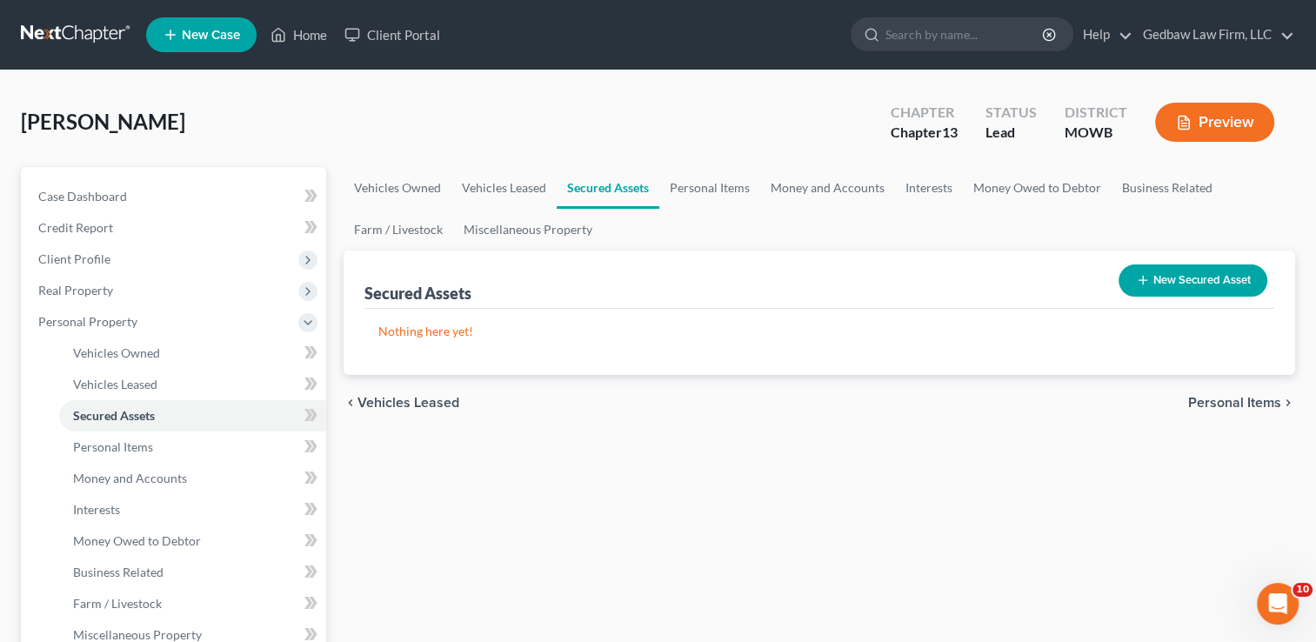
click at [1245, 406] on span "Personal Items" at bounding box center [1234, 403] width 93 height 14
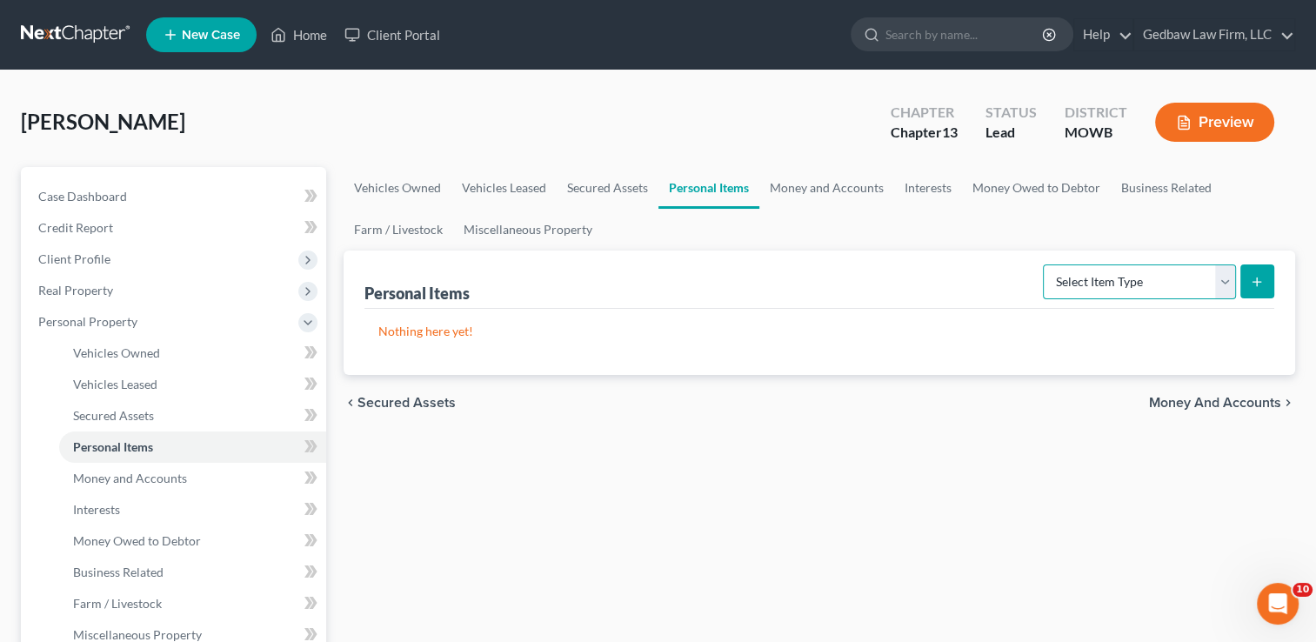
click at [1217, 277] on select "Select Item Type Clothing Collectibles Of Value Electronics Firearms Household …" at bounding box center [1139, 281] width 193 height 35
select select "household_goods"
click at [1044, 264] on select "Select Item Type Clothing Collectibles Of Value Electronics Firearms Household …" at bounding box center [1139, 281] width 193 height 35
click at [1265, 277] on button "submit" at bounding box center [1257, 281] width 34 height 34
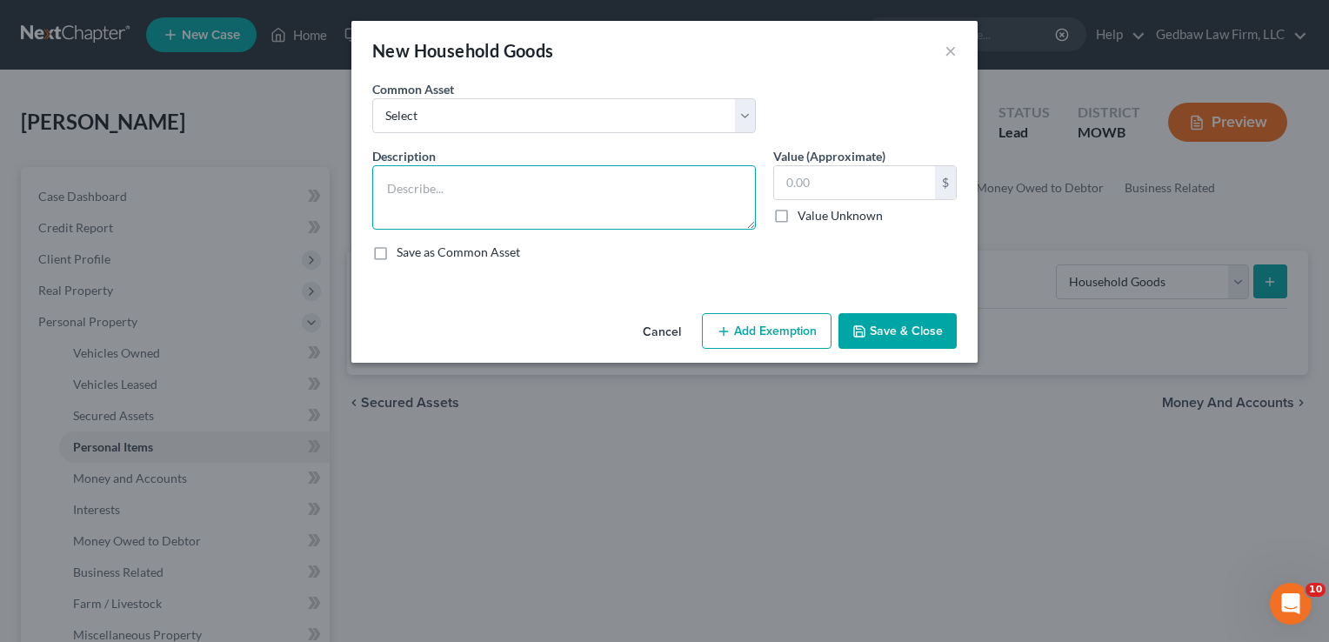
click at [593, 181] on textarea at bounding box center [563, 197] width 383 height 64
type textarea "Furniture, appliances, kitchenware, linens, household decorations."
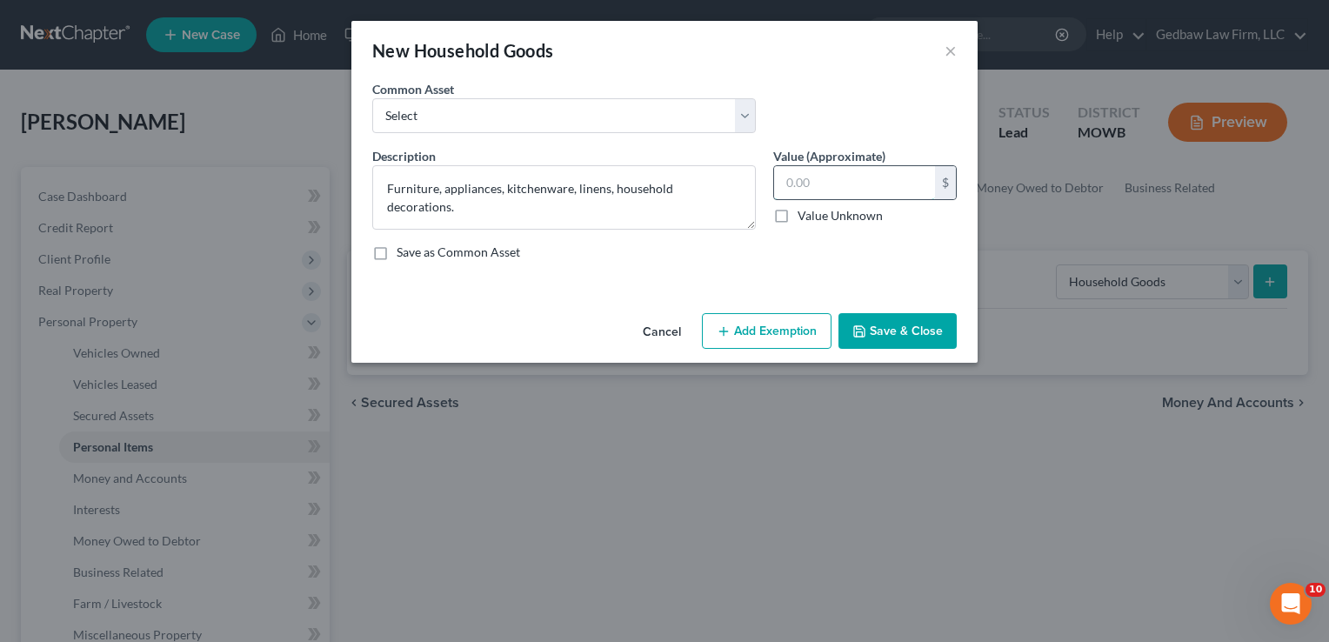
click at [820, 178] on input "text" at bounding box center [854, 182] width 161 height 33
type input "2,000"
click at [783, 330] on button "Add Exemption" at bounding box center [767, 331] width 130 height 37
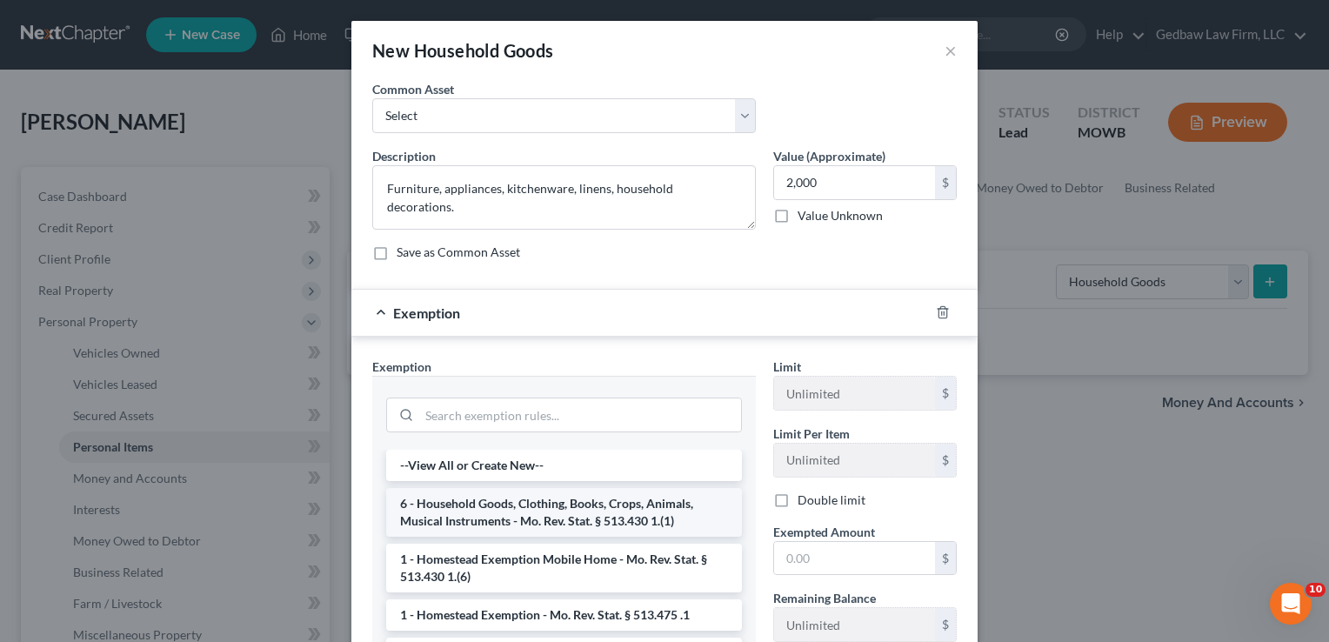
click at [639, 509] on li "6 - Household Goods, Clothing, Books, Crops, Animals, Musical Instruments - Mo.…" at bounding box center [564, 512] width 356 height 49
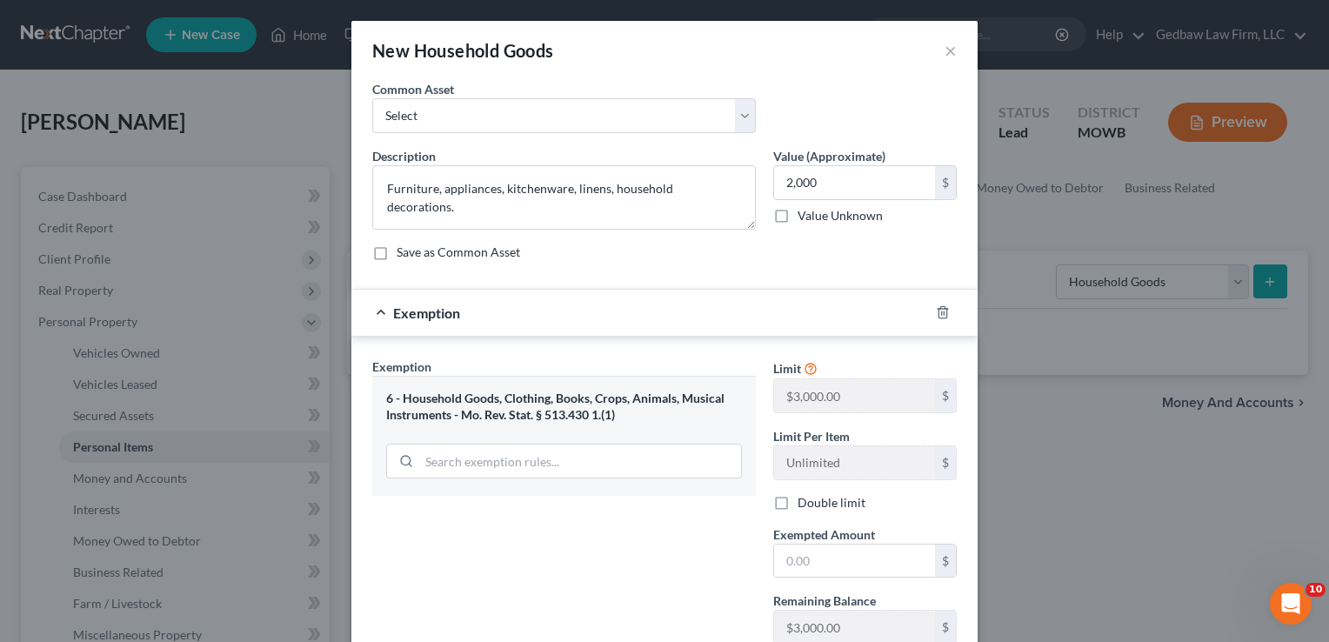
click at [797, 503] on label "Double limit" at bounding box center [831, 502] width 68 height 17
click at [804, 503] on input "Double limit" at bounding box center [809, 499] width 11 height 11
checkbox input "true"
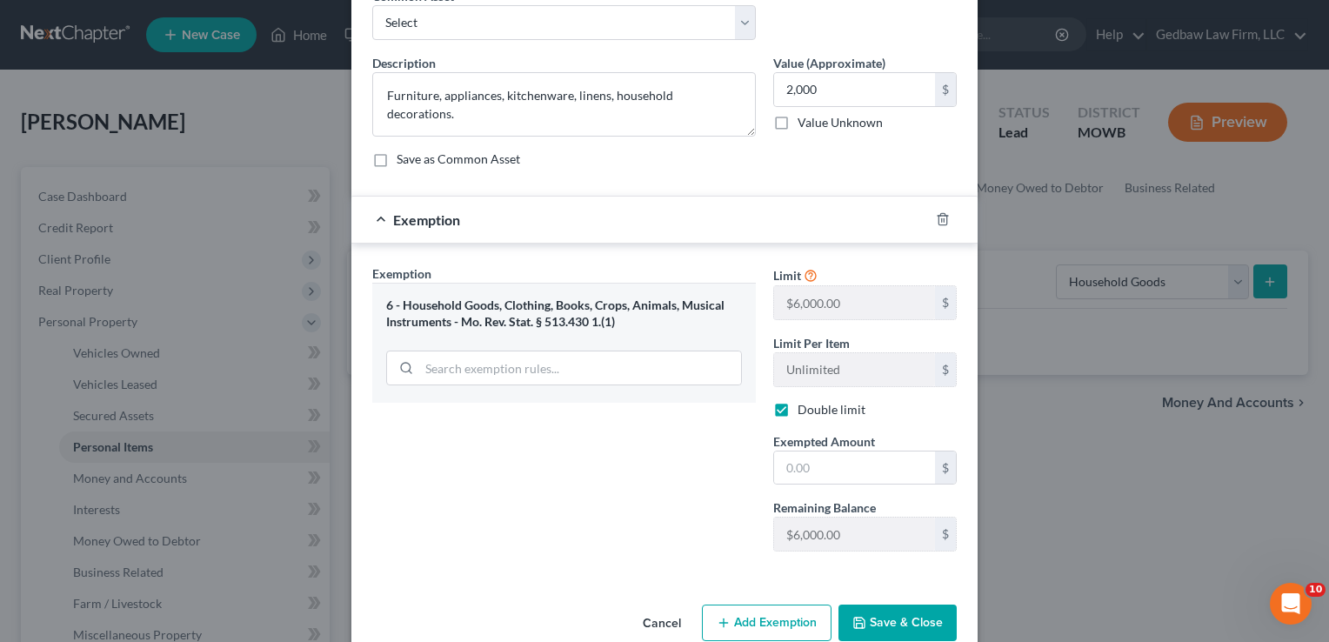
scroll to position [108, 0]
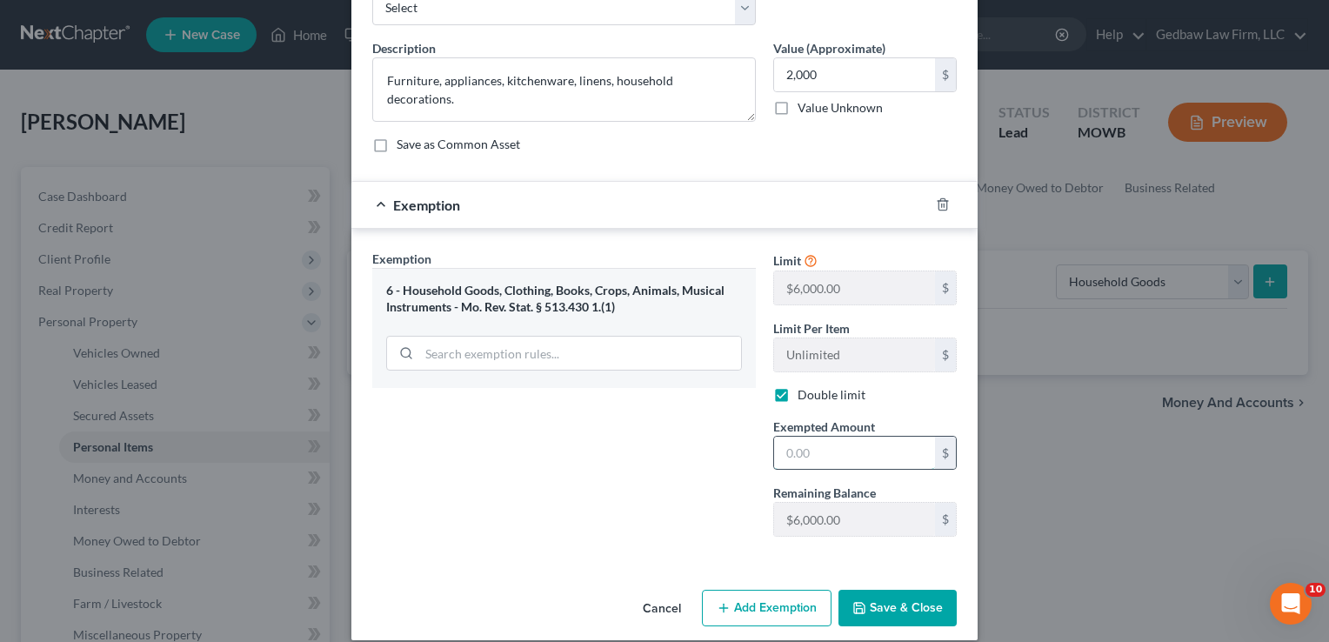
click at [838, 450] on input "text" at bounding box center [854, 452] width 161 height 33
type input "2,000"
click at [923, 604] on button "Save & Close" at bounding box center [897, 608] width 118 height 37
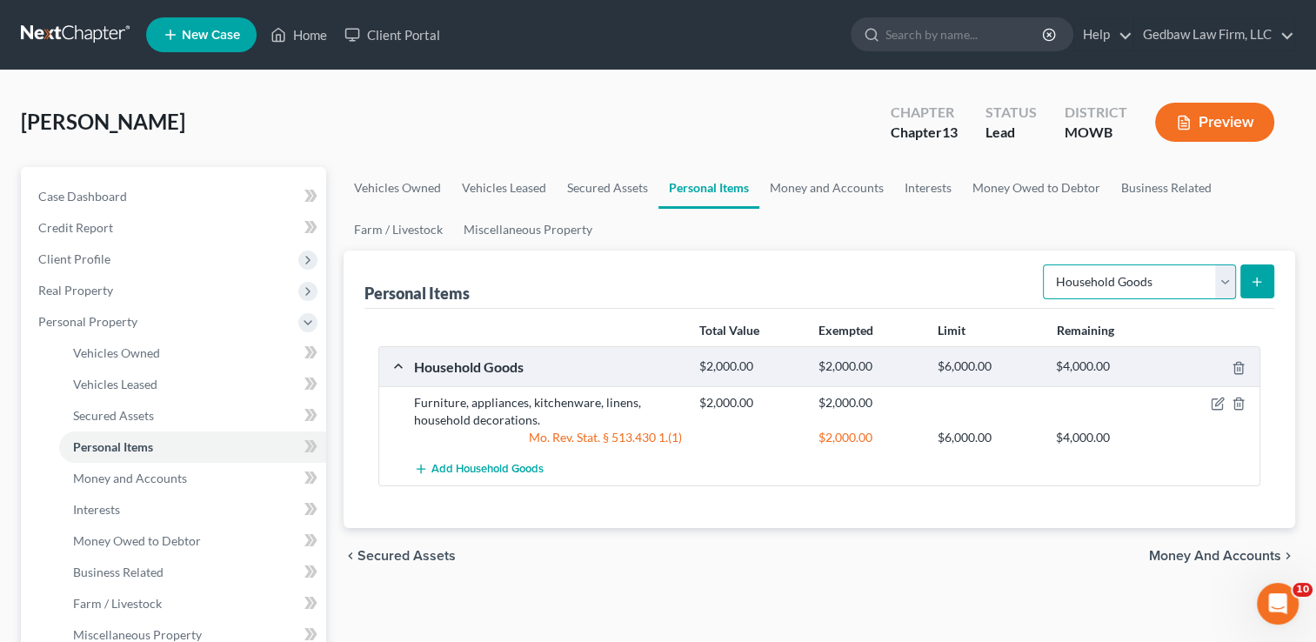
click at [1224, 287] on select "Select Item Type Clothing Collectibles Of Value Electronics Firearms Household …" at bounding box center [1139, 281] width 193 height 35
select select "electronics"
click at [1044, 264] on select "Select Item Type Clothing Collectibles Of Value Electronics Firearms Household …" at bounding box center [1139, 281] width 193 height 35
click at [1265, 280] on button "submit" at bounding box center [1257, 281] width 34 height 34
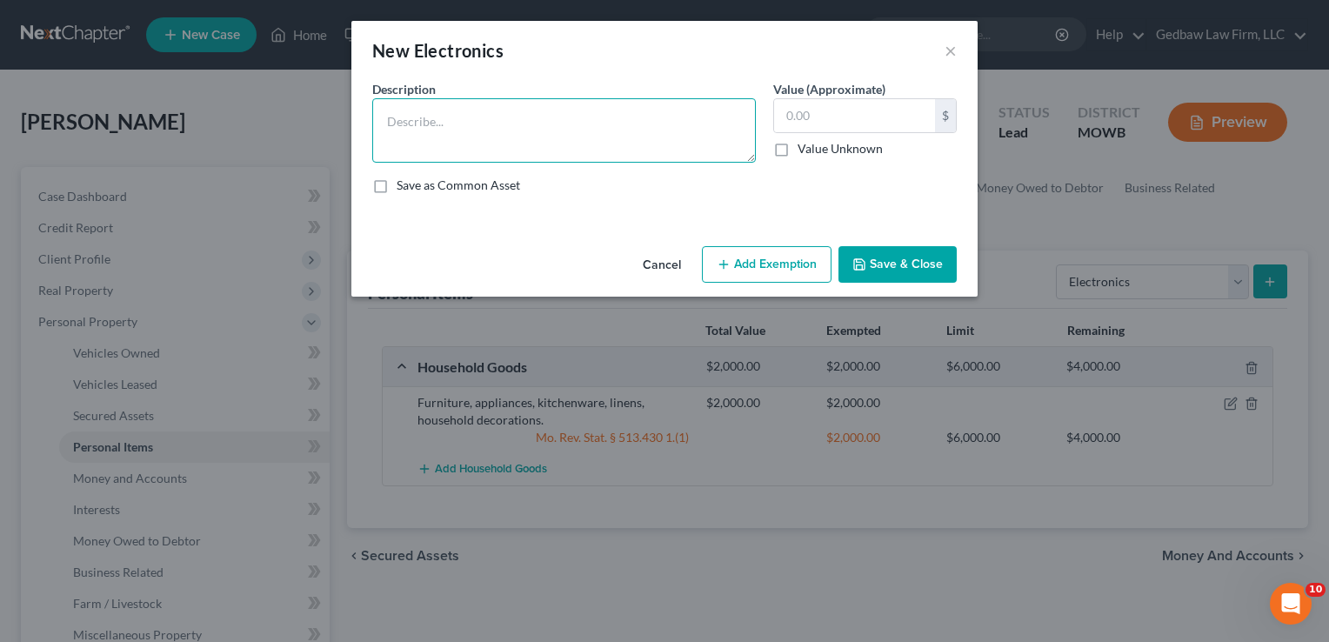
click at [491, 117] on textarea at bounding box center [563, 130] width 383 height 64
type textarea "Television, cell phones, Ipad, laptop"
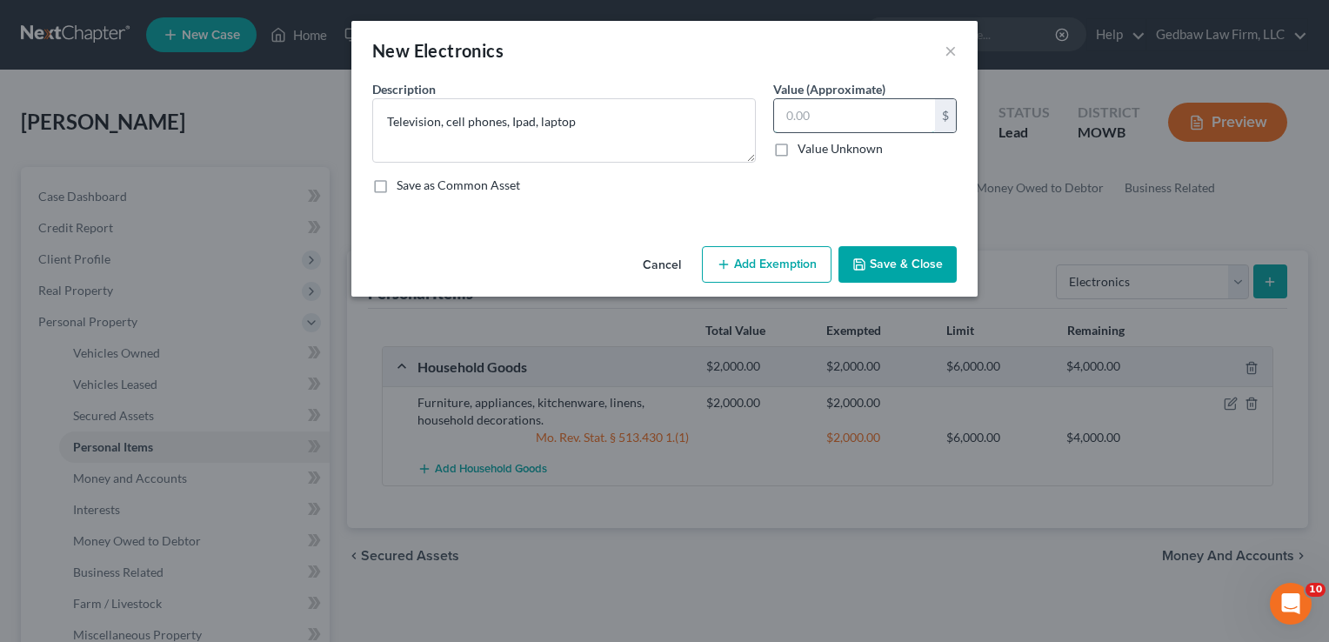
click at [817, 110] on input "text" at bounding box center [854, 115] width 161 height 33
type input "400"
click at [796, 266] on button "Add Exemption" at bounding box center [767, 264] width 130 height 37
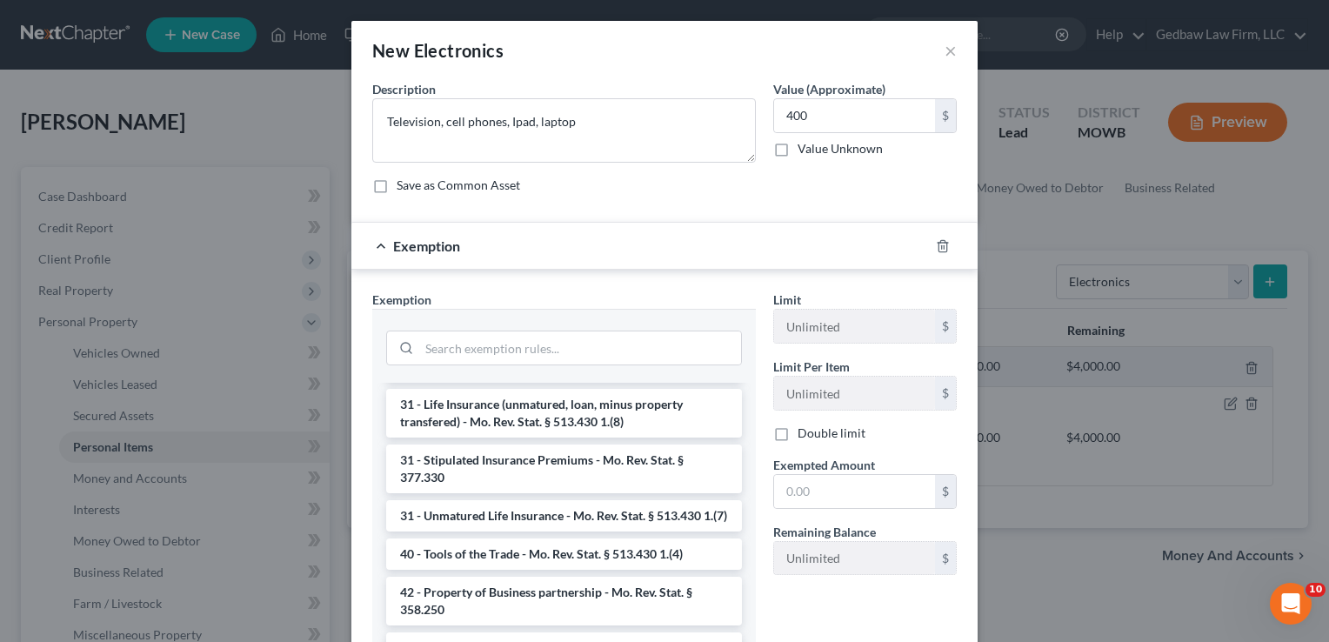
scroll to position [1774, 0]
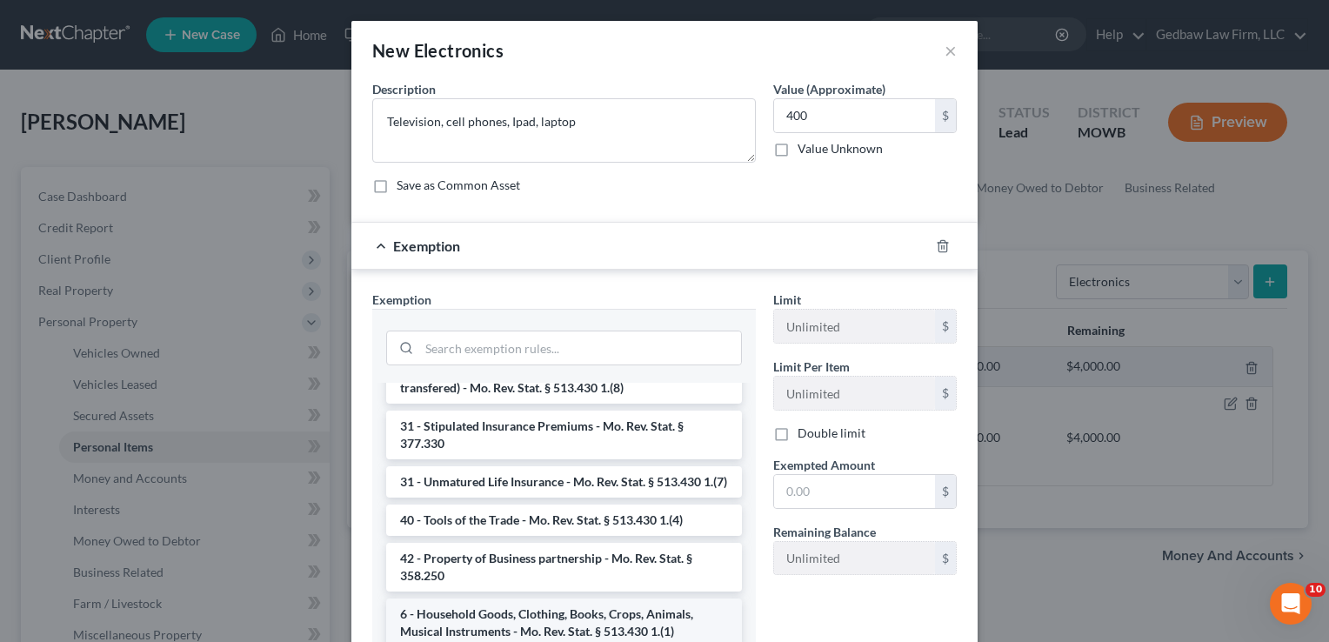
click at [647, 621] on li "6 - Household Goods, Clothing, Books, Crops, Animals, Musical Instruments - Mo.…" at bounding box center [564, 622] width 356 height 49
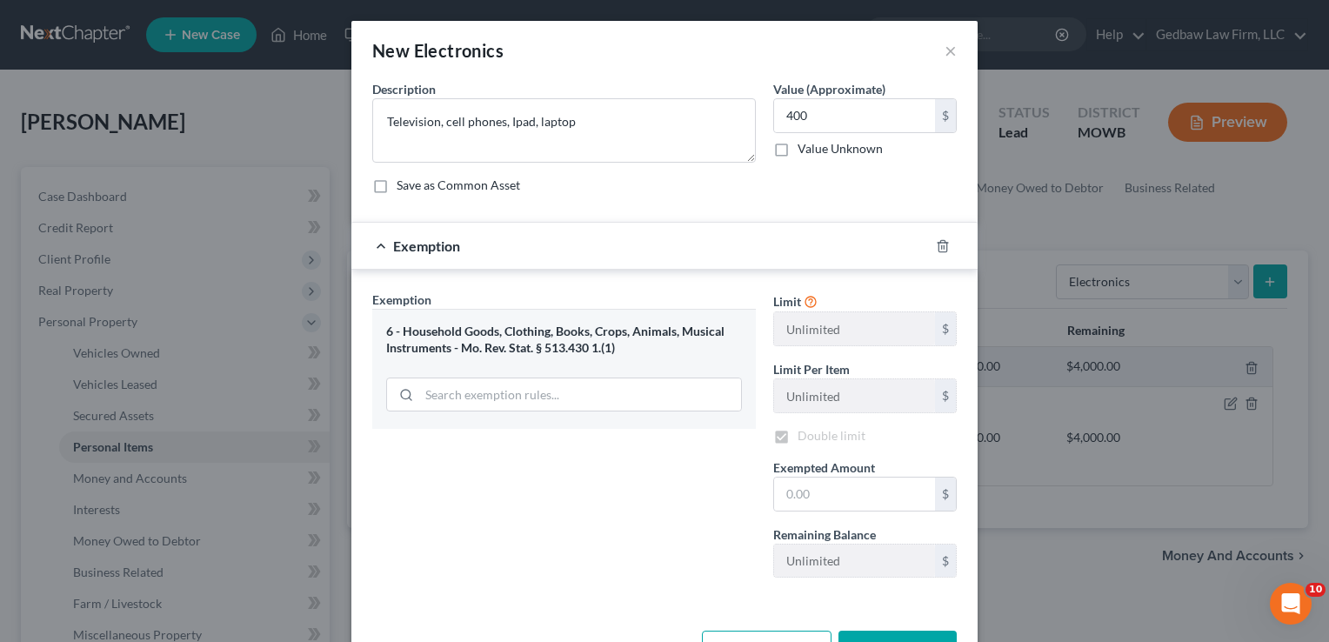
checkbox input "true"
click at [862, 483] on input "text" at bounding box center [854, 493] width 161 height 33
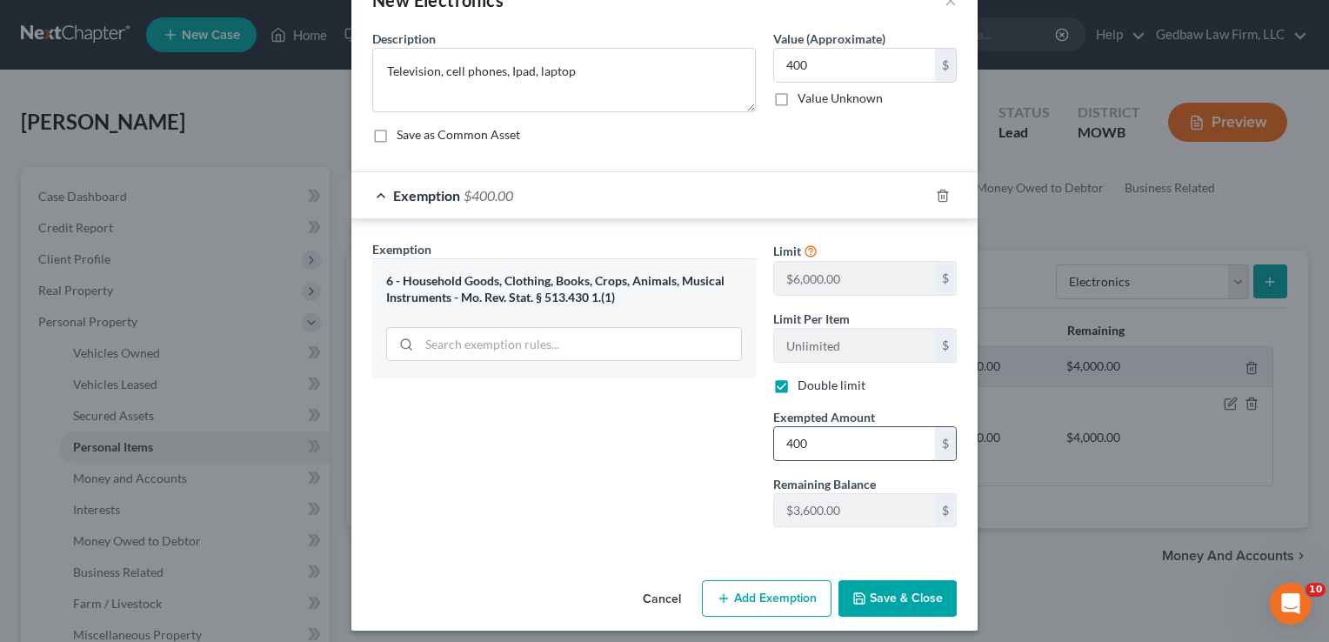
scroll to position [57, 0]
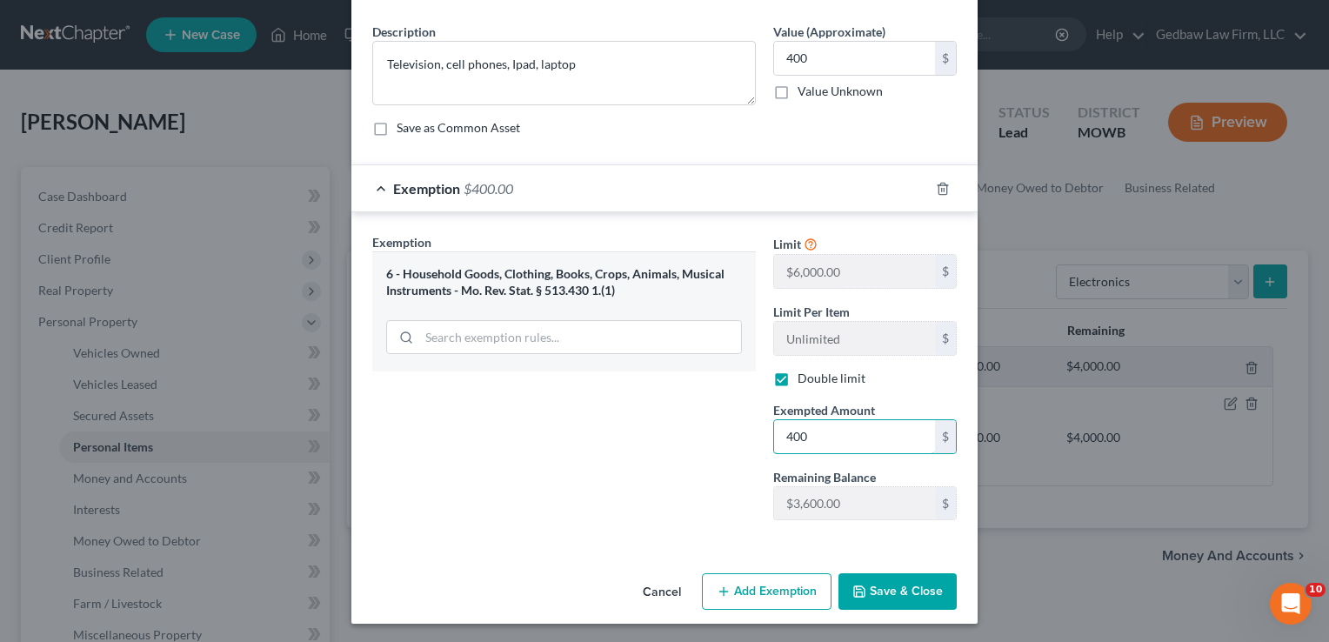
type input "400"
click at [908, 596] on button "Save & Close" at bounding box center [897, 591] width 118 height 37
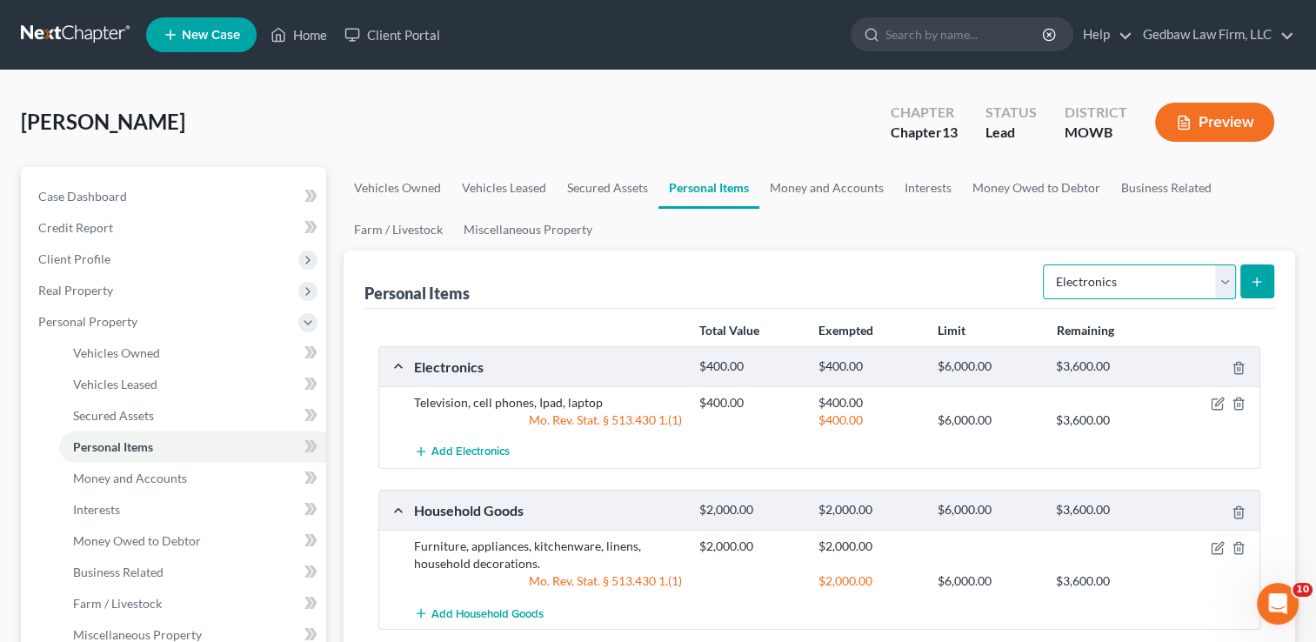
click at [1225, 287] on select "Select Item Type Clothing Collectibles Of Value Electronics Firearms Household …" at bounding box center [1139, 281] width 193 height 35
select select "clothing"
click at [1044, 264] on select "Select Item Type Clothing Collectibles Of Value Electronics Firearms Household …" at bounding box center [1139, 281] width 193 height 35
click at [1256, 281] on line "submit" at bounding box center [1256, 281] width 0 height 8
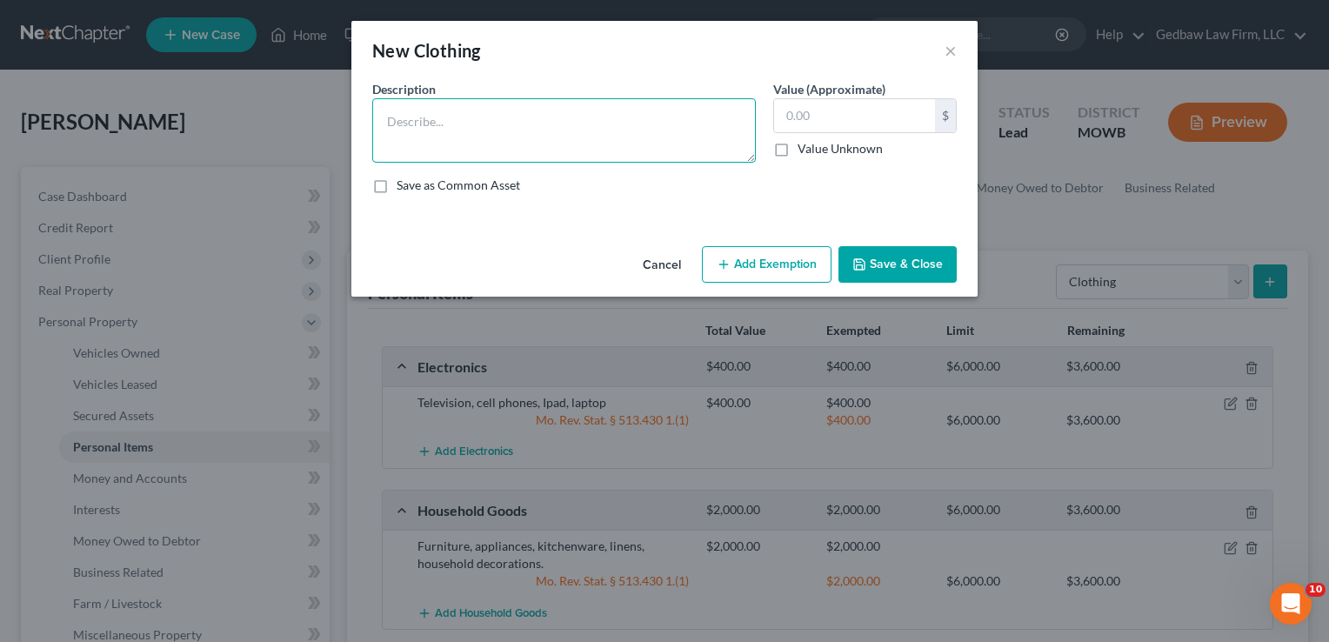
click at [491, 115] on textarea at bounding box center [563, 130] width 383 height 64
type textarea "Everyday clothing, work uniforms, shoes, purses"
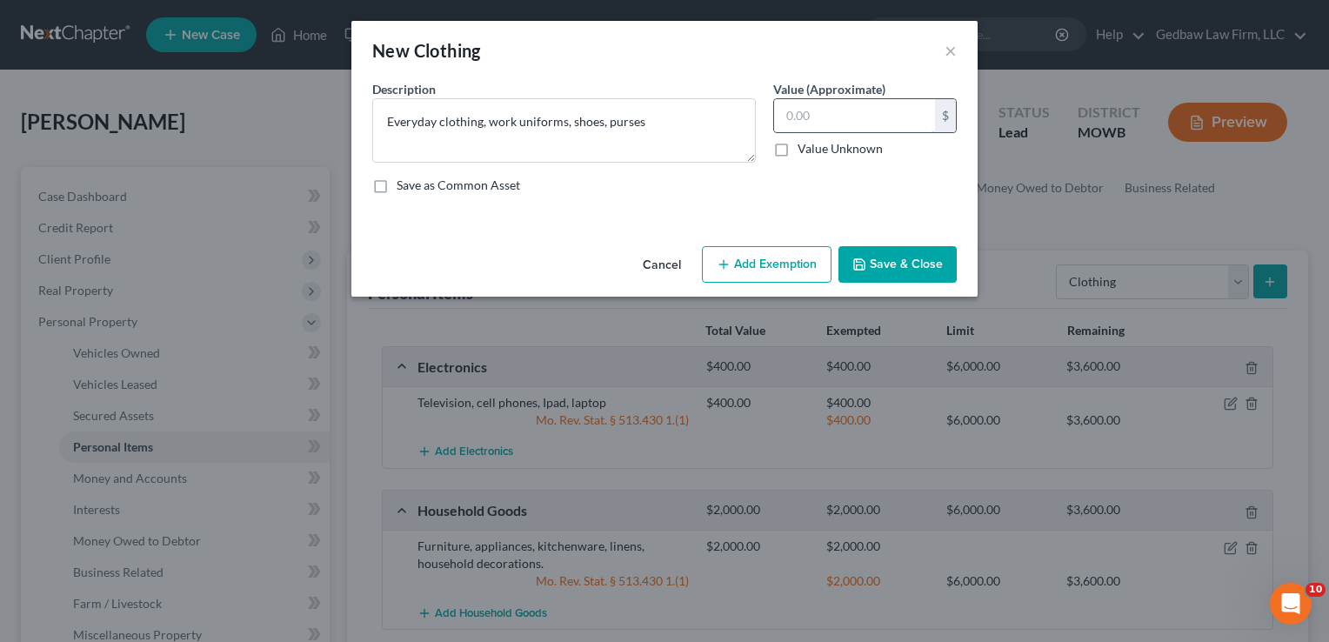
click at [834, 116] on input "text" at bounding box center [854, 115] width 161 height 33
type input "400"
click at [781, 266] on button "Add Exemption" at bounding box center [767, 264] width 130 height 37
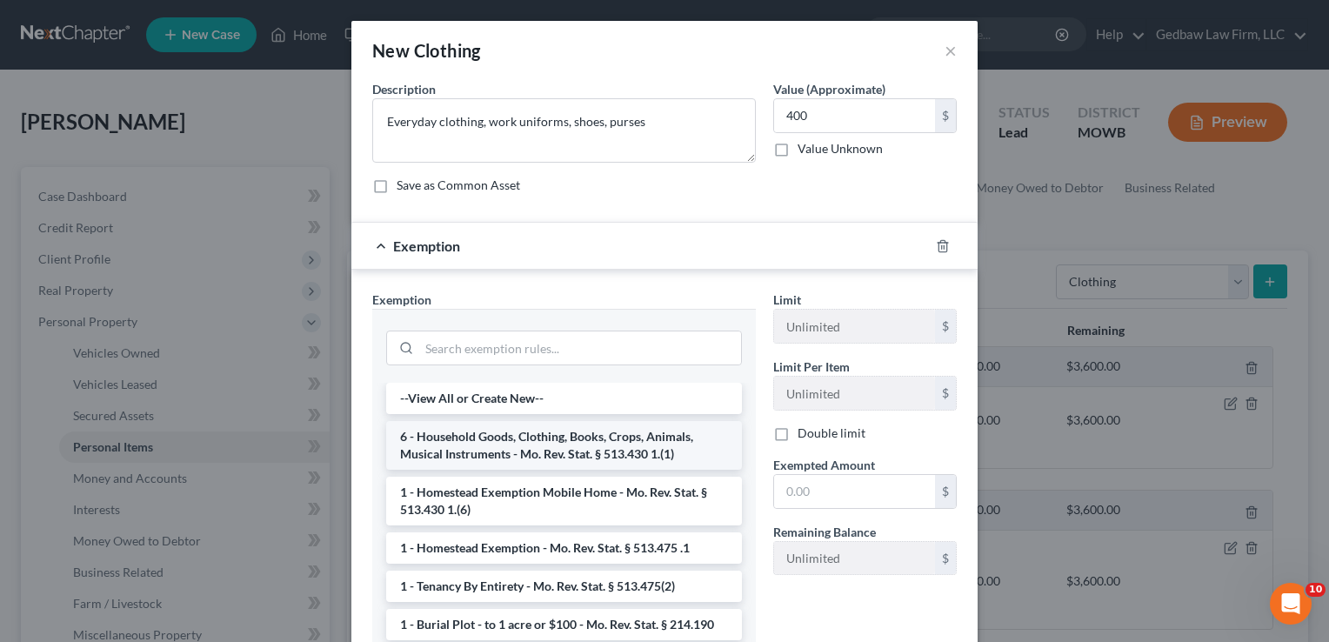
click at [606, 439] on li "6 - Household Goods, Clothing, Books, Crops, Animals, Musical Instruments - Mo.…" at bounding box center [564, 445] width 356 height 49
checkbox input "true"
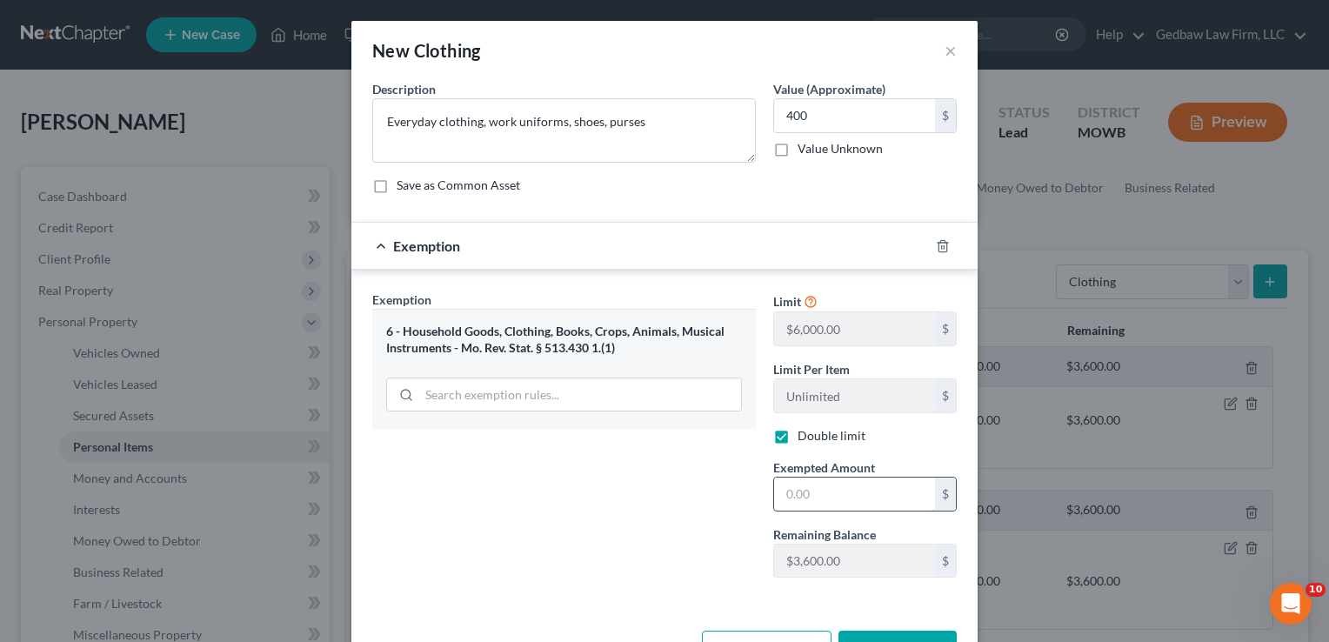
click at [845, 485] on input "text" at bounding box center [854, 493] width 161 height 33
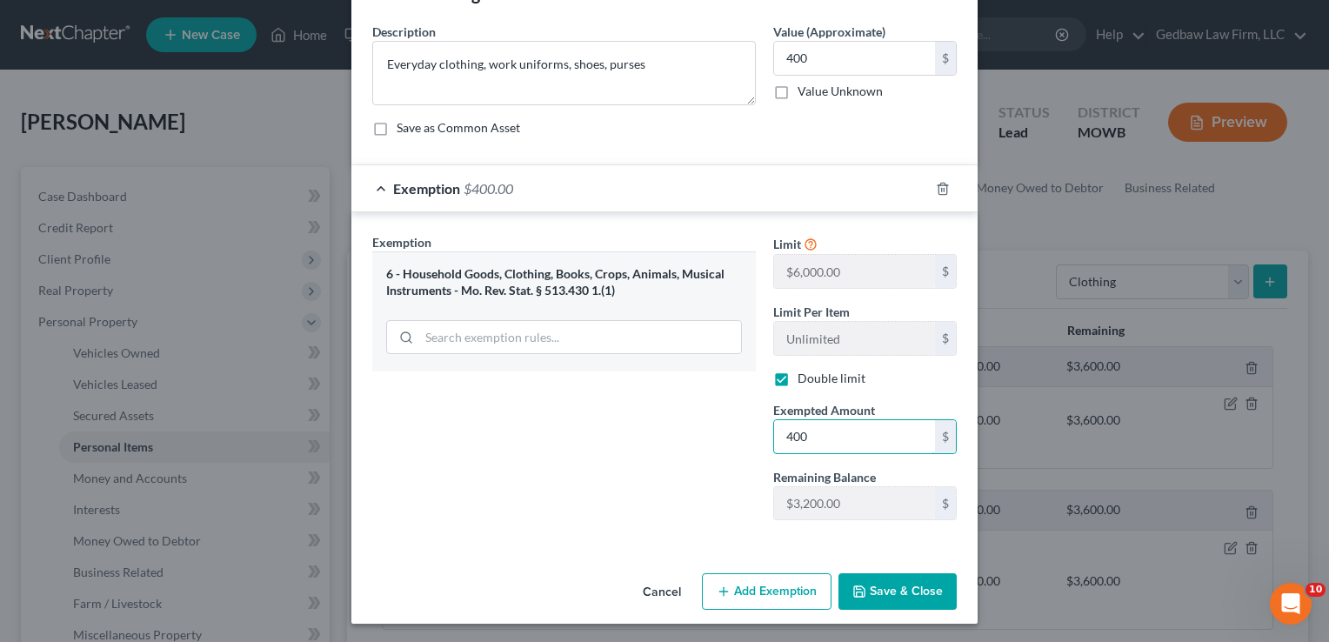
type input "400"
click at [904, 590] on button "Save & Close" at bounding box center [897, 591] width 118 height 37
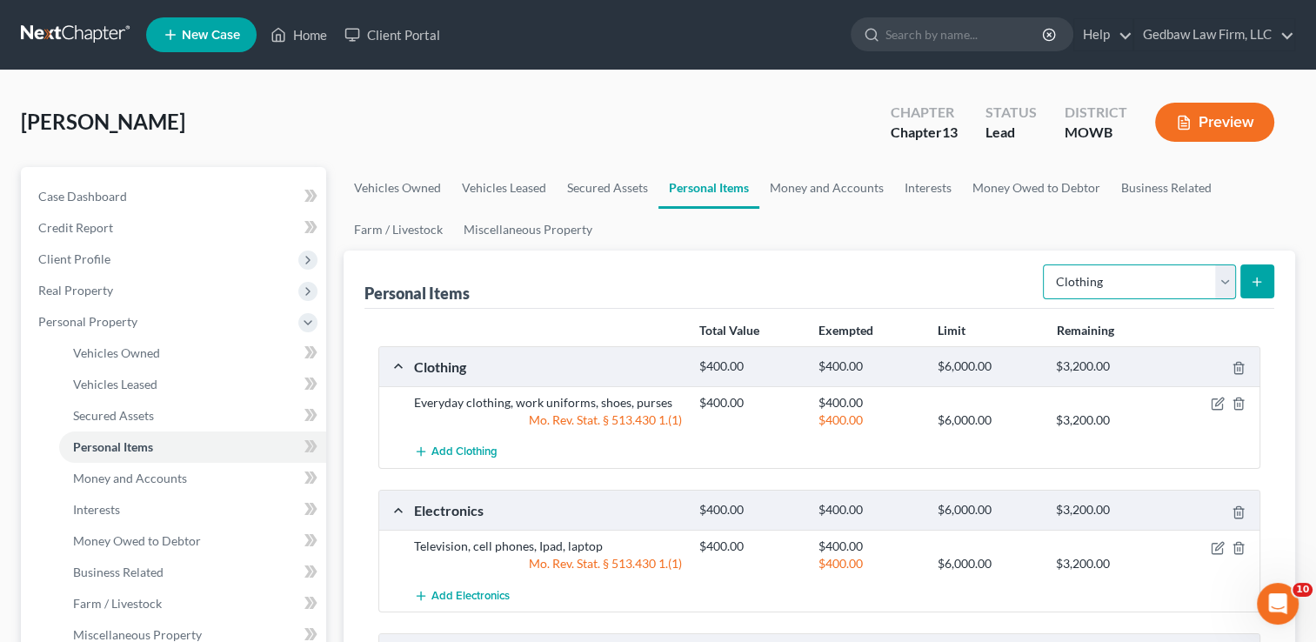
click at [1228, 290] on select "Select Item Type Clothing Collectibles Of Value Electronics Firearms Household …" at bounding box center [1139, 281] width 193 height 35
select select "jewelry"
click at [1044, 264] on select "Select Item Type Clothing Collectibles Of Value Electronics Firearms Household …" at bounding box center [1139, 281] width 193 height 35
click at [1263, 287] on icon "submit" at bounding box center [1256, 282] width 14 height 14
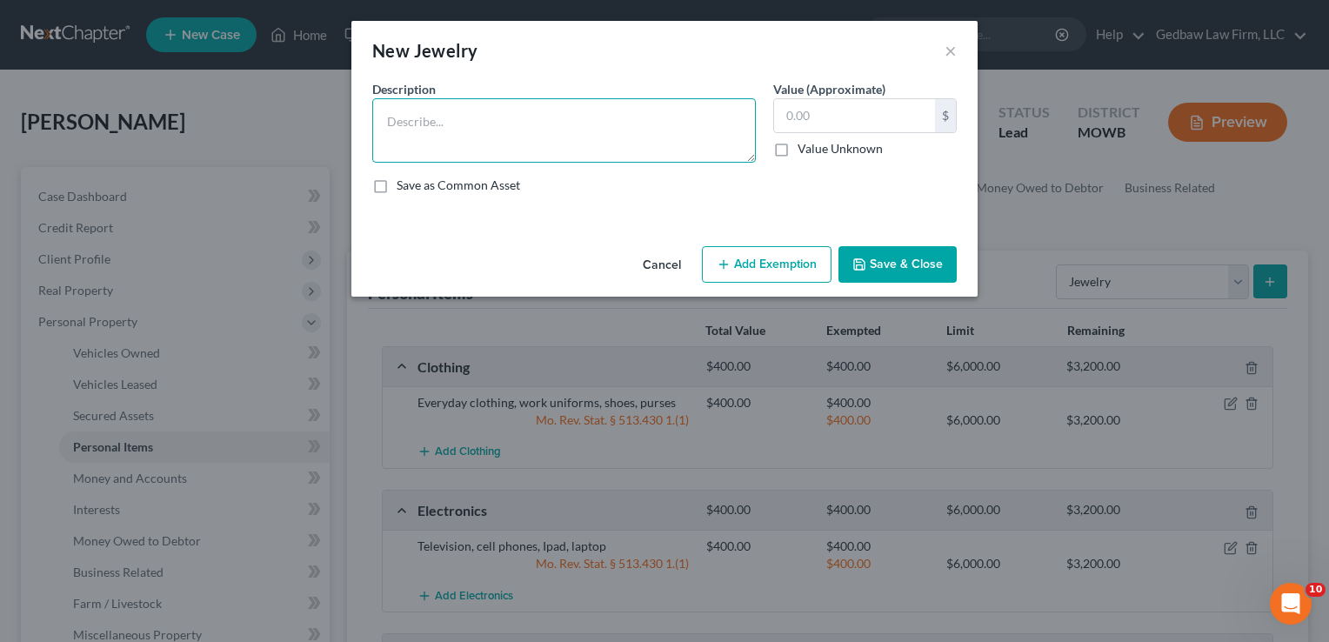
click at [604, 117] on textarea at bounding box center [563, 130] width 383 height 64
type textarea "Wedding ring"
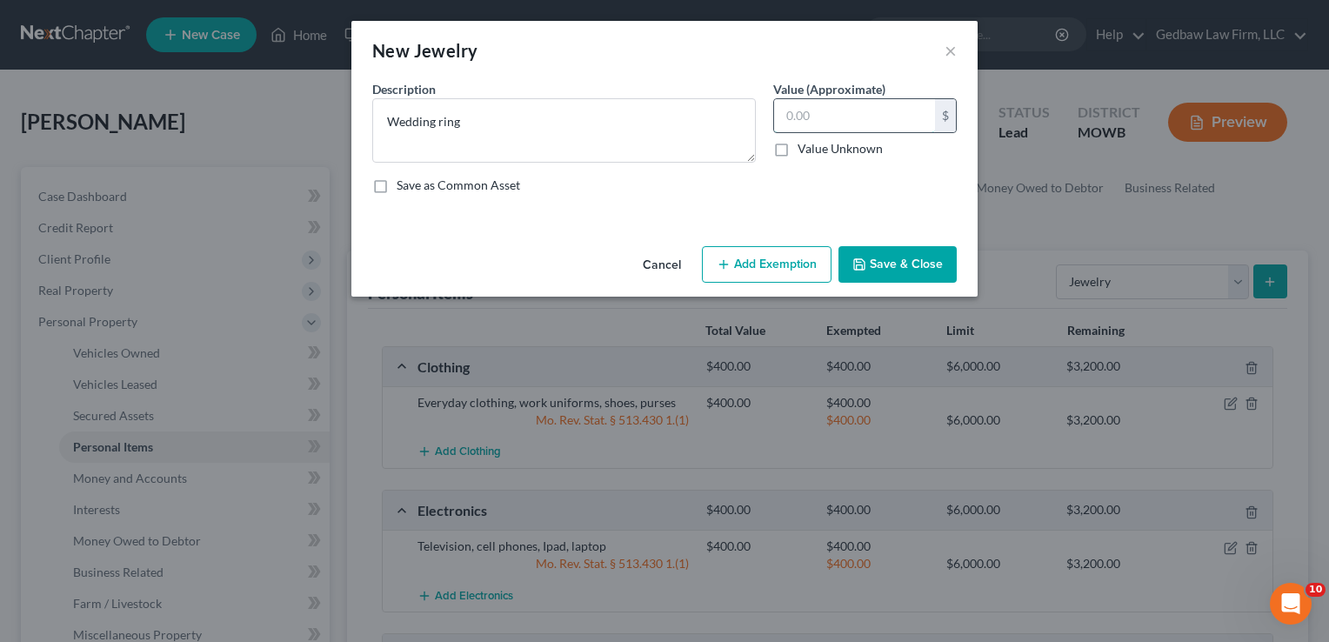
click at [852, 110] on input "text" at bounding box center [854, 115] width 161 height 33
type input "300"
click at [798, 260] on button "Add Exemption" at bounding box center [767, 264] width 130 height 37
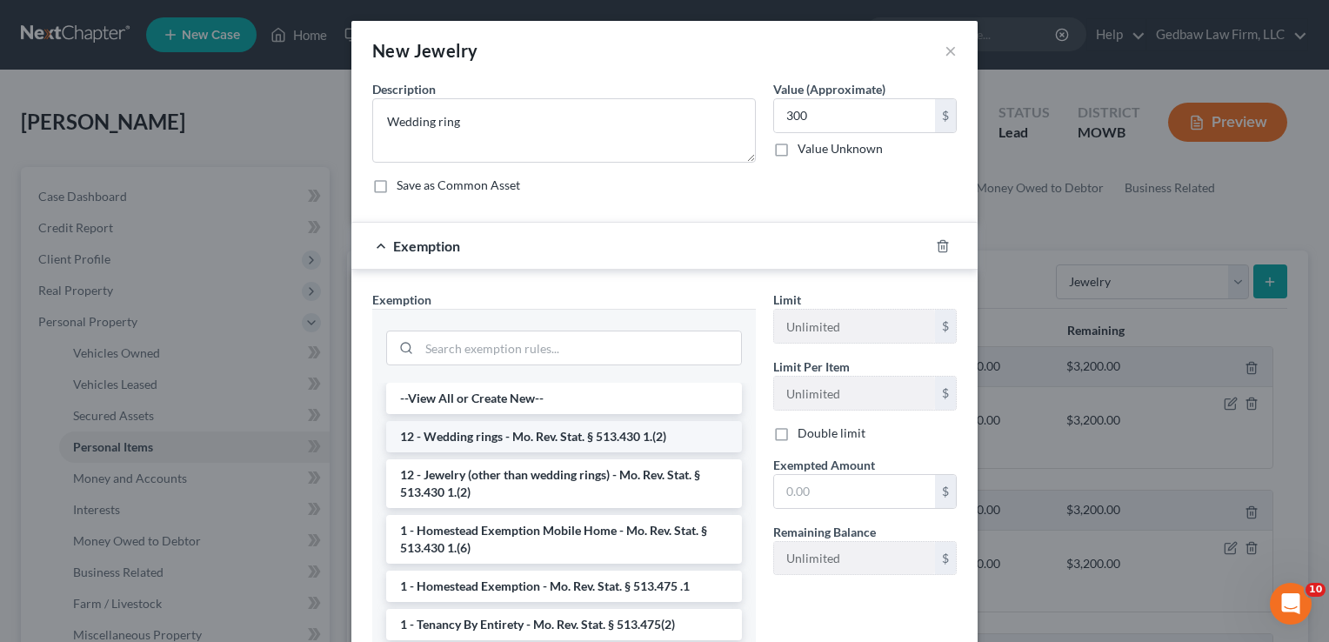
click at [612, 434] on li "12 - Wedding rings - Mo. Rev. Stat. § 513.430 1.(2)" at bounding box center [564, 436] width 356 height 31
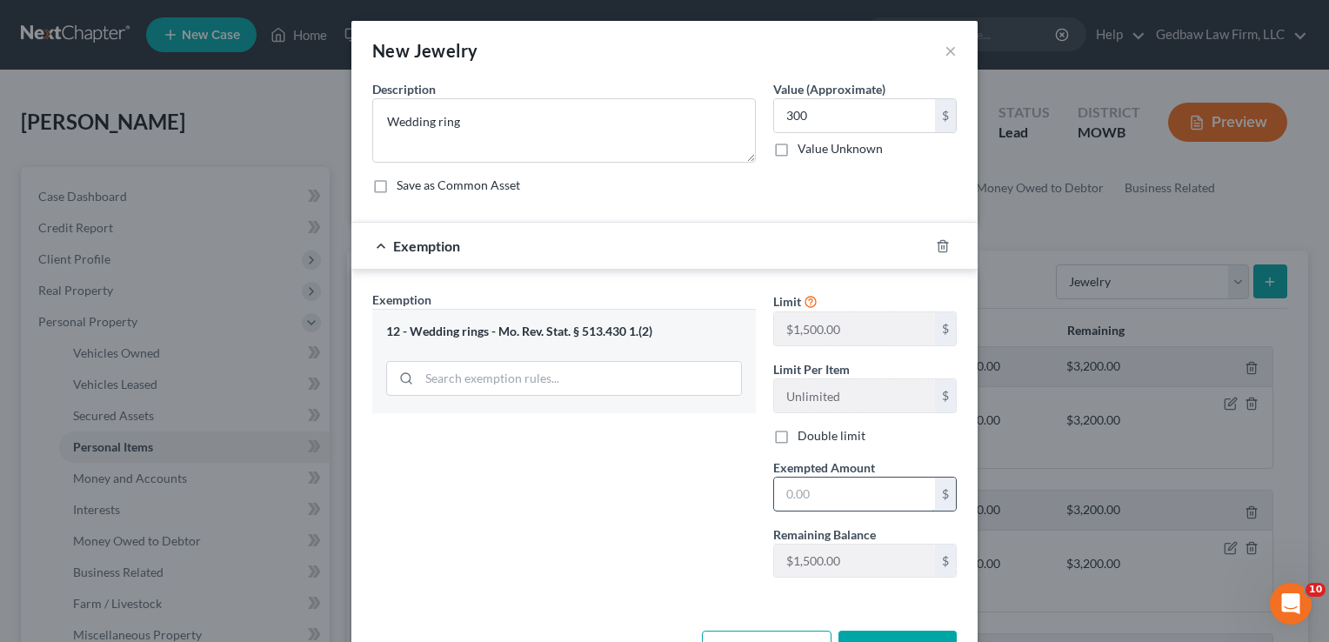
click at [826, 492] on input "text" at bounding box center [854, 493] width 161 height 33
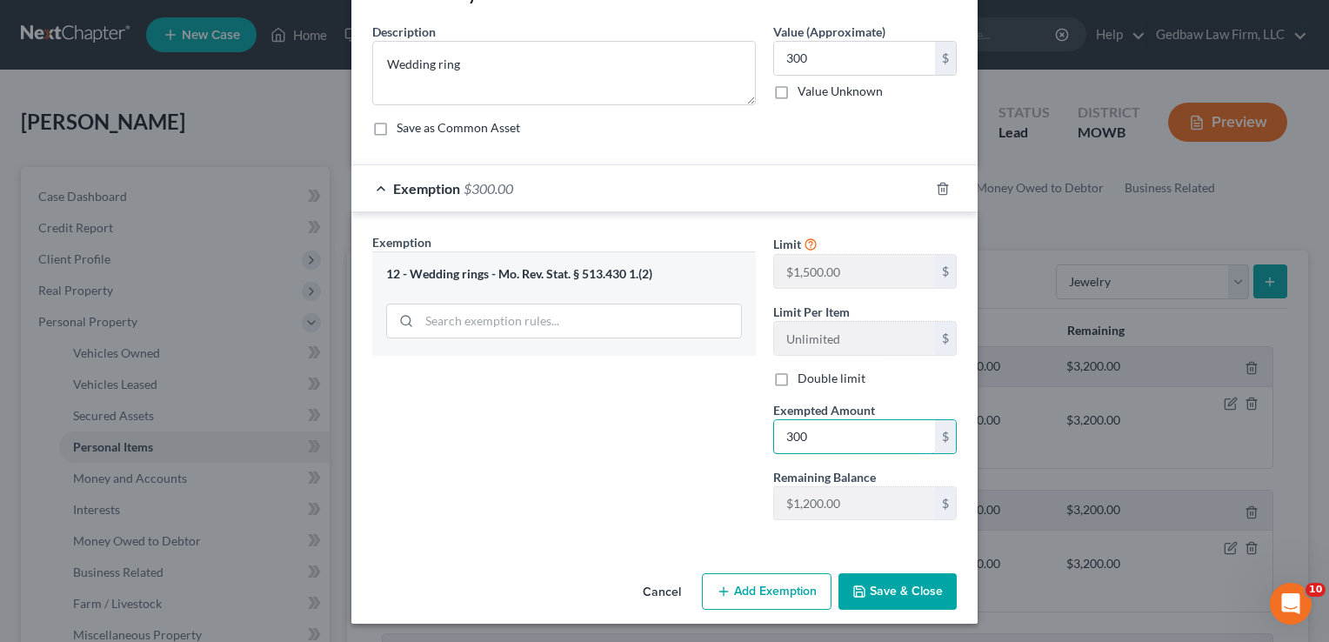
type input "300"
click at [898, 593] on button "Save & Close" at bounding box center [897, 591] width 118 height 37
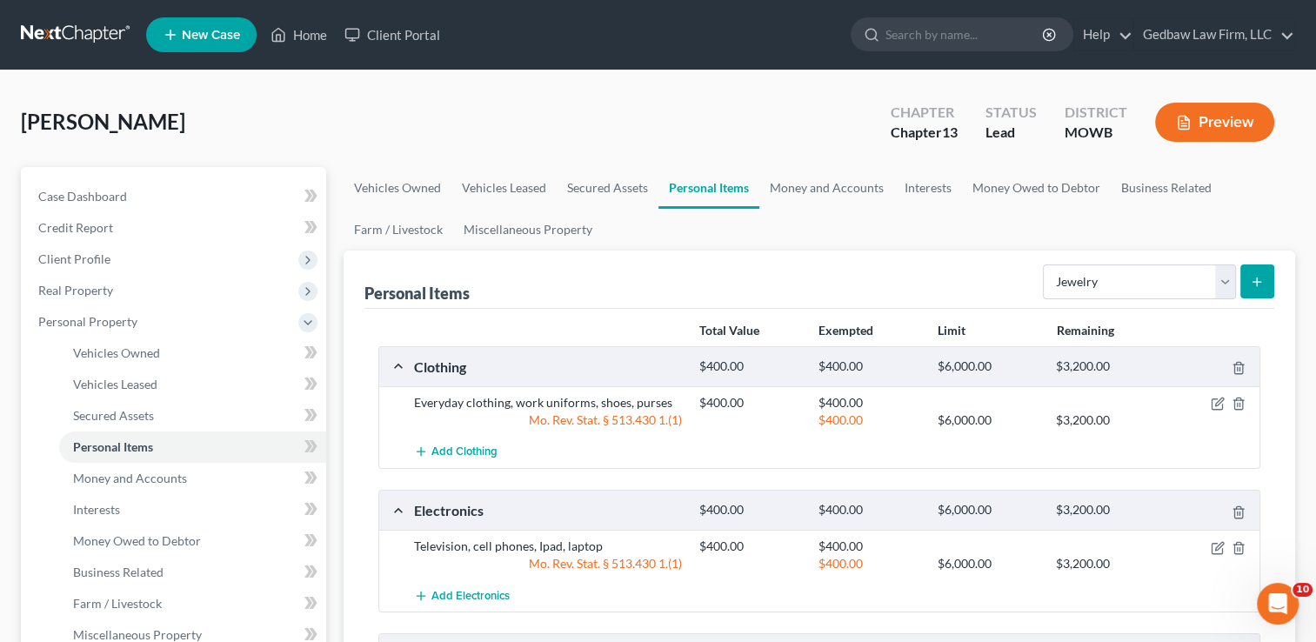
click at [1258, 278] on icon "submit" at bounding box center [1256, 282] width 14 height 14
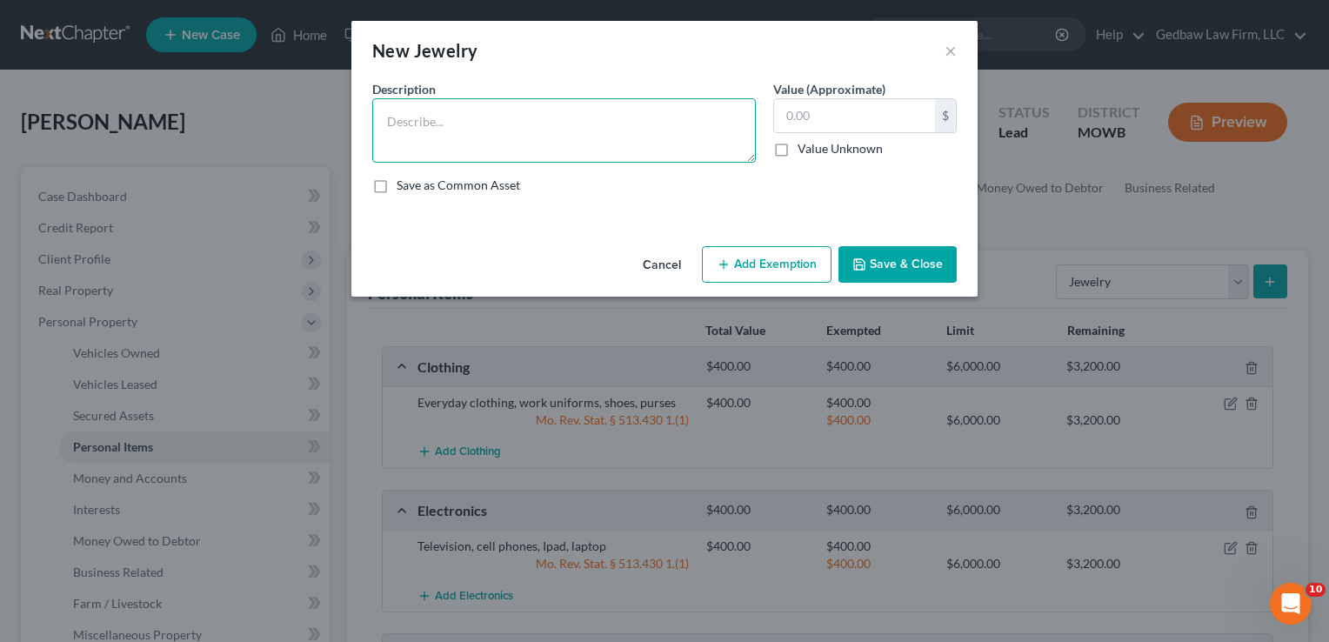
click at [523, 111] on textarea at bounding box center [563, 130] width 383 height 64
type textarea "Watch, costume jewelry"
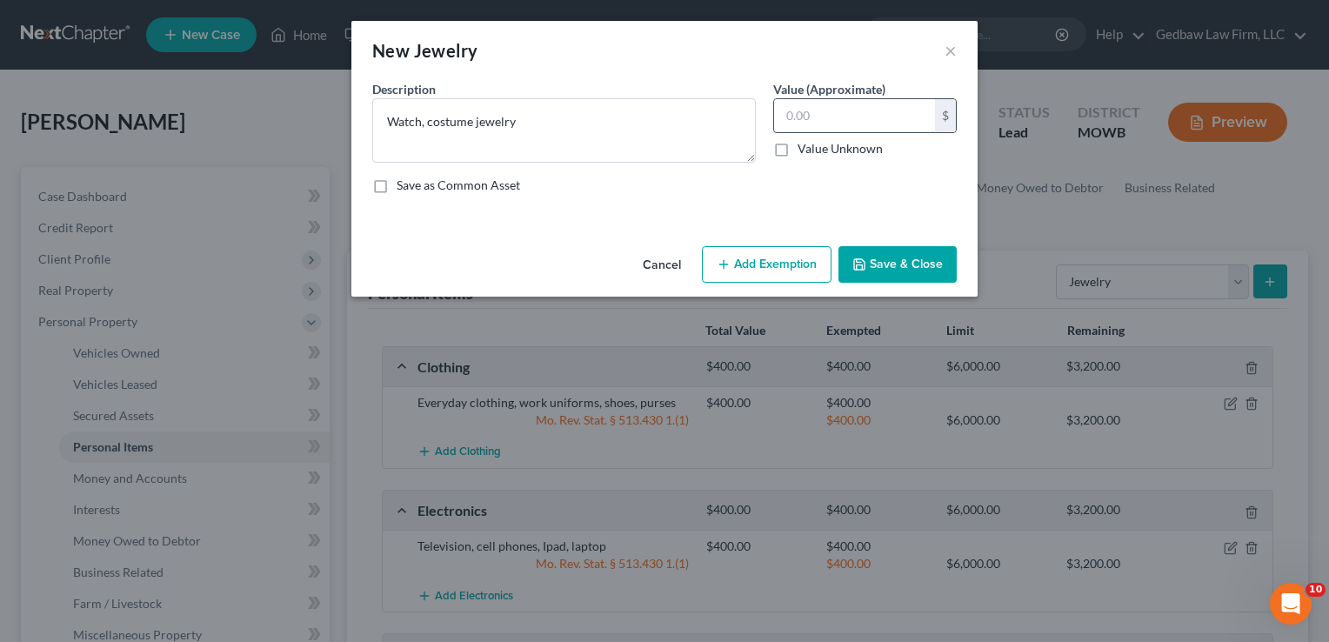
click at [810, 113] on input "text" at bounding box center [854, 115] width 161 height 33
click at [786, 263] on button "Add Exemption" at bounding box center [767, 264] width 130 height 37
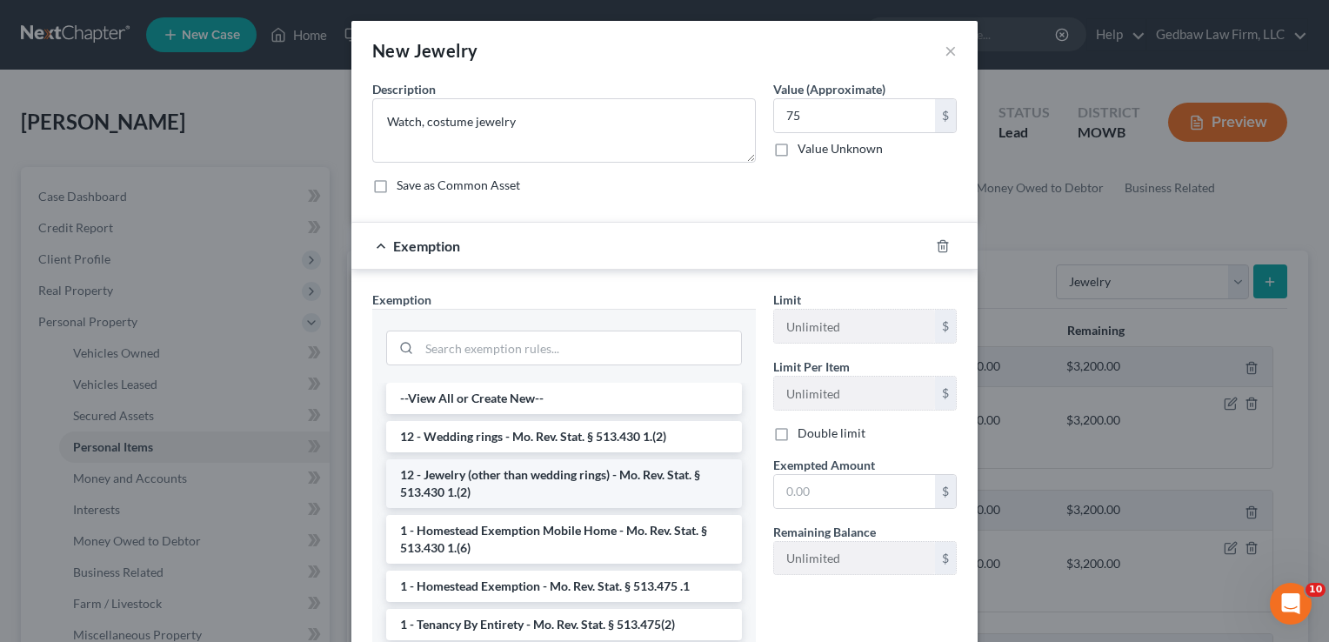
click at [572, 481] on li "12 - Jewelry (other than wedding rings) - Mo. Rev. Stat. § 513.430 1.(2)" at bounding box center [564, 483] width 356 height 49
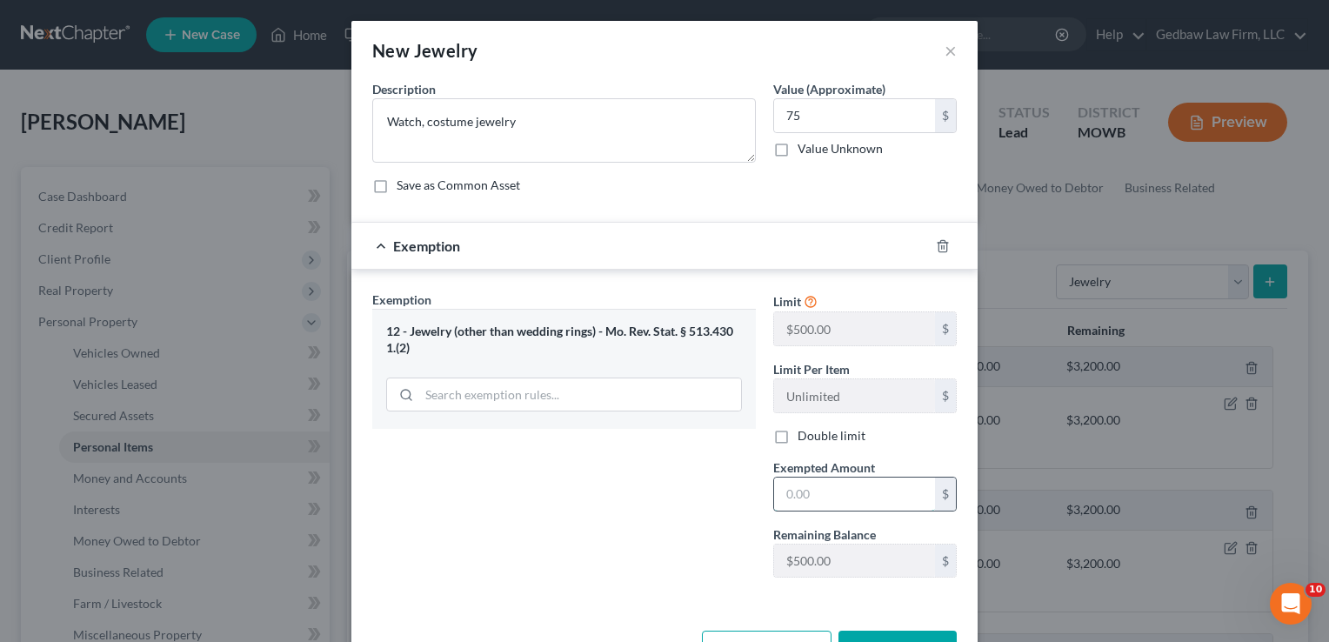
click at [820, 489] on input "text" at bounding box center [854, 493] width 161 height 33
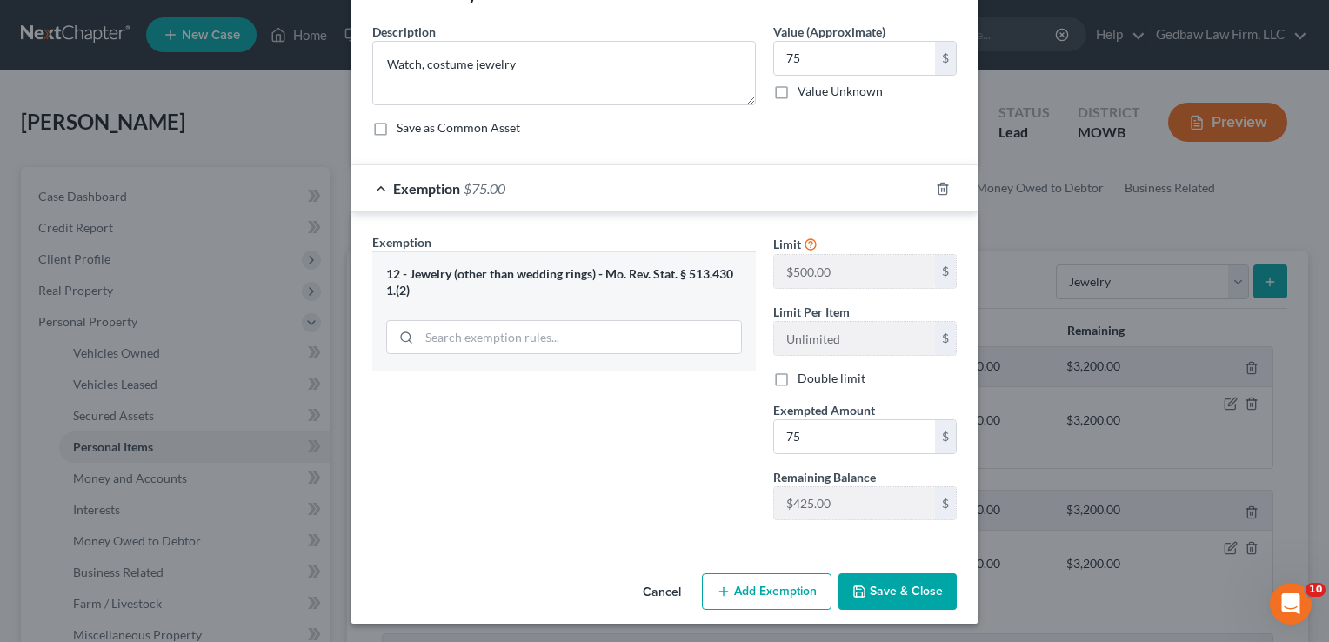
click at [930, 583] on button "Save & Close" at bounding box center [897, 591] width 118 height 37
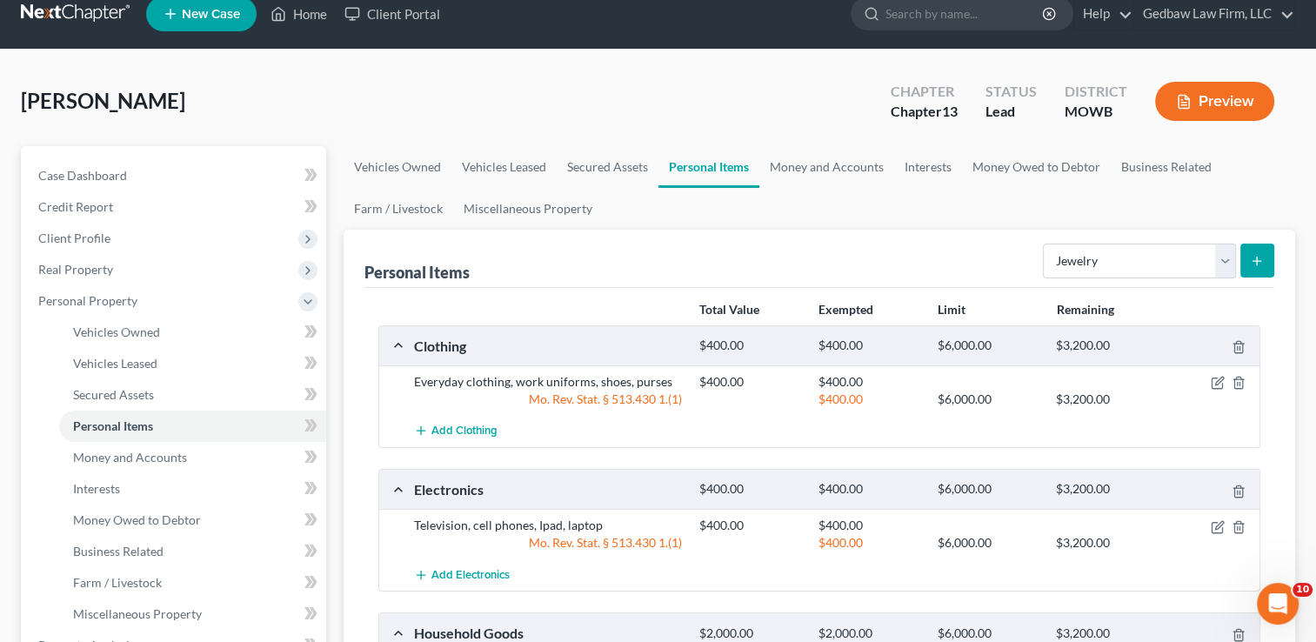
scroll to position [0, 0]
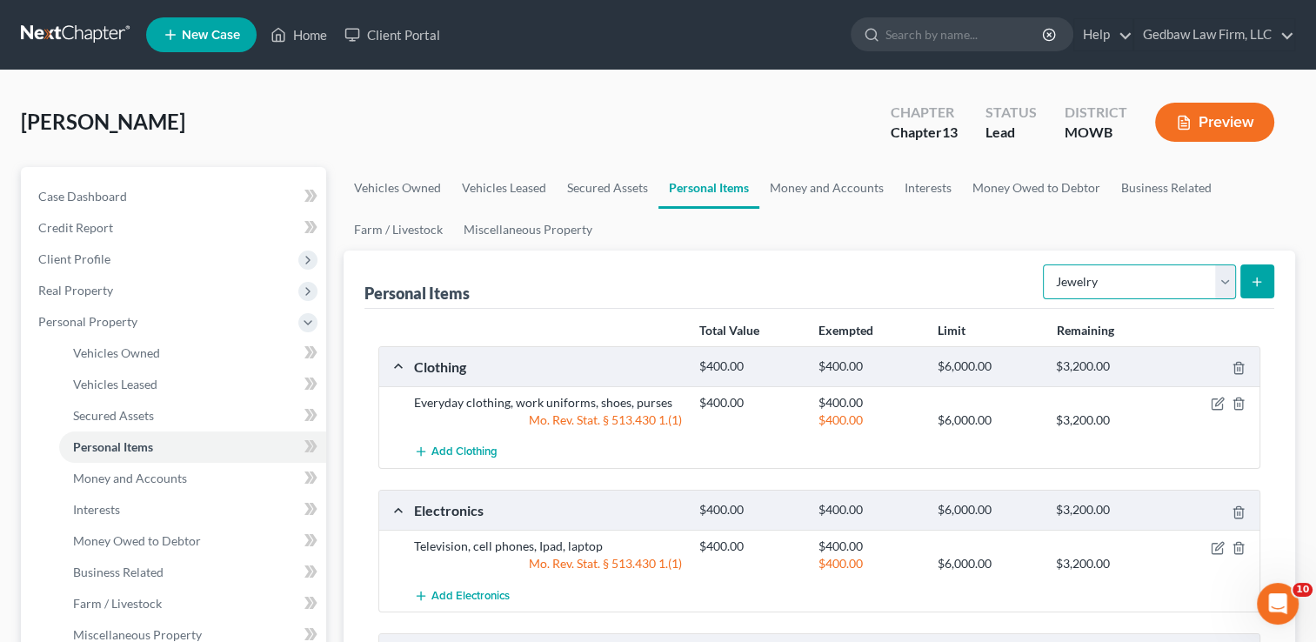
click at [1222, 286] on select "Select Item Type Clothing Collectibles Of Value Electronics Firearms Household …" at bounding box center [1139, 281] width 193 height 35
click at [1044, 264] on select "Select Item Type Clothing Collectibles Of Value Electronics Firearms Household …" at bounding box center [1139, 281] width 193 height 35
click at [1262, 281] on icon "submit" at bounding box center [1256, 282] width 14 height 14
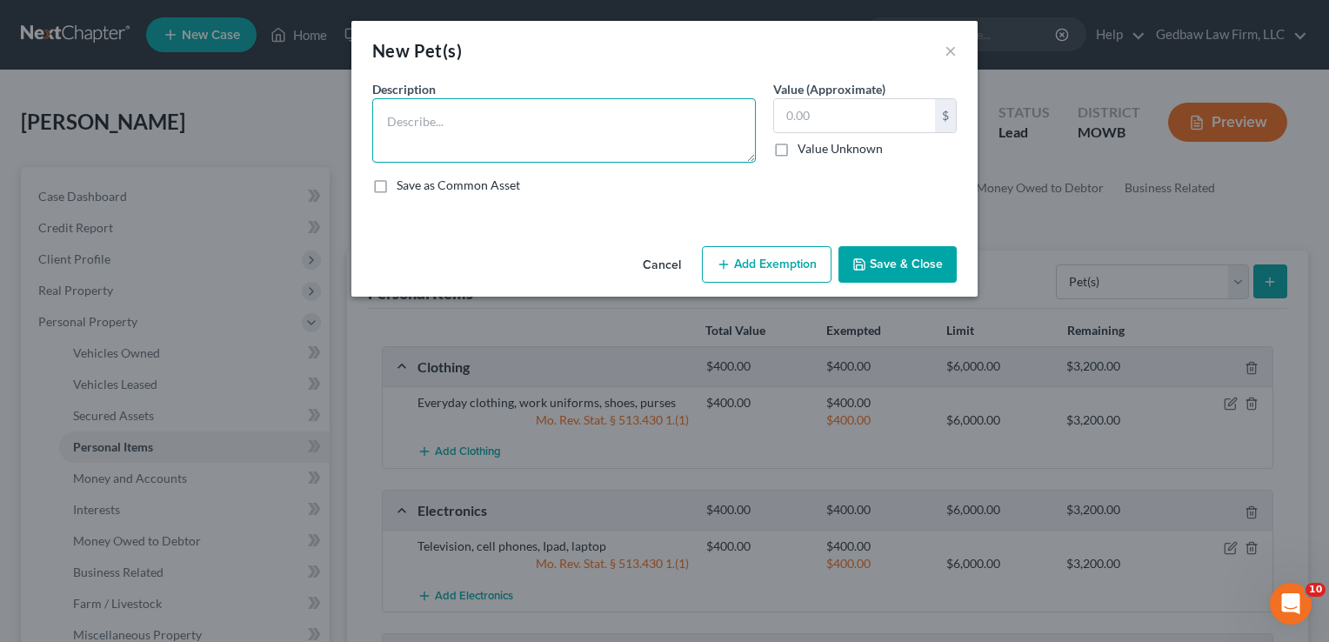
click at [437, 113] on textarea at bounding box center [563, 130] width 383 height 64
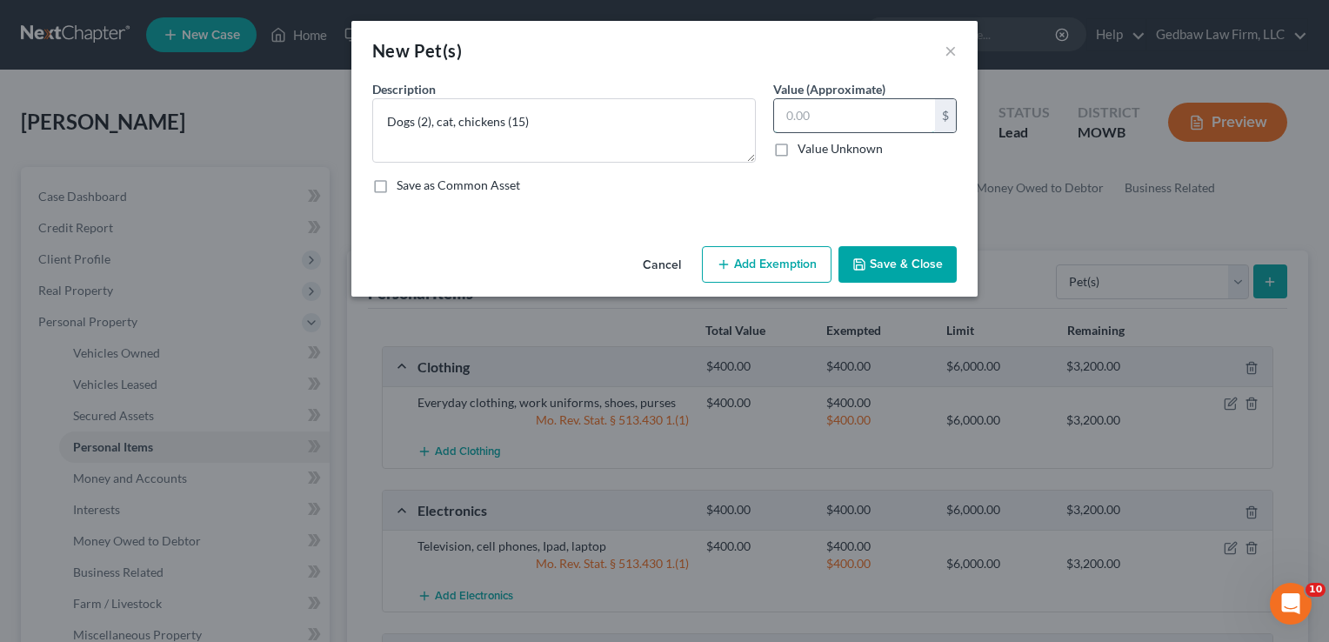
click at [831, 111] on input "text" at bounding box center [854, 115] width 161 height 33
click at [922, 259] on button "Save & Close" at bounding box center [897, 264] width 118 height 37
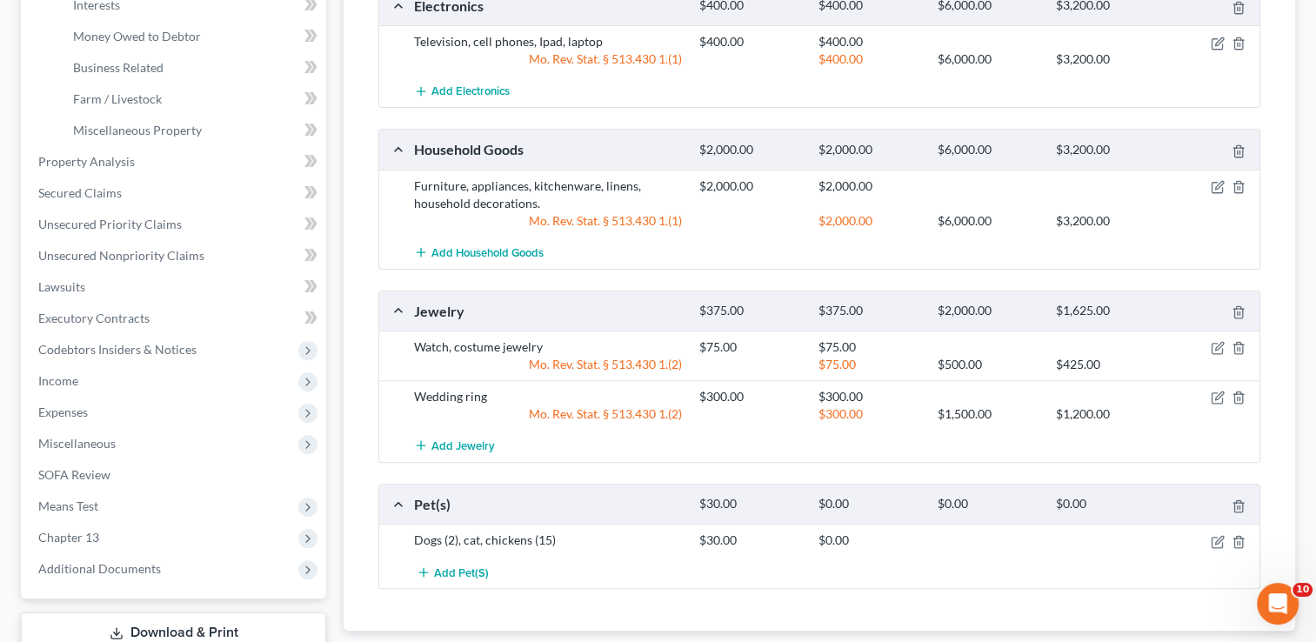
scroll to position [587, 0]
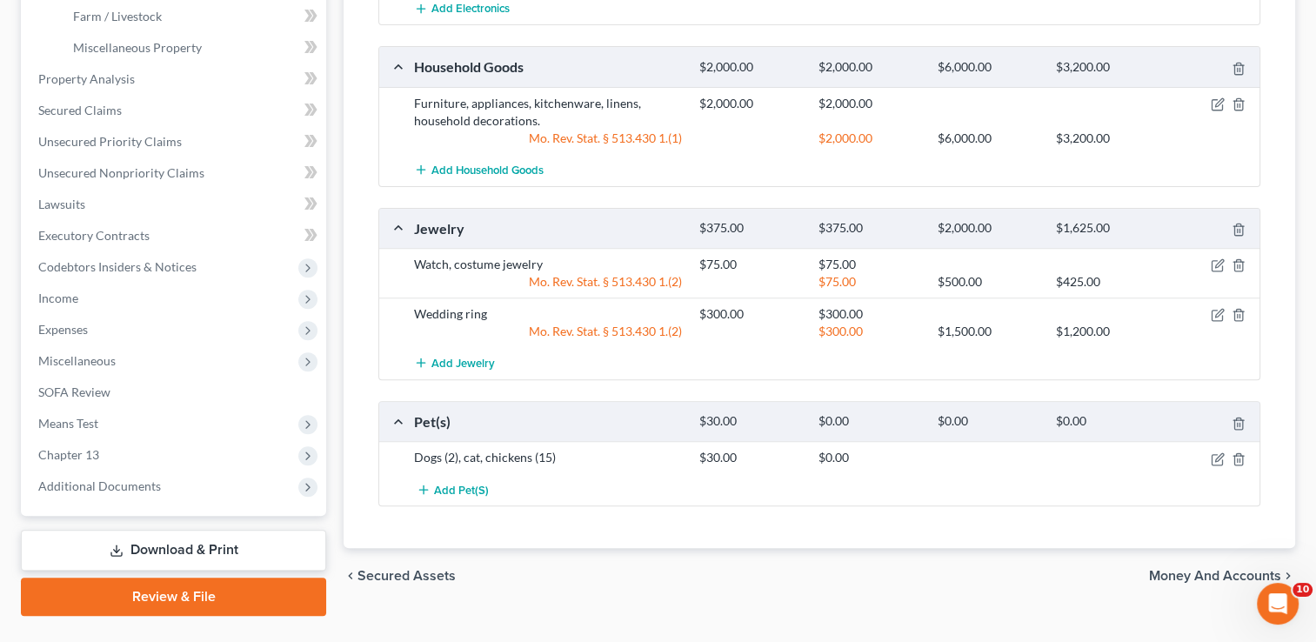
click at [1196, 571] on span "Money and Accounts" at bounding box center [1215, 576] width 132 height 14
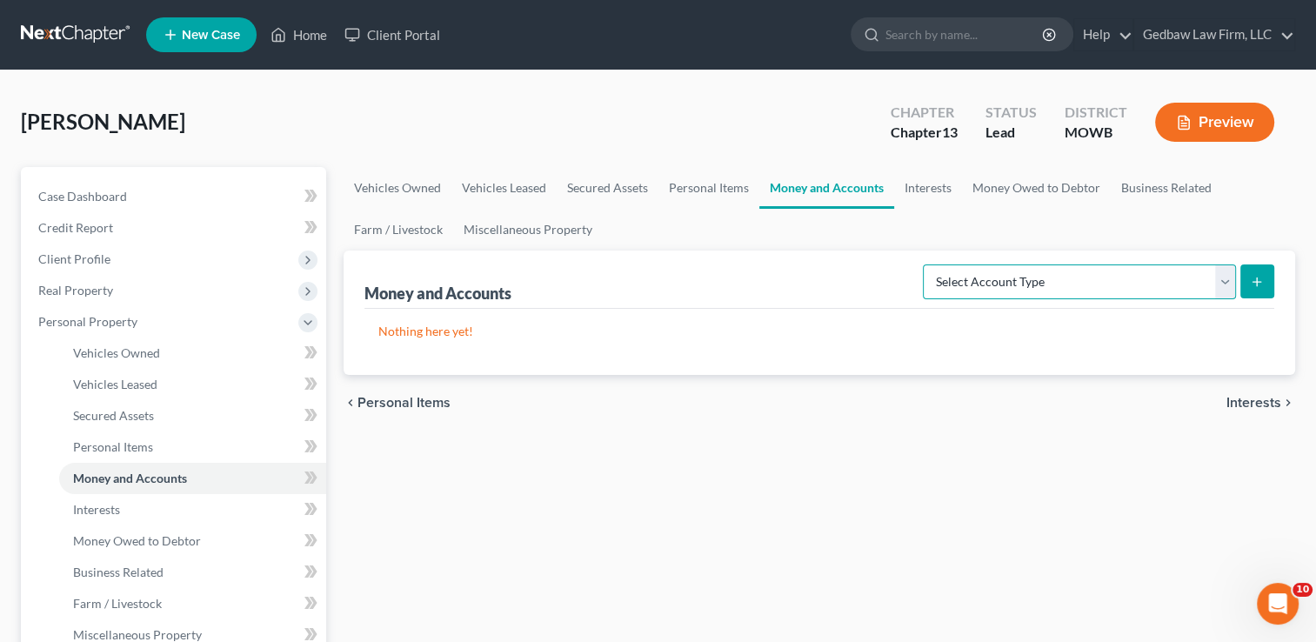
click at [1224, 285] on select "Select Account Type Brokerage Cash on Hand Certificates of Deposit Checking Acc…" at bounding box center [1079, 281] width 313 height 35
click at [926, 264] on select "Select Account Type Brokerage Cash on Hand Certificates of Deposit Checking Acc…" at bounding box center [1079, 281] width 313 height 35
click at [1262, 283] on icon "submit" at bounding box center [1256, 282] width 14 height 14
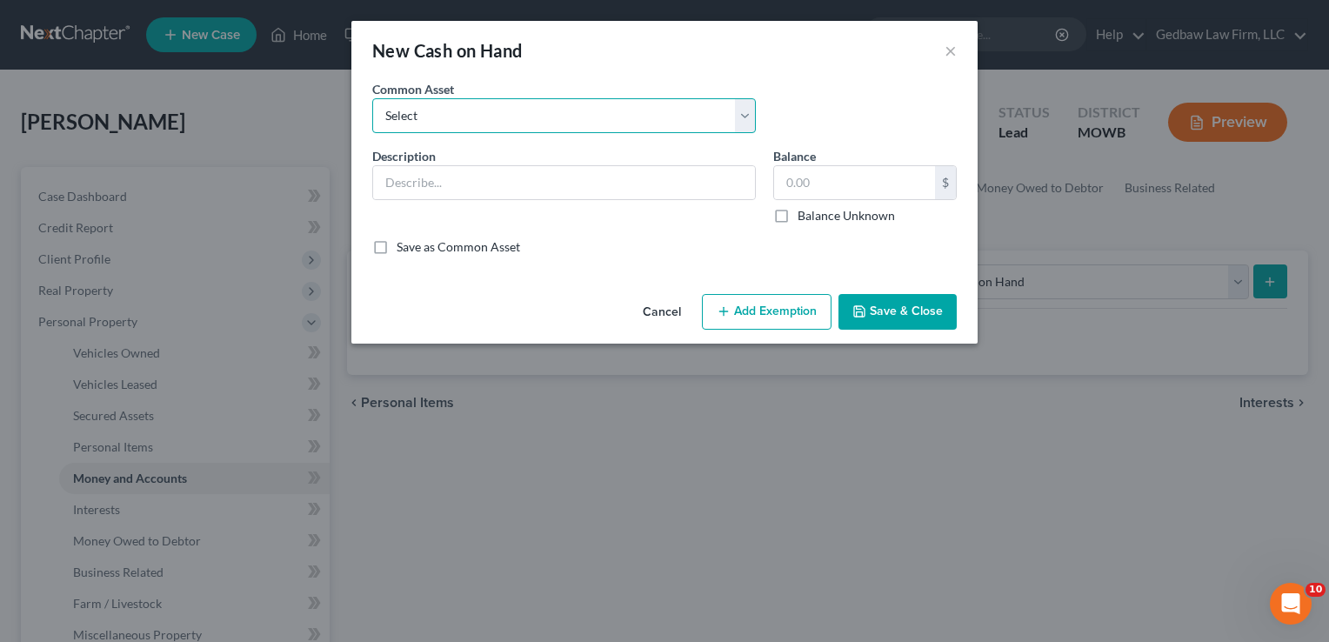
click at [600, 117] on select "Select Cash on hand" at bounding box center [563, 115] width 383 height 35
click at [372, 98] on select "Select Cash on hand" at bounding box center [563, 115] width 383 height 35
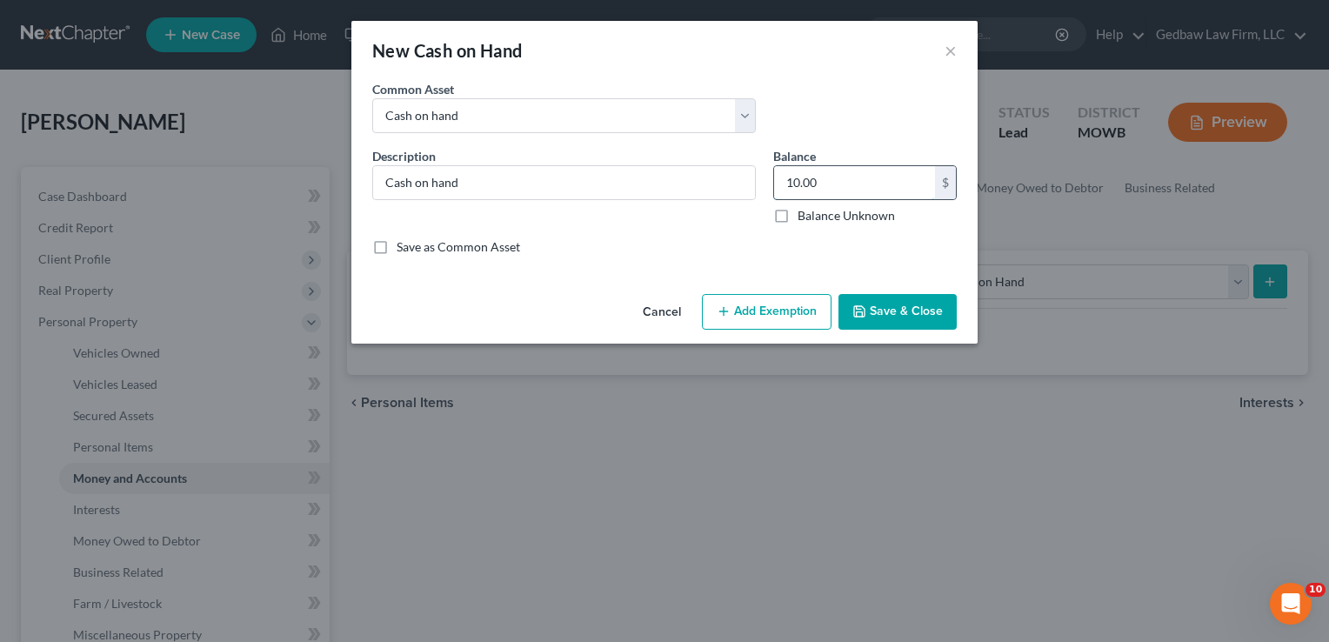
click at [831, 183] on input "10.00" at bounding box center [854, 182] width 161 height 33
click at [799, 311] on button "Add Exemption" at bounding box center [767, 312] width 130 height 37
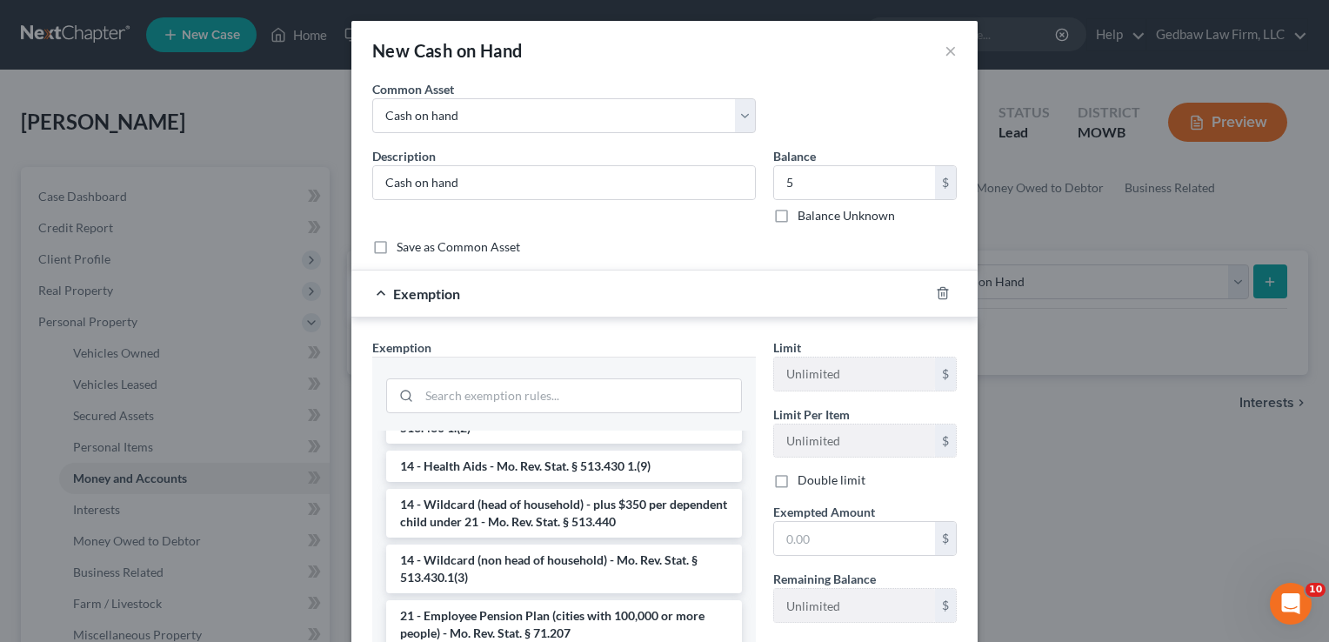
scroll to position [326, 0]
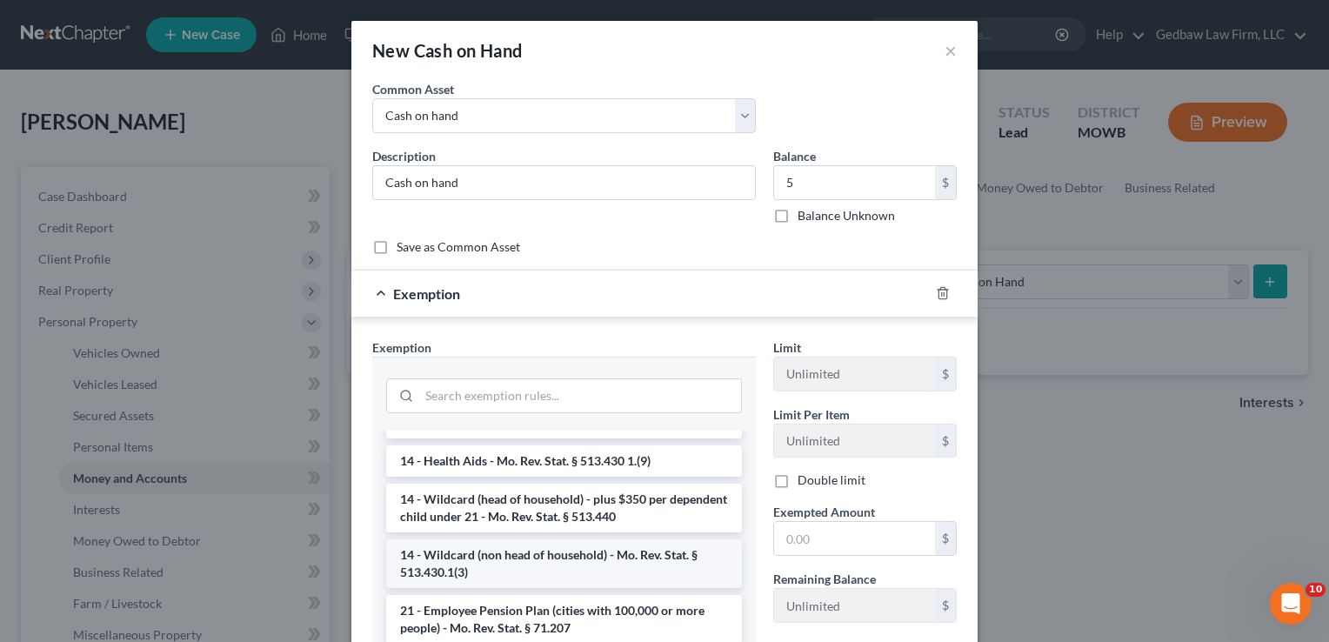
click at [588, 558] on li "14 - Wildcard (non head of household) - Mo. Rev. Stat. § 513.430.1(3)" at bounding box center [564, 563] width 356 height 49
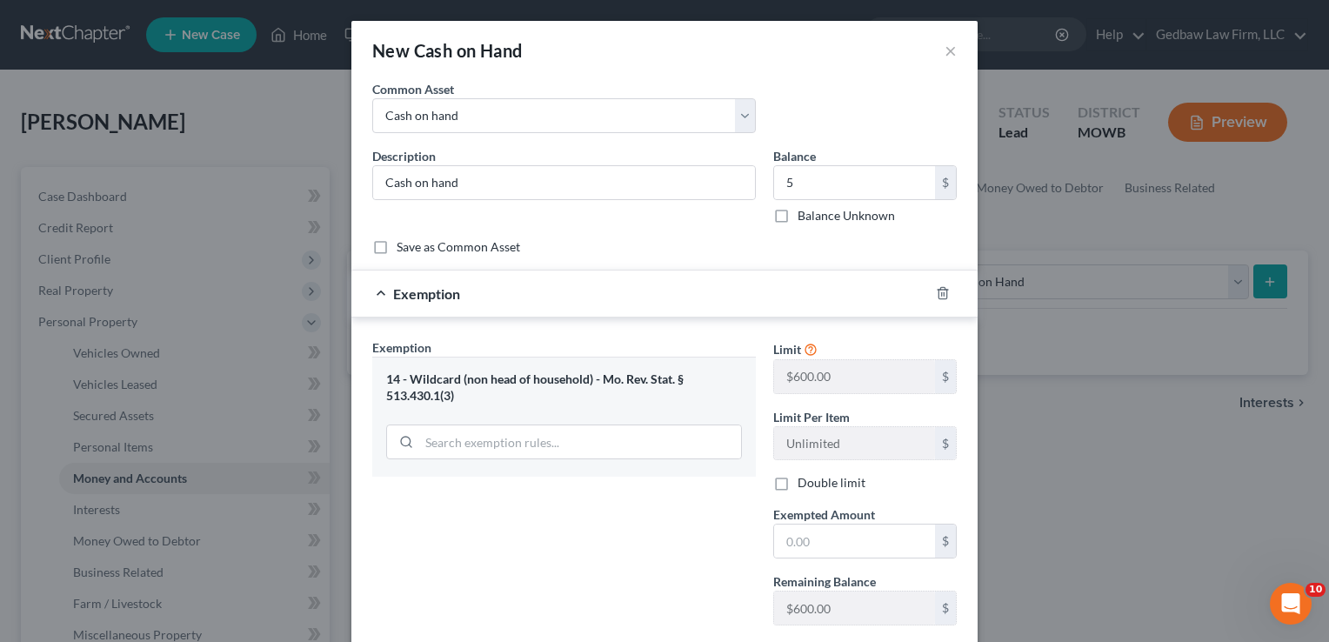
click at [797, 485] on label "Double limit" at bounding box center [831, 482] width 68 height 17
click at [804, 485] on input "Double limit" at bounding box center [809, 479] width 11 height 11
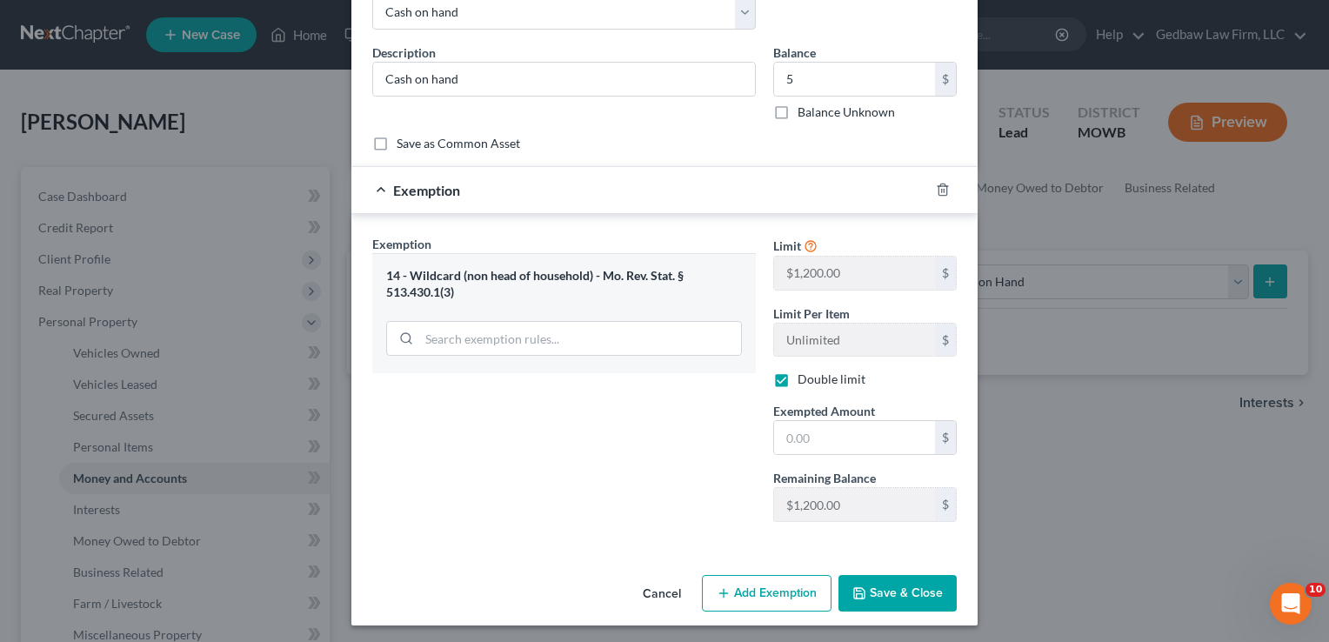
scroll to position [104, 0]
click at [845, 430] on input "text" at bounding box center [854, 436] width 161 height 33
click at [916, 593] on button "Save & Close" at bounding box center [897, 592] width 118 height 37
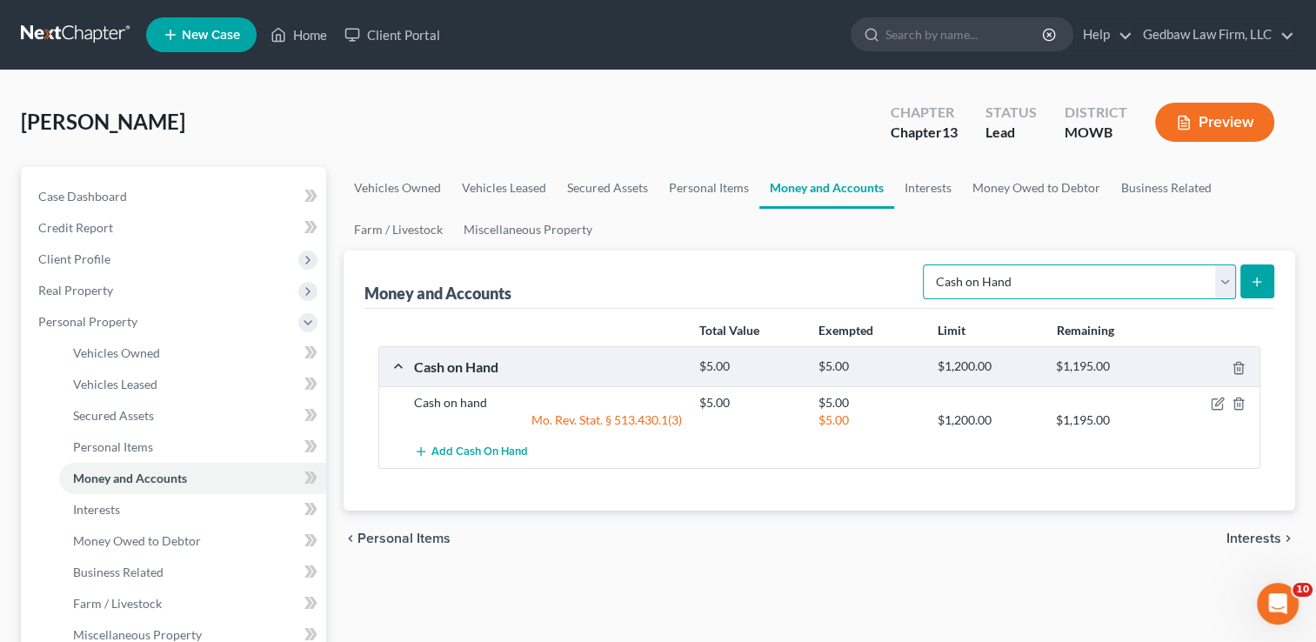
click at [1229, 283] on select "Select Account Type Brokerage Cash on Hand Certificates of Deposit Checking Acc…" at bounding box center [1079, 281] width 313 height 35
click at [926, 264] on select "Select Account Type Brokerage Cash on Hand Certificates of Deposit Checking Acc…" at bounding box center [1079, 281] width 313 height 35
click at [1256, 275] on icon "submit" at bounding box center [1256, 282] width 14 height 14
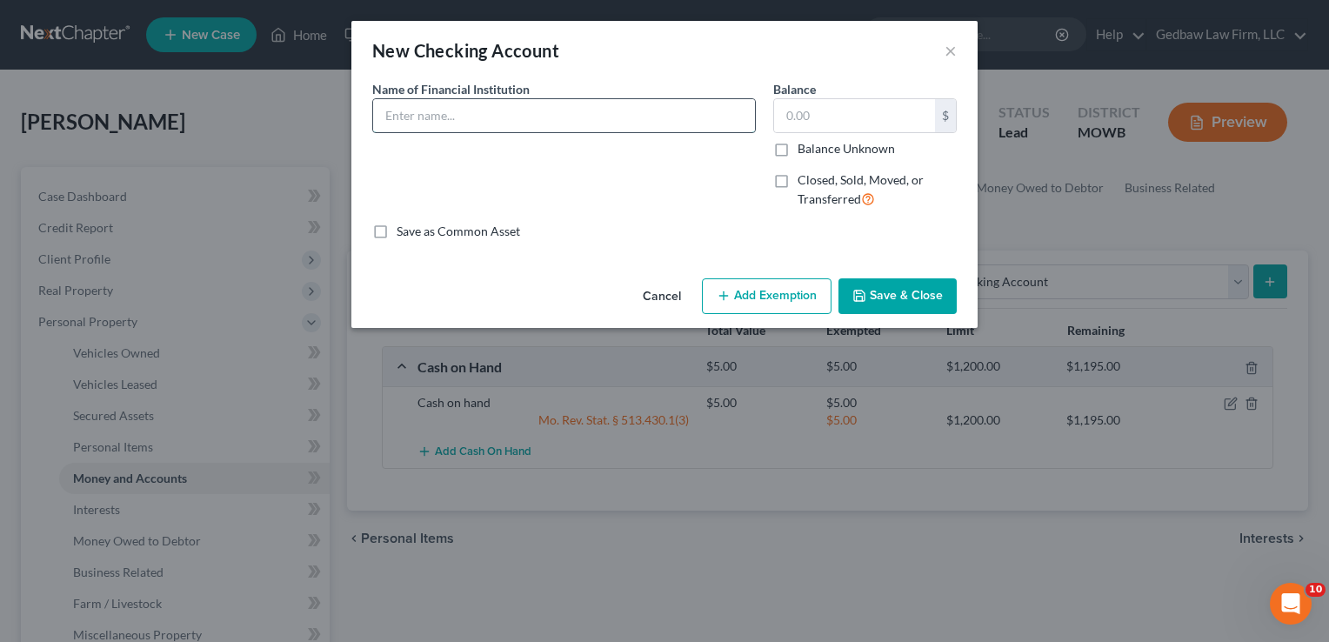
click at [496, 116] on input "text" at bounding box center [564, 115] width 382 height 33
click at [841, 117] on input "text" at bounding box center [854, 115] width 161 height 33
click at [810, 295] on button "Add Exemption" at bounding box center [767, 296] width 130 height 37
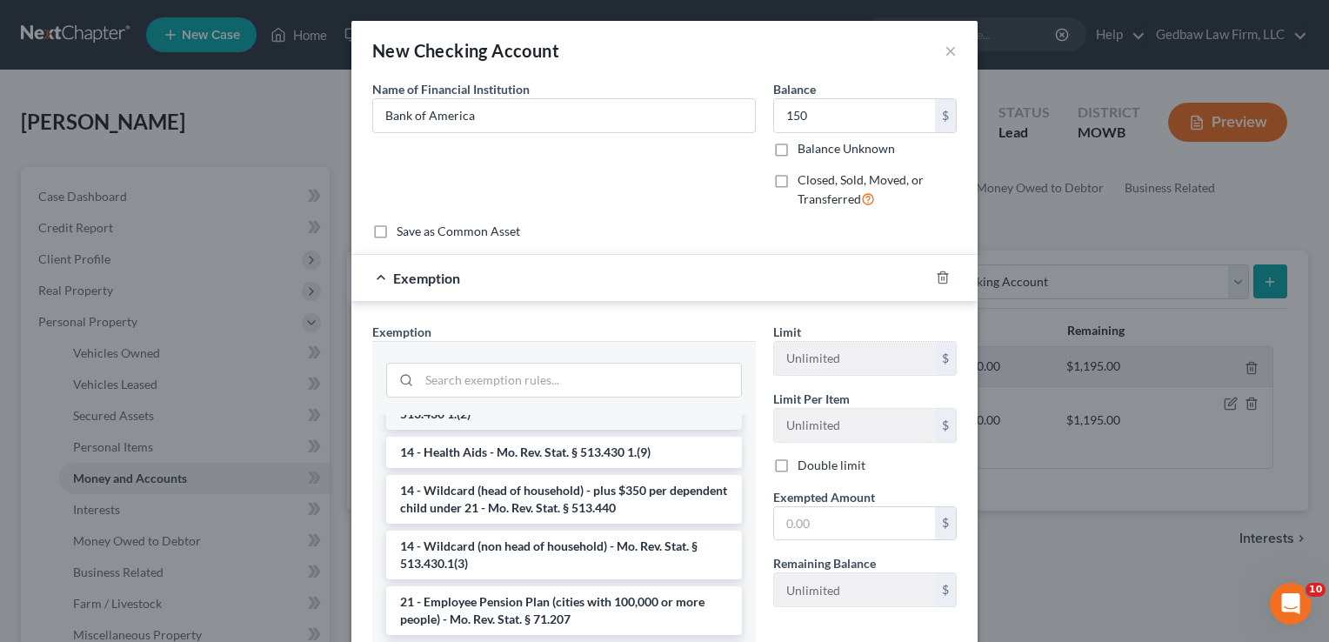
scroll to position [326, 0]
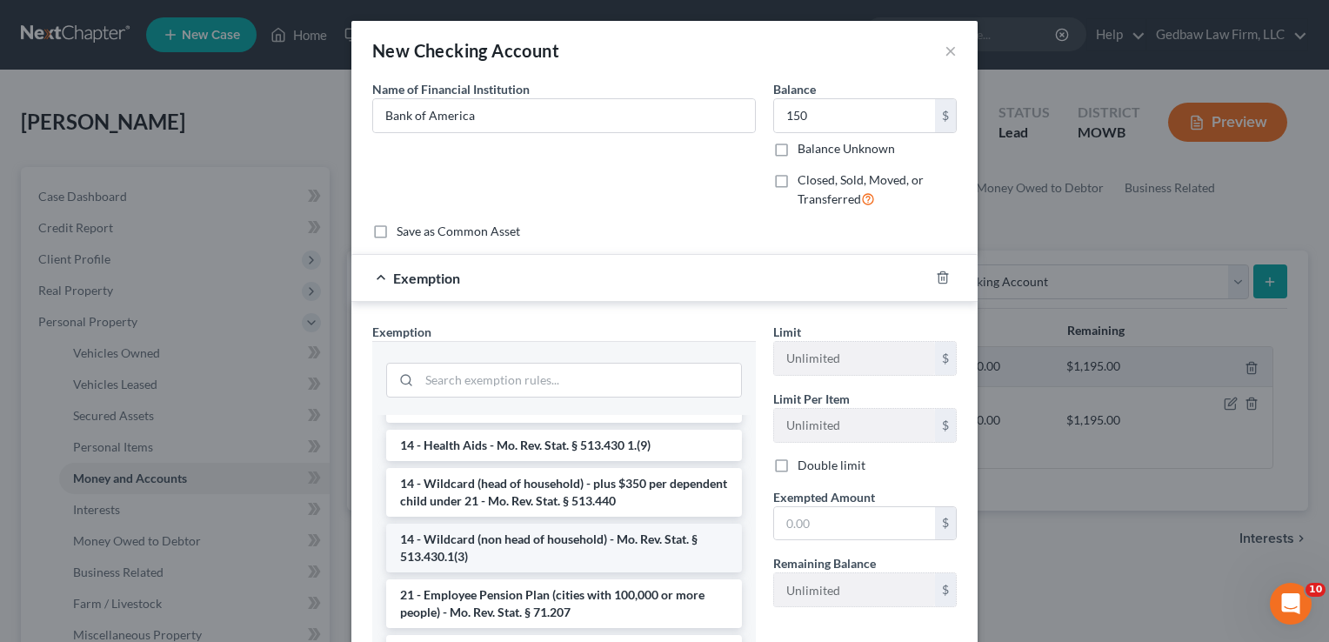
click at [595, 547] on li "14 - Wildcard (non head of household) - Mo. Rev. Stat. § 513.430.1(3)" at bounding box center [564, 547] width 356 height 49
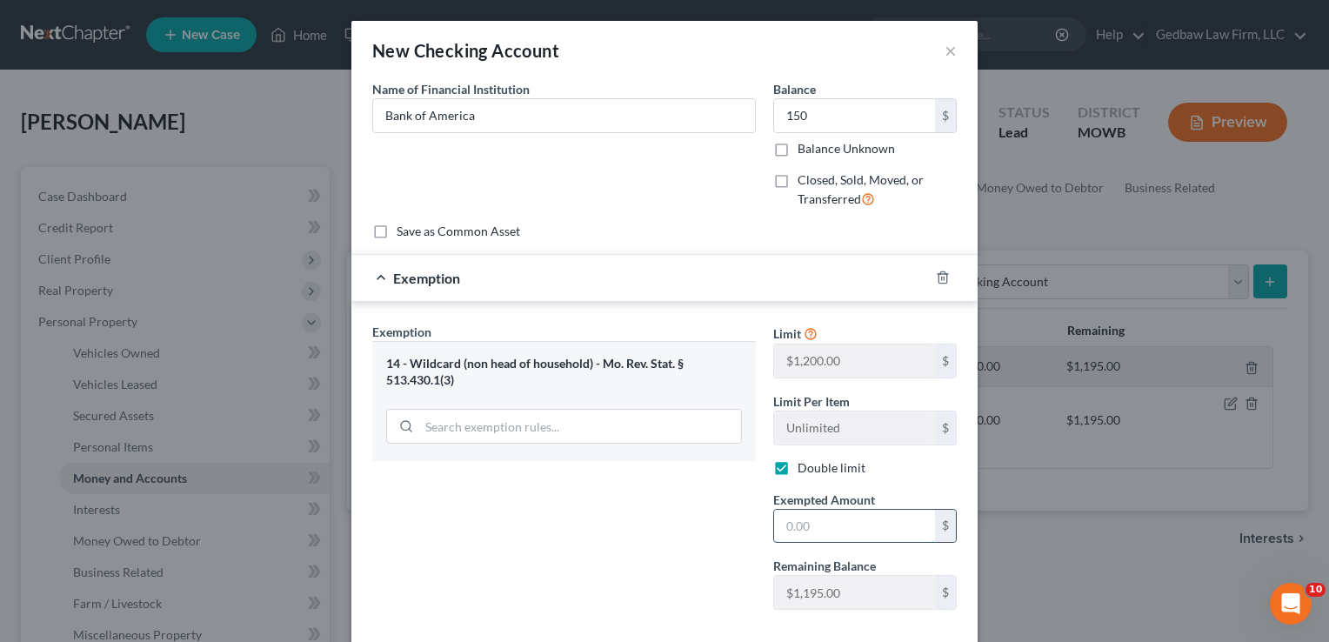
click at [817, 521] on input "text" at bounding box center [854, 526] width 161 height 33
click at [685, 547] on div "Exemption Set must be selected for CA. Exemption * 14 - Wildcard (non head of h…" at bounding box center [563, 473] width 401 height 301
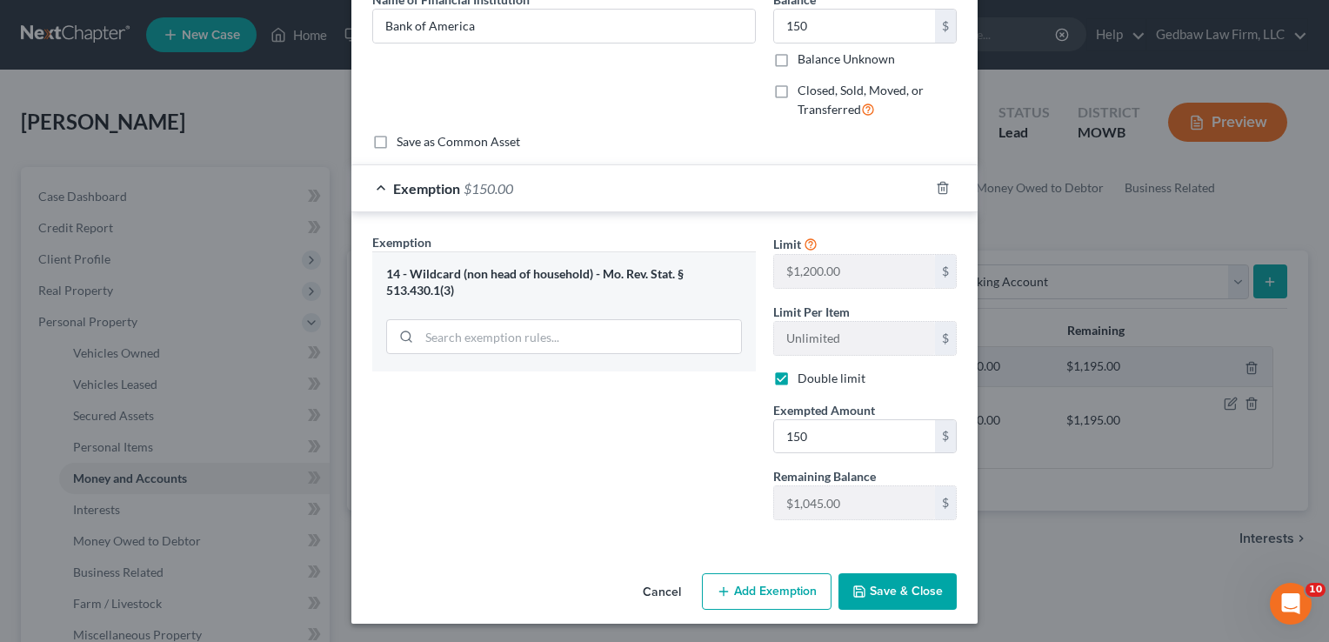
click at [923, 590] on button "Save & Close" at bounding box center [897, 591] width 118 height 37
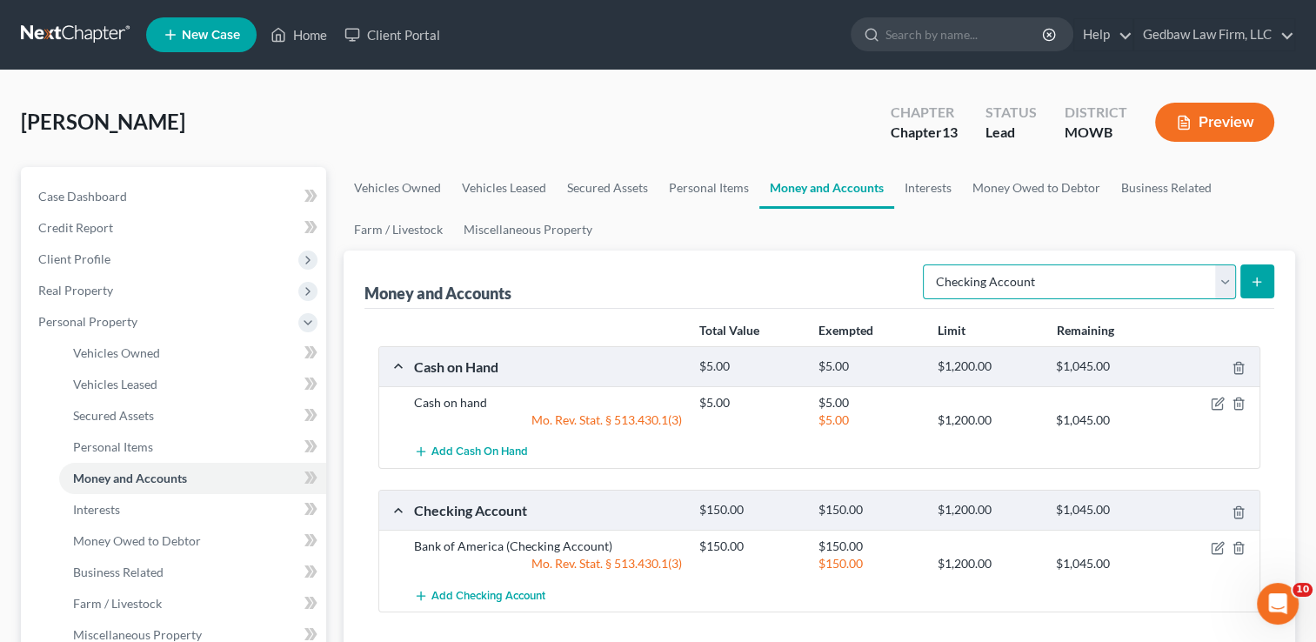
click at [1222, 283] on select "Select Account Type Brokerage Cash on Hand Certificates of Deposit Checking Acc…" at bounding box center [1079, 281] width 313 height 35
click at [926, 264] on select "Select Account Type Brokerage Cash on Hand Certificates of Deposit Checking Acc…" at bounding box center [1079, 281] width 313 height 35
click at [1262, 279] on icon "submit" at bounding box center [1256, 282] width 14 height 14
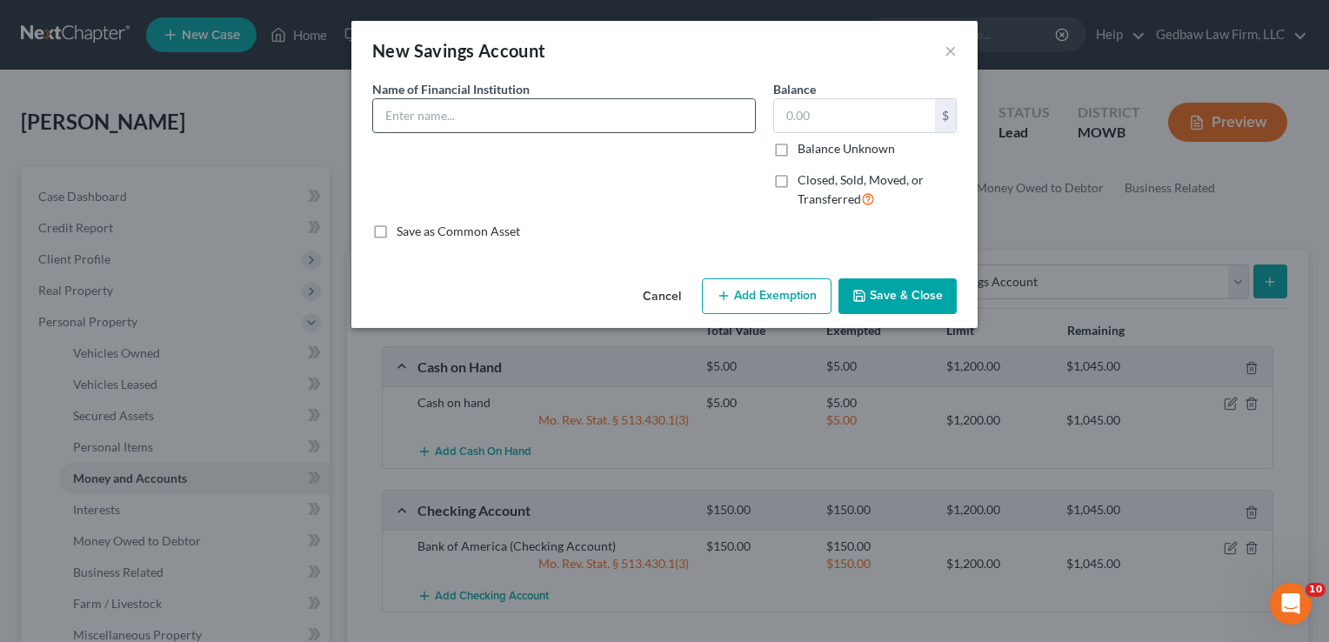
click at [543, 108] on input "text" at bounding box center [564, 115] width 382 height 33
click at [823, 120] on input "text" at bounding box center [854, 115] width 161 height 33
click at [799, 294] on button "Add Exemption" at bounding box center [767, 296] width 130 height 37
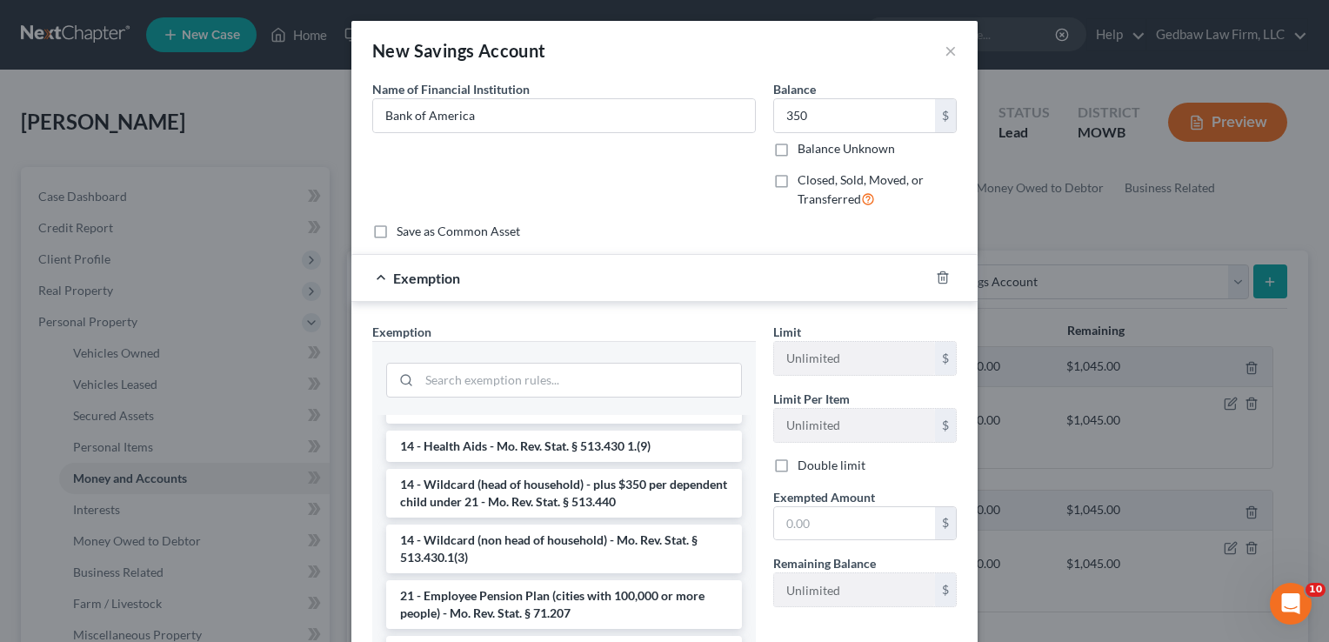
scroll to position [326, 0]
click at [590, 537] on li "14 - Wildcard (non head of household) - Mo. Rev. Stat. § 513.430.1(3)" at bounding box center [564, 547] width 356 height 49
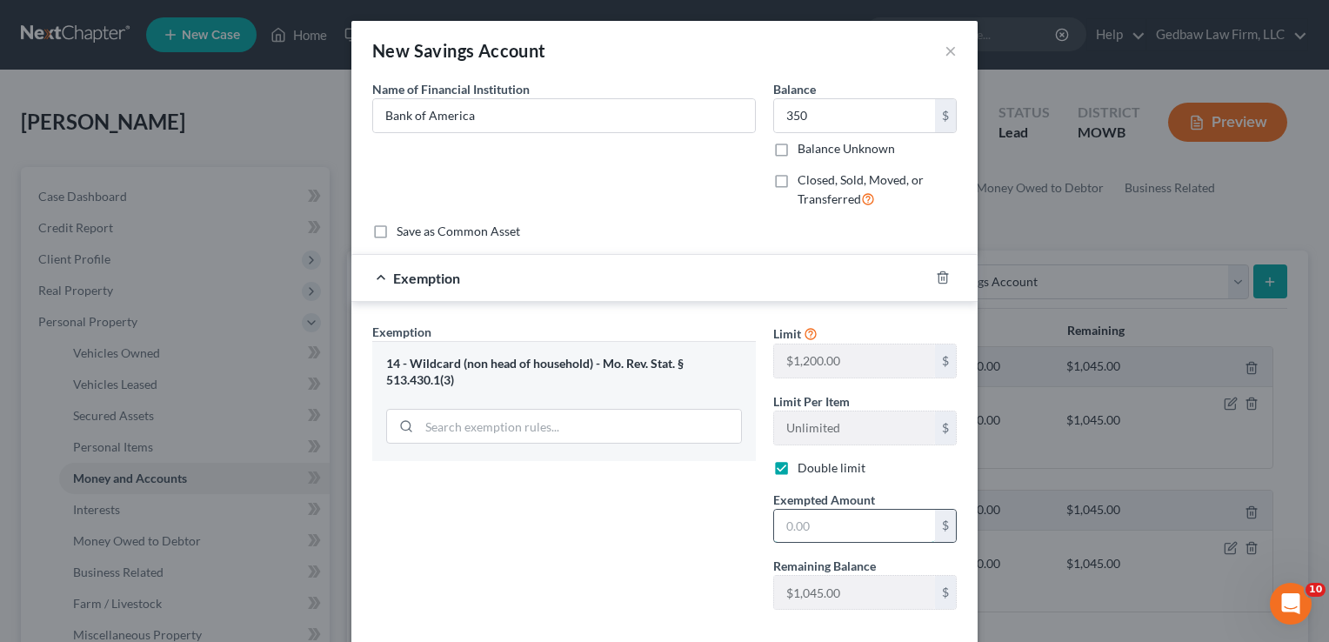
click at [830, 523] on input "text" at bounding box center [854, 526] width 161 height 33
click at [698, 555] on div "Exemption Set must be selected for CA. Exemption * 14 - Wildcard (non head of h…" at bounding box center [563, 473] width 401 height 301
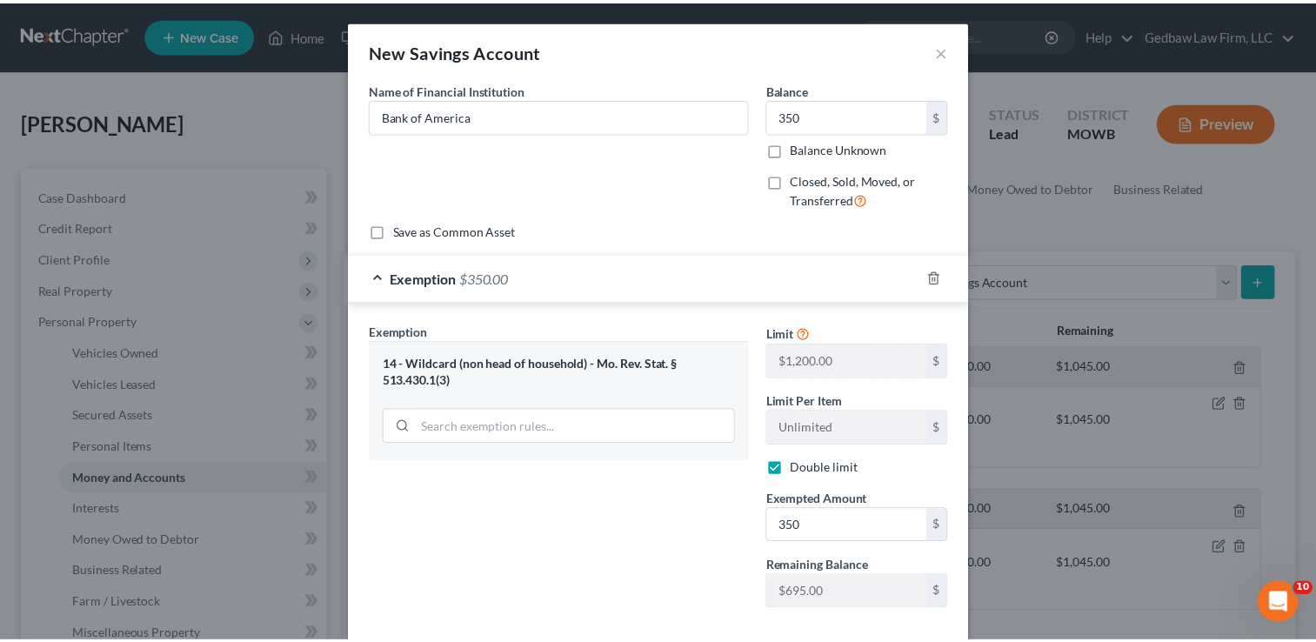
scroll to position [90, 0]
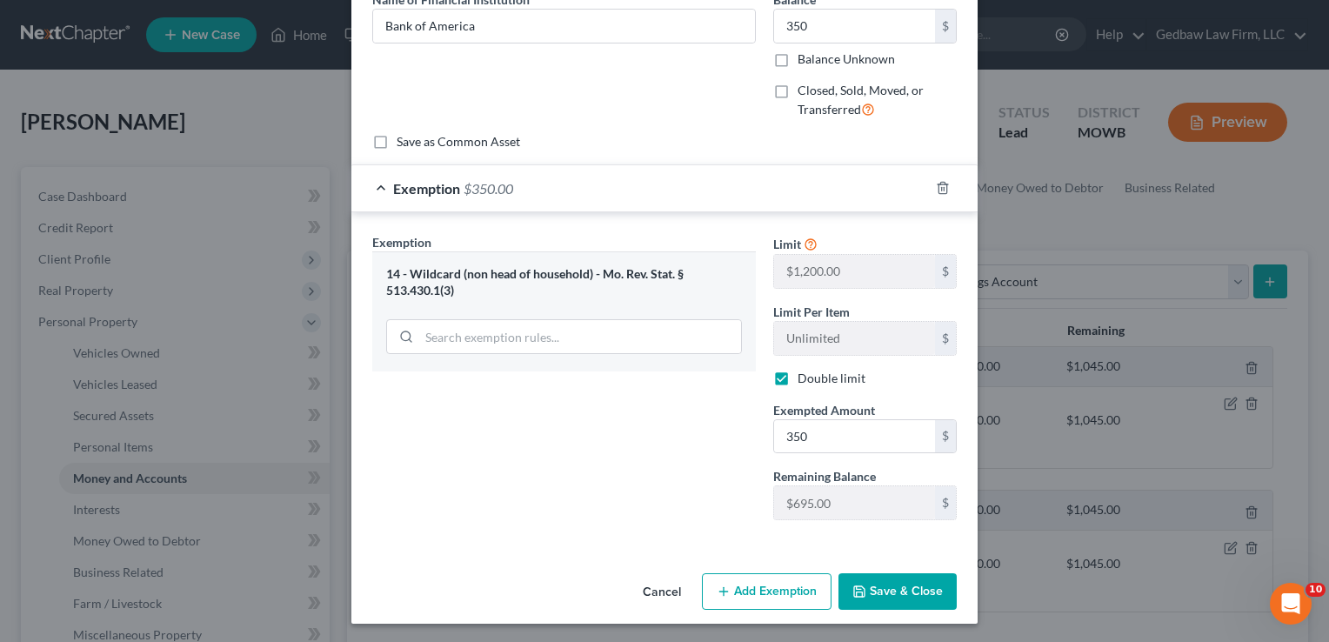
click at [918, 589] on button "Save & Close" at bounding box center [897, 591] width 118 height 37
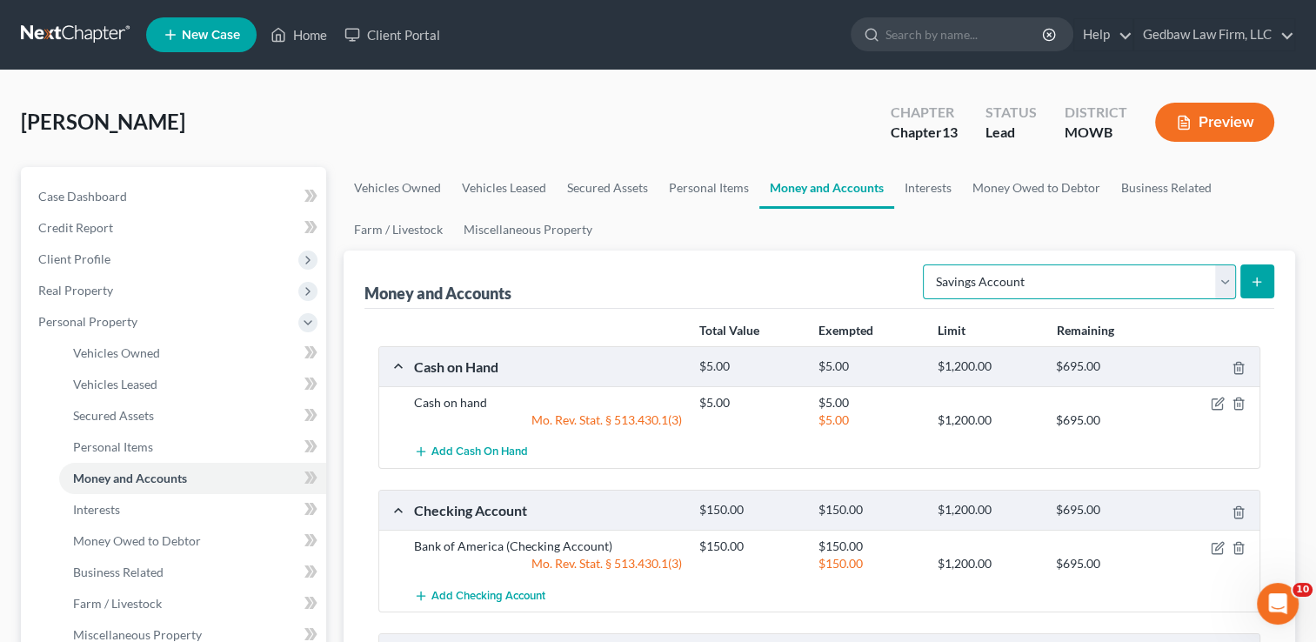
click at [1221, 281] on select "Select Account Type Brokerage Cash on Hand Certificates of Deposit Checking Acc…" at bounding box center [1079, 281] width 313 height 35
click at [926, 264] on select "Select Account Type Brokerage Cash on Hand Certificates of Deposit Checking Acc…" at bounding box center [1079, 281] width 313 height 35
click at [1258, 280] on icon "submit" at bounding box center [1256, 282] width 14 height 14
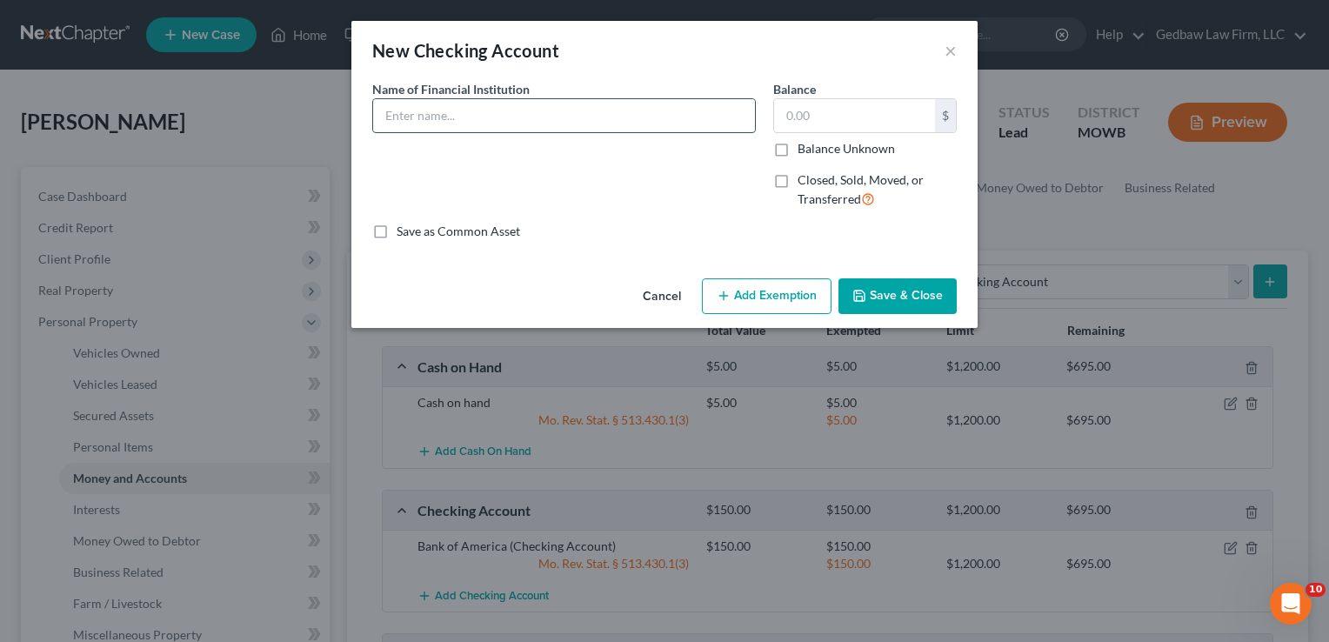
click at [546, 108] on input "text" at bounding box center [564, 115] width 382 height 33
click at [843, 116] on input "text" at bounding box center [854, 115] width 161 height 33
click at [934, 297] on button "Save & Close" at bounding box center [897, 296] width 118 height 37
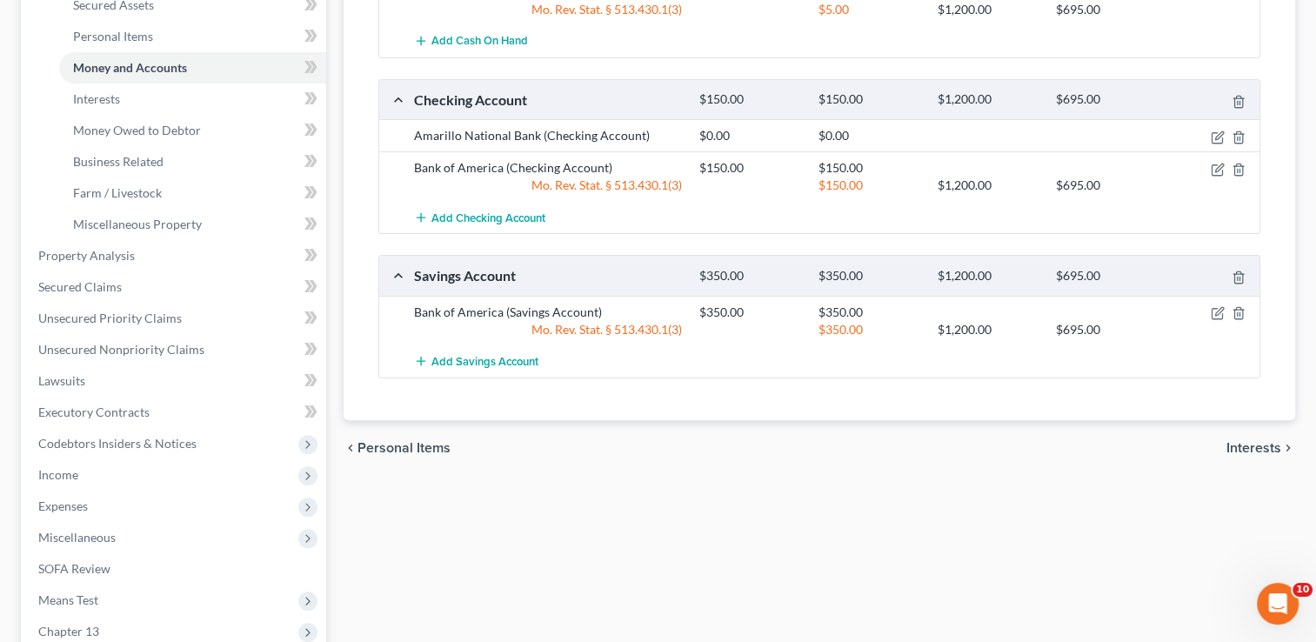
scroll to position [413, 0]
click at [1256, 438] on span "Interests" at bounding box center [1253, 445] width 55 height 14
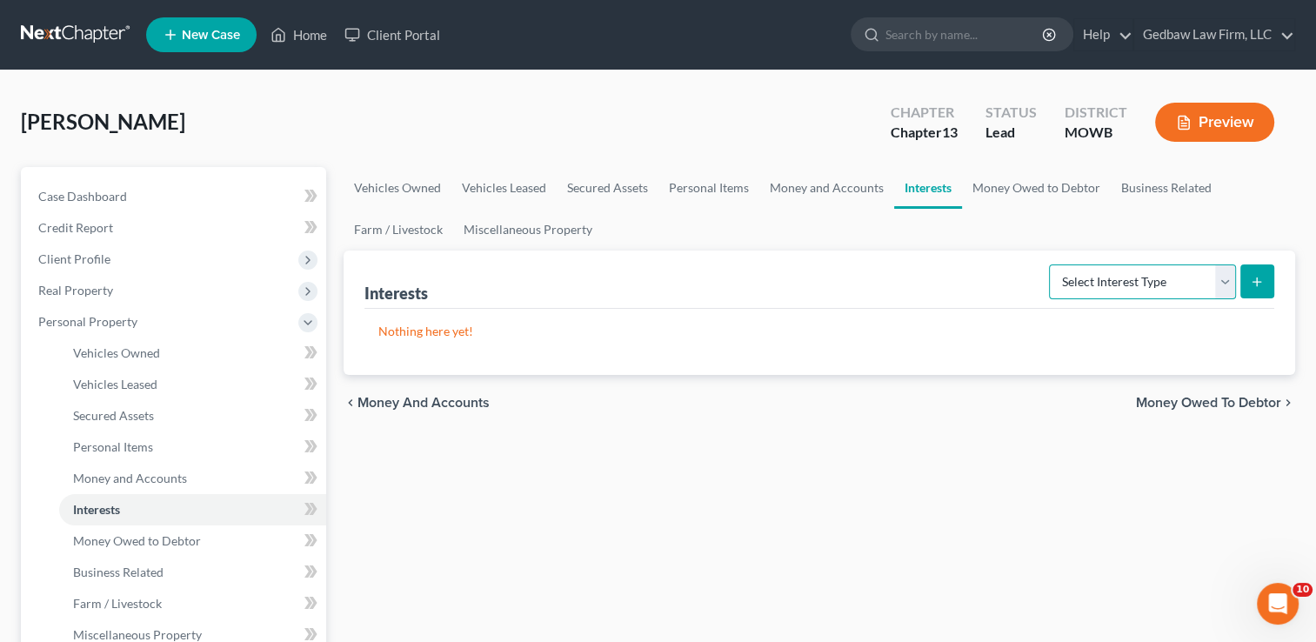
click at [1227, 283] on select "Select Interest Type 401K Annuity Bond Education IRA Government Bond Government…" at bounding box center [1142, 281] width 187 height 35
click at [1050, 264] on select "Select Interest Type 401K Annuity Bond Education IRA Government Bond Government…" at bounding box center [1142, 281] width 187 height 35
click at [1256, 287] on icon "submit" at bounding box center [1256, 282] width 14 height 14
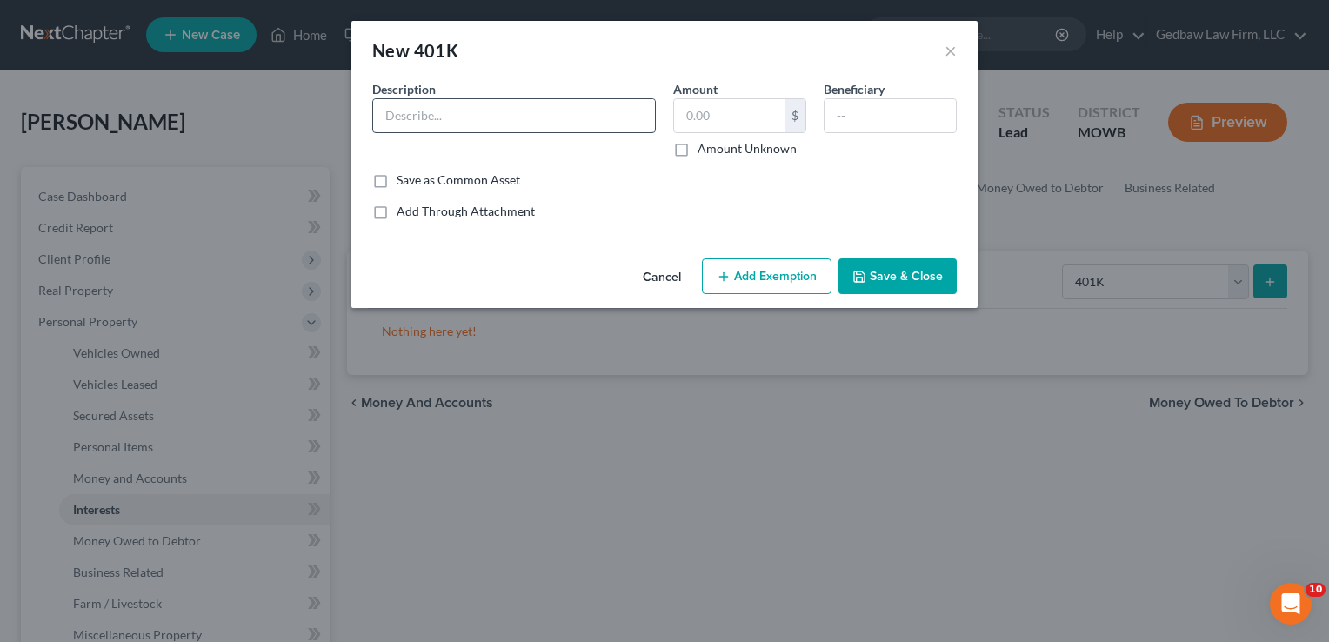
click at [505, 110] on input "text" at bounding box center [514, 115] width 282 height 33
click at [709, 116] on input "text" at bounding box center [729, 115] width 110 height 33
click at [783, 277] on button "Add Exemption" at bounding box center [767, 276] width 130 height 37
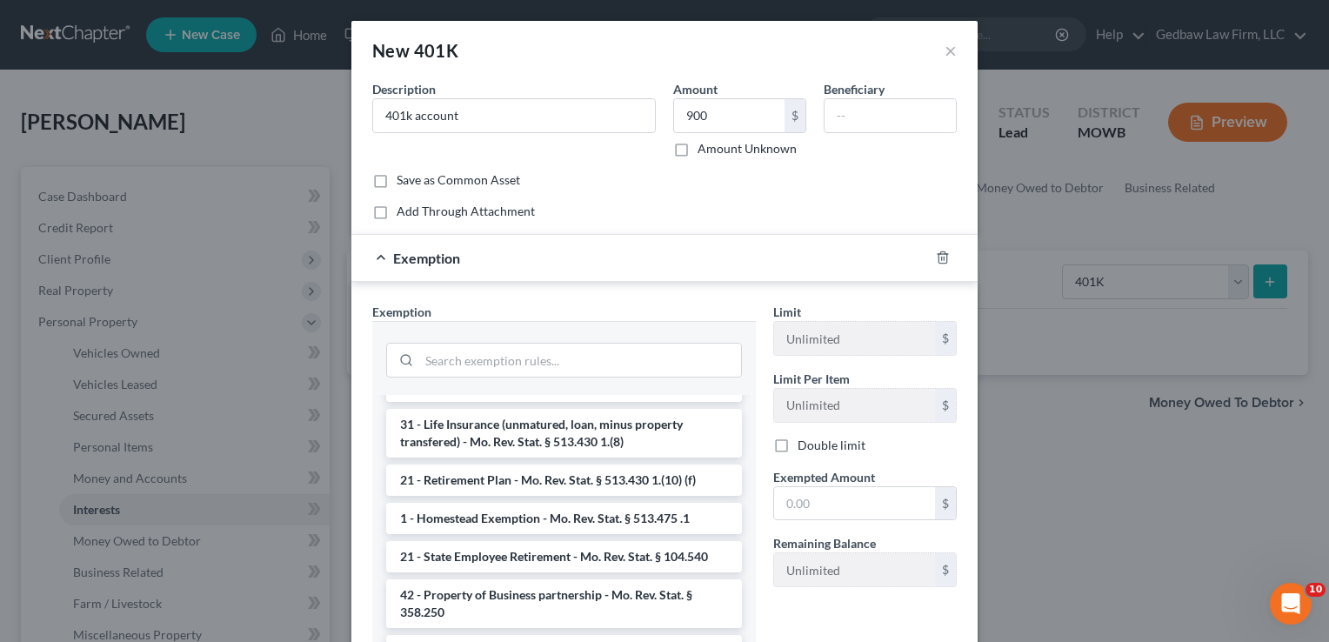
scroll to position [195, 0]
click at [612, 496] on li "21 - Retirement Plan - Mo. Rev. Stat. § 513.430 1.(10) (f)" at bounding box center [564, 479] width 356 height 31
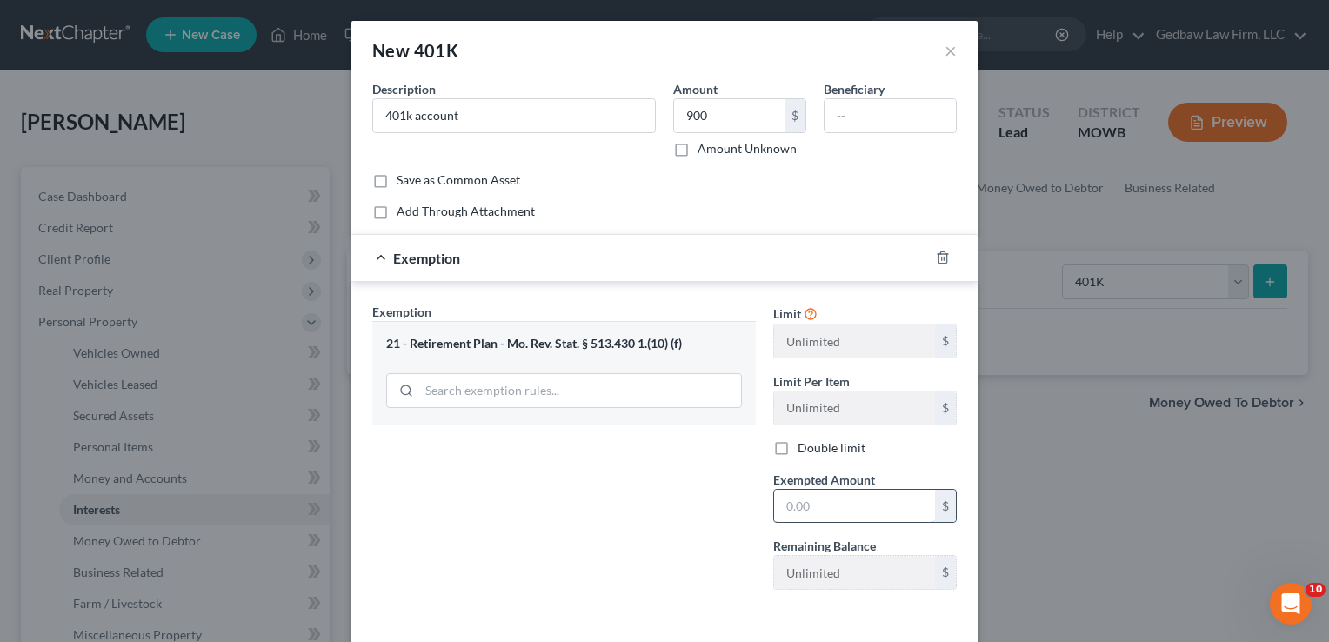
click at [876, 504] on input "text" at bounding box center [854, 506] width 161 height 33
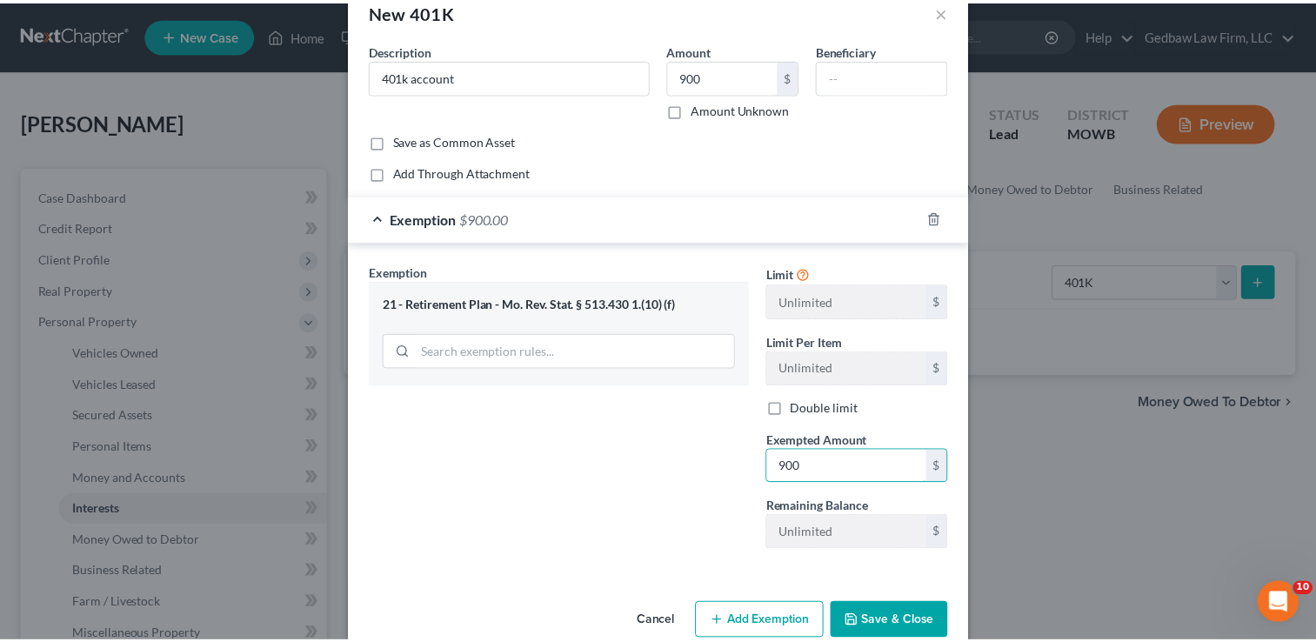
scroll to position [26, 0]
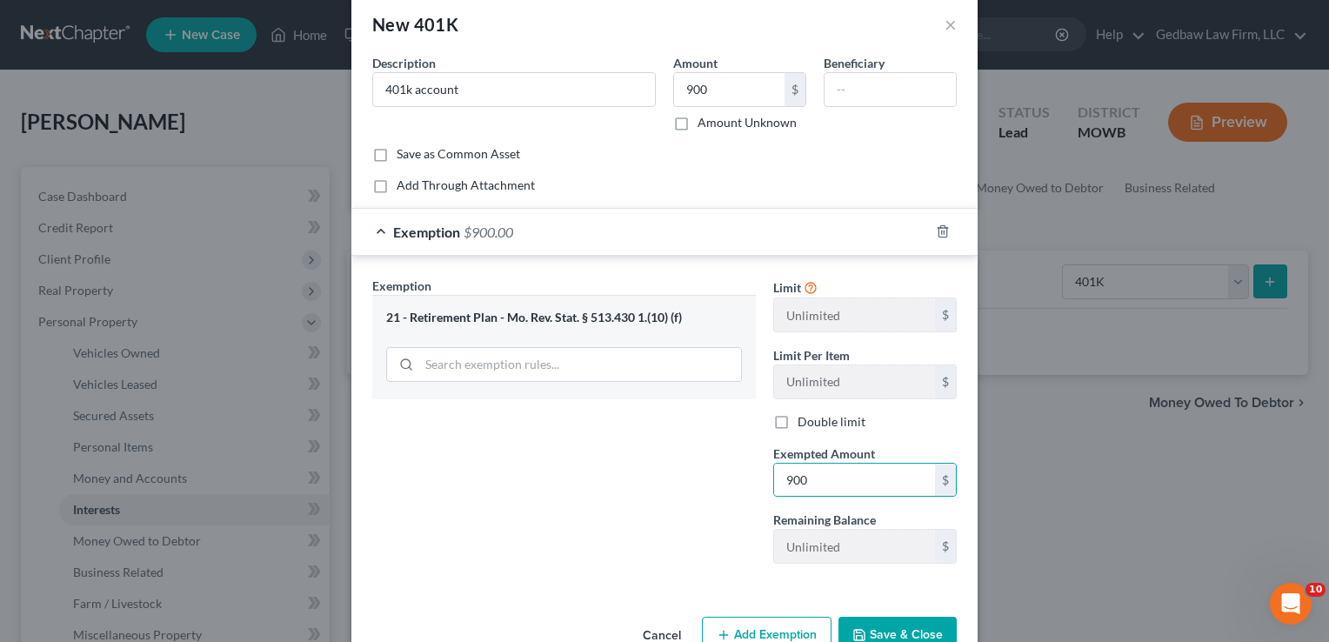
click at [919, 624] on button "Save & Close" at bounding box center [897, 634] width 118 height 37
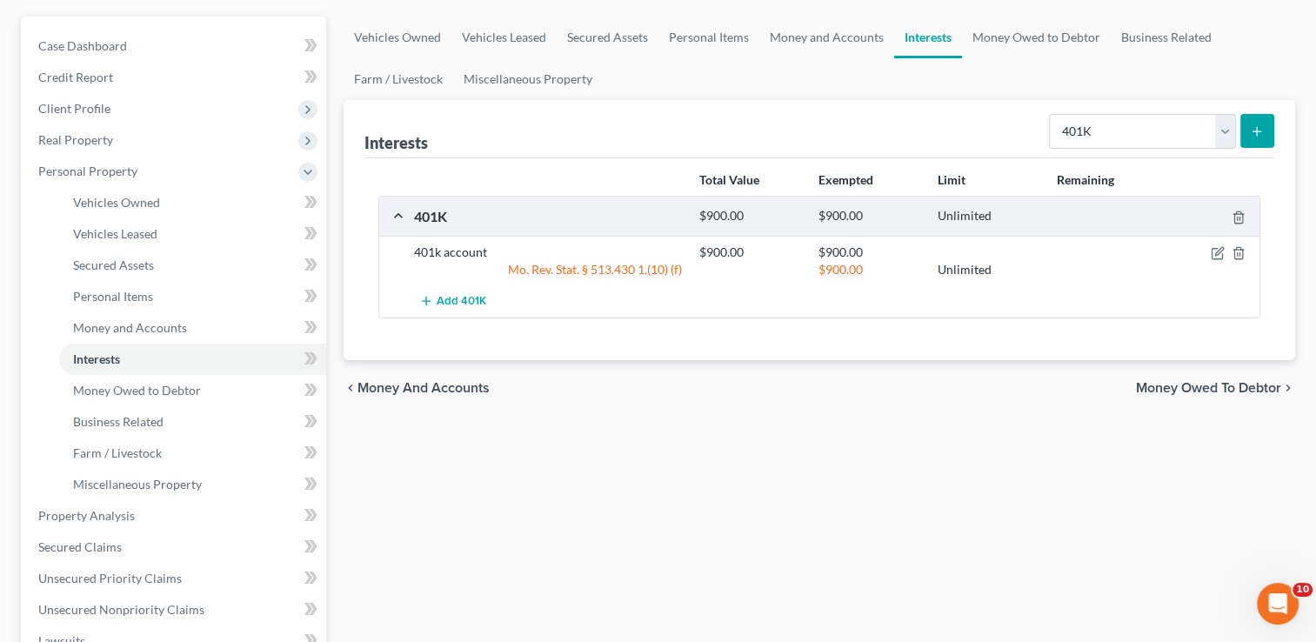
scroll to position [152, 0]
click at [1244, 385] on span "Money Owed to Debtor" at bounding box center [1208, 386] width 145 height 14
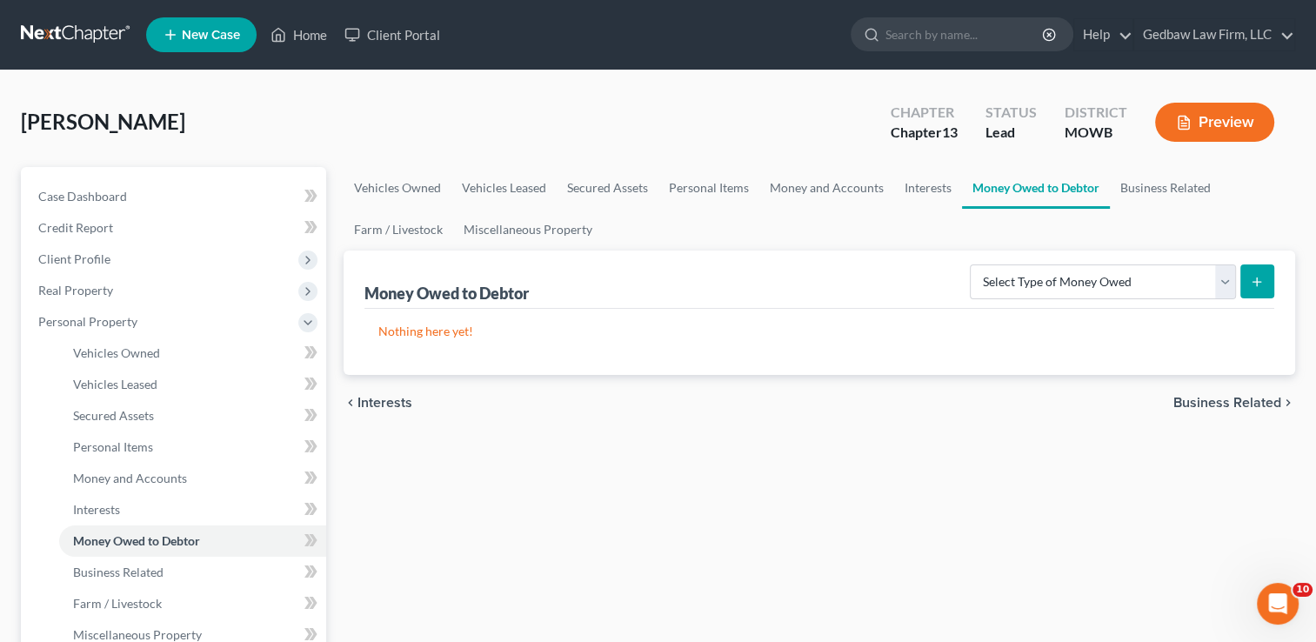
click at [381, 401] on span "Interests" at bounding box center [384, 403] width 55 height 14
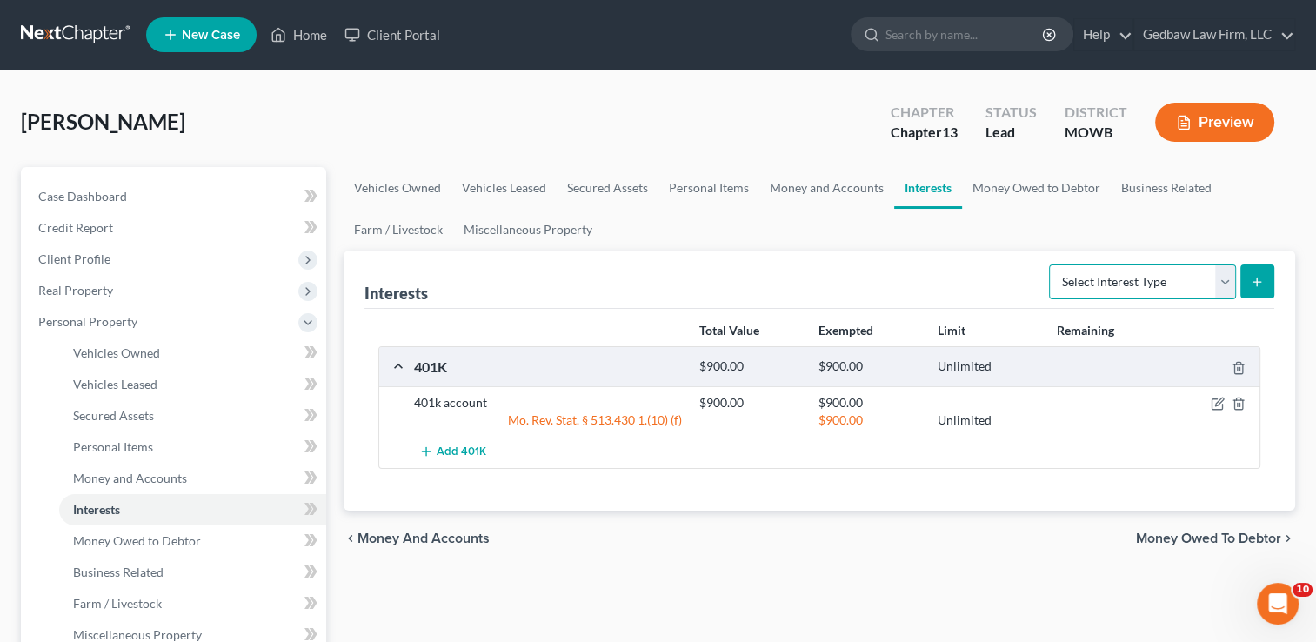
click at [1224, 281] on select "Select Interest Type 401K Annuity Bond Education IRA Government Bond Government…" at bounding box center [1142, 281] width 187 height 35
click at [1050, 264] on select "Select Interest Type 401K Annuity Bond Education IRA Government Bond Government…" at bounding box center [1142, 281] width 187 height 35
click at [1264, 277] on button "submit" at bounding box center [1257, 281] width 34 height 34
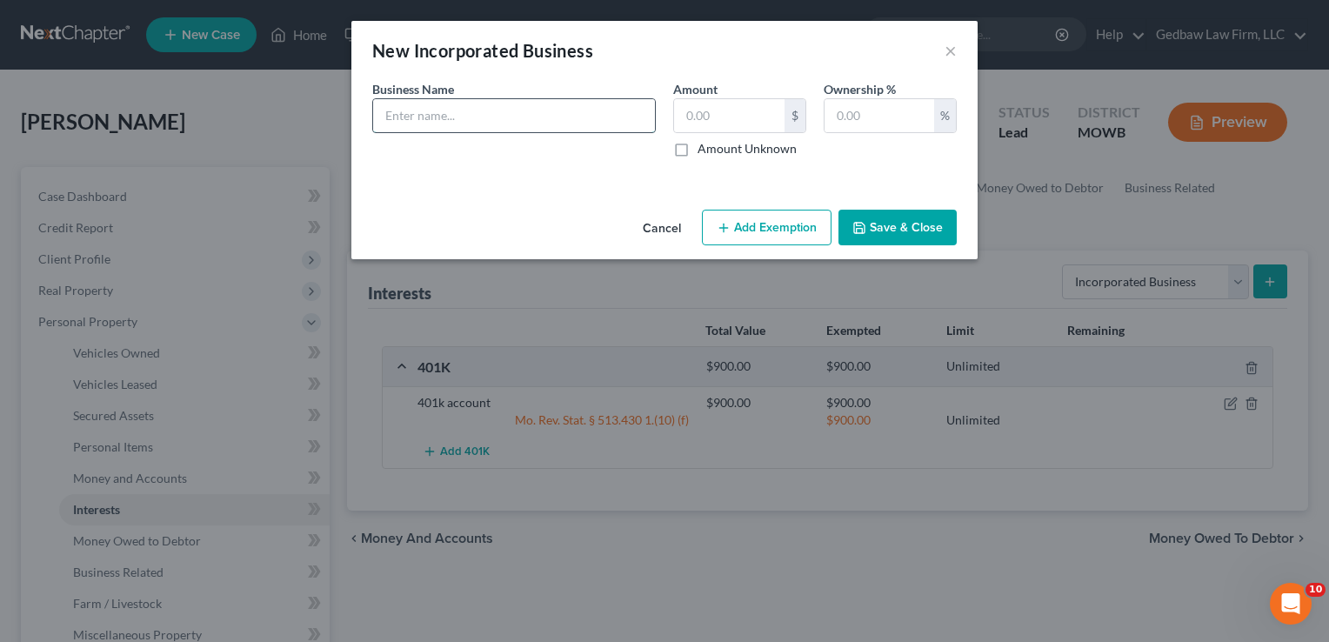
click at [520, 117] on input "text" at bounding box center [514, 115] width 282 height 33
click at [729, 111] on input "text" at bounding box center [729, 115] width 110 height 33
click at [845, 110] on input "text" at bounding box center [879, 115] width 110 height 33
click at [922, 224] on button "Save & Close" at bounding box center [897, 228] width 118 height 37
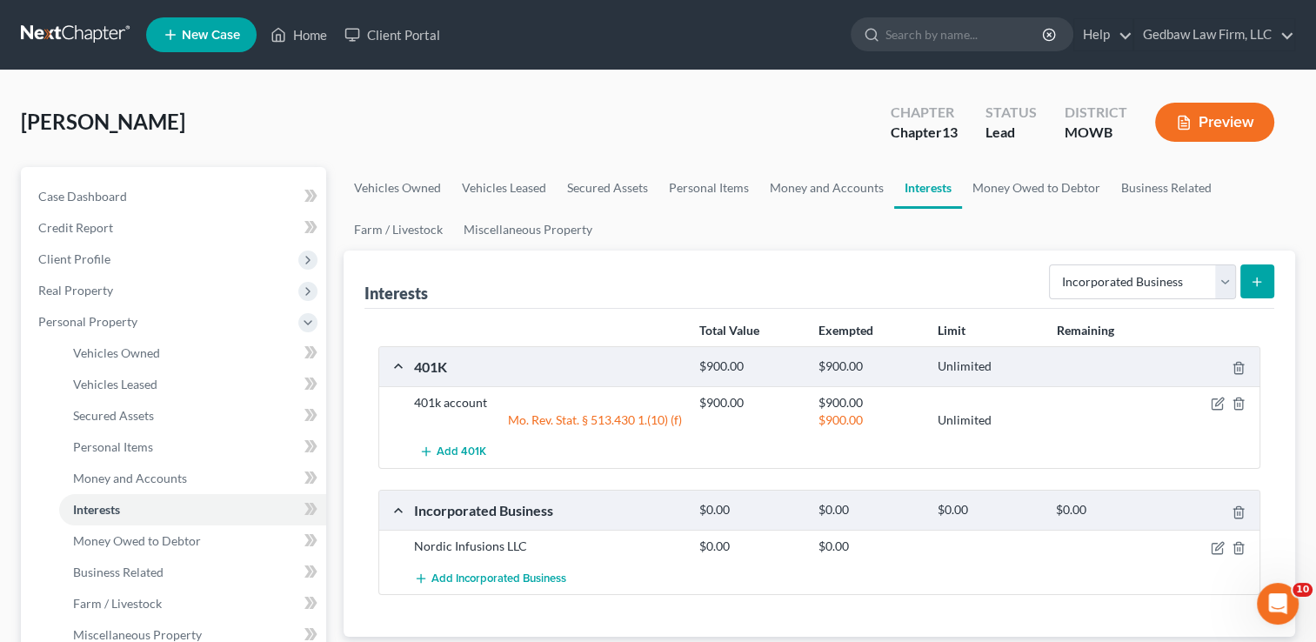
click at [1262, 280] on icon "submit" at bounding box center [1256, 282] width 14 height 14
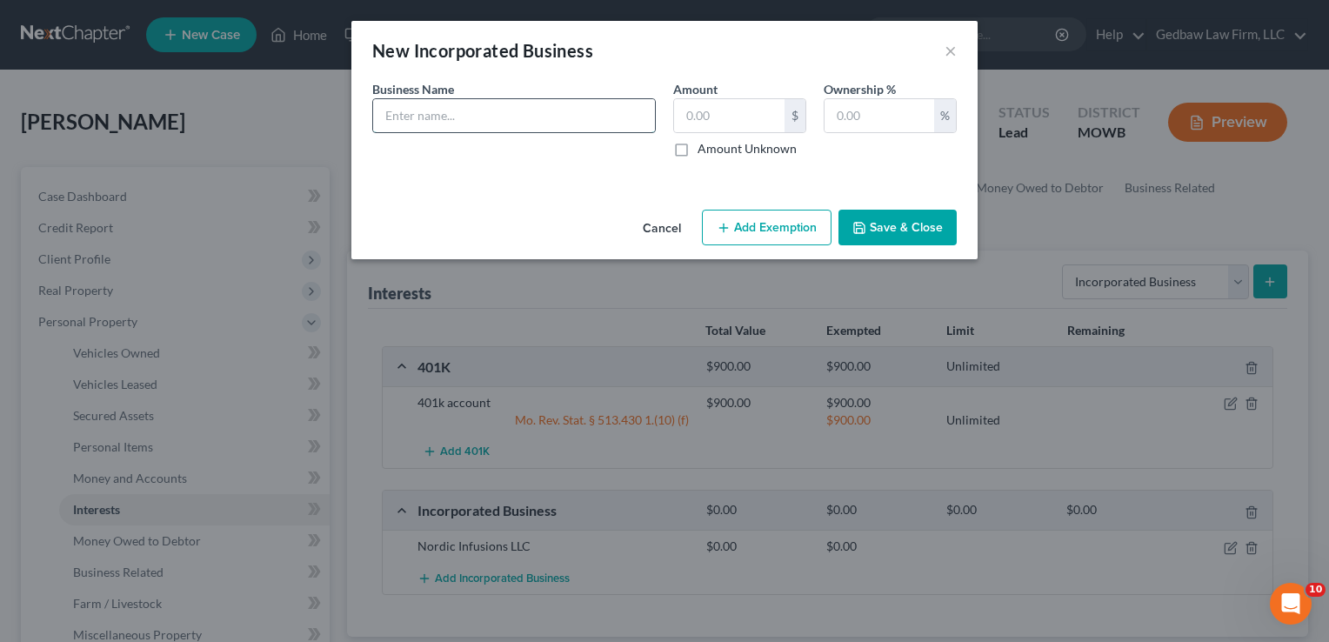
click at [495, 113] on input "text" at bounding box center [514, 115] width 282 height 33
click at [713, 117] on input "text" at bounding box center [729, 115] width 110 height 33
click at [863, 111] on input "text" at bounding box center [879, 115] width 110 height 33
click at [918, 229] on button "Save & Close" at bounding box center [897, 228] width 118 height 37
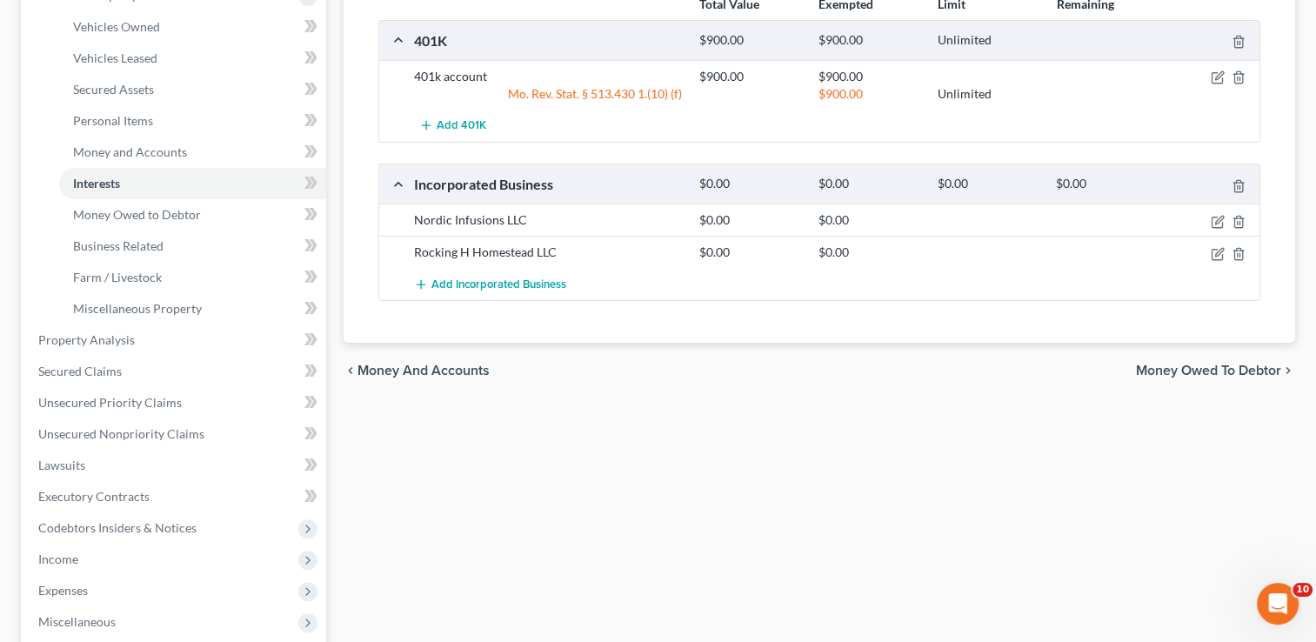
scroll to position [369, 0]
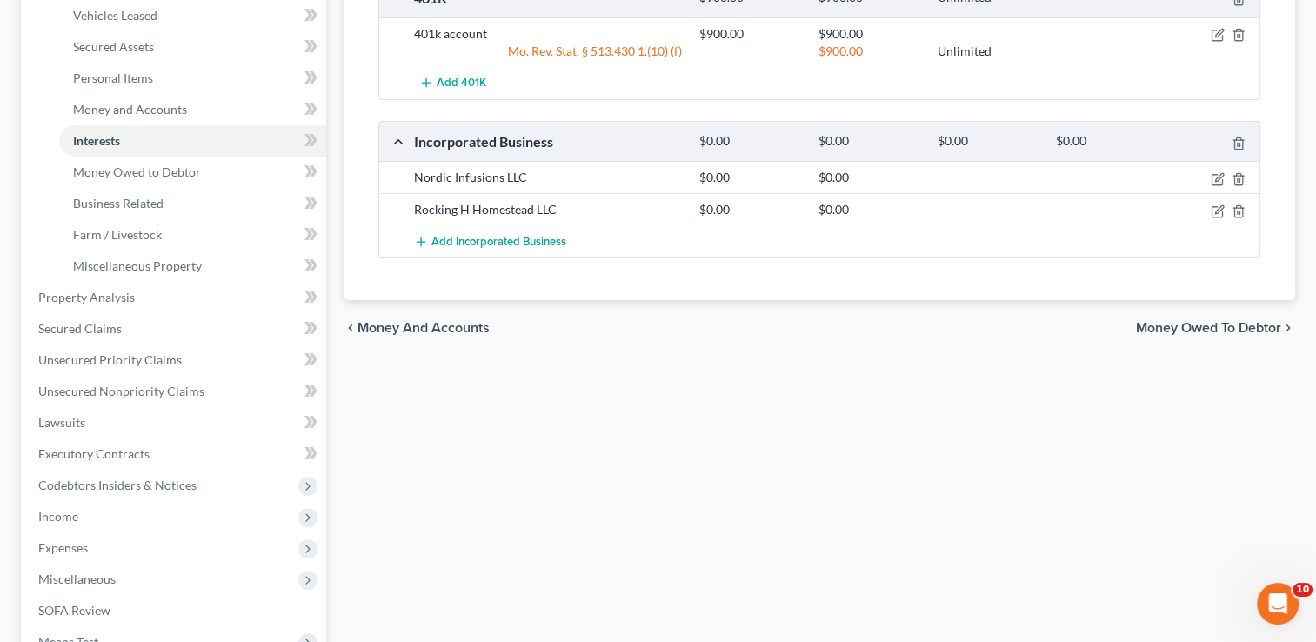
click at [1186, 323] on span "Money Owed to Debtor" at bounding box center [1208, 328] width 145 height 14
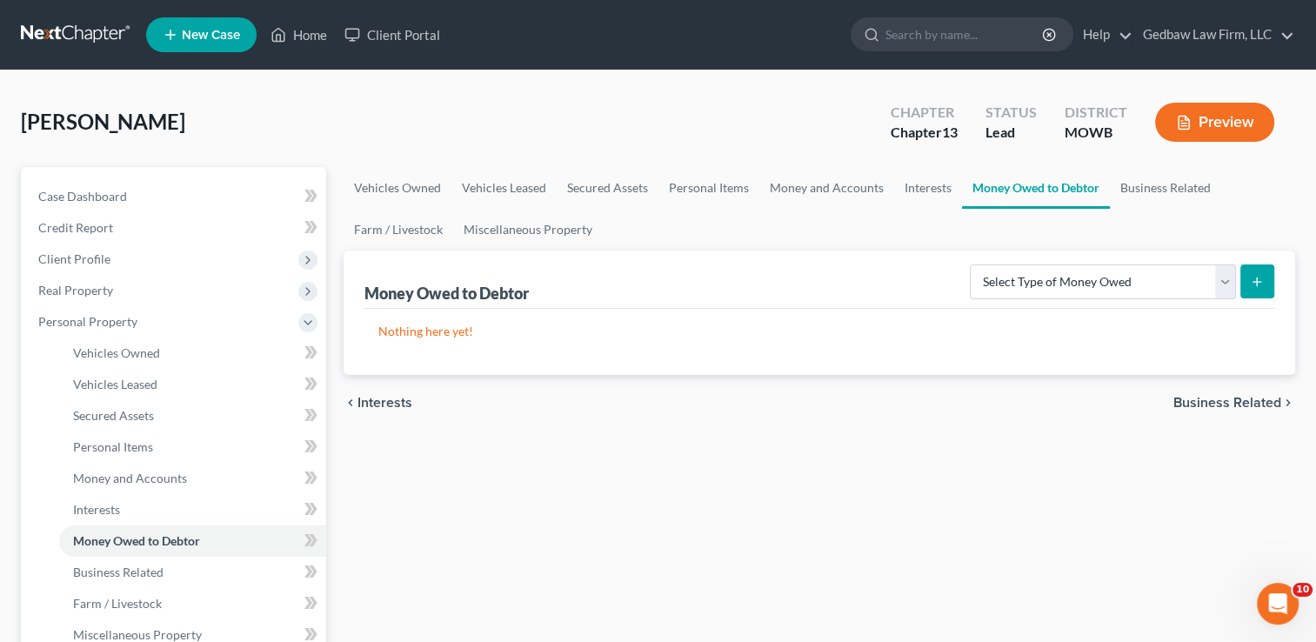
click at [1226, 402] on span "Business Related" at bounding box center [1227, 403] width 108 height 14
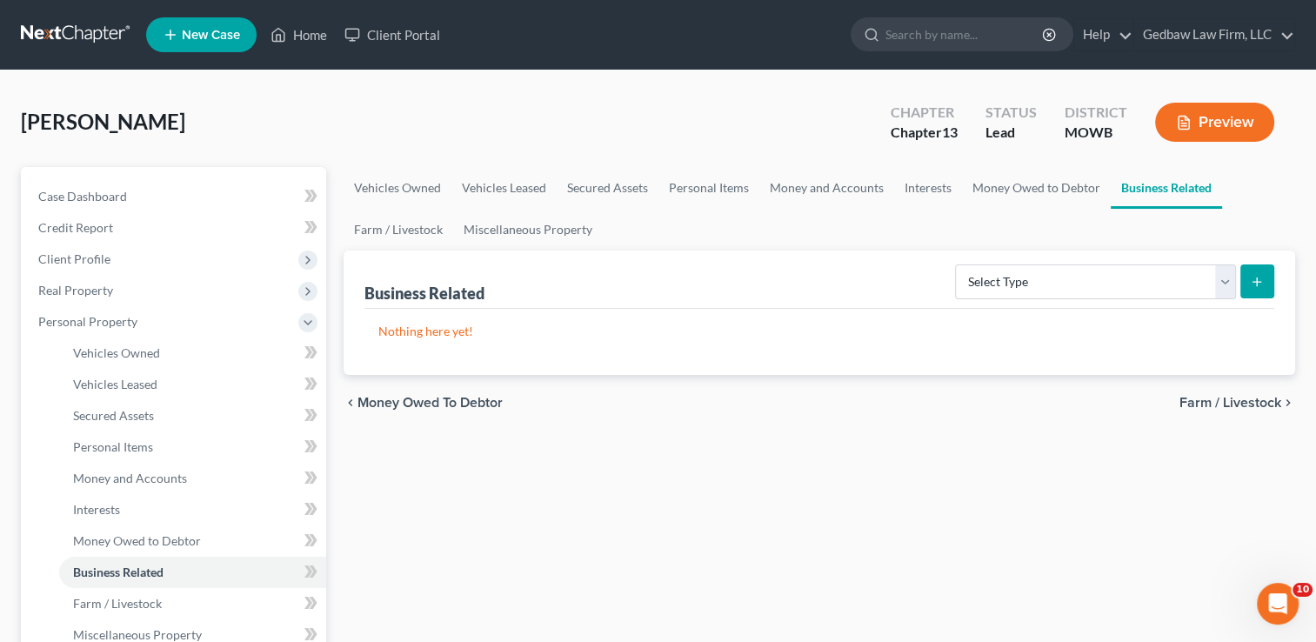
click at [1231, 402] on span "Farm / Livestock" at bounding box center [1230, 403] width 102 height 14
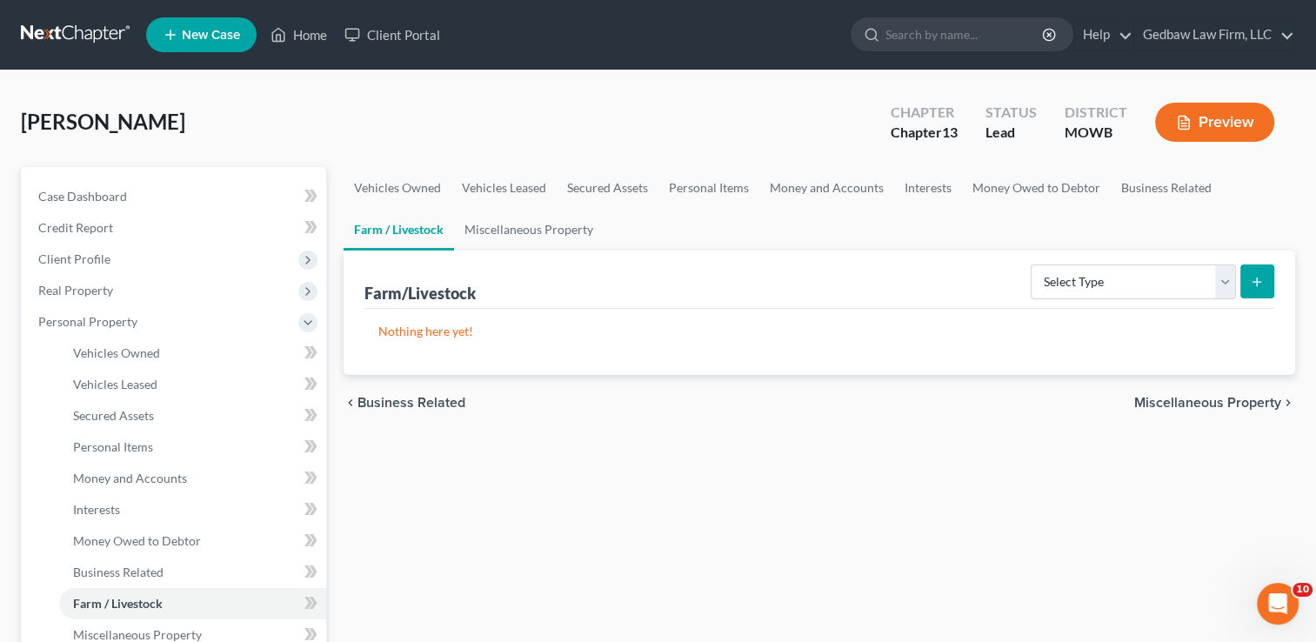
click at [1220, 397] on span "Miscellaneous Property" at bounding box center [1207, 403] width 147 height 14
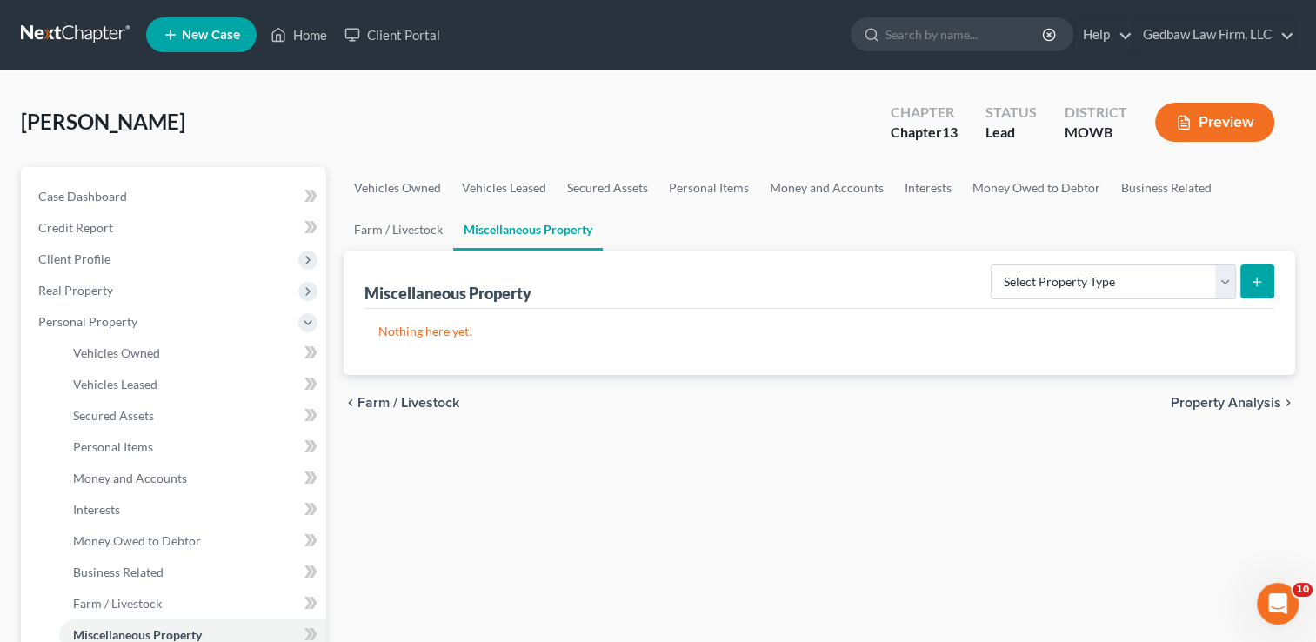
click at [1218, 403] on span "Property Analysis" at bounding box center [1225, 403] width 110 height 14
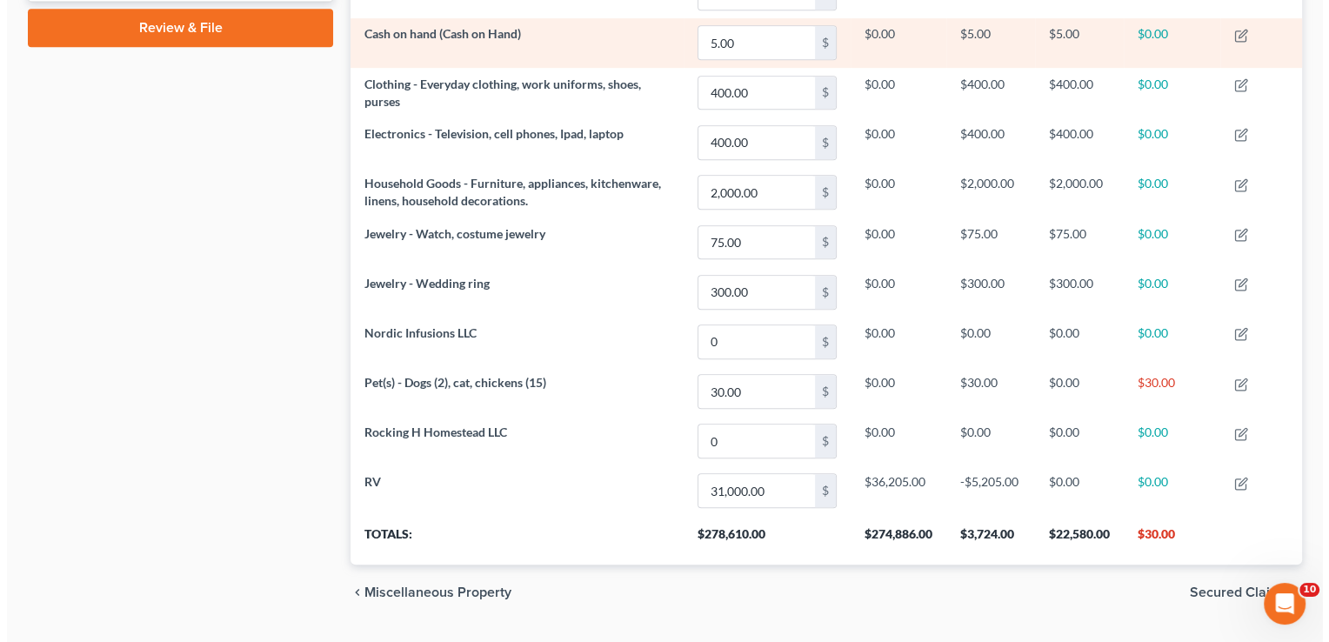
scroll to position [848, 0]
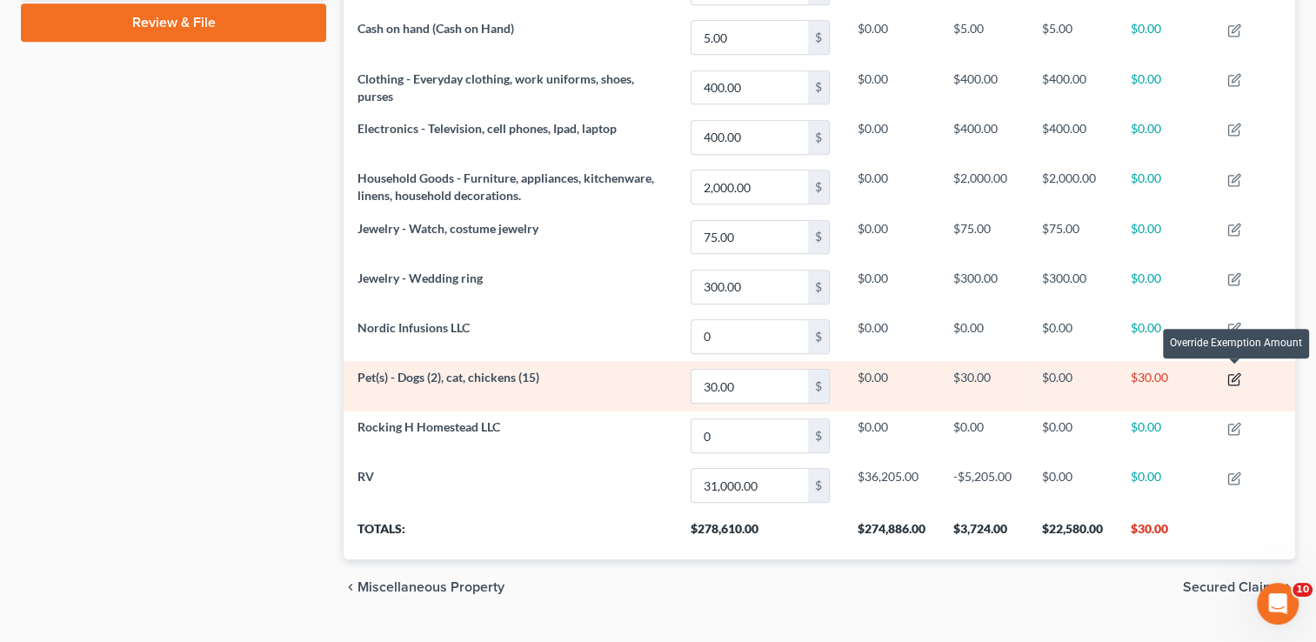
click at [1231, 373] on icon "button" at bounding box center [1234, 379] width 14 height 14
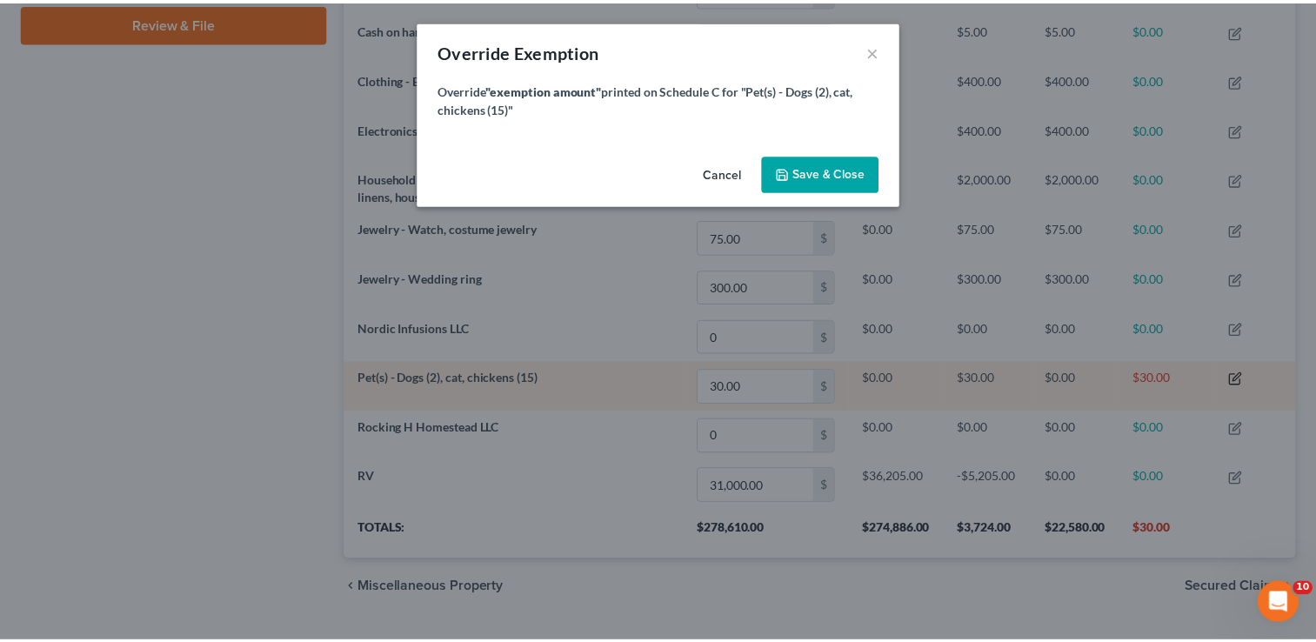
scroll to position [294, 961]
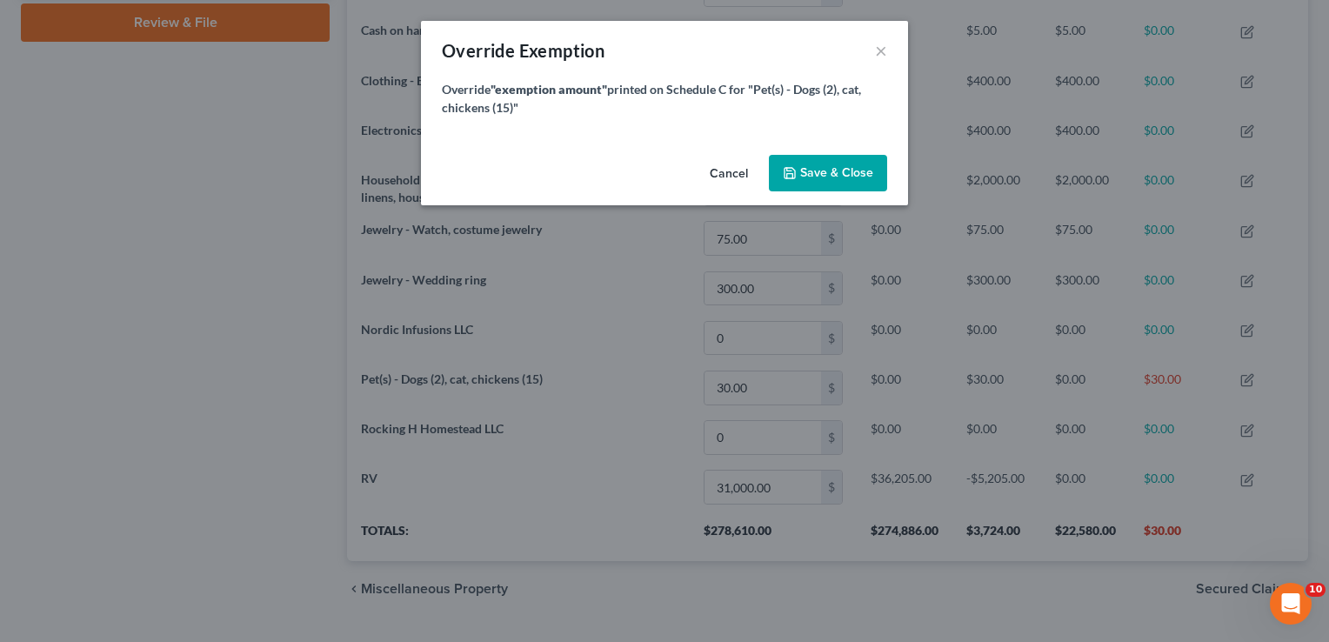
click at [723, 177] on button "Cancel" at bounding box center [729, 174] width 66 height 35
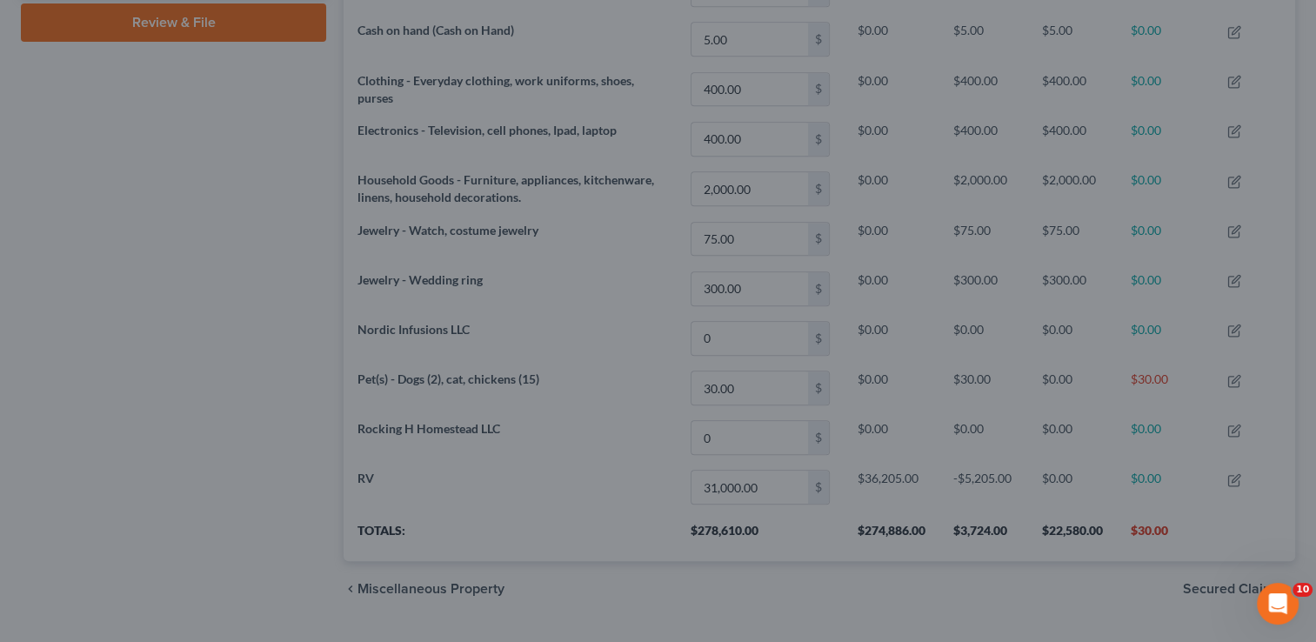
scroll to position [0, 0]
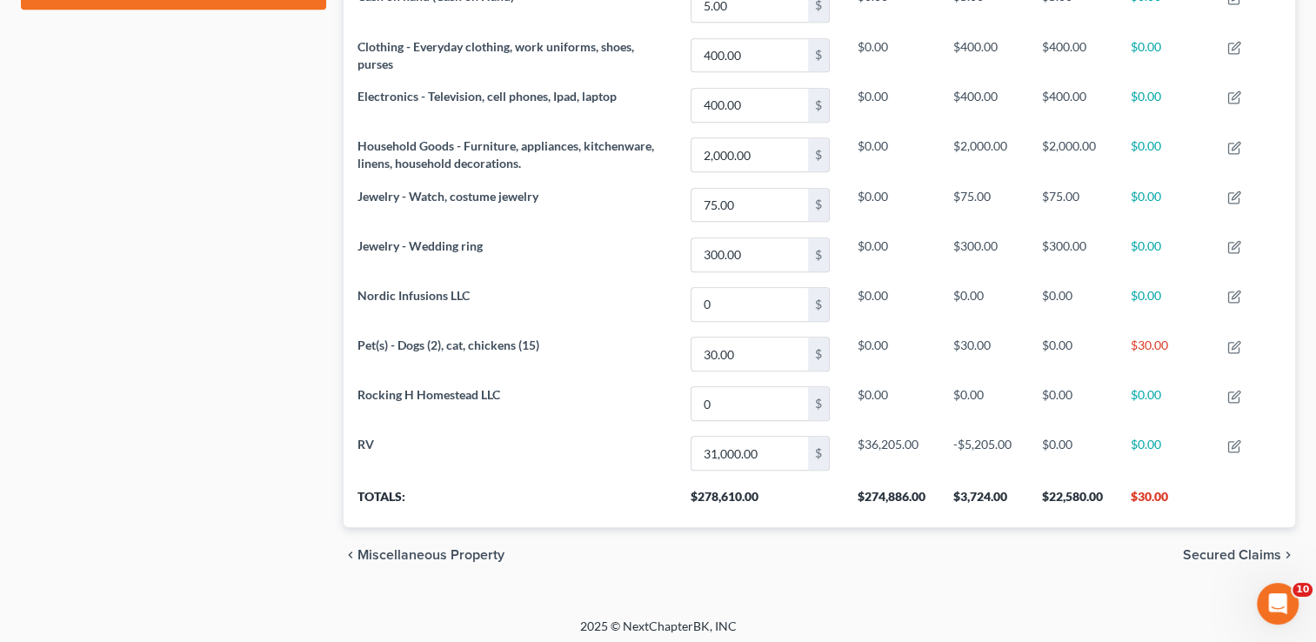
click at [1219, 548] on span "Secured Claims" at bounding box center [1232, 555] width 98 height 14
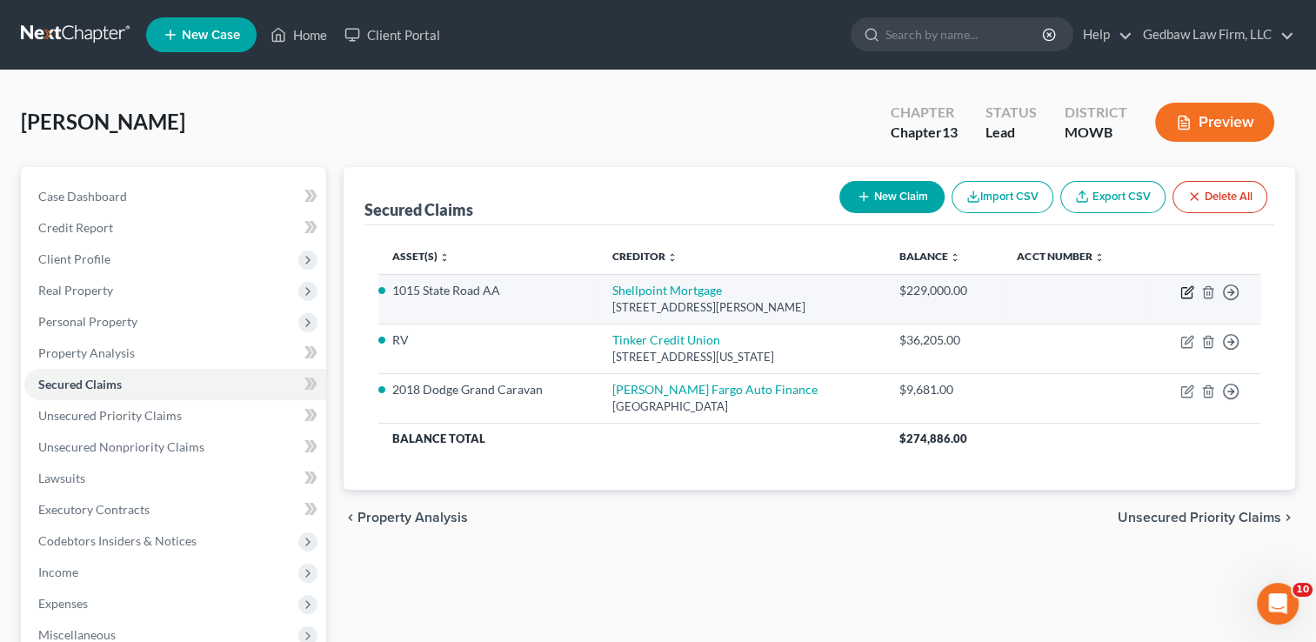
click at [1182, 290] on icon "button" at bounding box center [1187, 292] width 14 height 14
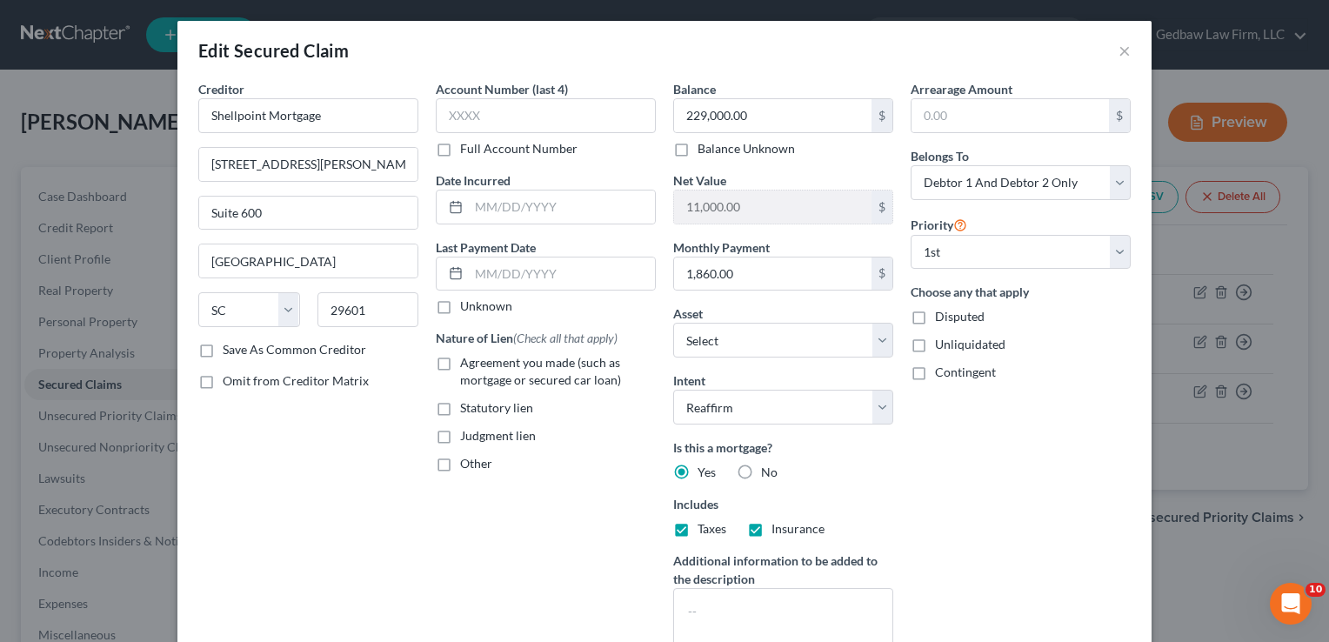
click at [460, 360] on label "Agreement you made (such as mortgage or secured car loan)" at bounding box center [558, 371] width 196 height 35
click at [467, 360] on input "Agreement you made (such as mortgage or secured car loan)" at bounding box center [472, 359] width 11 height 11
click at [476, 110] on input "text" at bounding box center [546, 115] width 220 height 35
click at [1083, 527] on div "Arrearage Amount $ Belongs To * Select Debtor 1 Only Debtor 2 Only Debtor 1 And…" at bounding box center [1020, 373] width 237 height 586
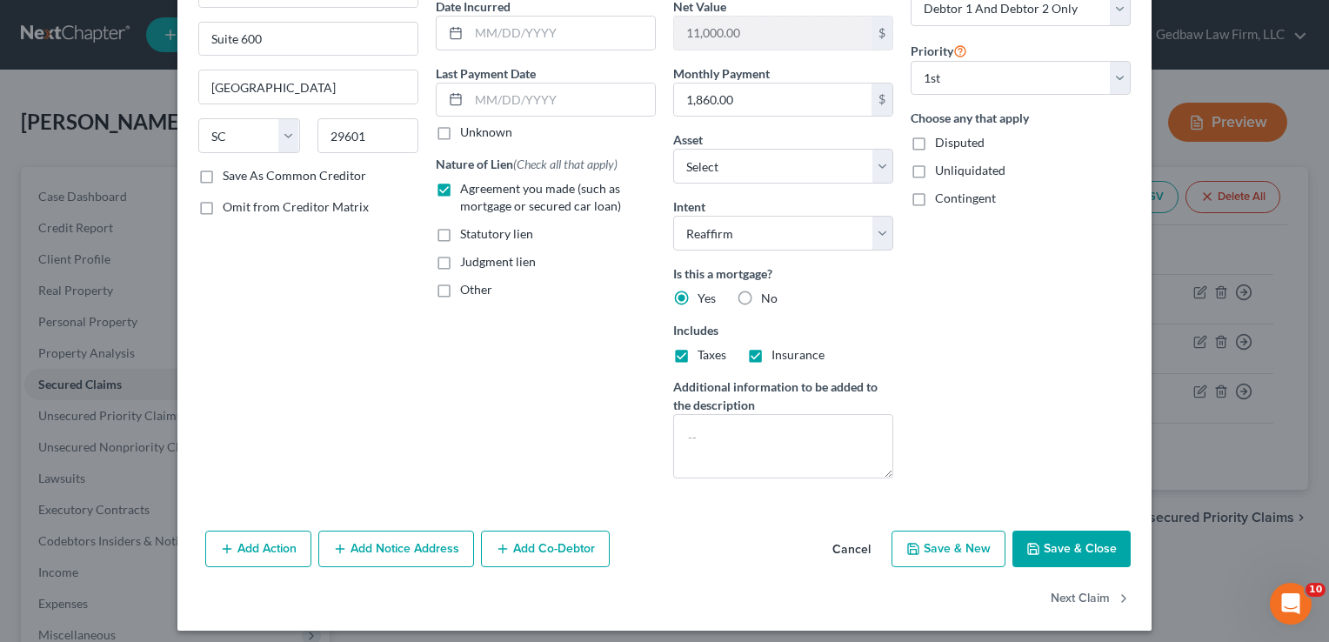
click at [1089, 548] on button "Save & Close" at bounding box center [1071, 548] width 118 height 37
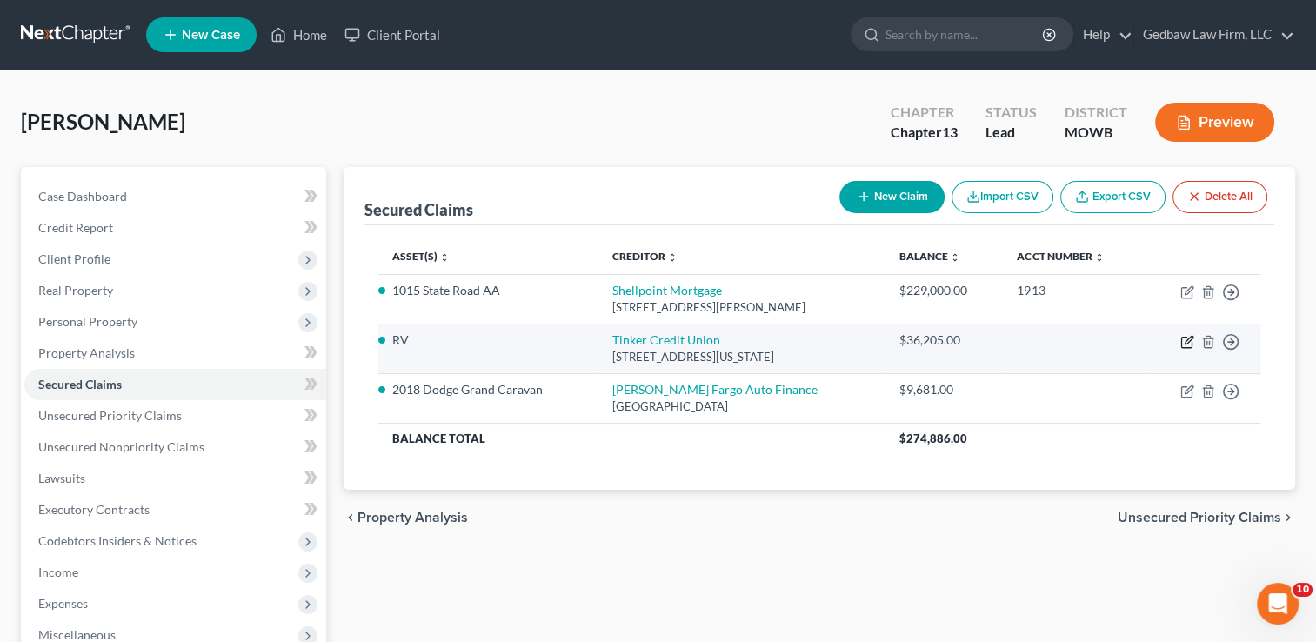
click at [1186, 340] on icon "button" at bounding box center [1187, 342] width 14 height 14
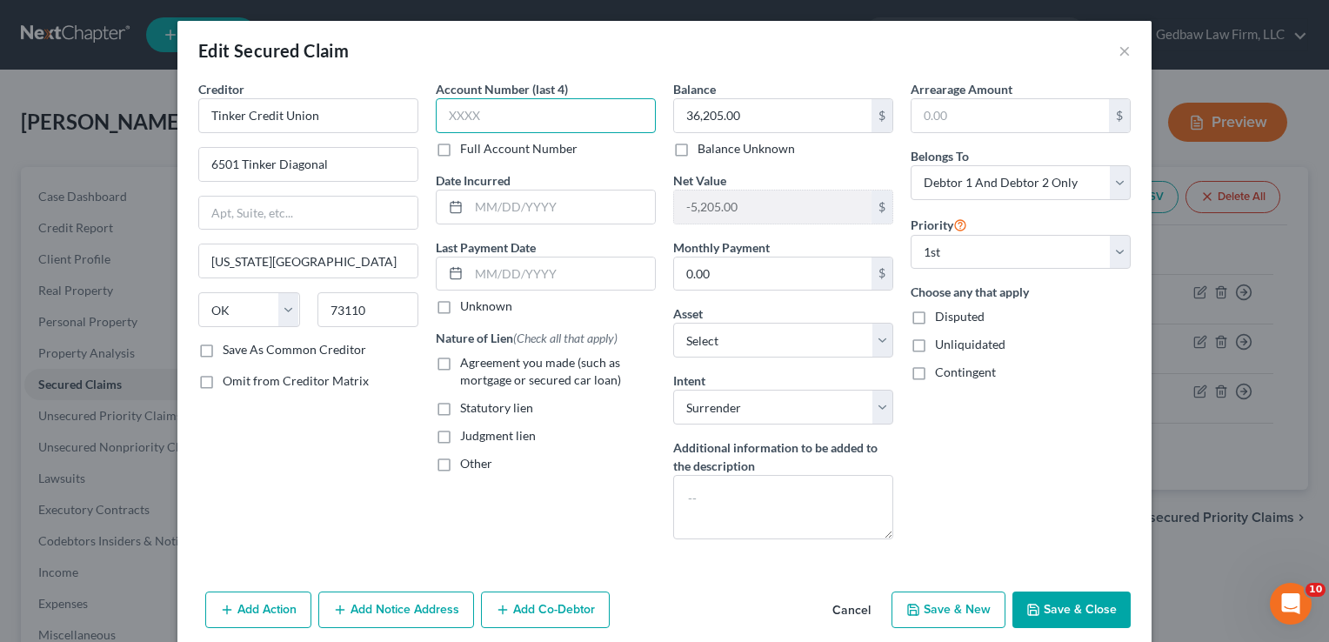
click at [463, 110] on input "text" at bounding box center [546, 115] width 220 height 35
click at [542, 207] on input "text" at bounding box center [562, 206] width 186 height 33
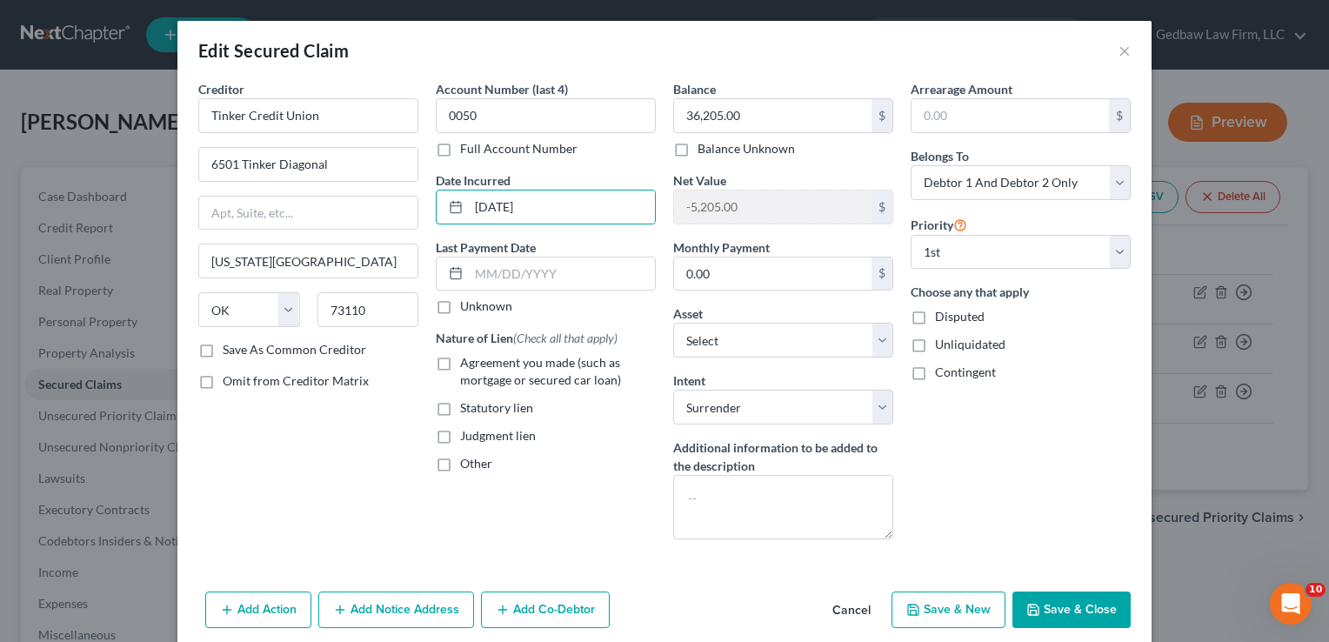
click at [1082, 607] on button "Save & Close" at bounding box center [1071, 609] width 118 height 37
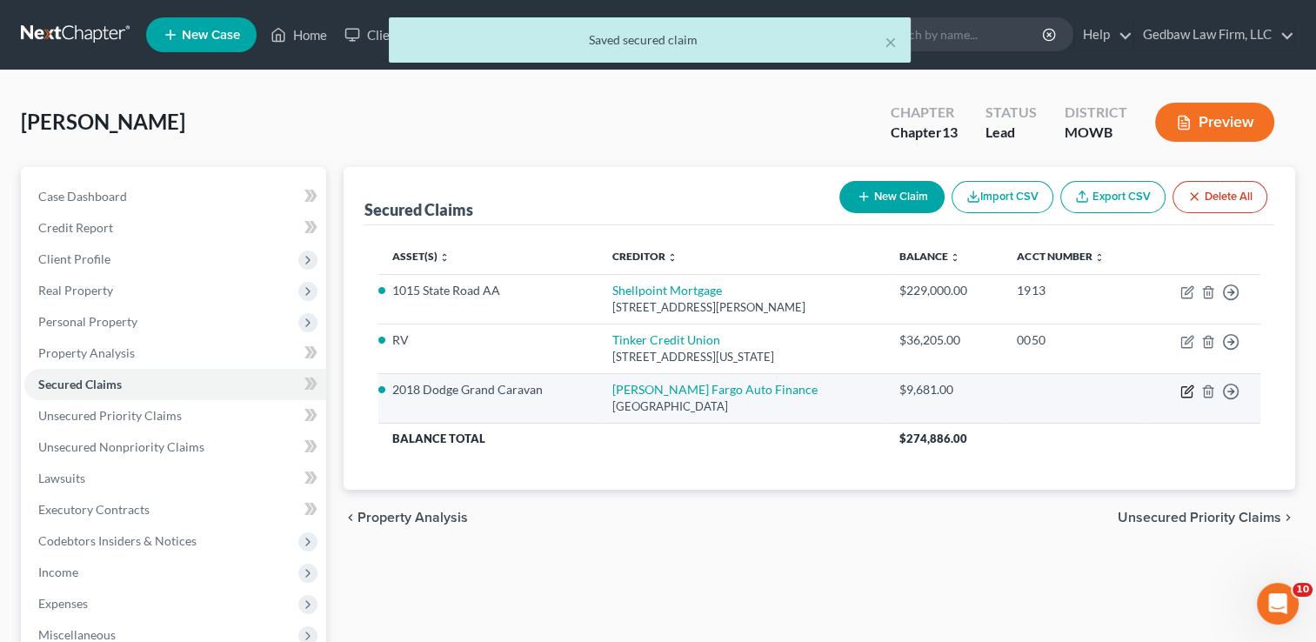
click at [1186, 392] on icon "button" at bounding box center [1187, 391] width 14 height 14
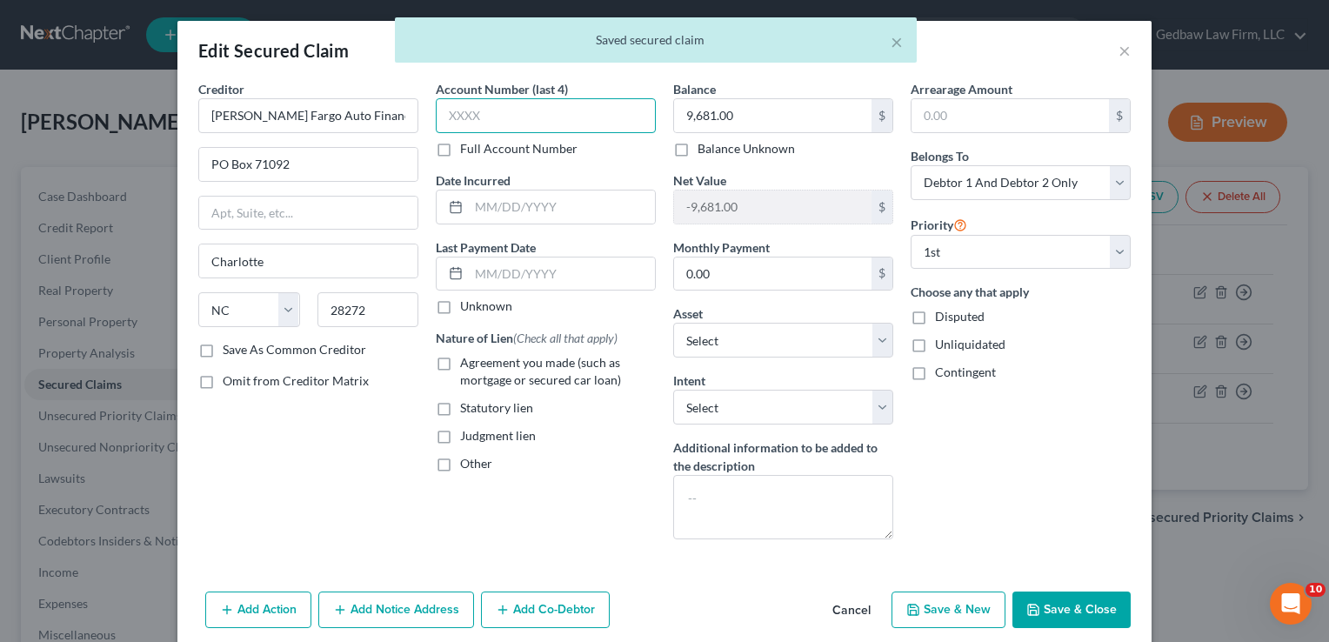
click at [515, 115] on input "text" at bounding box center [546, 115] width 220 height 35
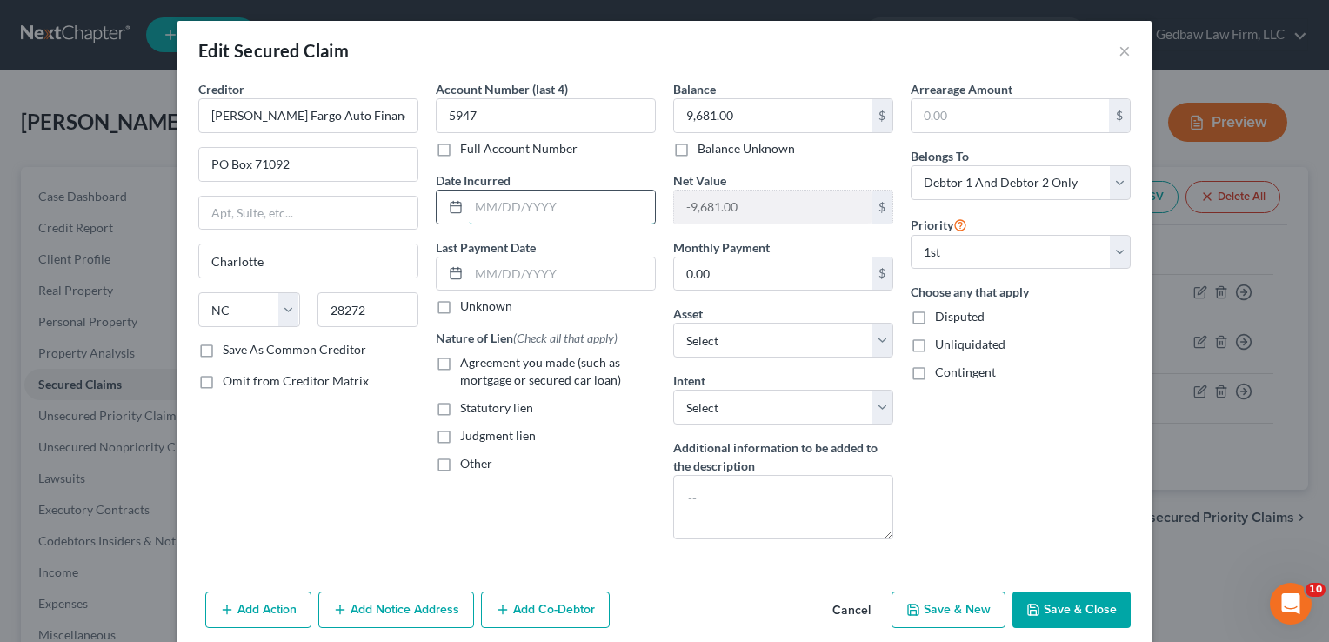
click at [496, 211] on input "text" at bounding box center [562, 206] width 186 height 33
click at [596, 523] on div "Account Number (last 4) 5947 Full Account Number Date Incurred [DATE] Last Paym…" at bounding box center [545, 316] width 237 height 473
click at [1076, 610] on button "Save & Close" at bounding box center [1071, 609] width 118 height 37
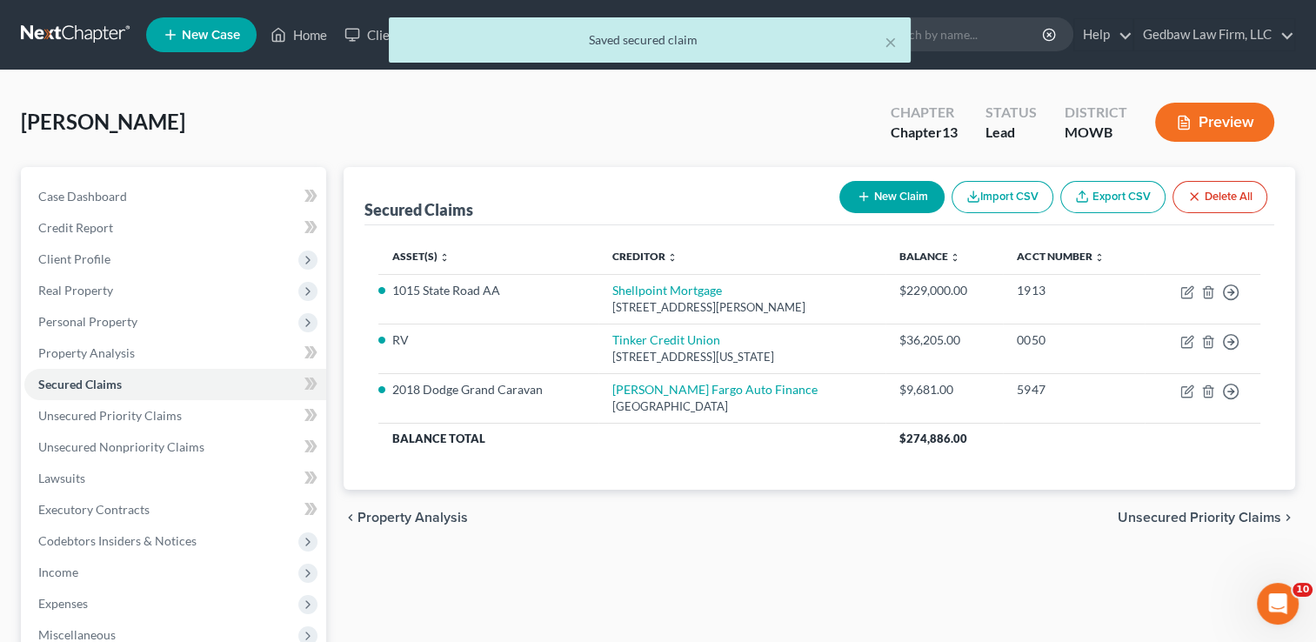
click at [1223, 513] on span "Unsecured Priority Claims" at bounding box center [1198, 517] width 163 height 14
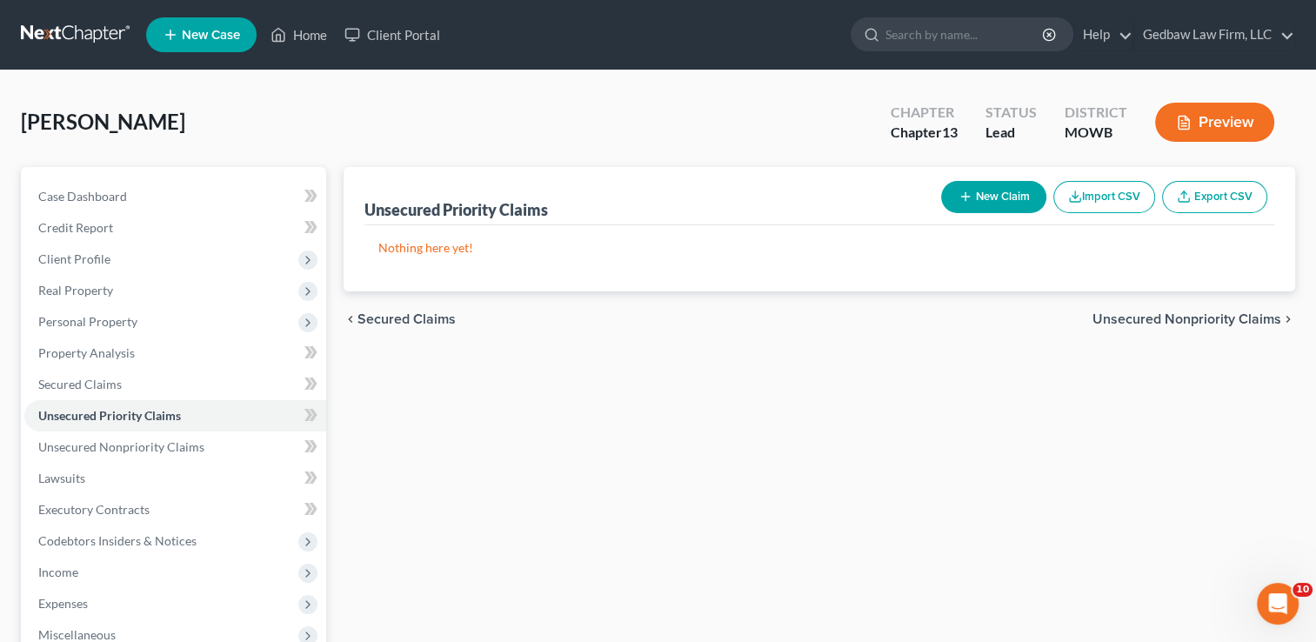
click at [1003, 194] on button "New Claim" at bounding box center [993, 197] width 105 height 32
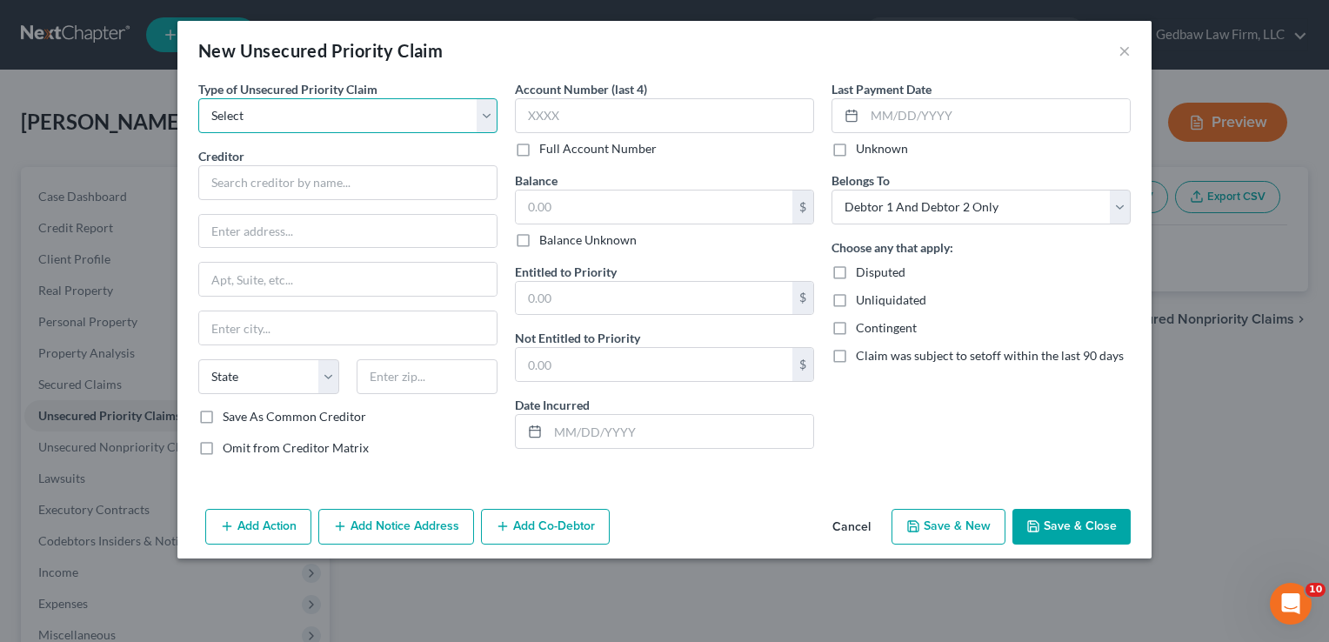
click at [339, 121] on select "Select Taxes & Other Government Units Domestic Support Obligations Extensions o…" at bounding box center [347, 115] width 299 height 35
click at [198, 98] on select "Select Taxes & Other Government Units Domestic Support Obligations Extensions o…" at bounding box center [347, 115] width 299 height 35
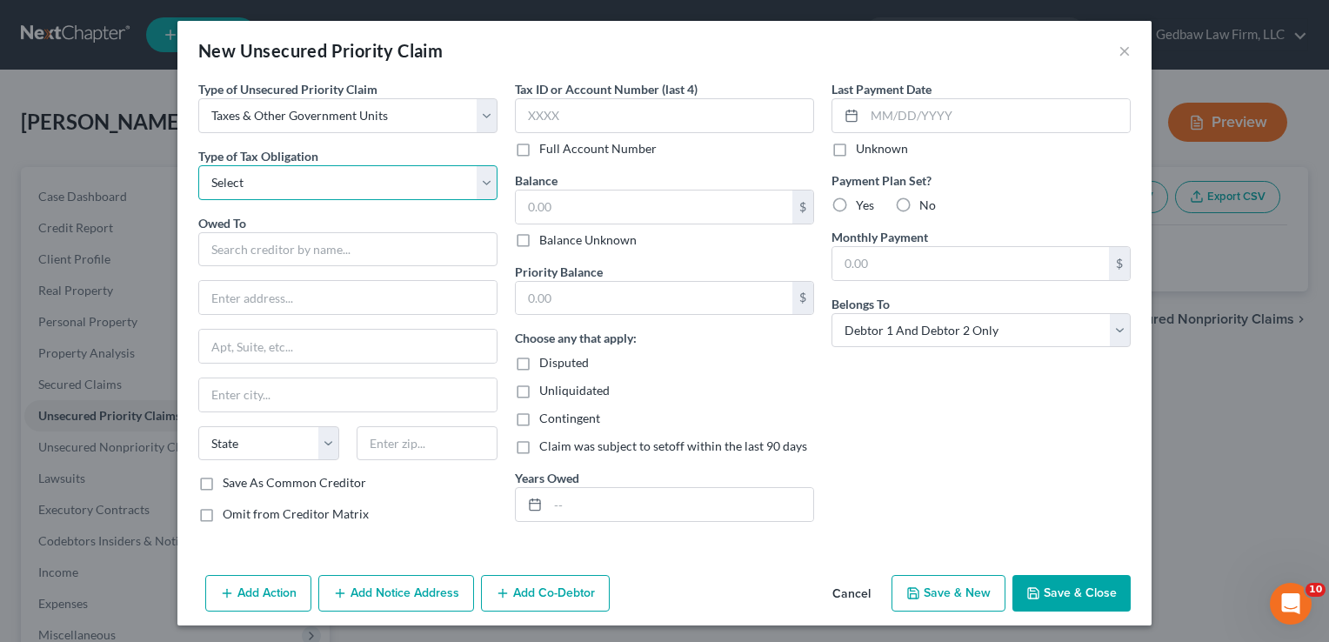
click at [347, 185] on select "Select Federal City State Franchise Tax Board Other" at bounding box center [347, 182] width 299 height 35
click at [198, 165] on select "Select Federal City State Franchise Tax Board Other" at bounding box center [347, 182] width 299 height 35
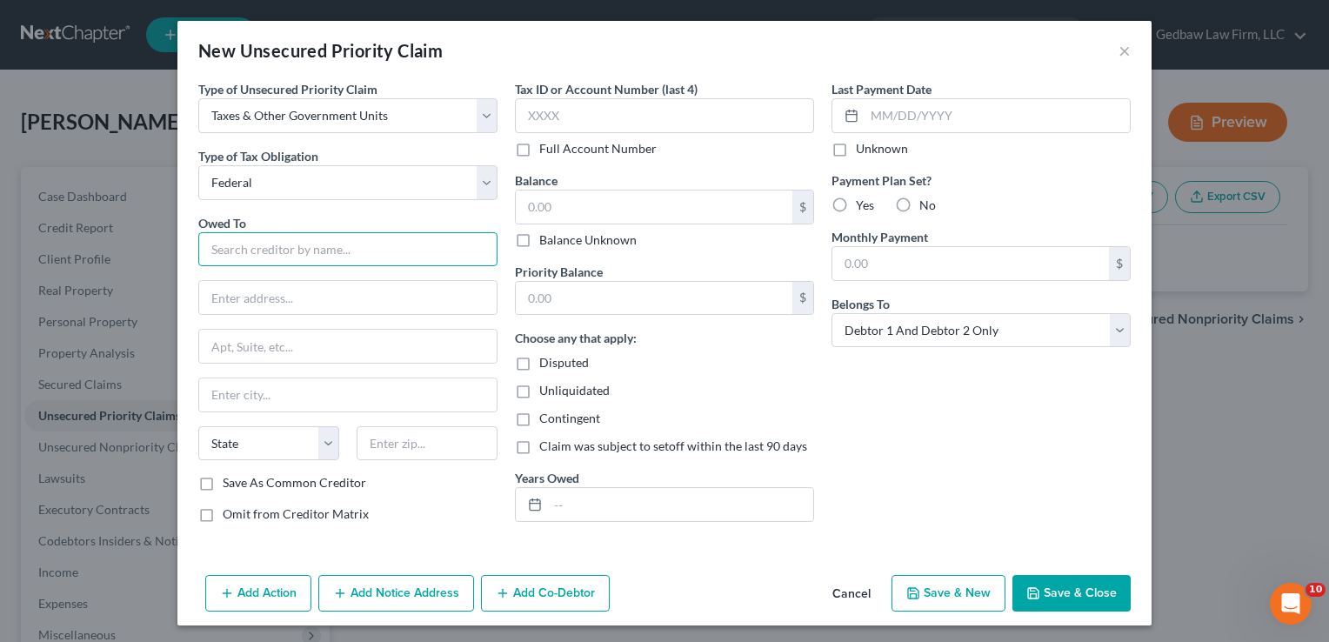
click at [337, 248] on input "text" at bounding box center [347, 249] width 299 height 35
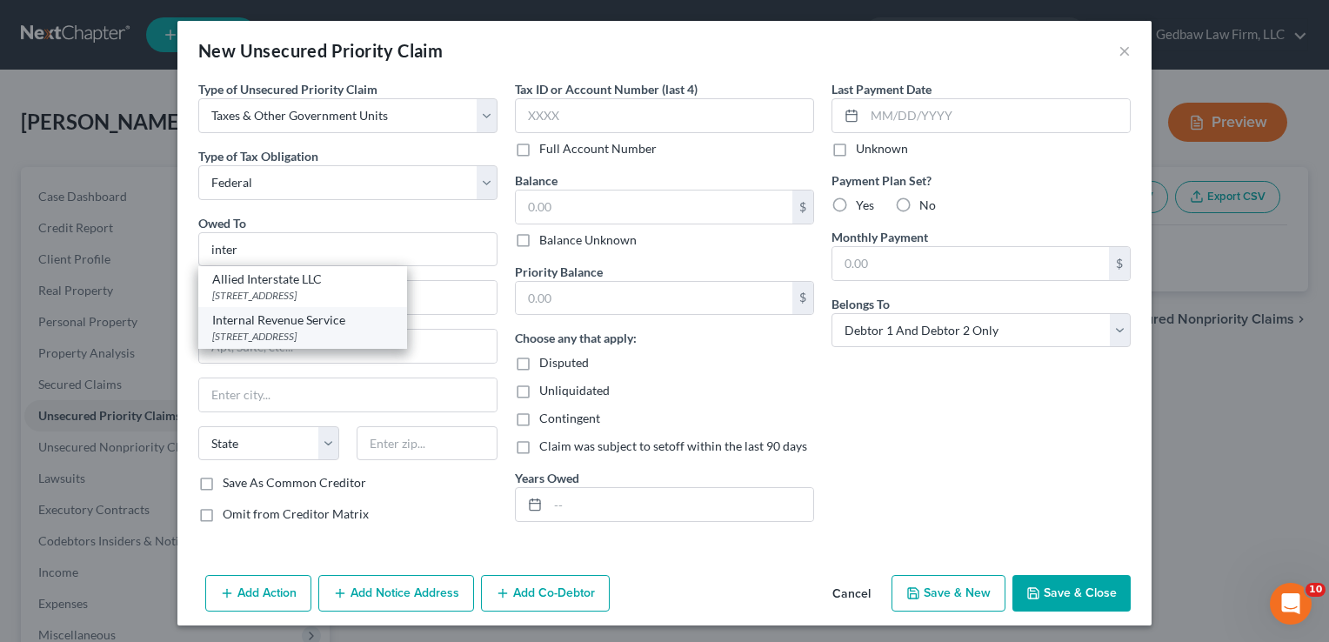
click at [303, 330] on div "[STREET_ADDRESS]" at bounding box center [302, 336] width 181 height 15
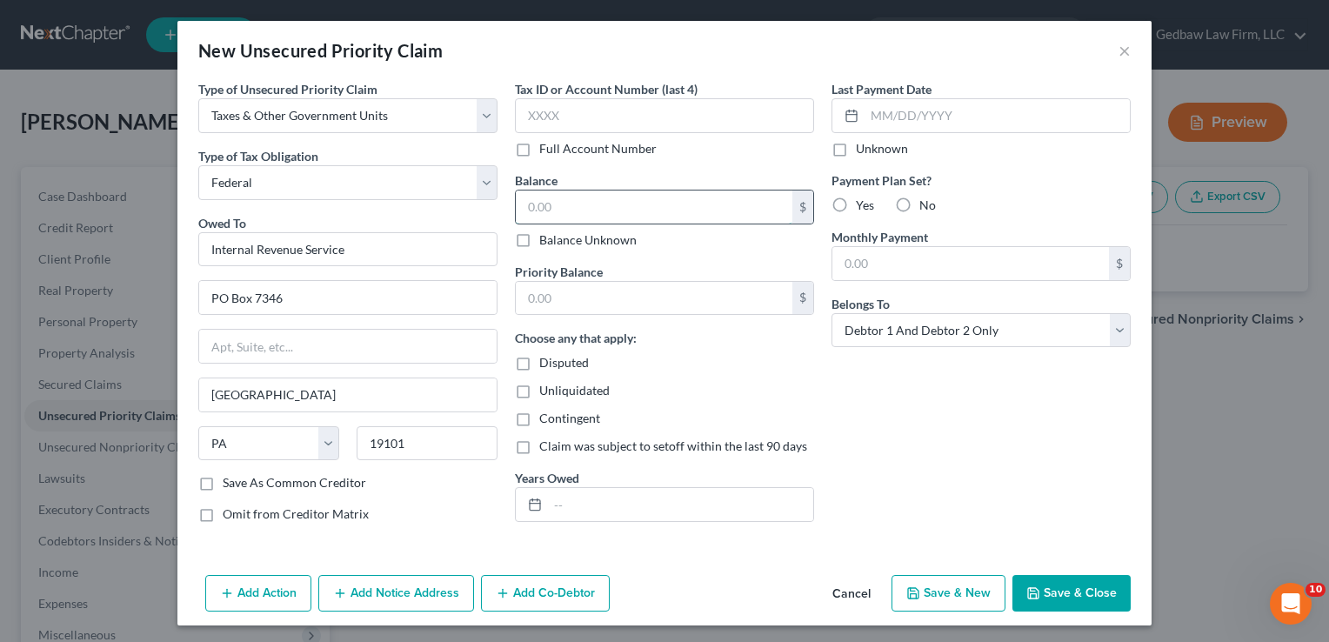
click at [635, 204] on input "text" at bounding box center [654, 206] width 277 height 33
click at [652, 297] on input "text" at bounding box center [654, 298] width 277 height 33
click at [562, 503] on input "text" at bounding box center [680, 504] width 265 height 33
click at [1084, 590] on button "Save & Close" at bounding box center [1071, 593] width 118 height 37
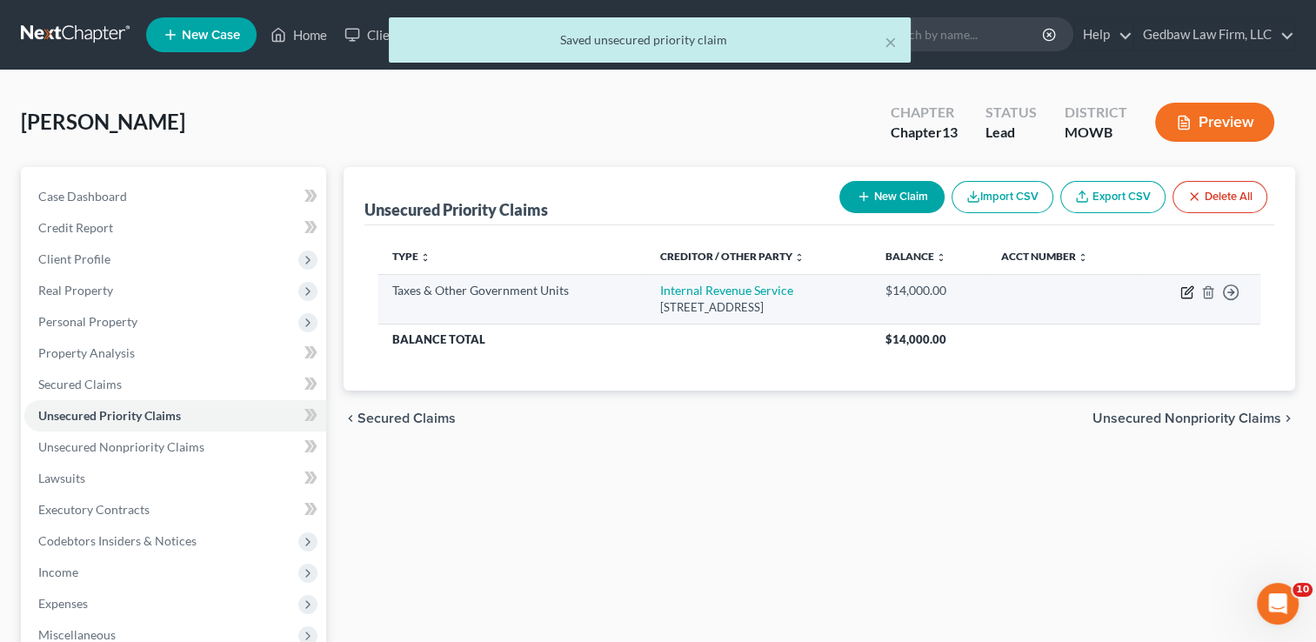
click at [1183, 294] on icon "button" at bounding box center [1187, 292] width 14 height 14
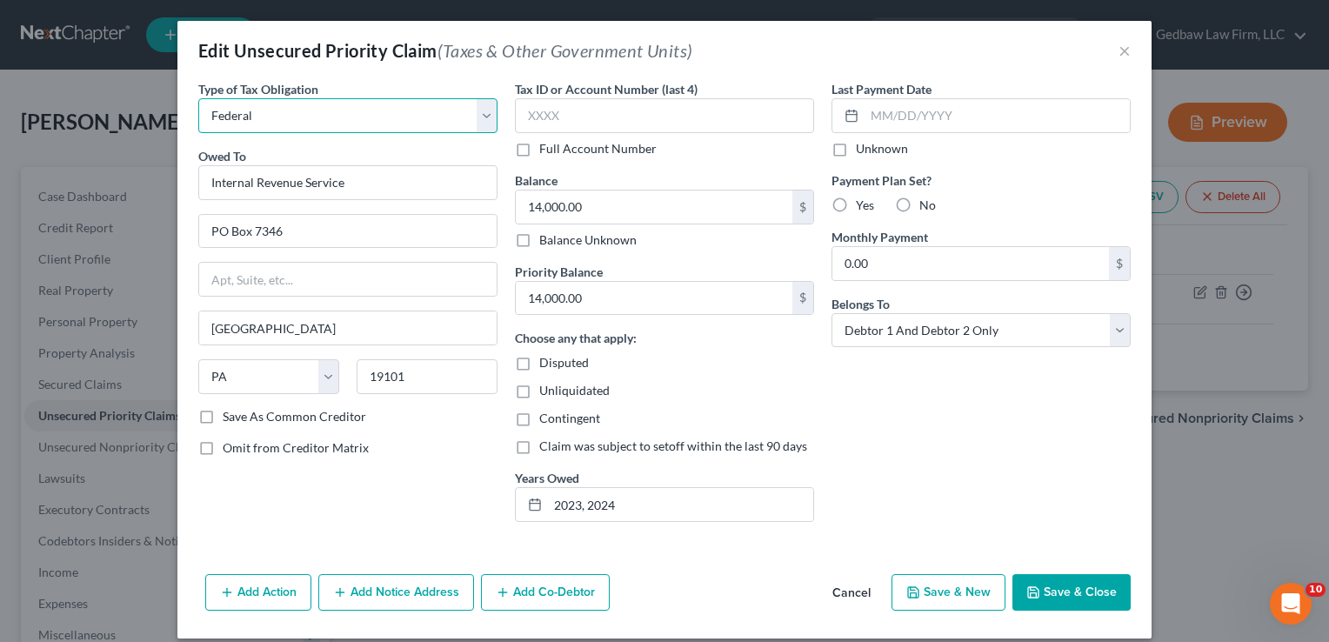
click at [348, 120] on select "Select Federal City State Franchise Tax Board Other" at bounding box center [347, 115] width 299 height 35
click at [198, 98] on select "Select Federal City State Franchise Tax Board Other" at bounding box center [347, 115] width 299 height 35
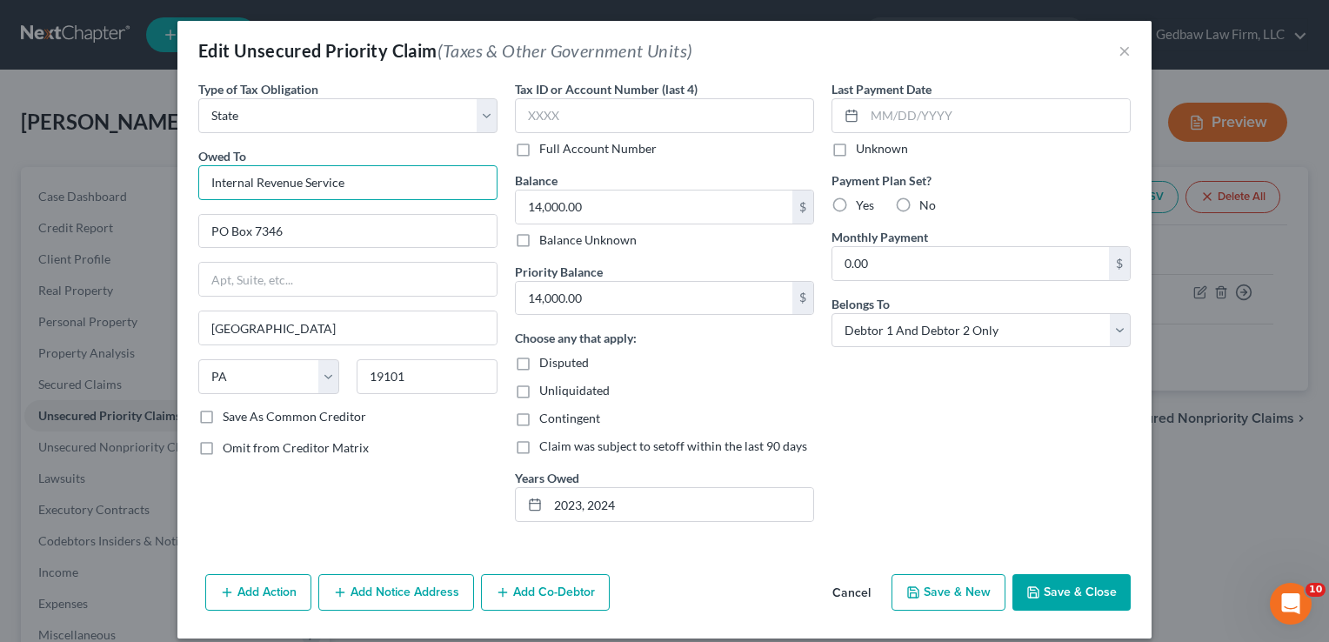
click at [386, 181] on input "Internal Revenue Service" at bounding box center [347, 182] width 299 height 35
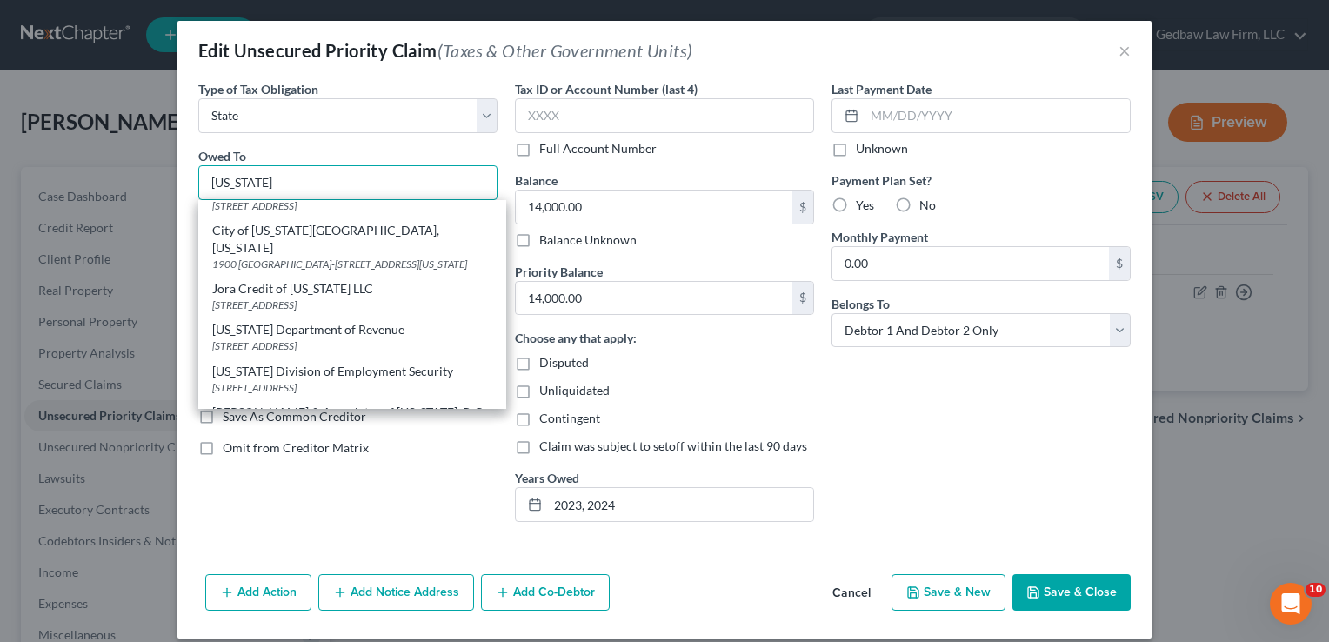
scroll to position [152, 0]
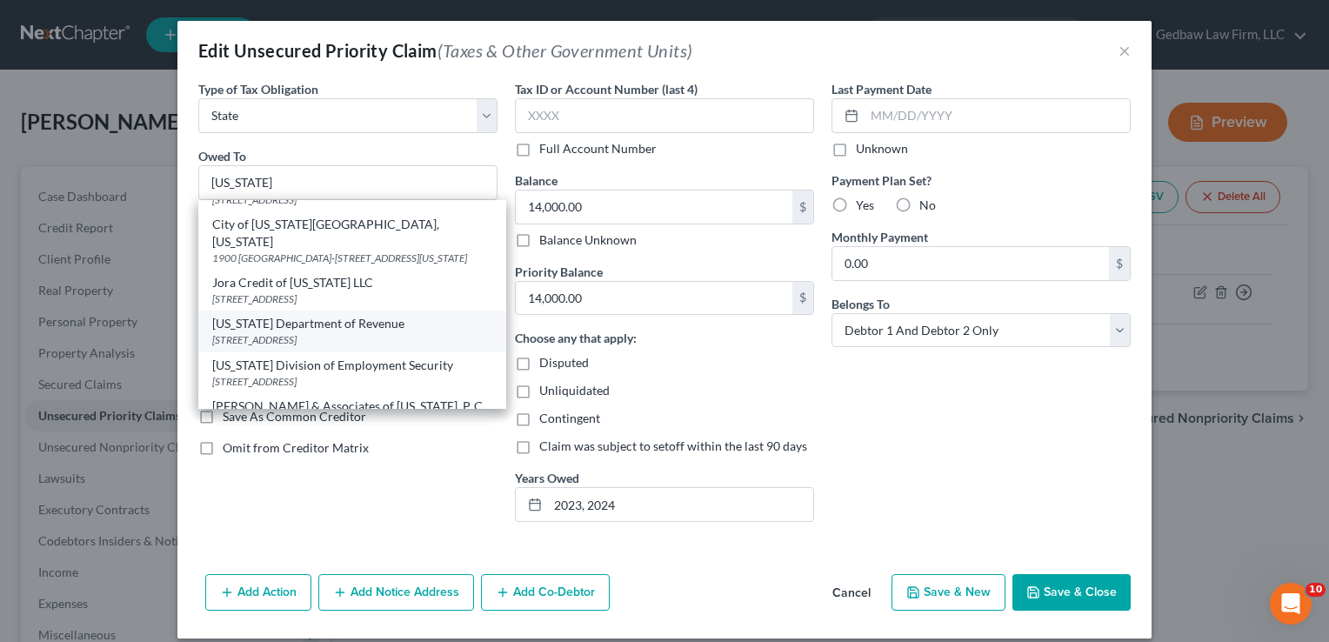
click at [339, 332] on div "[STREET_ADDRESS]" at bounding box center [352, 339] width 280 height 15
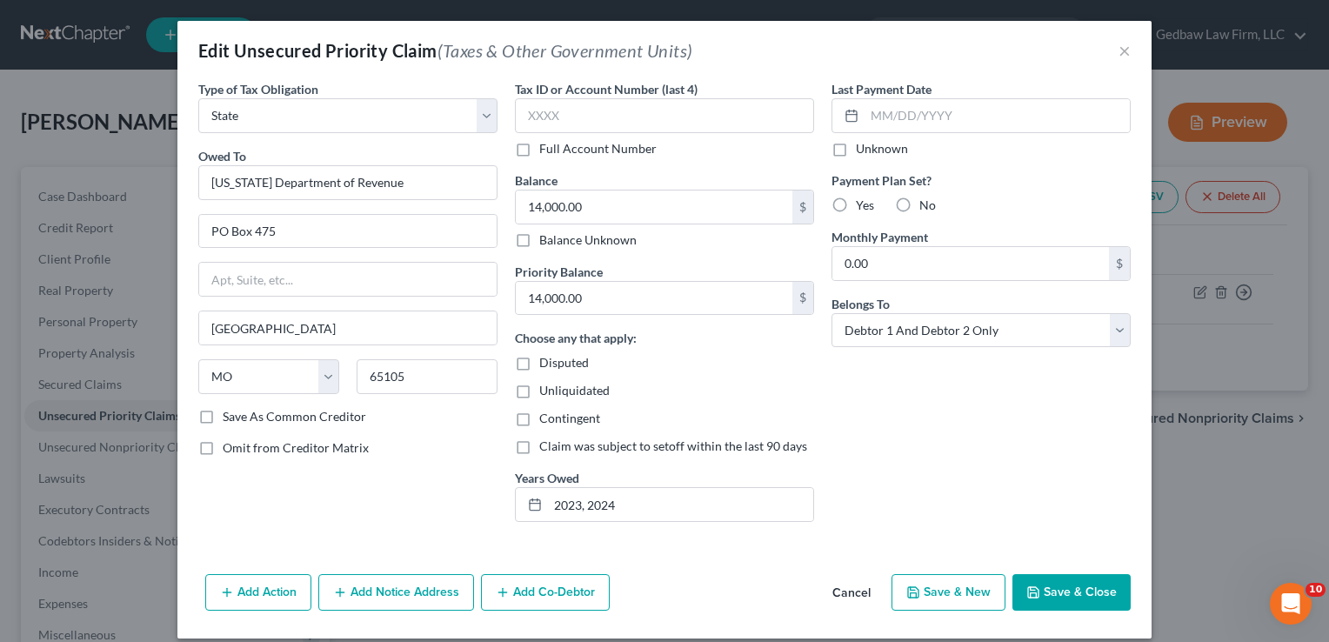
scroll to position [0, 0]
click at [619, 202] on input "14,000.00" at bounding box center [654, 206] width 277 height 33
click at [643, 304] on input "14,000.00" at bounding box center [654, 298] width 277 height 33
click at [1089, 585] on button "Save & Close" at bounding box center [1071, 592] width 118 height 37
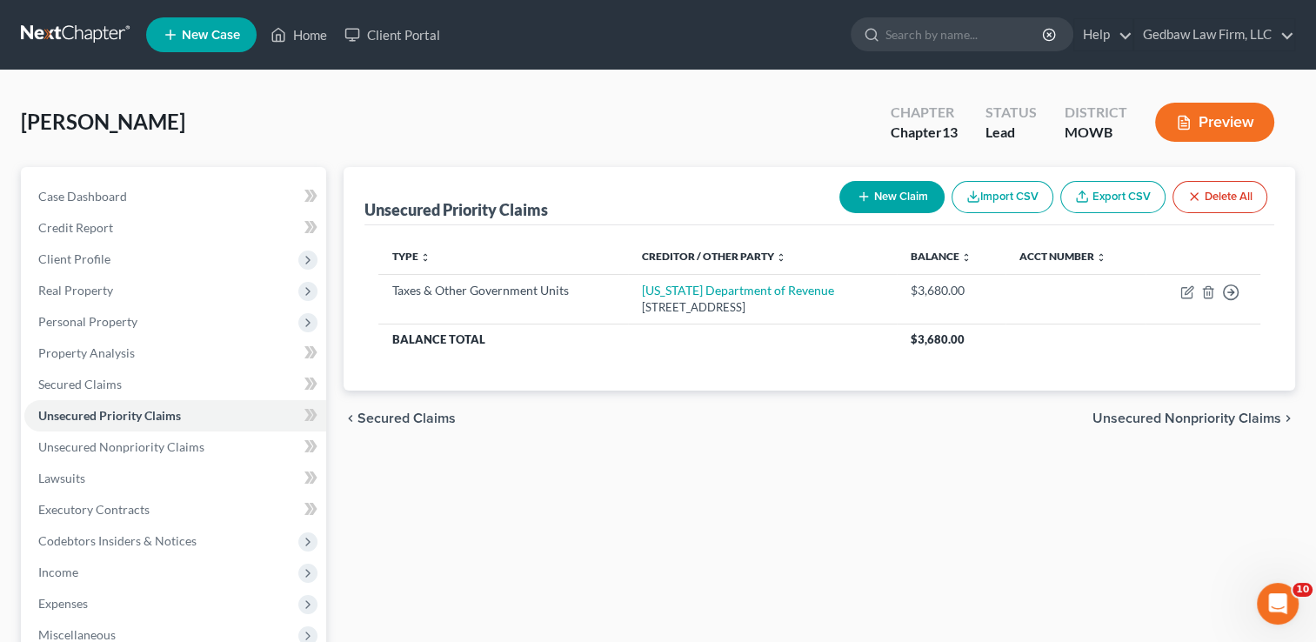
click at [910, 193] on button "New Claim" at bounding box center [891, 197] width 105 height 32
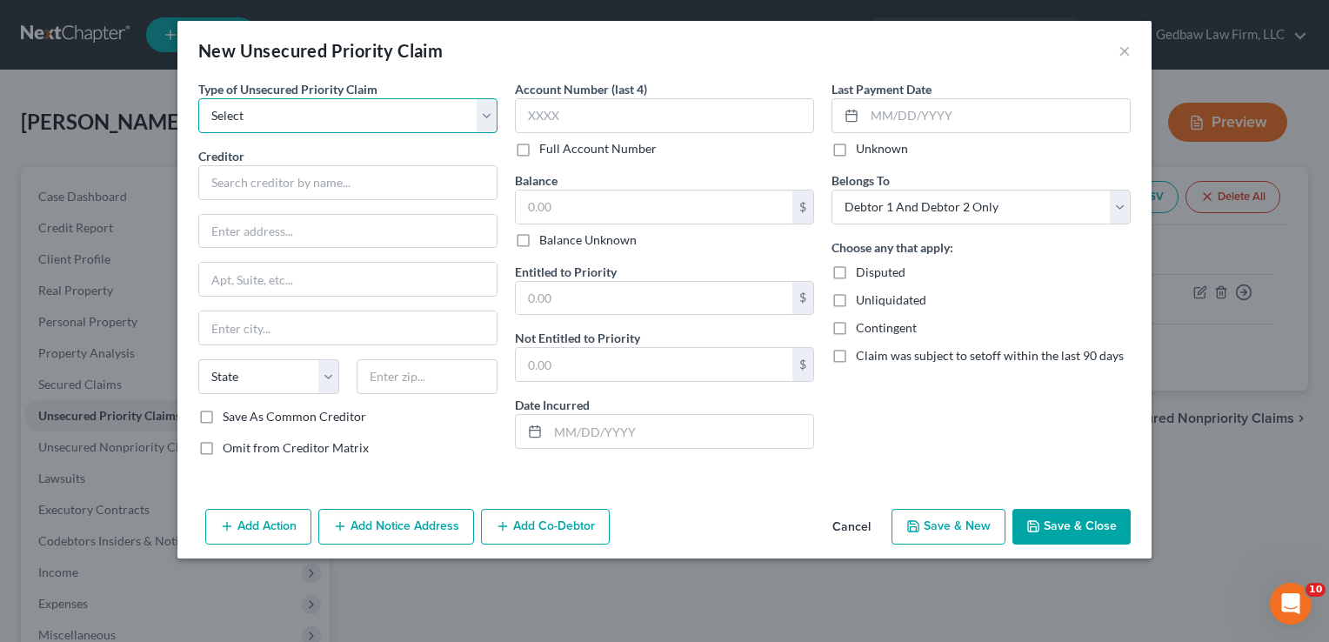
click at [386, 110] on select "Select Taxes & Other Government Units Domestic Support Obligations Extensions o…" at bounding box center [347, 115] width 299 height 35
click at [198, 98] on select "Select Taxes & Other Government Units Domestic Support Obligations Extensions o…" at bounding box center [347, 115] width 299 height 35
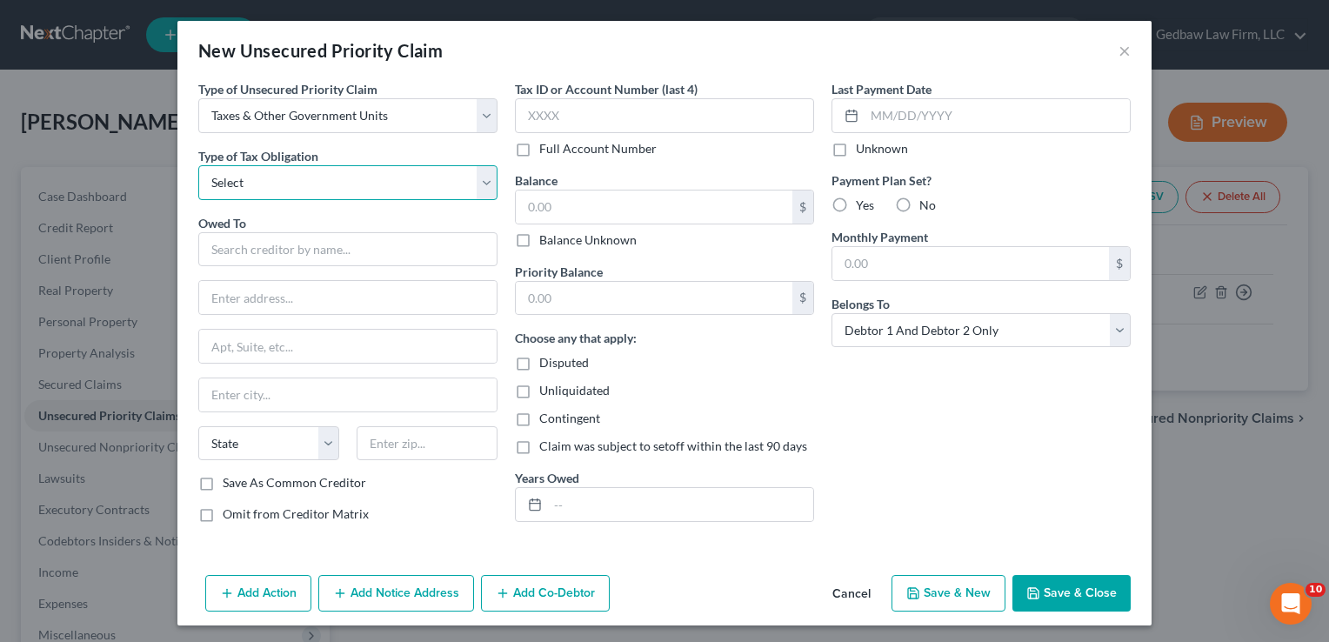
click at [386, 178] on select "Select Federal City State Franchise Tax Board Other" at bounding box center [347, 182] width 299 height 35
click at [198, 165] on select "Select Federal City State Franchise Tax Board Other" at bounding box center [347, 182] width 299 height 35
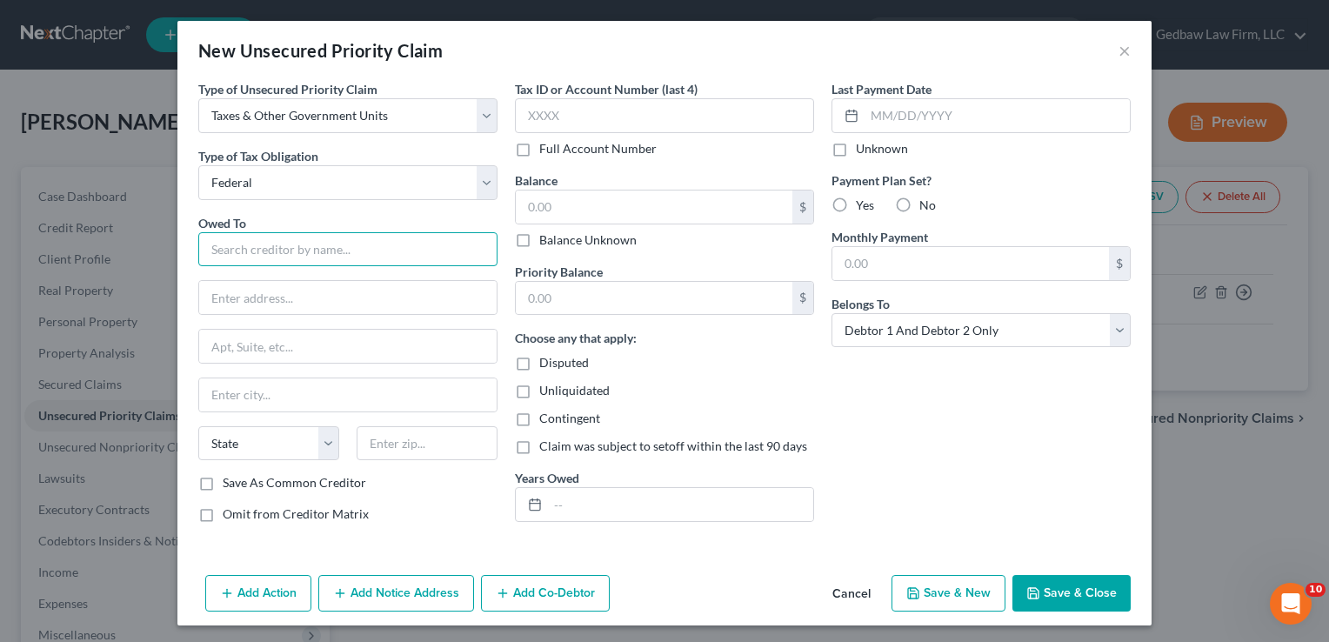
click at [379, 249] on input "text" at bounding box center [347, 249] width 299 height 35
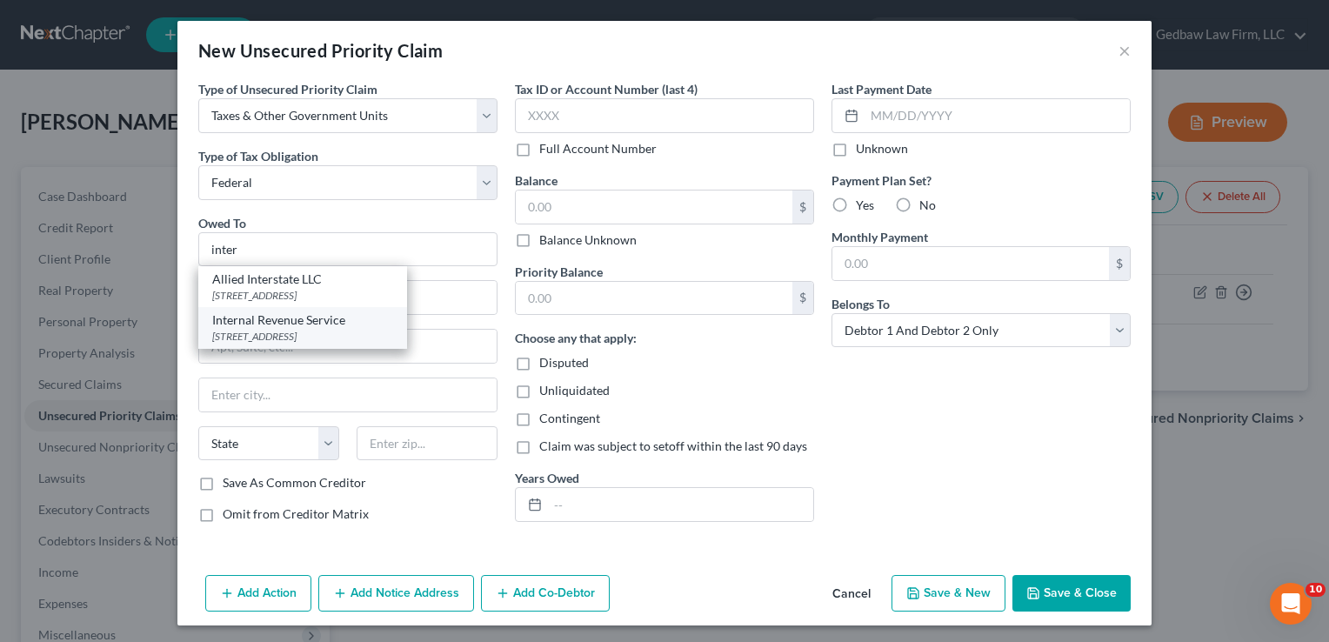
click at [328, 331] on div "[STREET_ADDRESS]" at bounding box center [302, 336] width 181 height 15
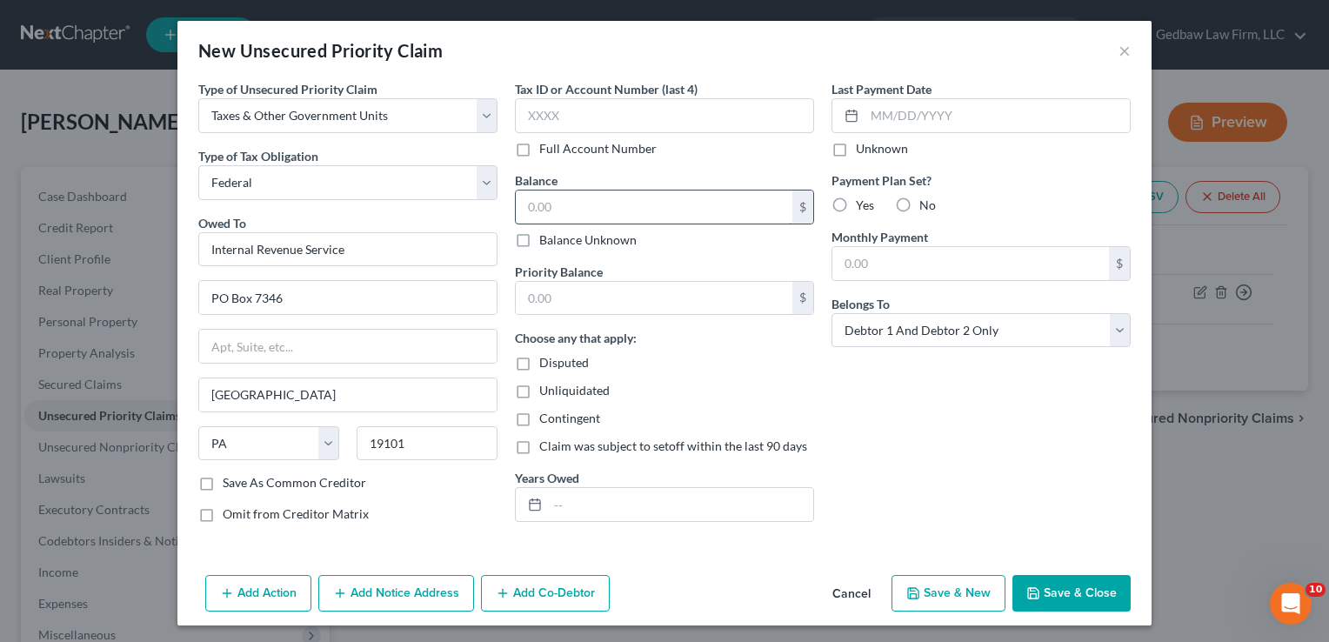
click at [560, 207] on input "text" at bounding box center [654, 206] width 277 height 33
click at [633, 299] on input "text" at bounding box center [654, 298] width 277 height 33
click at [1096, 596] on button "Save & Close" at bounding box center [1071, 593] width 118 height 37
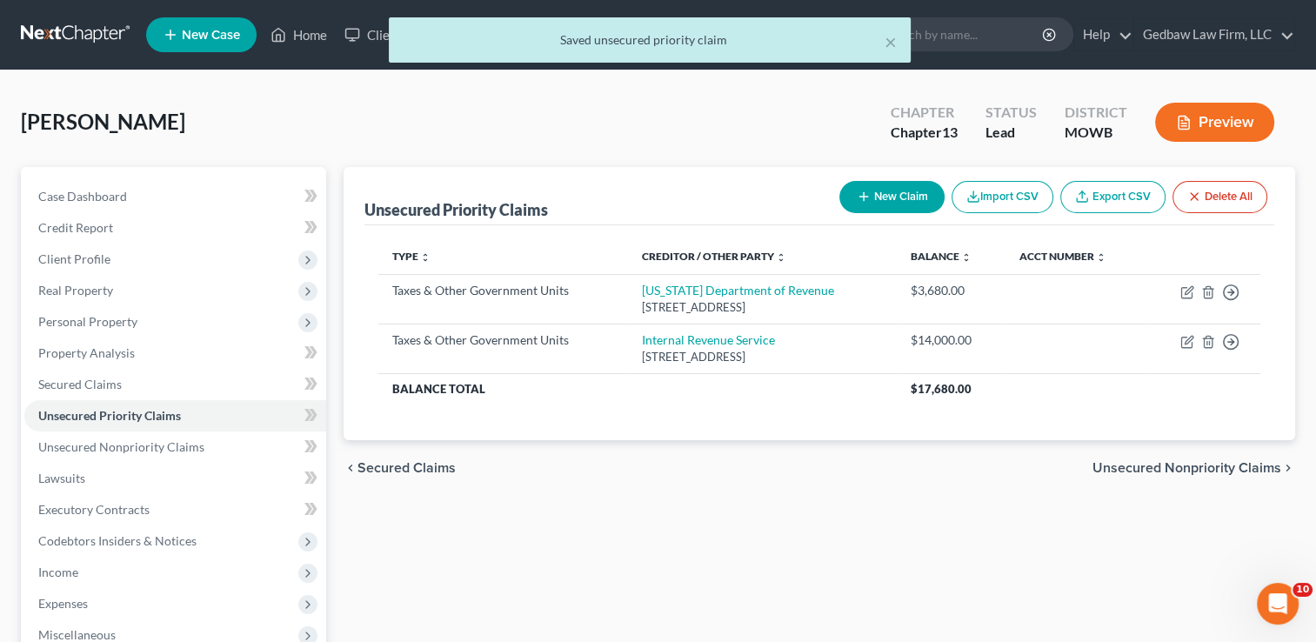
click at [1201, 463] on span "Unsecured Nonpriority Claims" at bounding box center [1186, 468] width 189 height 14
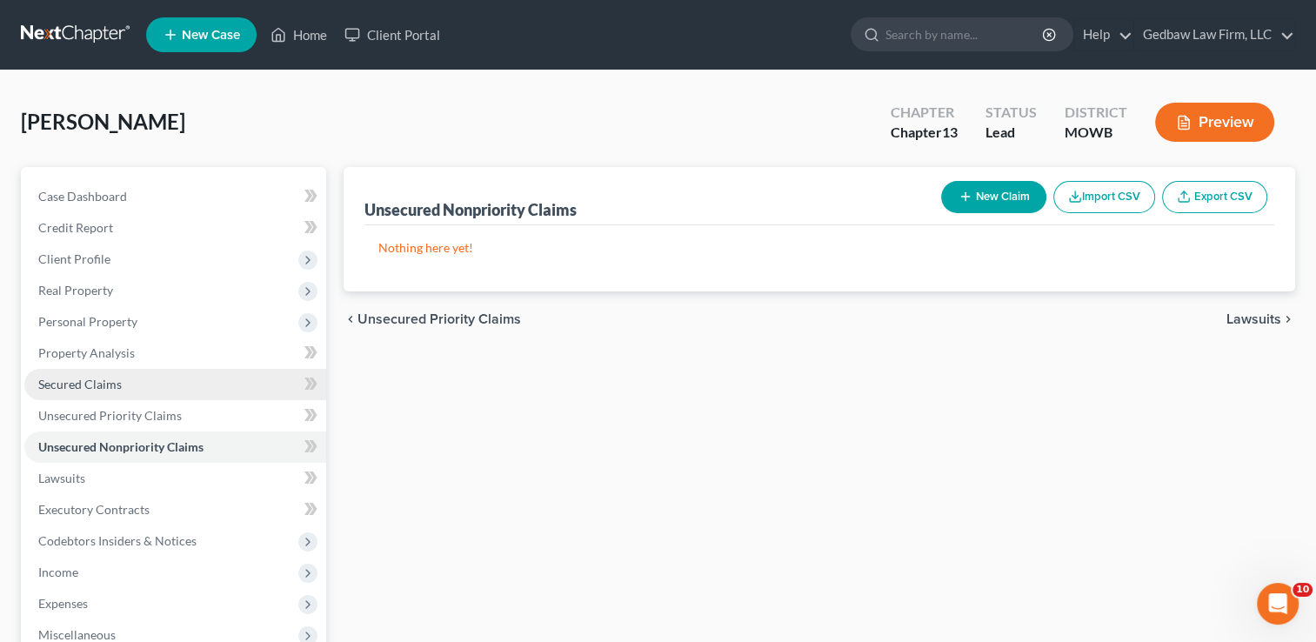
click at [147, 384] on link "Secured Claims" at bounding box center [175, 384] width 302 height 31
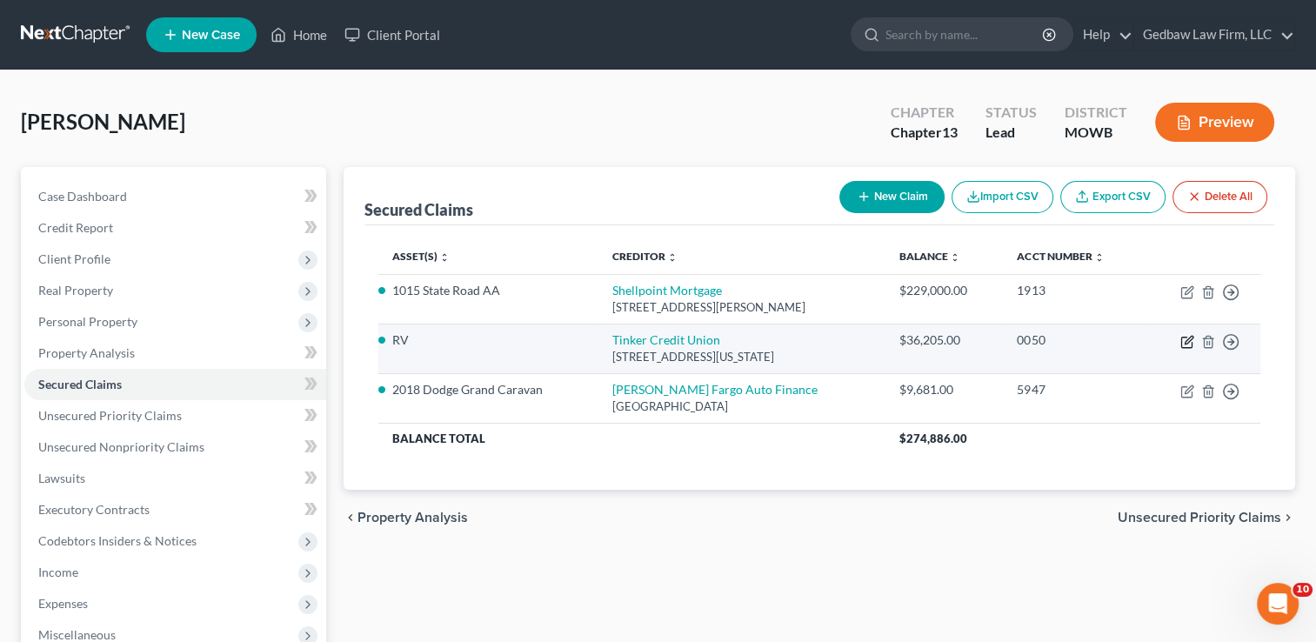
click at [1187, 342] on icon "button" at bounding box center [1188, 340] width 8 height 8
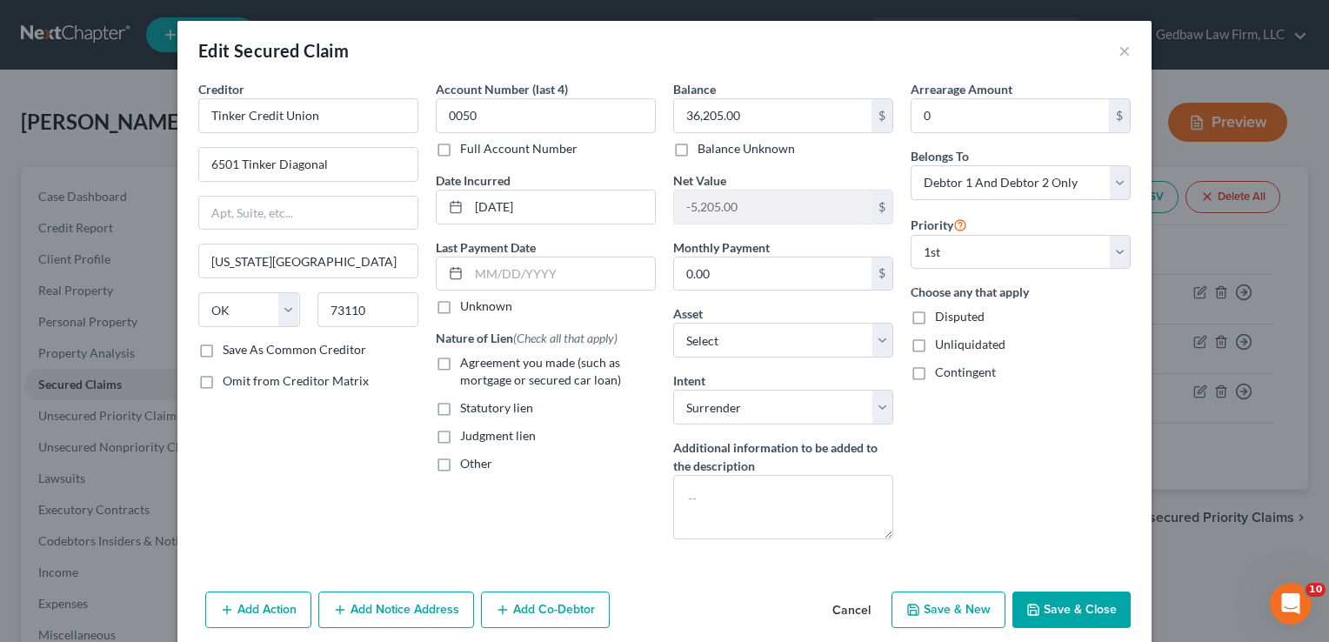
click at [460, 366] on label "Agreement you made (such as mortgage or secured car loan)" at bounding box center [558, 371] width 196 height 35
click at [467, 365] on input "Agreement you made (such as mortgage or secured car loan)" at bounding box center [472, 359] width 11 height 11
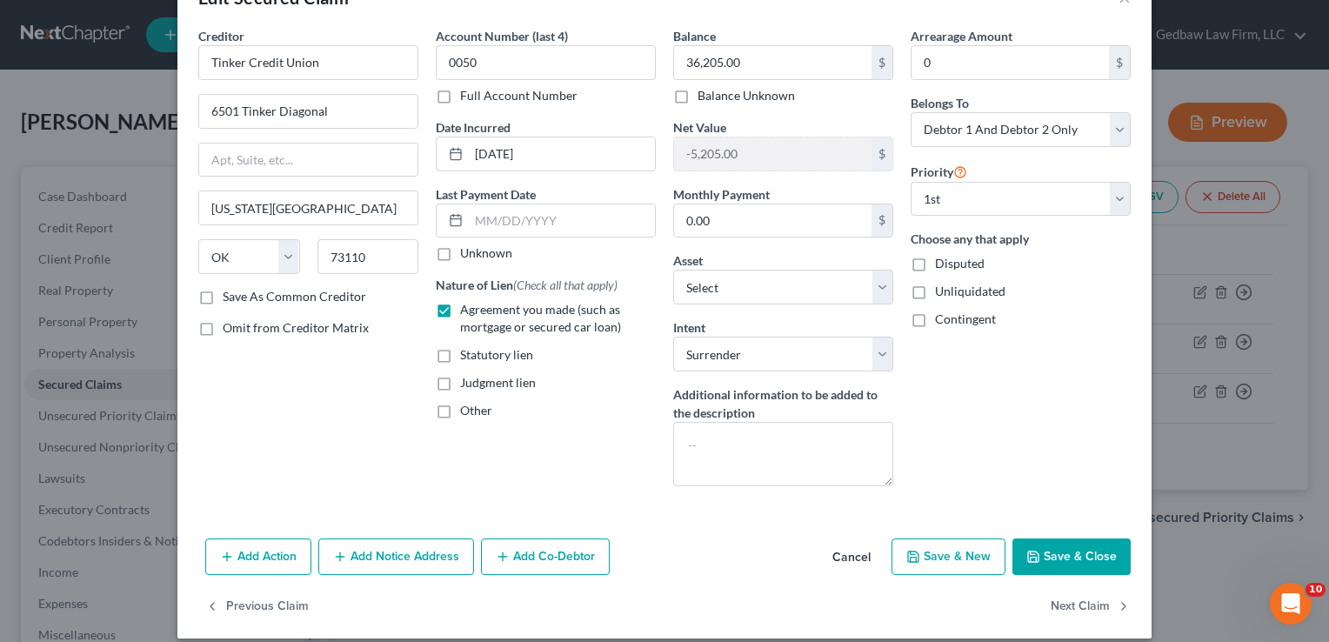
scroll to position [68, 0]
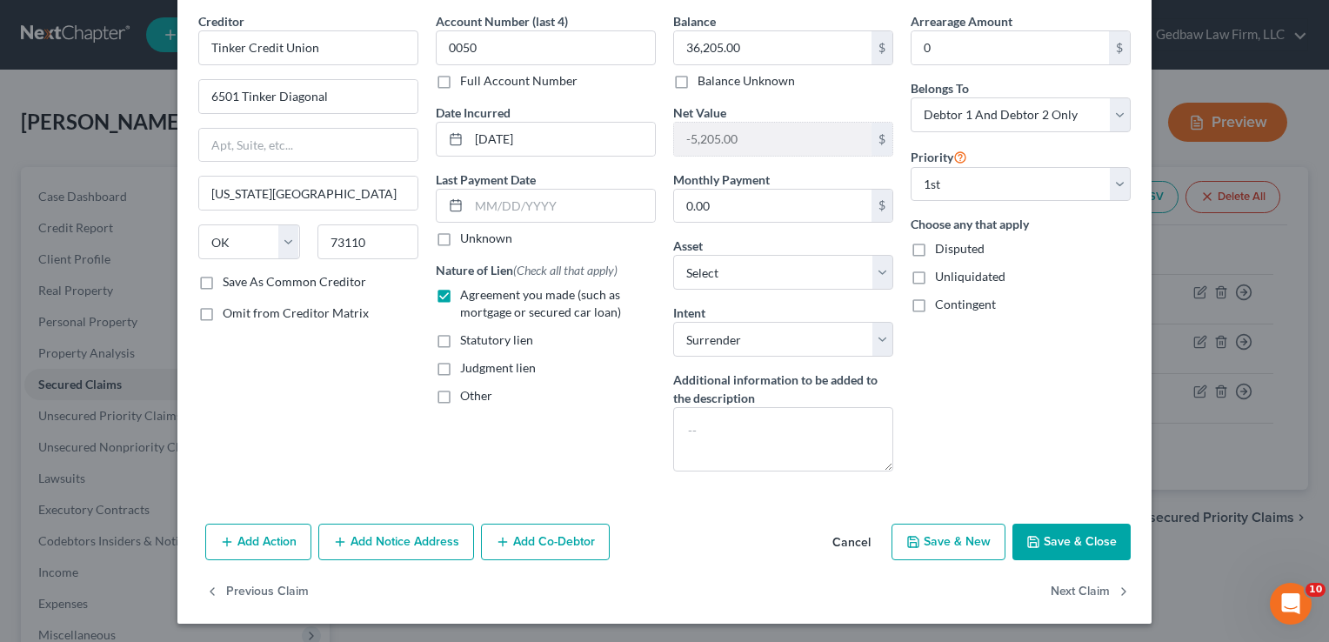
click at [1090, 540] on button "Save & Close" at bounding box center [1071, 541] width 118 height 37
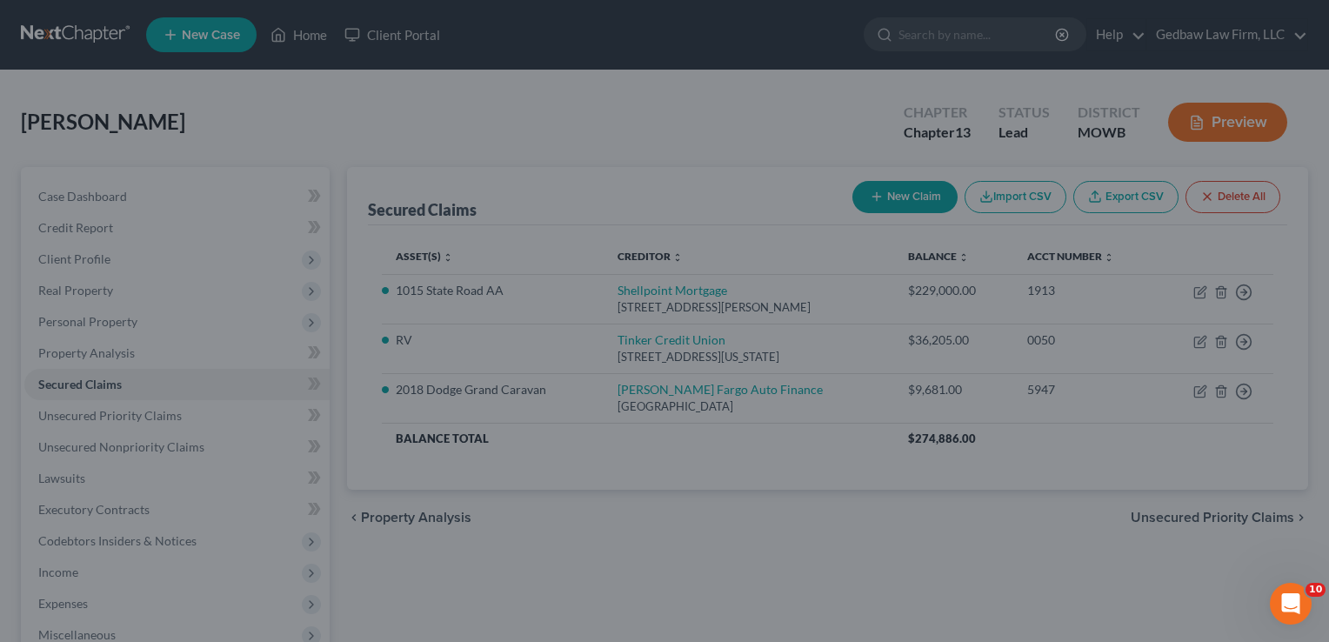
scroll to position [71, 0]
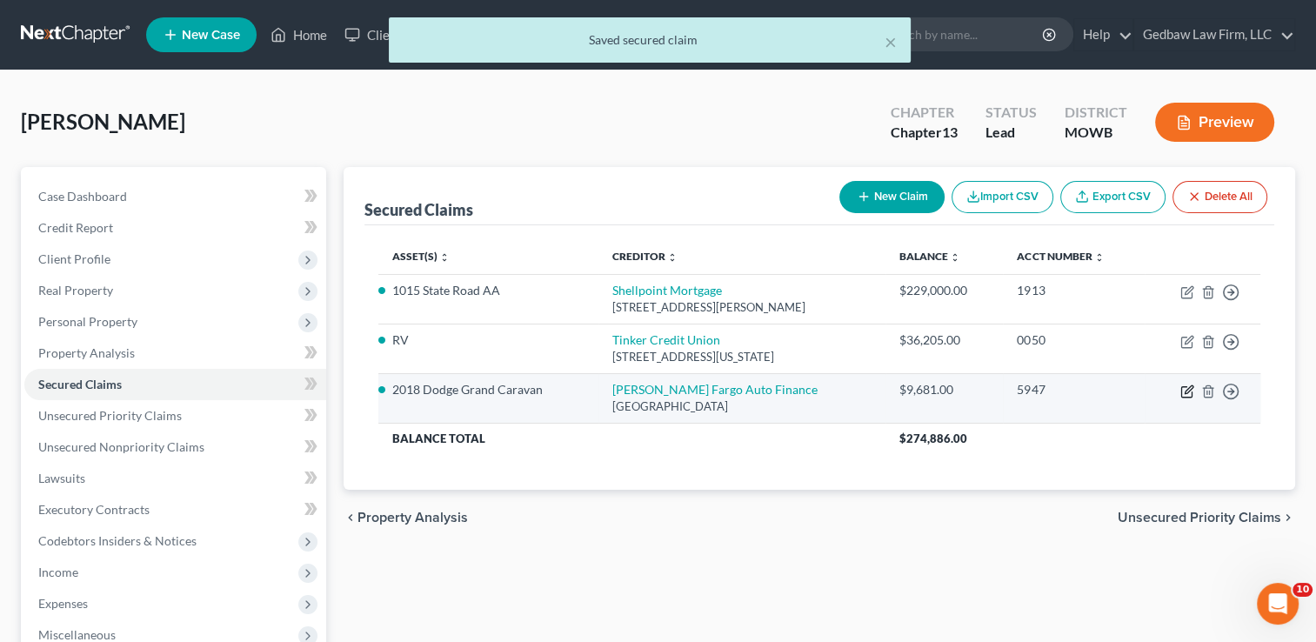
click at [1186, 389] on icon "button" at bounding box center [1187, 391] width 14 height 14
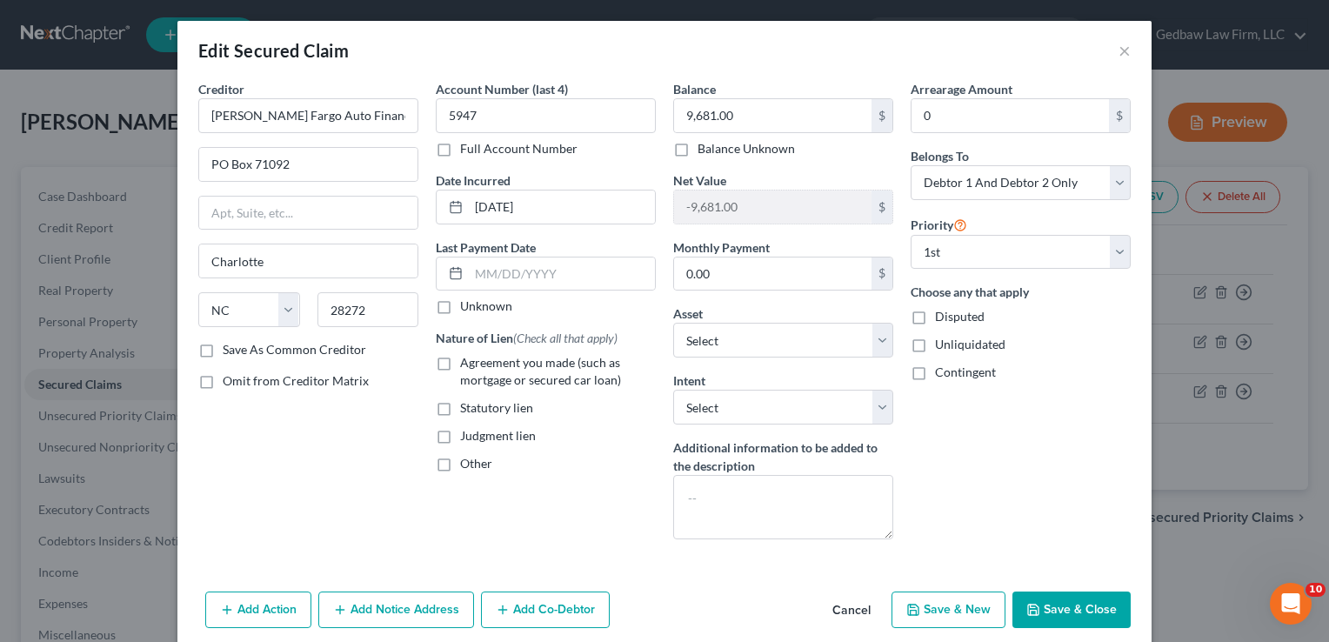
click at [460, 363] on label "Agreement you made (such as mortgage or secured car loan)" at bounding box center [558, 371] width 196 height 35
click at [467, 363] on input "Agreement you made (such as mortgage or secured car loan)" at bounding box center [472, 359] width 11 height 11
click at [1099, 607] on button "Save & Close" at bounding box center [1071, 609] width 118 height 37
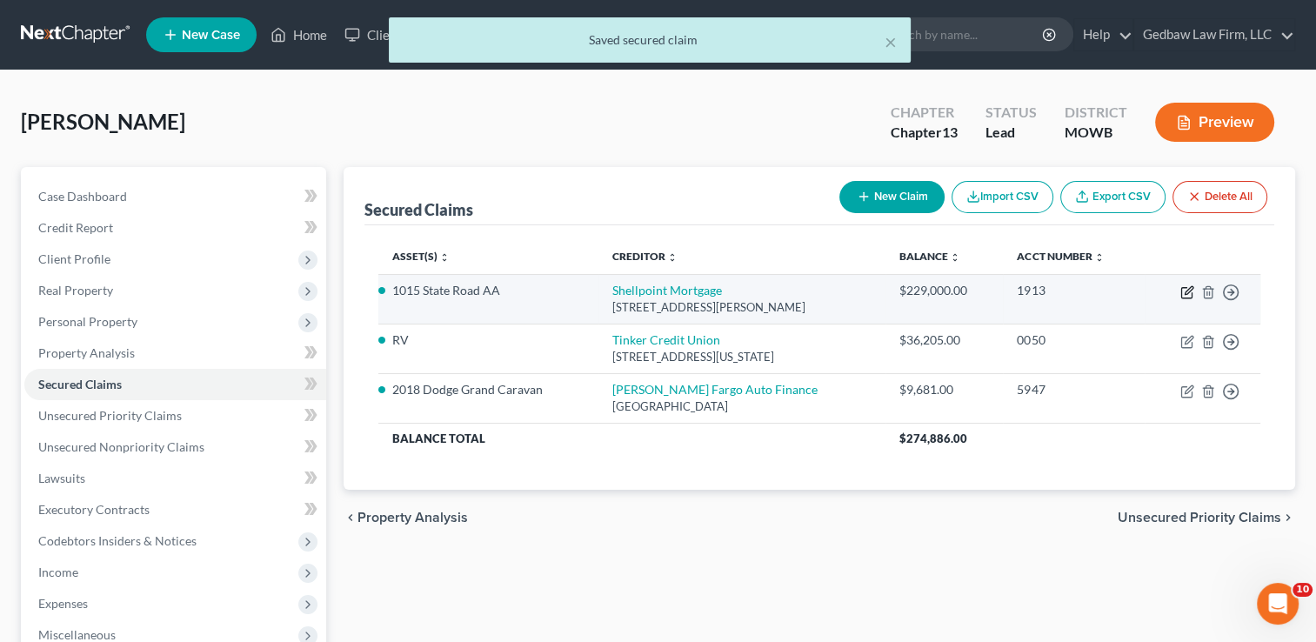
click at [1184, 294] on icon "button" at bounding box center [1187, 292] width 14 height 14
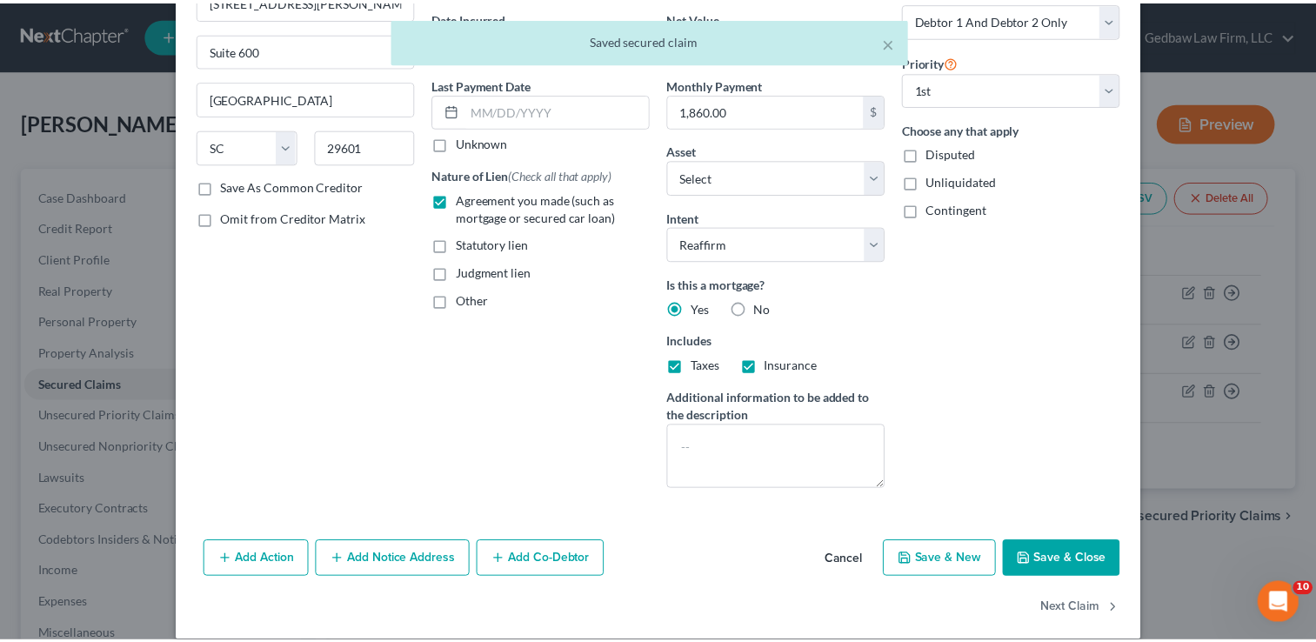
scroll to position [181, 0]
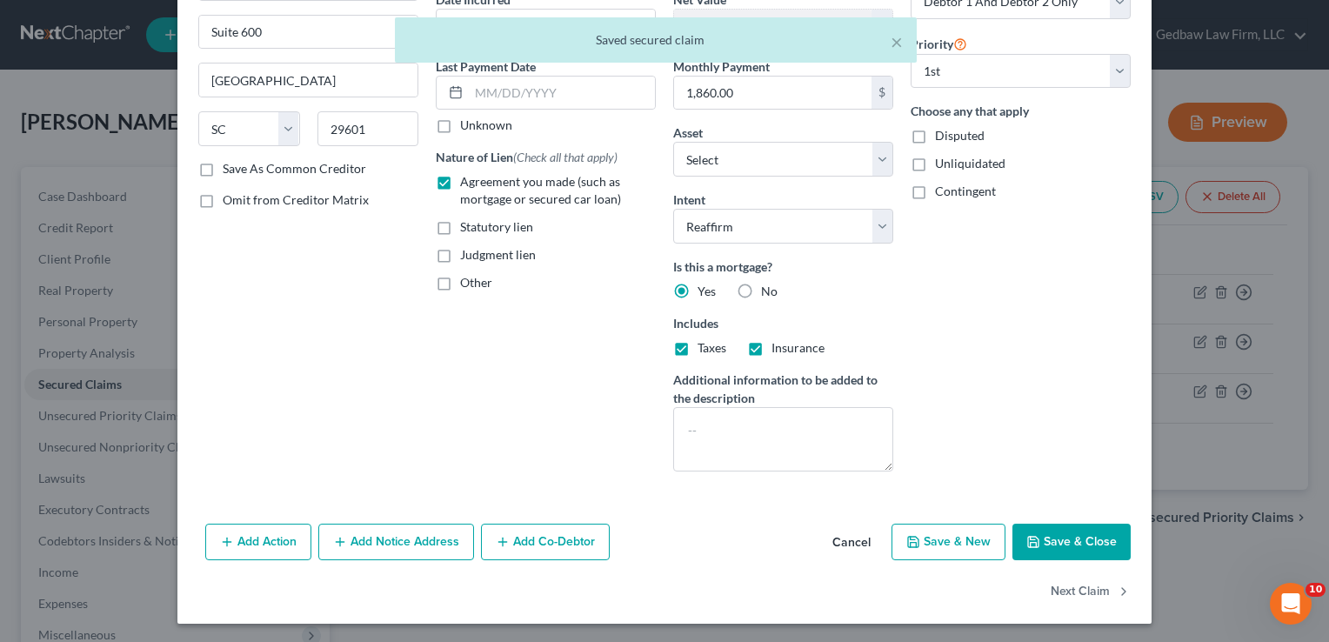
click at [1076, 536] on button "Save & Close" at bounding box center [1071, 541] width 118 height 37
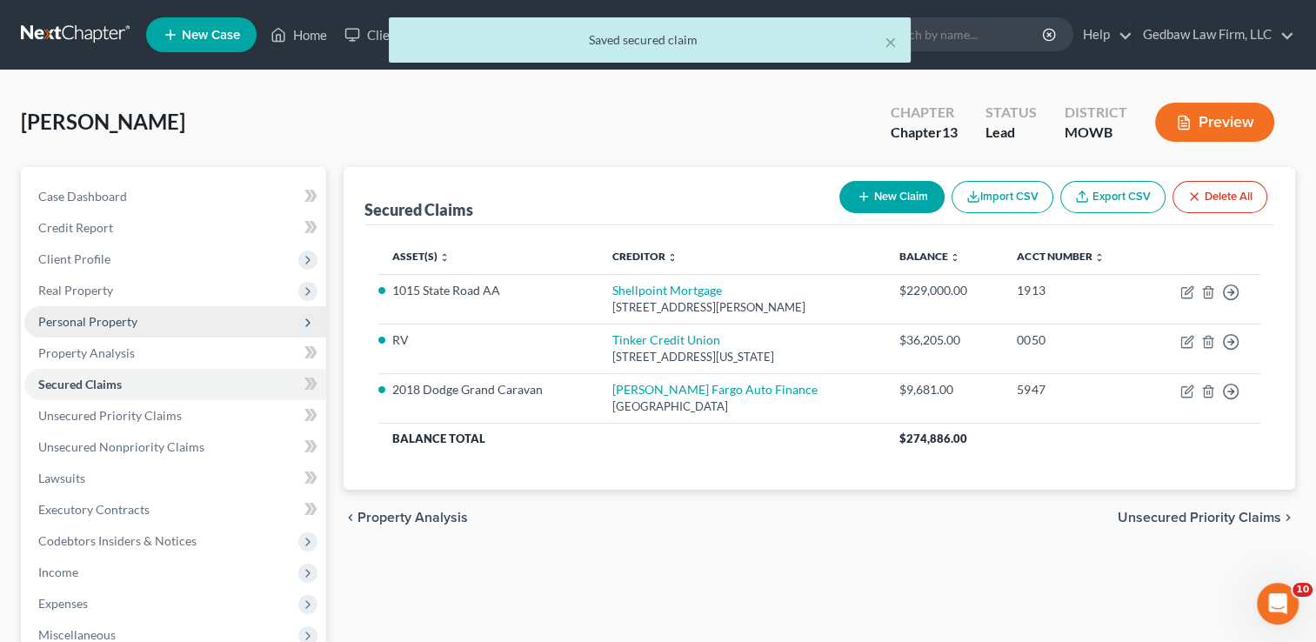
click at [119, 318] on span "Personal Property" at bounding box center [87, 321] width 99 height 15
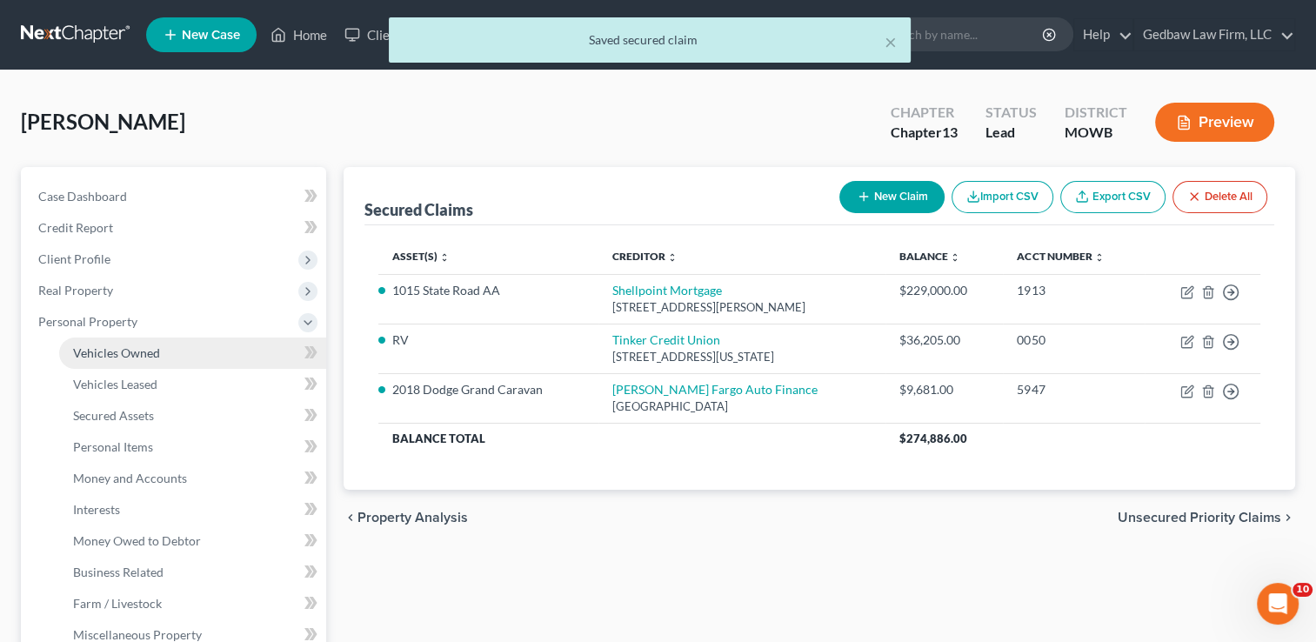
click at [123, 350] on span "Vehicles Owned" at bounding box center [116, 352] width 87 height 15
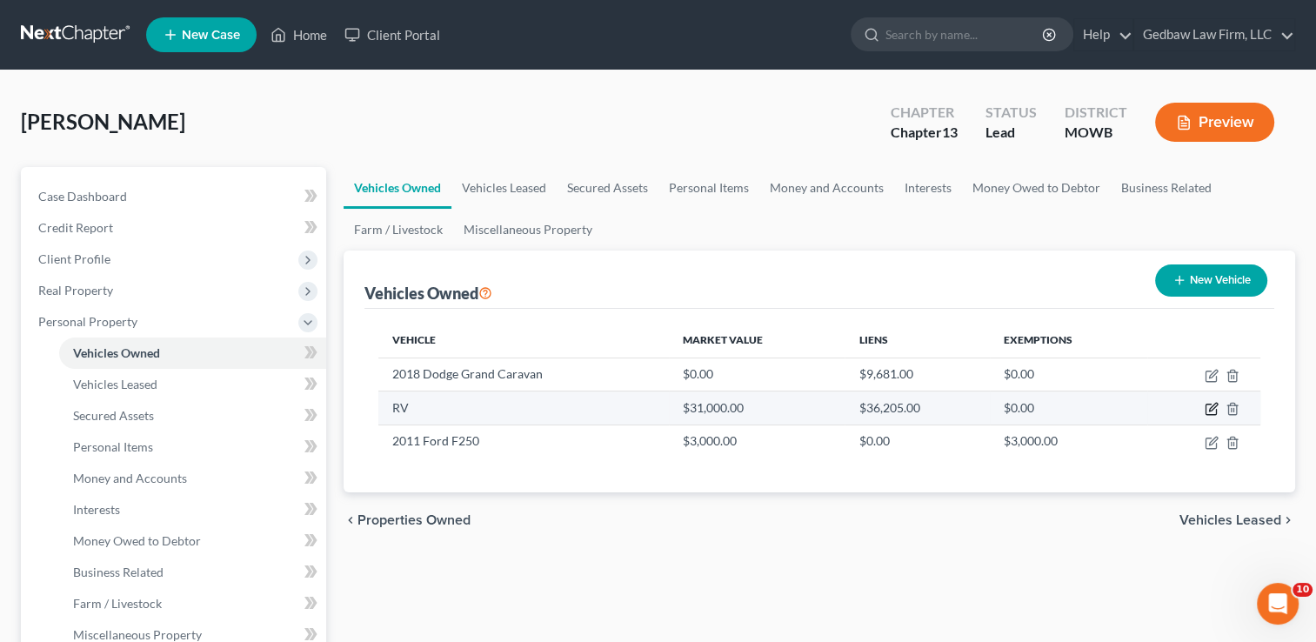
click at [1211, 406] on icon "button" at bounding box center [1211, 409] width 14 height 14
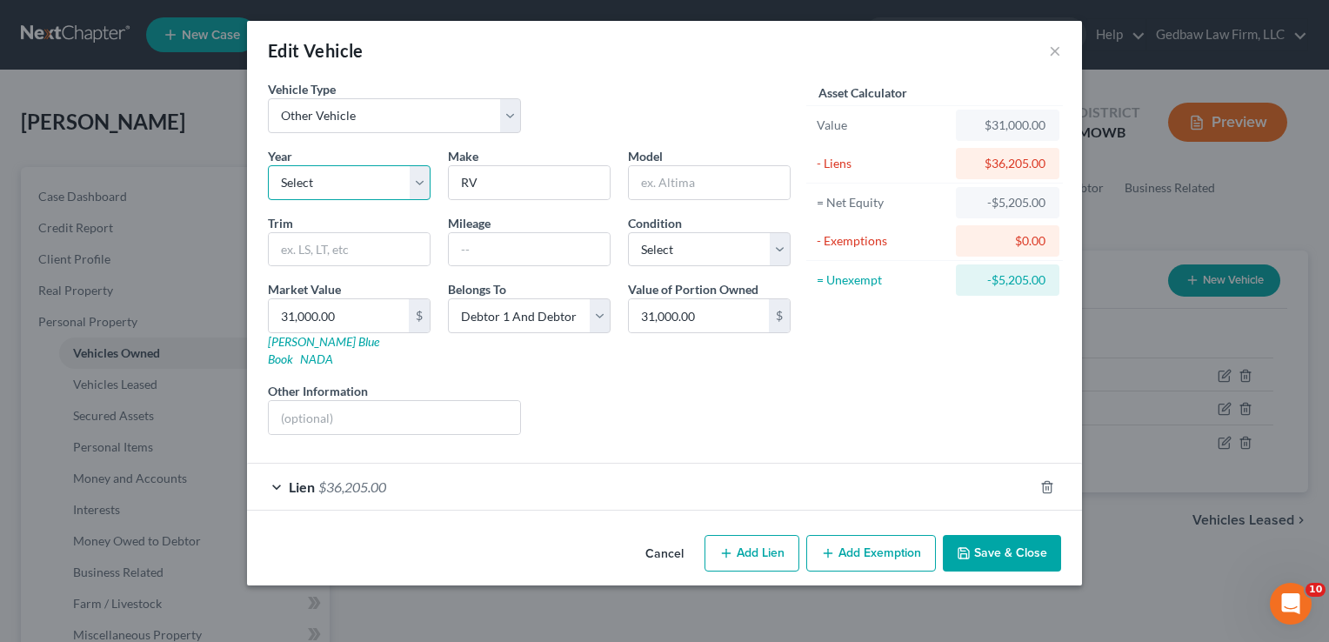
click at [388, 186] on select "Select 2026 2025 2024 2023 2022 2021 2020 2019 2018 2017 2016 2015 2014 2013 20…" at bounding box center [349, 182] width 163 height 35
click at [268, 165] on select "Select 2026 2025 2024 2023 2022 2021 2020 2019 2018 2017 2016 2015 2014 2013 20…" at bounding box center [349, 182] width 163 height 35
click at [566, 181] on input "RV" at bounding box center [529, 182] width 161 height 33
click at [704, 176] on input "text" at bounding box center [709, 182] width 161 height 33
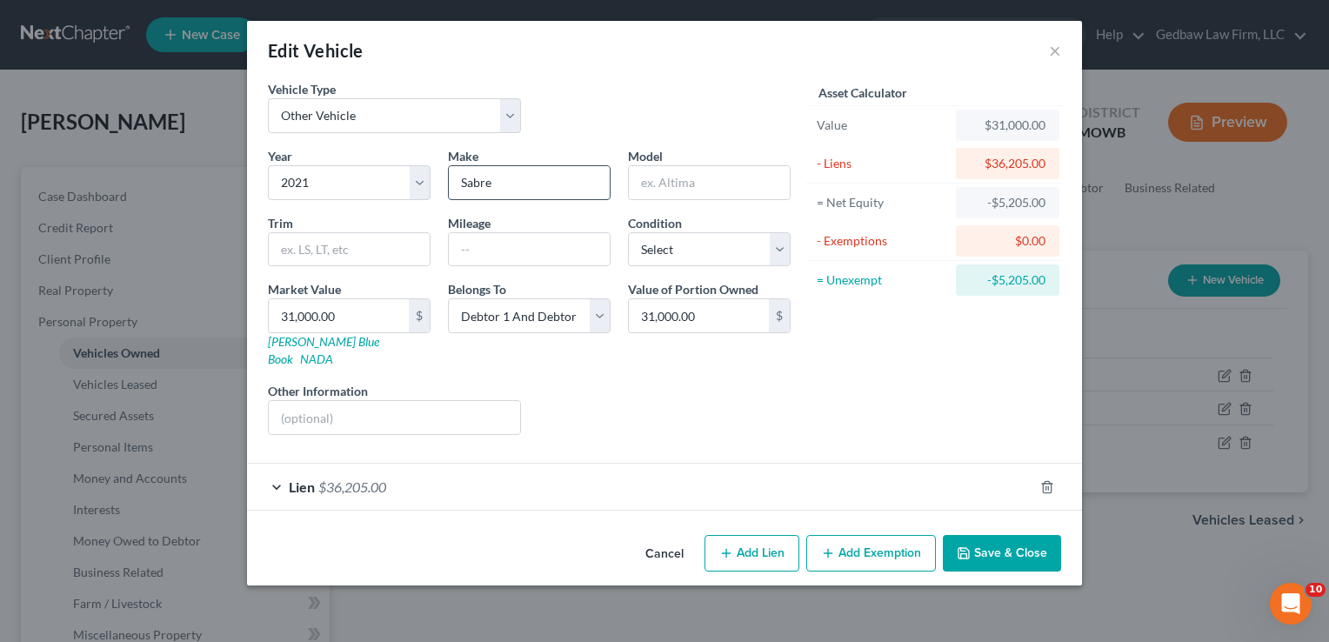
drag, startPoint x: 496, startPoint y: 178, endPoint x: 449, endPoint y: 184, distance: 47.3
click at [449, 184] on input "Sabre" at bounding box center [529, 182] width 161 height 33
click at [716, 175] on input "text" at bounding box center [709, 182] width 161 height 33
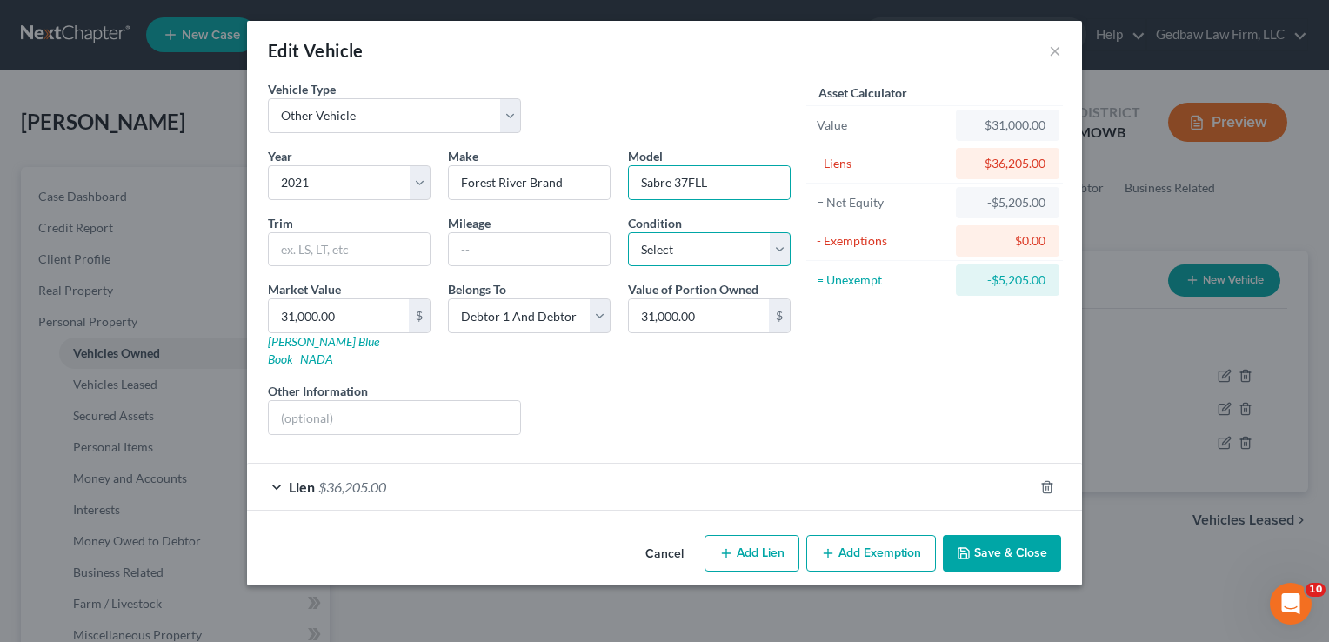
click at [738, 248] on select "Select Excellent Very Good Good Fair Poor" at bounding box center [709, 249] width 163 height 35
click at [628, 232] on select "Select Excellent Very Good Good Fair Poor" at bounding box center [709, 249] width 163 height 35
click at [332, 401] on input "text" at bounding box center [394, 417] width 251 height 33
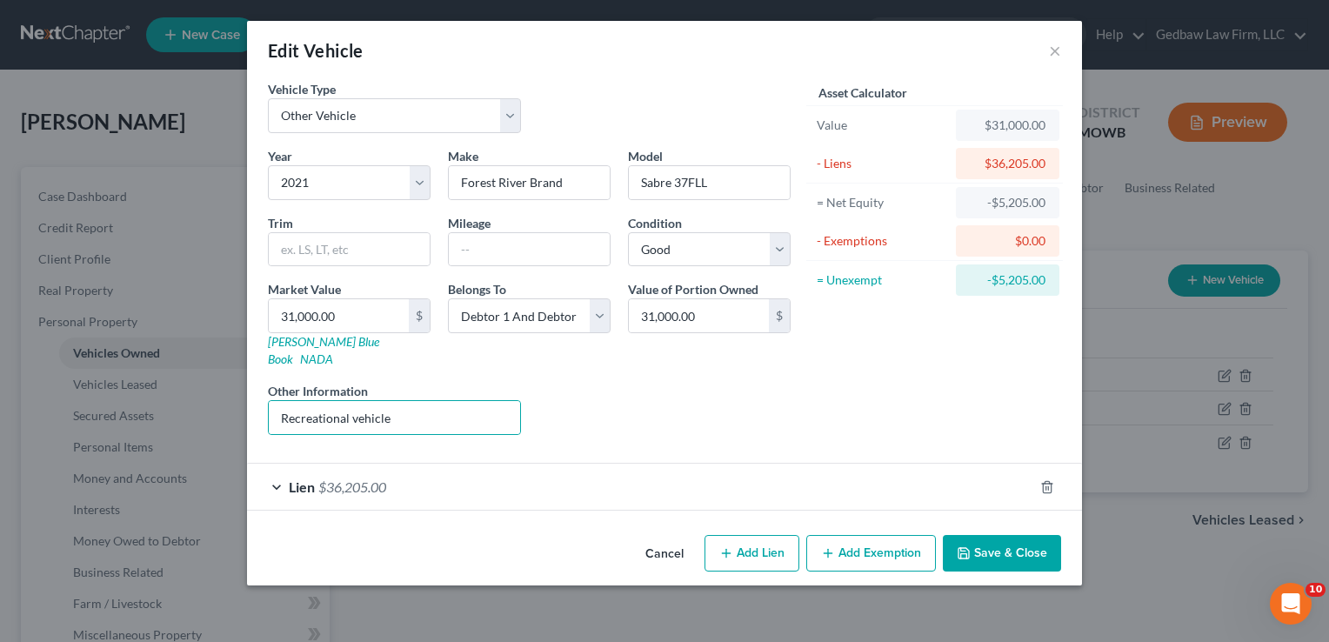
click at [1037, 535] on button "Save & Close" at bounding box center [1002, 553] width 118 height 37
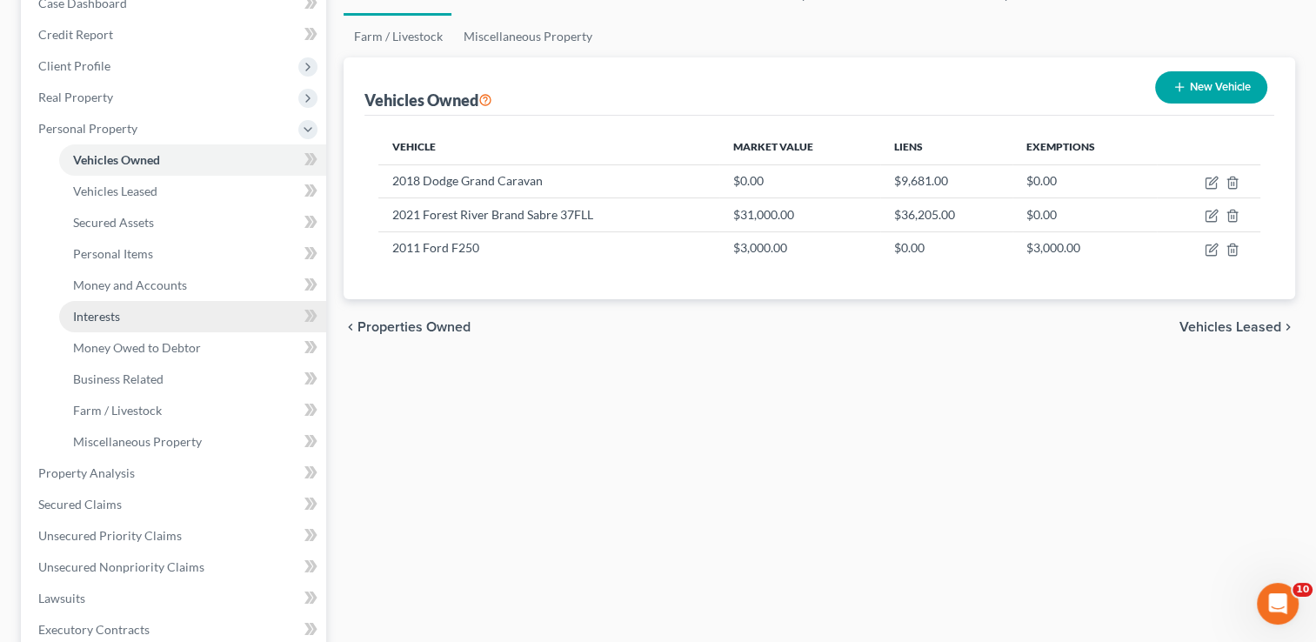
scroll to position [239, 0]
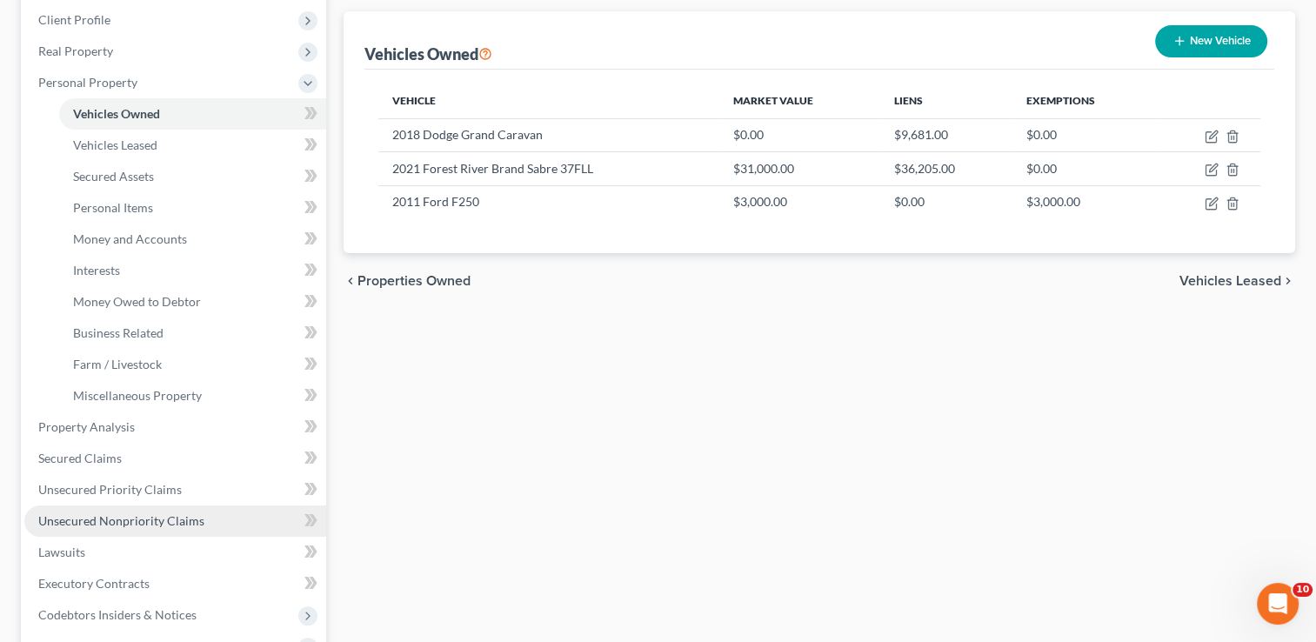
click at [170, 520] on span "Unsecured Nonpriority Claims" at bounding box center [121, 520] width 166 height 15
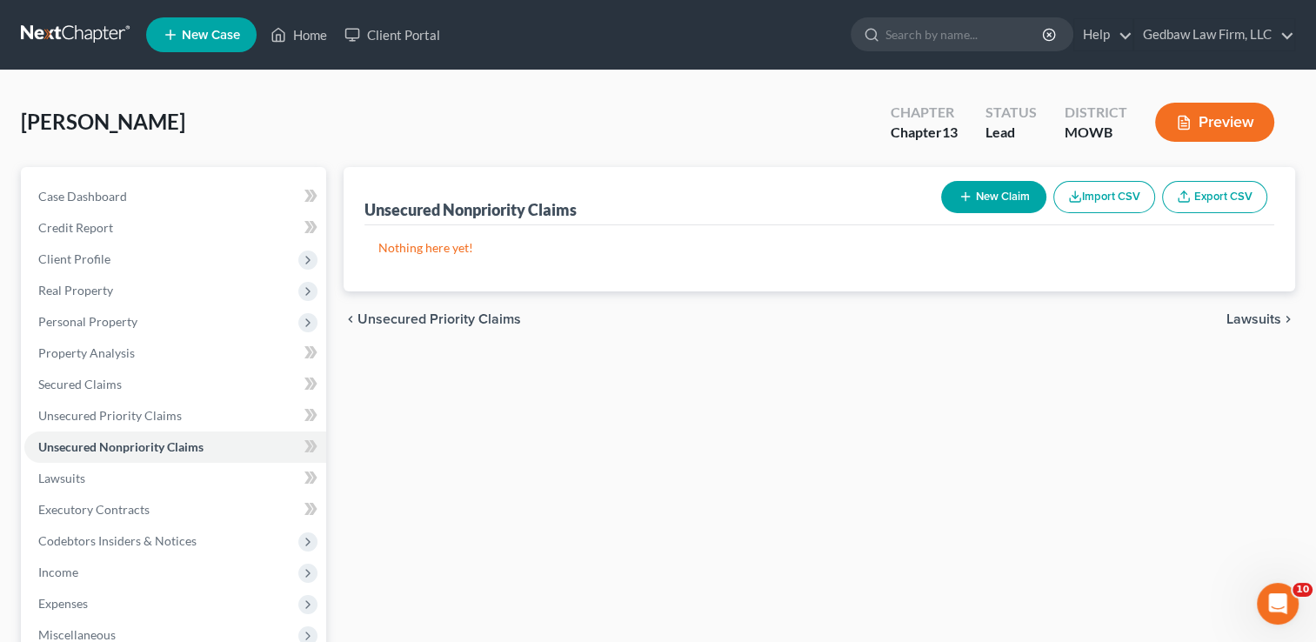
click at [1002, 202] on button "New Claim" at bounding box center [993, 197] width 105 height 32
